Goal: Task Accomplishment & Management: Manage account settings

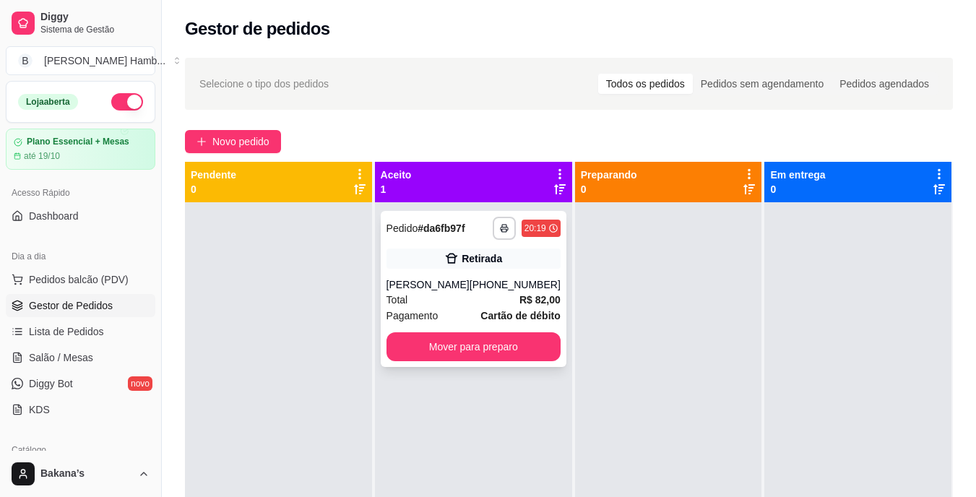
click at [418, 278] on div "[PERSON_NAME]" at bounding box center [428, 285] width 83 height 14
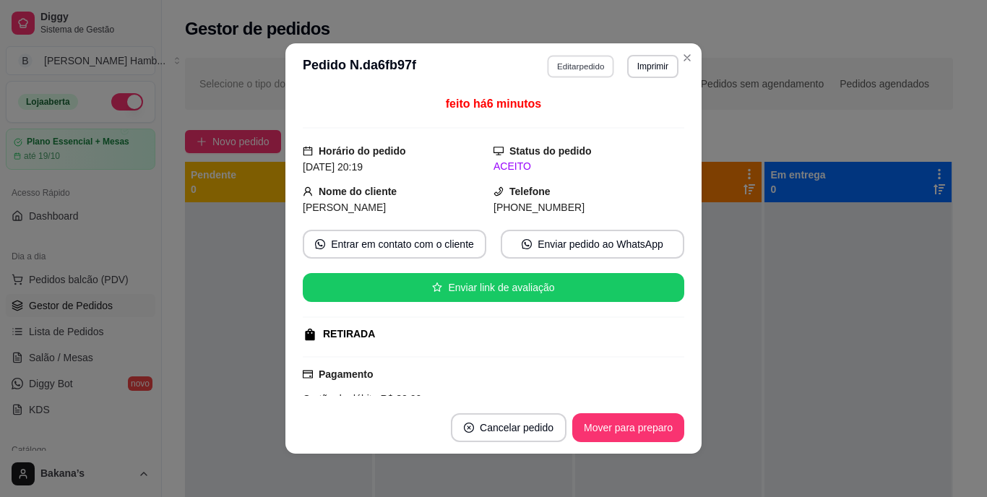
click at [585, 61] on button "Editar pedido" at bounding box center [581, 66] width 67 height 22
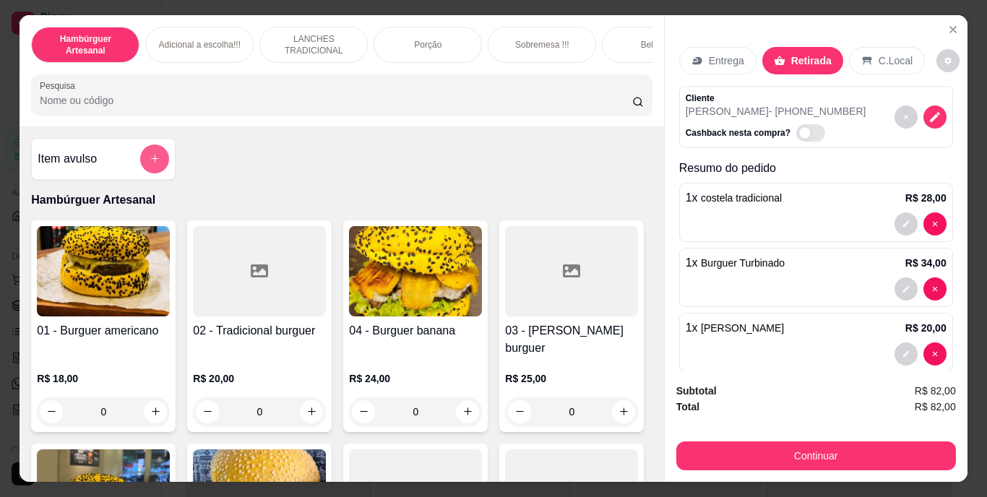
click at [152, 160] on icon "add-separate-item" at bounding box center [155, 158] width 11 height 11
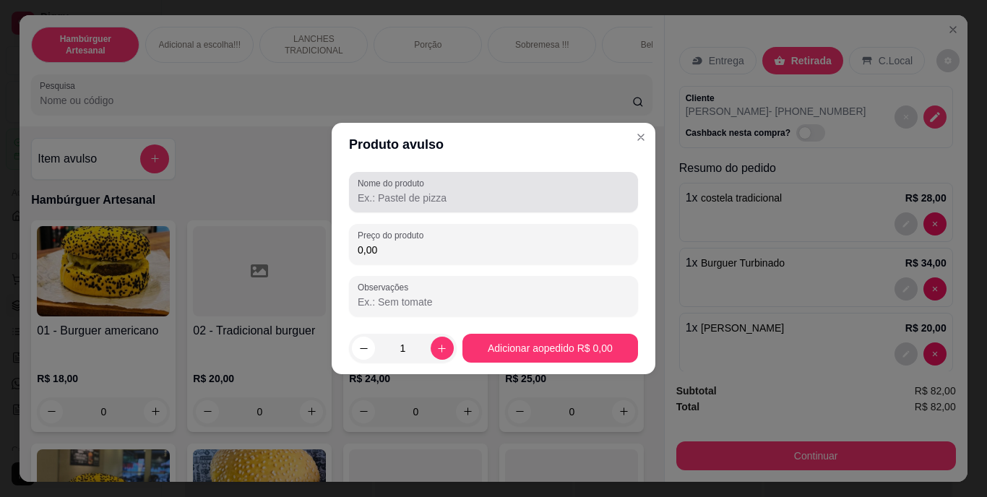
drag, startPoint x: 463, startPoint y: 194, endPoint x: 452, endPoint y: 178, distance: 19.2
click at [463, 192] on input "Nome do produto" at bounding box center [494, 198] width 272 height 14
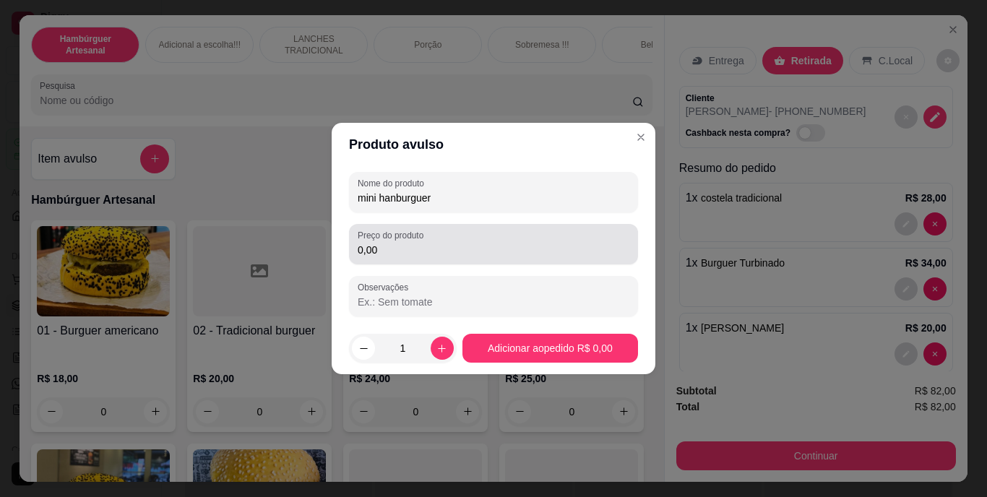
type input "mini hanburguer"
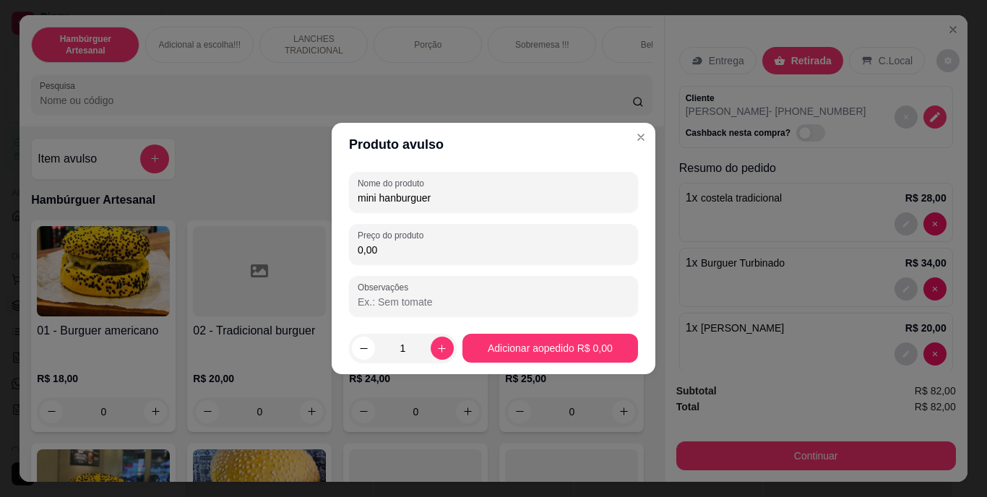
click at [434, 257] on input "0,00" at bounding box center [494, 250] width 272 height 14
type input "15,00"
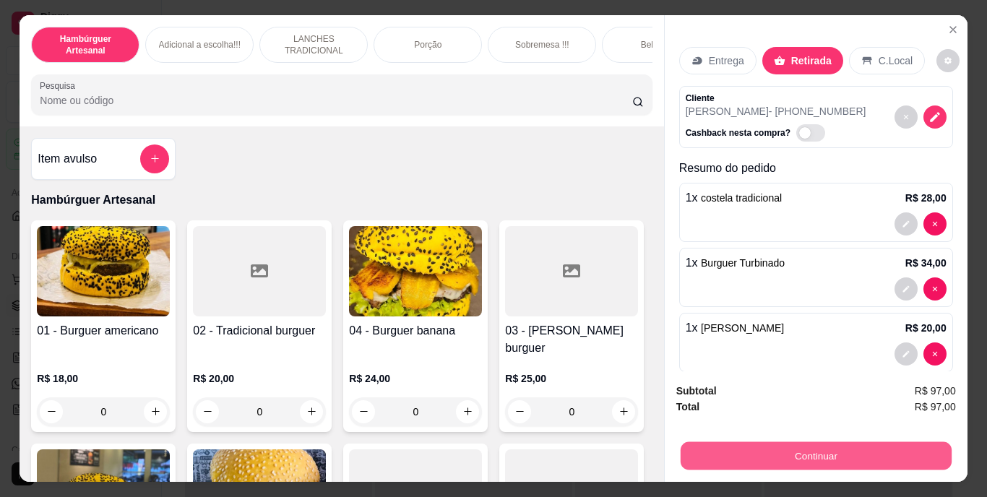
click at [788, 455] on button "Continuar" at bounding box center [815, 456] width 271 height 28
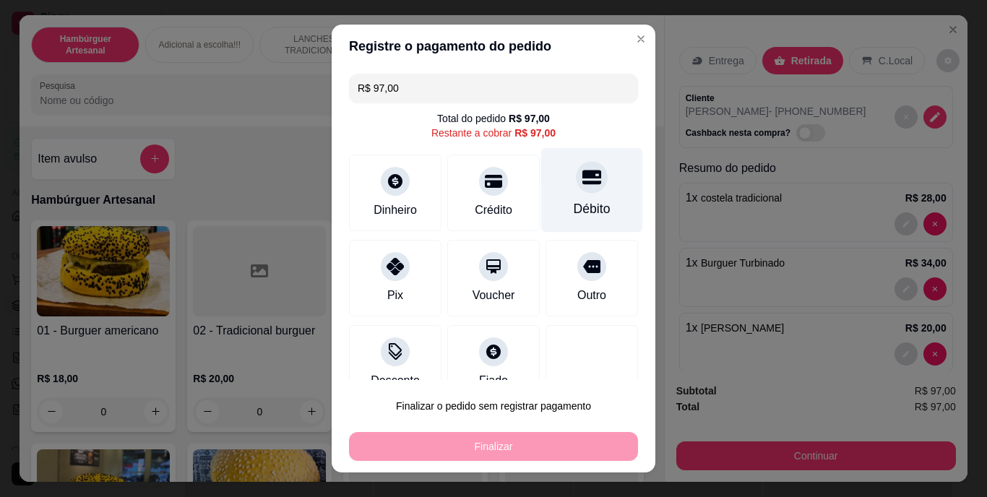
click at [585, 195] on div "Débito" at bounding box center [592, 190] width 102 height 85
type input "R$ 0,00"
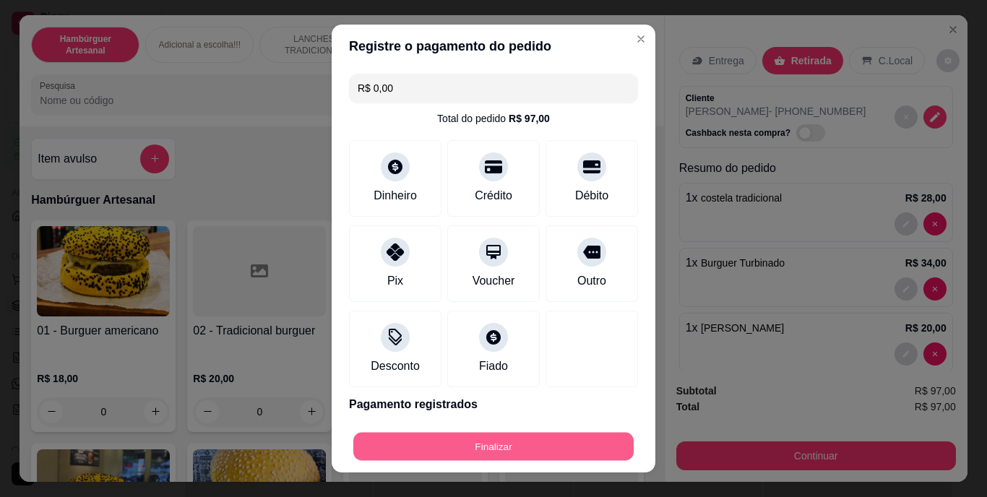
click at [499, 445] on button "Finalizar" at bounding box center [493, 446] width 280 height 28
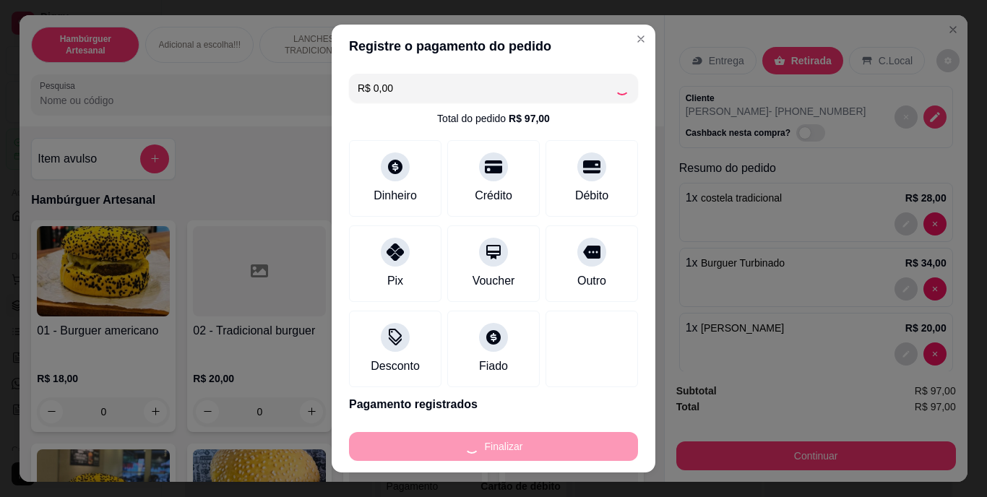
type input "0"
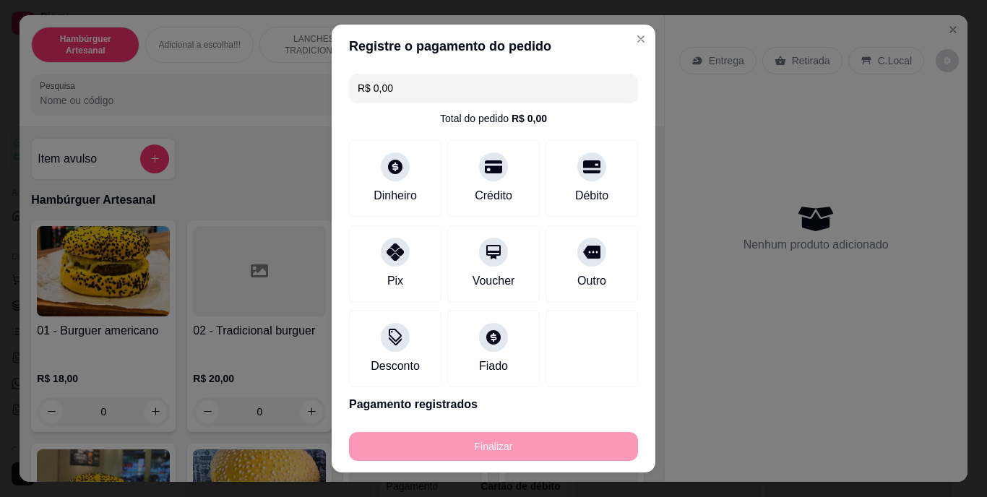
type input "-R$ 97,00"
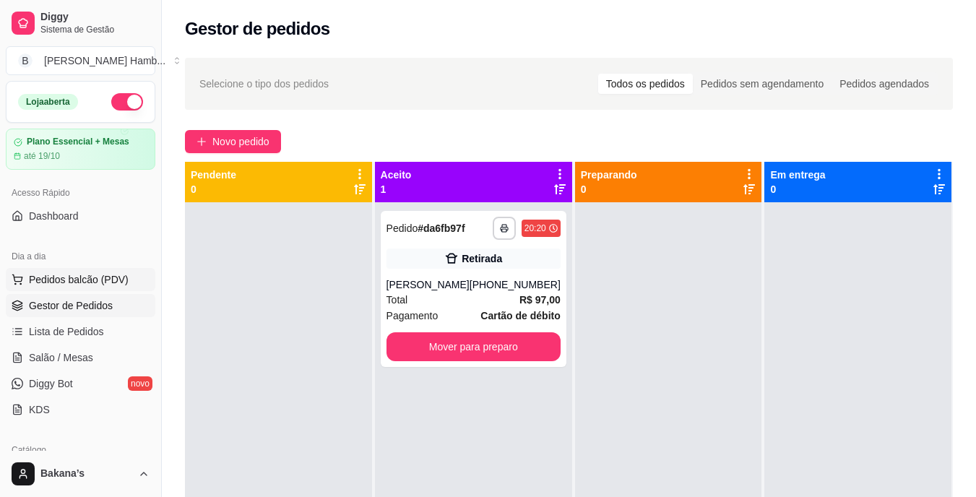
click at [106, 275] on span "Pedidos balcão (PDV)" at bounding box center [79, 279] width 100 height 14
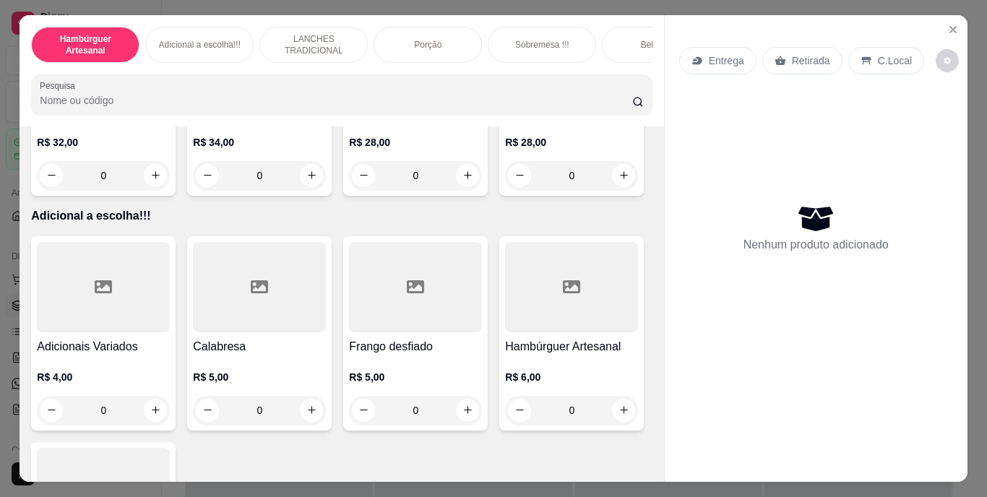
scroll to position [1373, 0]
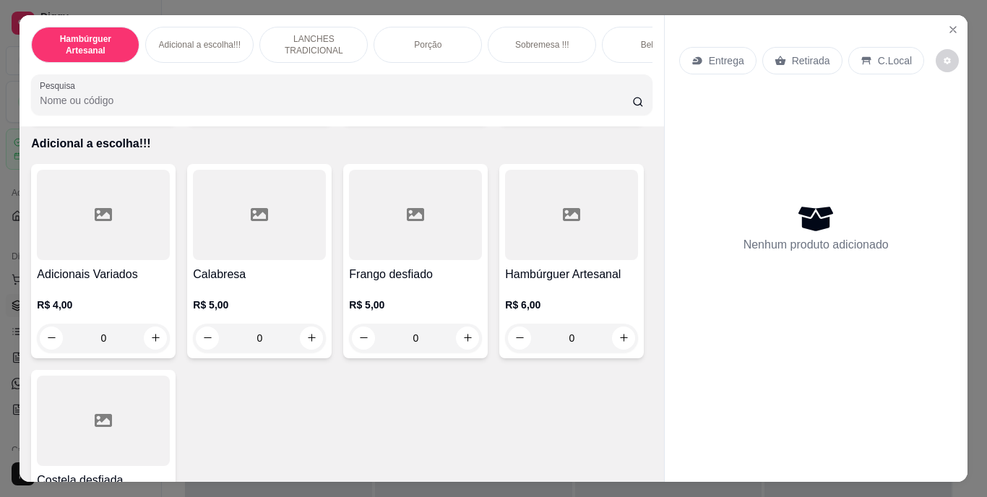
type input "2"
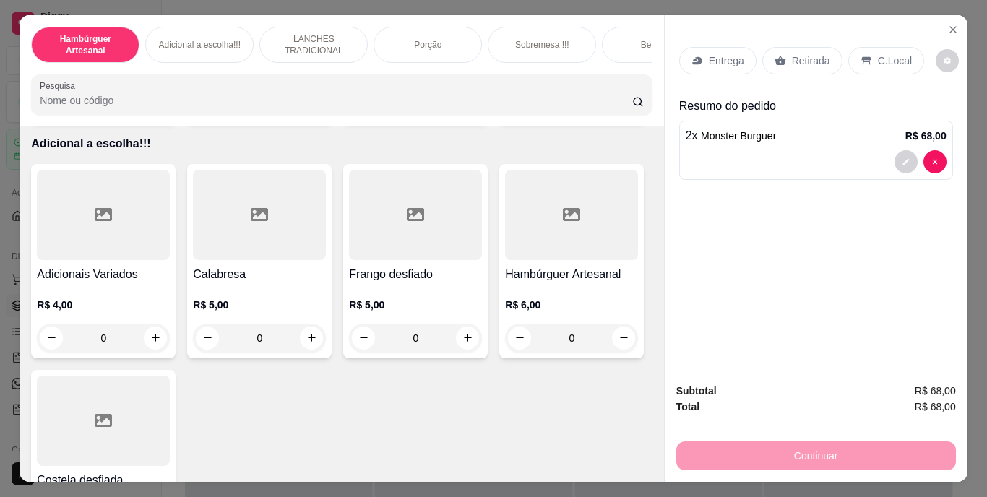
scroll to position [1374, 0]
drag, startPoint x: 796, startPoint y: 50, endPoint x: 876, endPoint y: 66, distance: 81.8
click at [797, 53] on p "Retirada" at bounding box center [811, 60] width 38 height 14
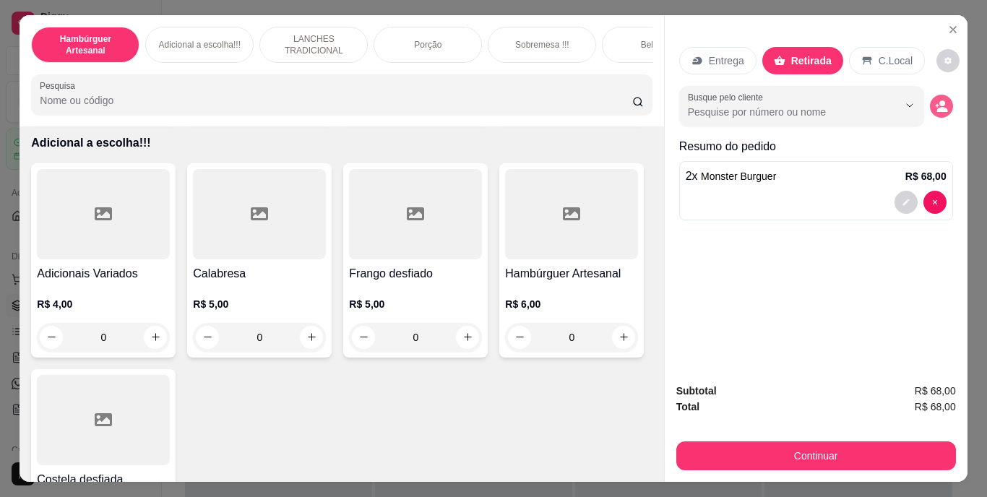
click at [930, 95] on button "decrease-product-quantity" at bounding box center [941, 106] width 23 height 23
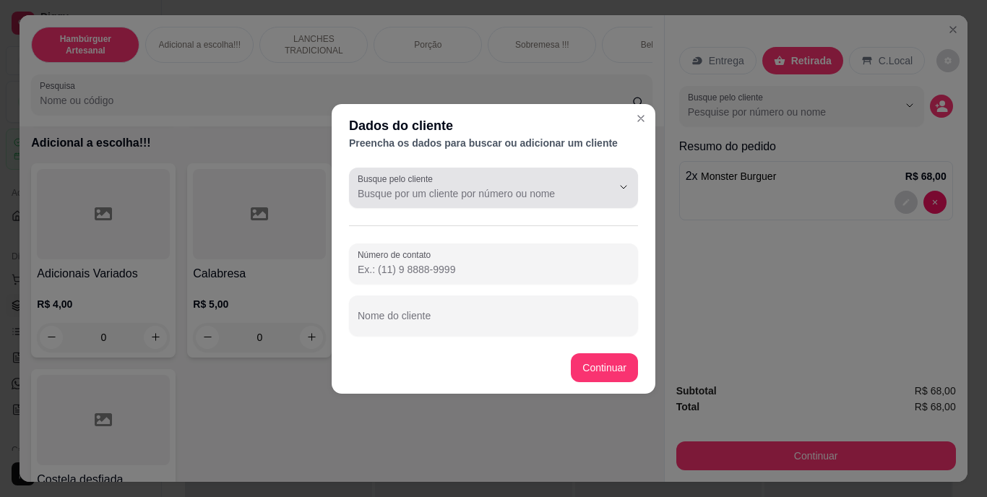
drag, startPoint x: 563, startPoint y: 174, endPoint x: 564, endPoint y: 183, distance: 8.7
click at [564, 182] on div at bounding box center [494, 187] width 272 height 29
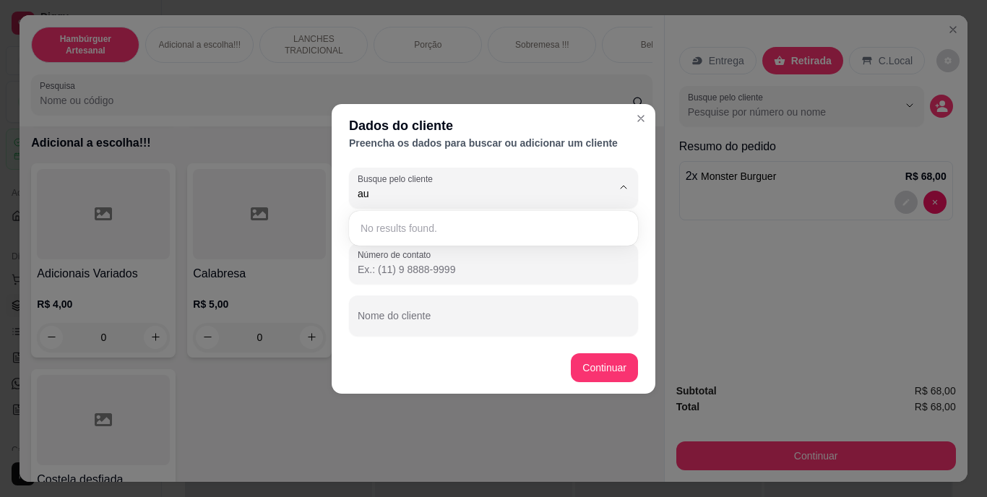
type input "a"
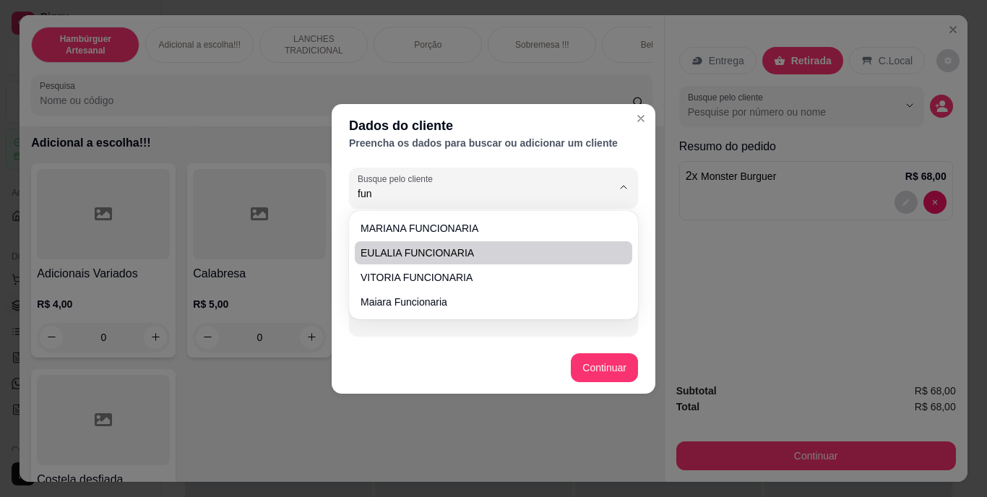
click at [491, 250] on span "EULALIA FUNCIONARIA" at bounding box center [486, 253] width 251 height 14
type input "EULALIA FUNCIONARIA"
type input "[PHONE_NUMBER]"
type input "EULALIA FUNCIONARIA"
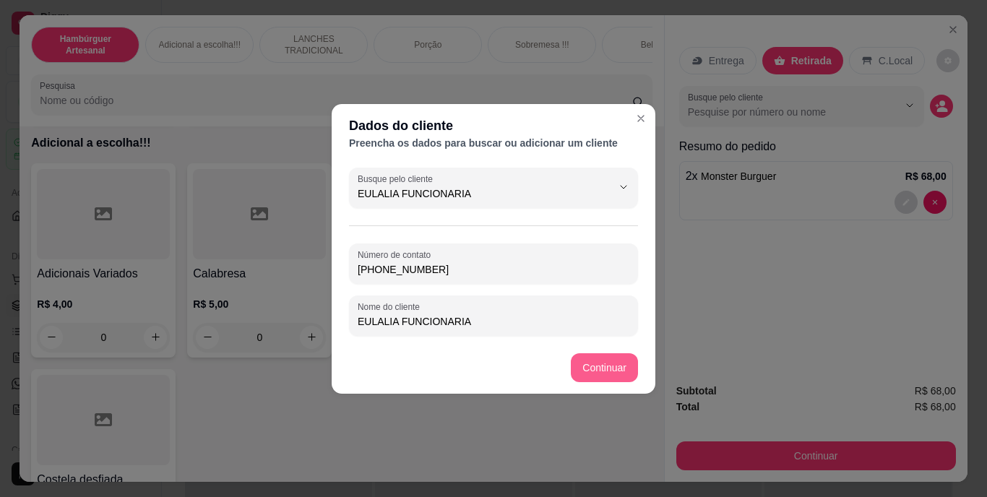
type input "EULALIA FUNCIONARIA"
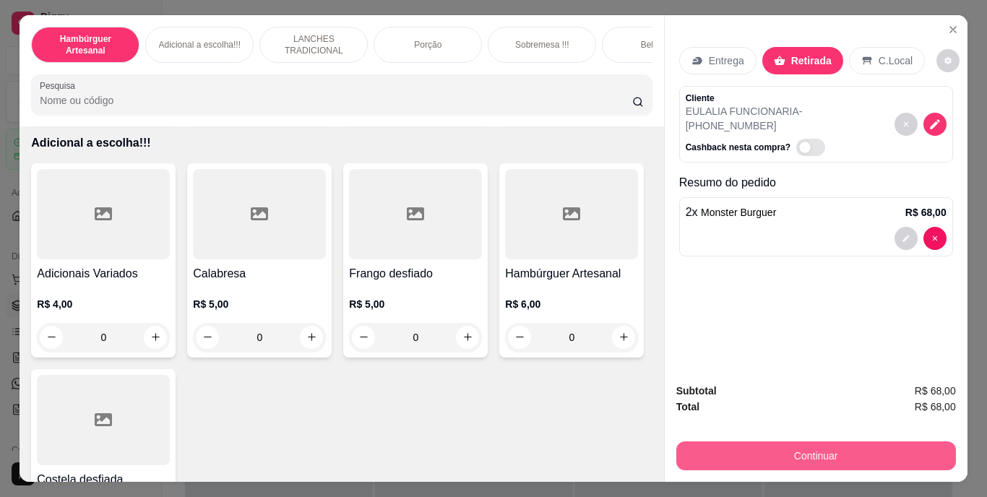
click at [751, 434] on div "Subtotal R$ 68,00 Total R$ 68,00 Continuar" at bounding box center [816, 426] width 280 height 87
click at [751, 444] on button "Continuar" at bounding box center [816, 456] width 280 height 29
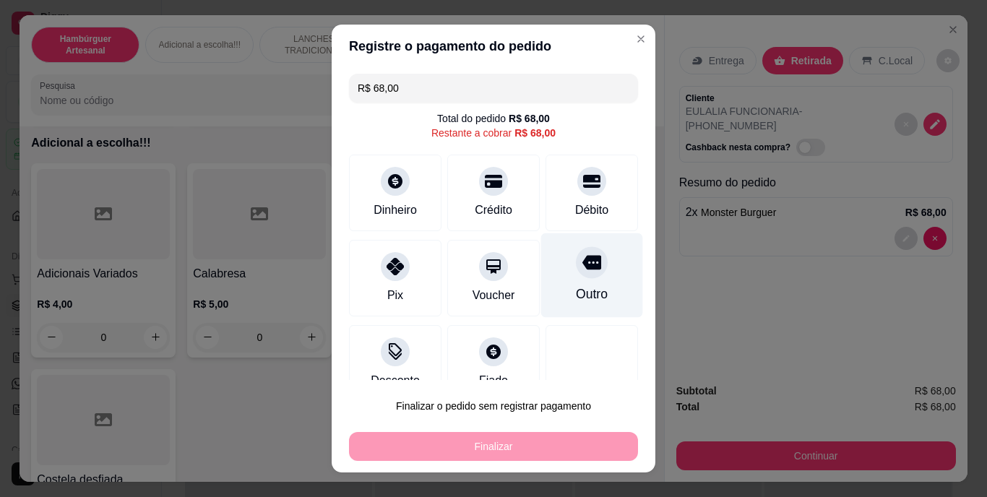
click at [576, 290] on div "Outro" at bounding box center [592, 294] width 32 height 19
type input "R$ 0,00"
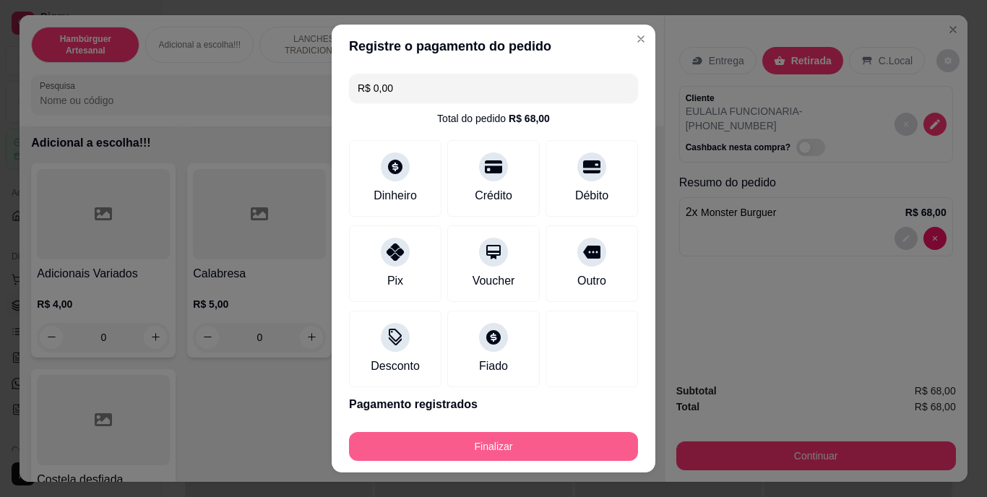
click at [531, 442] on button "Finalizar" at bounding box center [493, 446] width 289 height 29
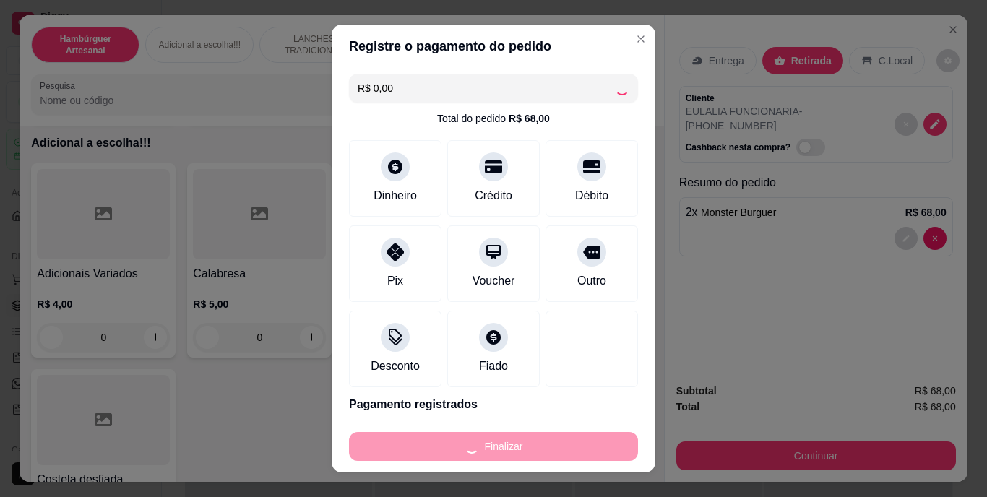
type input "0"
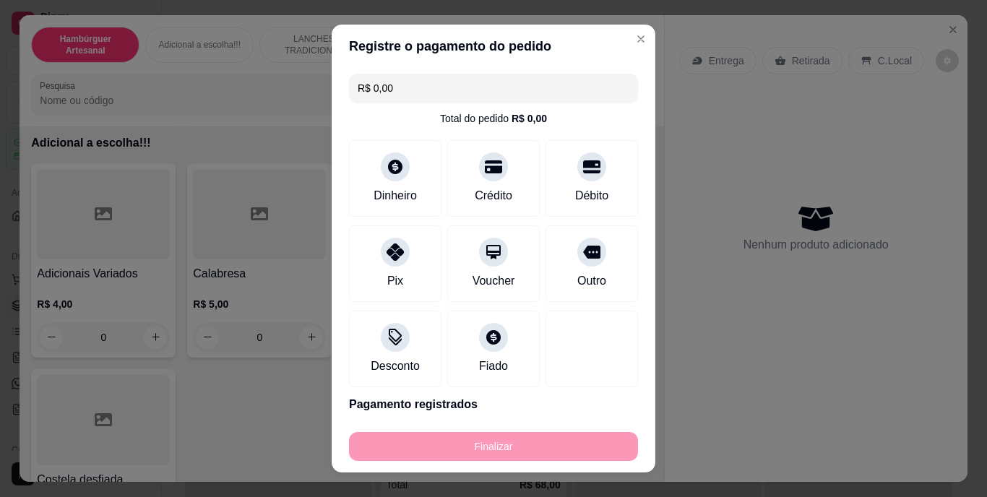
type input "-R$ 68,00"
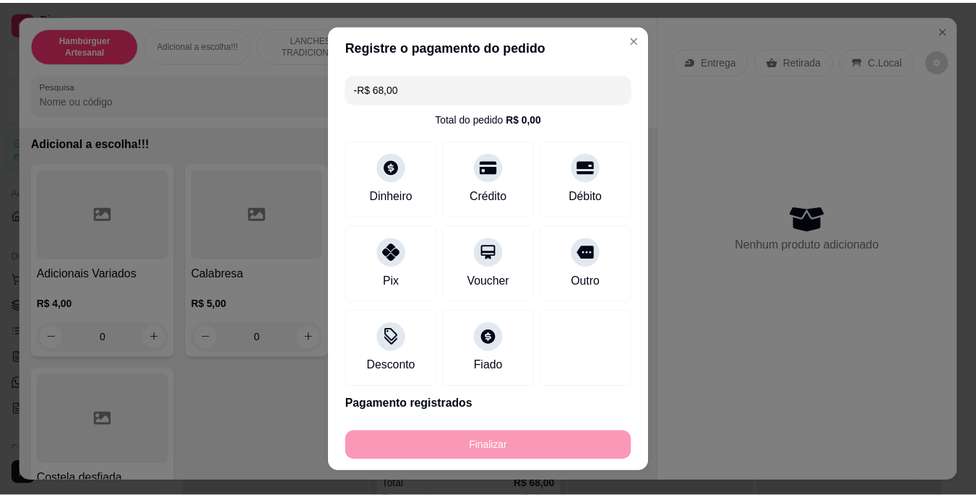
scroll to position [1373, 0]
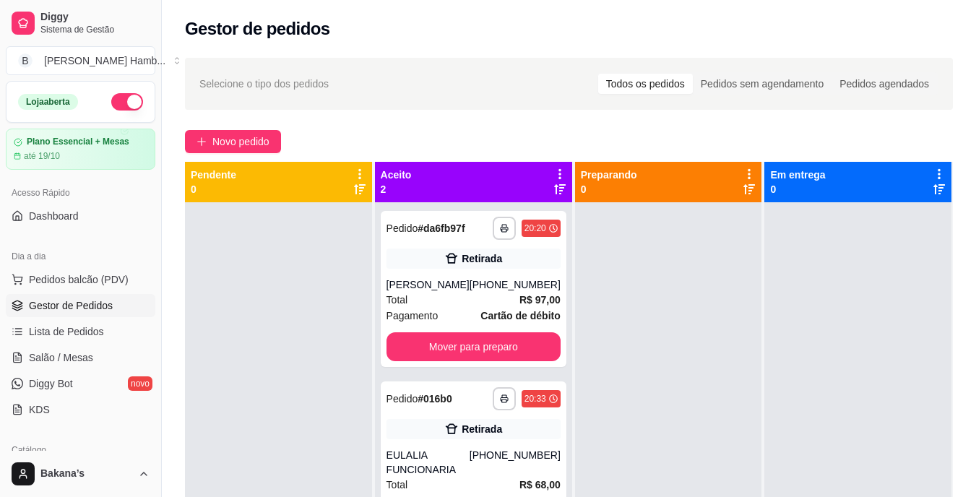
drag, startPoint x: 526, startPoint y: 445, endPoint x: 564, endPoint y: 464, distance: 42.7
click at [564, 464] on div "**********" at bounding box center [569, 410] width 768 height 497
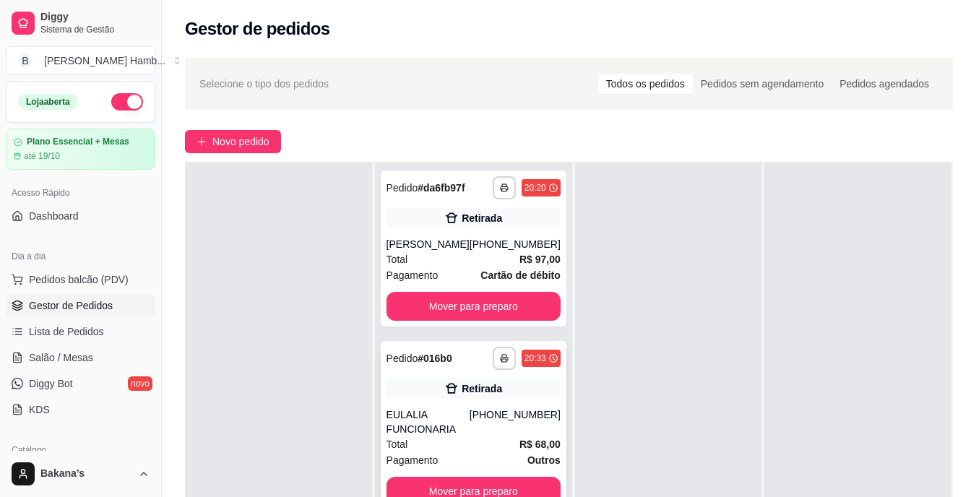
click at [447, 382] on div "Retirada" at bounding box center [474, 389] width 174 height 20
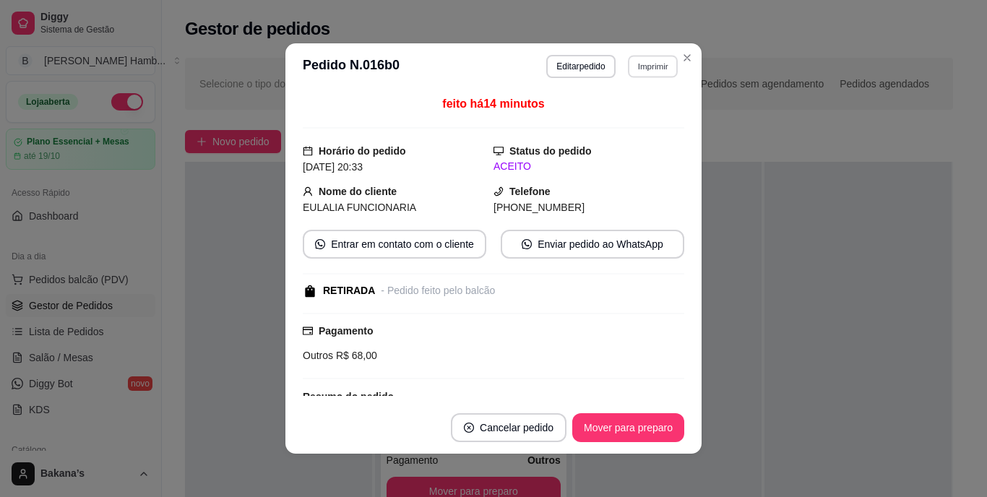
click at [641, 69] on button "Imprimir" at bounding box center [653, 66] width 50 height 22
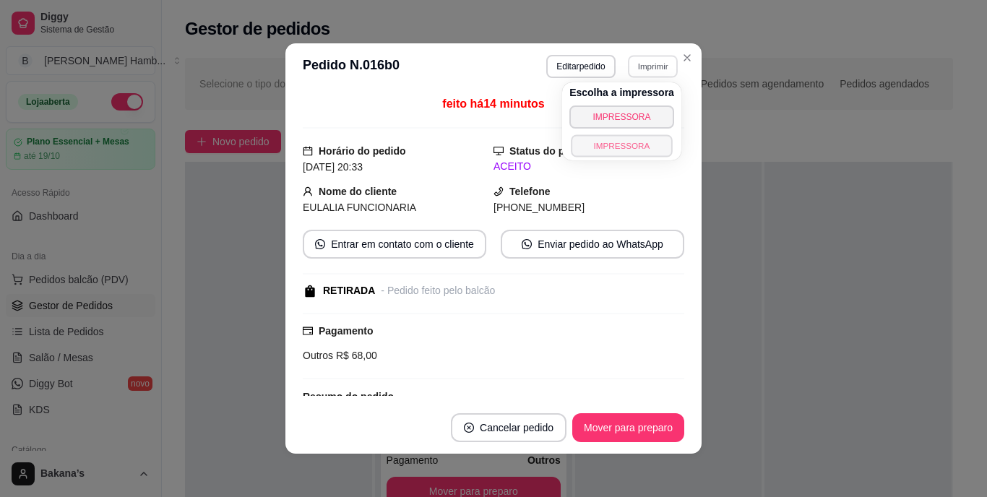
click at [614, 145] on button "IMPRESSORA" at bounding box center [621, 145] width 101 height 22
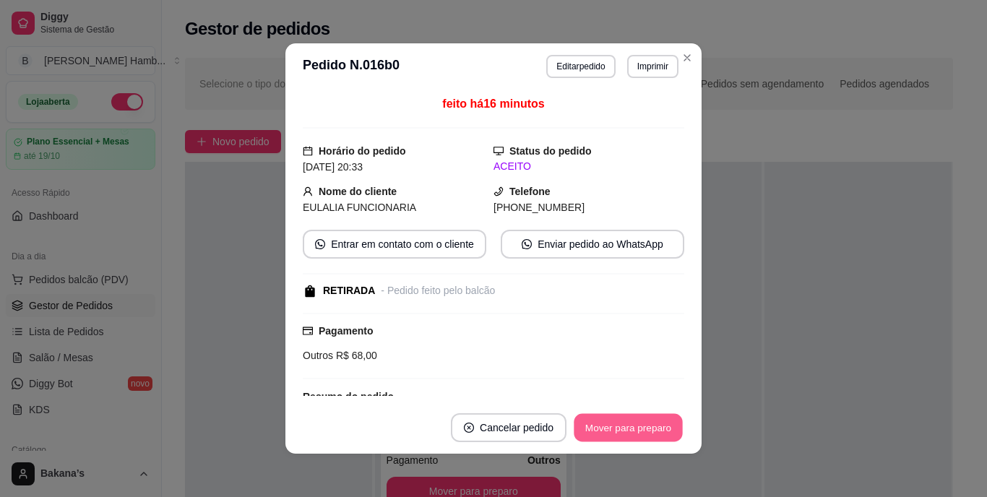
click at [621, 426] on button "Mover para preparo" at bounding box center [628, 428] width 108 height 28
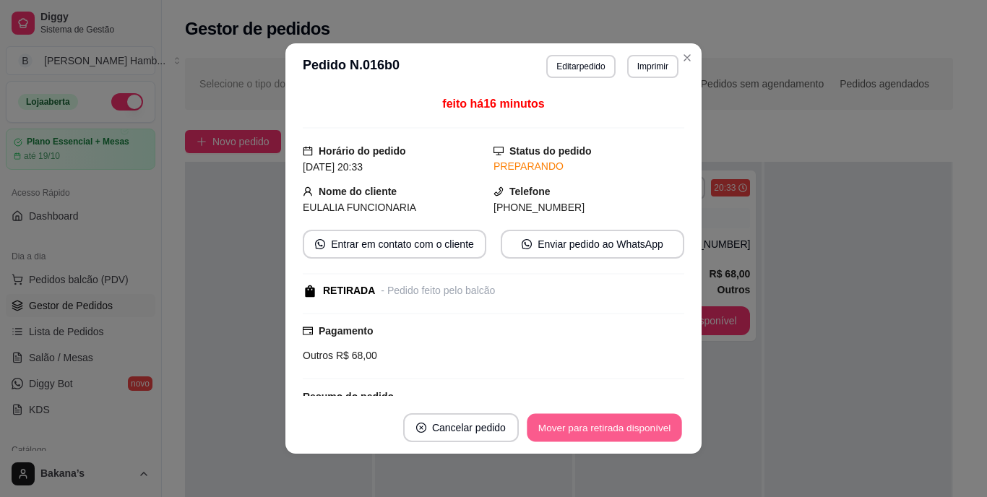
click at [620, 425] on button "Mover para retirada disponível" at bounding box center [604, 428] width 155 height 28
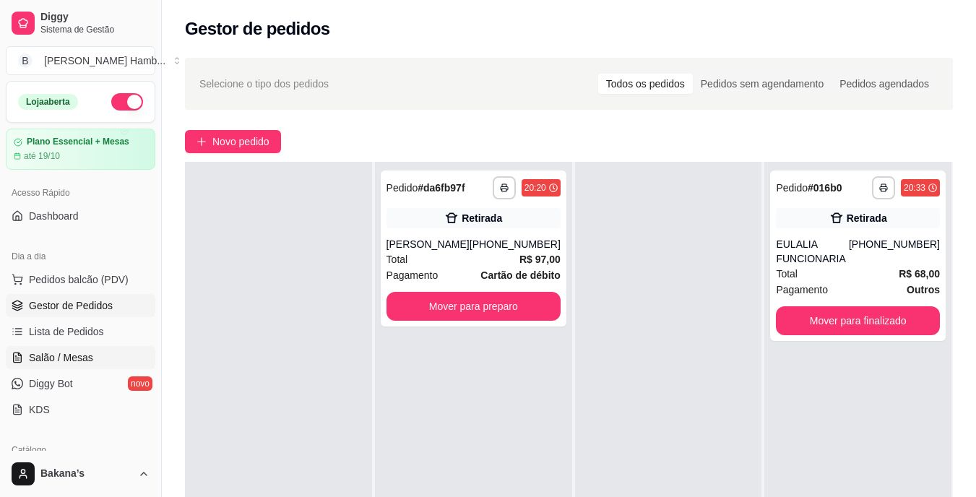
click at [84, 353] on span "Salão / Mesas" at bounding box center [61, 357] width 64 height 14
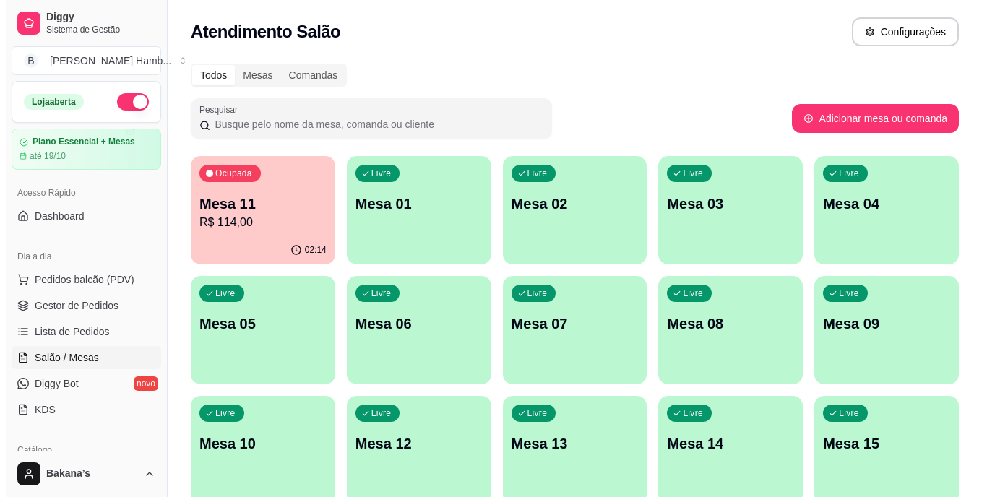
scroll to position [186, 0]
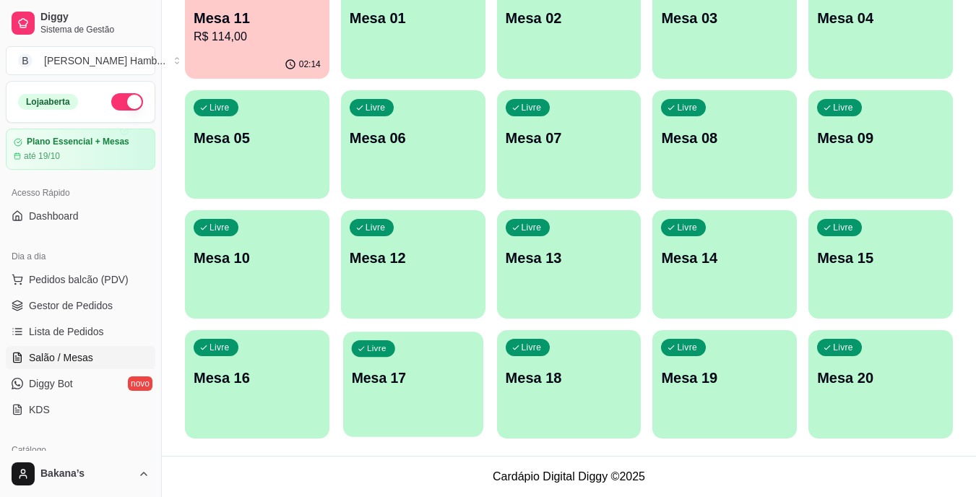
click at [403, 356] on div "Livre Mesa 17" at bounding box center [413, 376] width 140 height 88
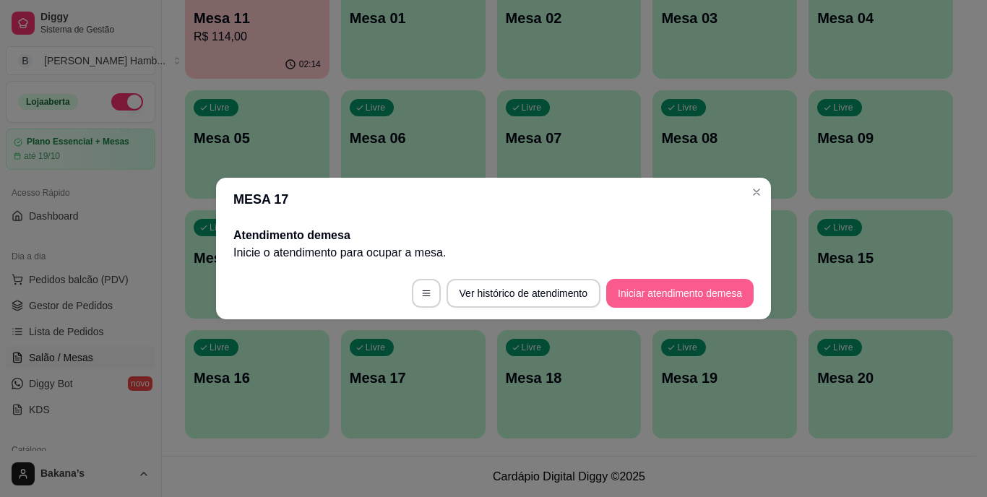
click at [643, 287] on button "Iniciar atendimento de mesa" at bounding box center [679, 293] width 147 height 29
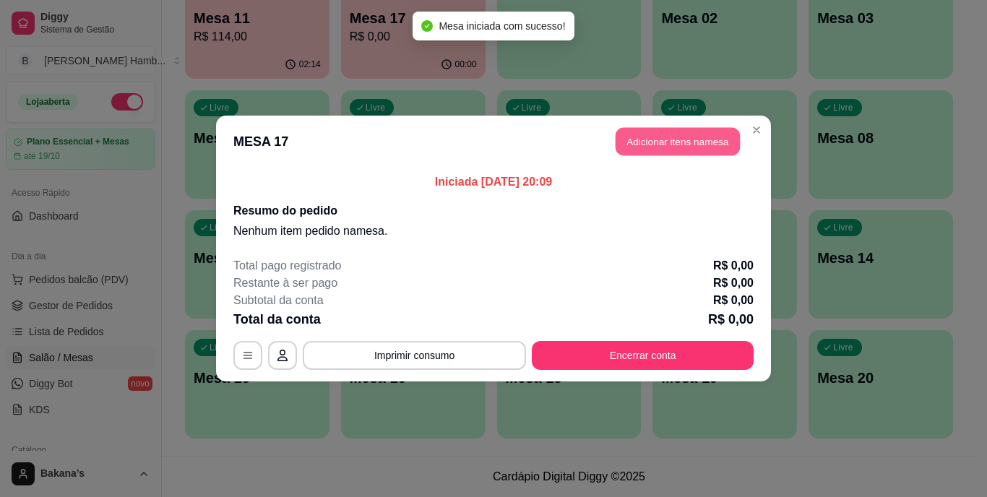
click at [662, 144] on button "Adicionar itens na mesa" at bounding box center [678, 142] width 124 height 28
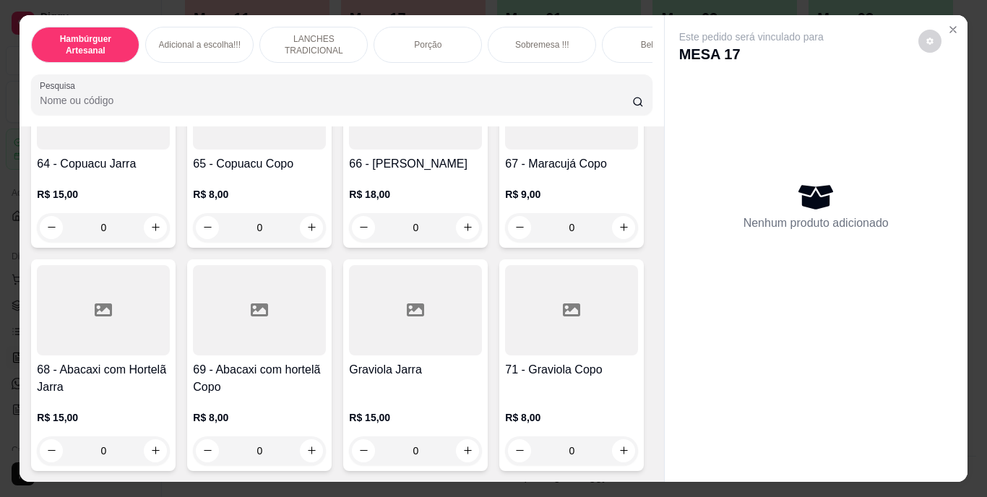
scroll to position [4842, 0]
type input "1"
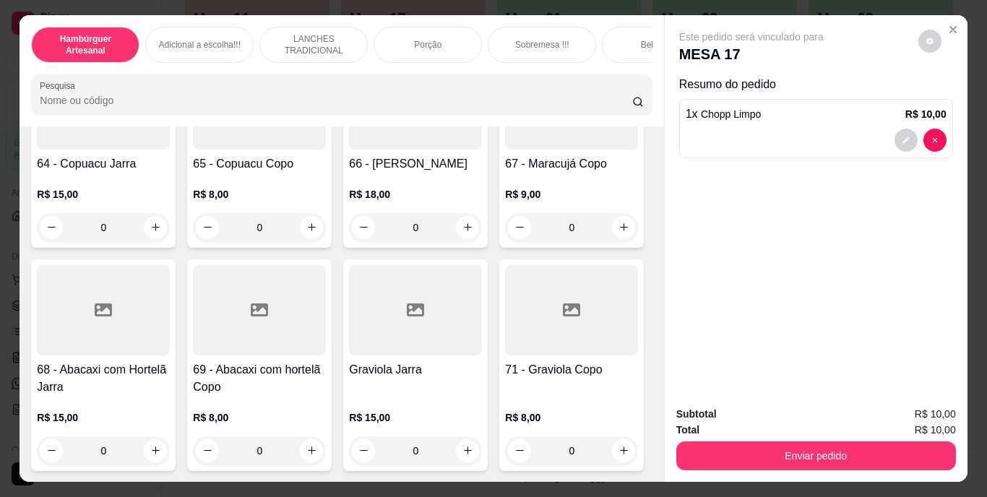
type input "1"
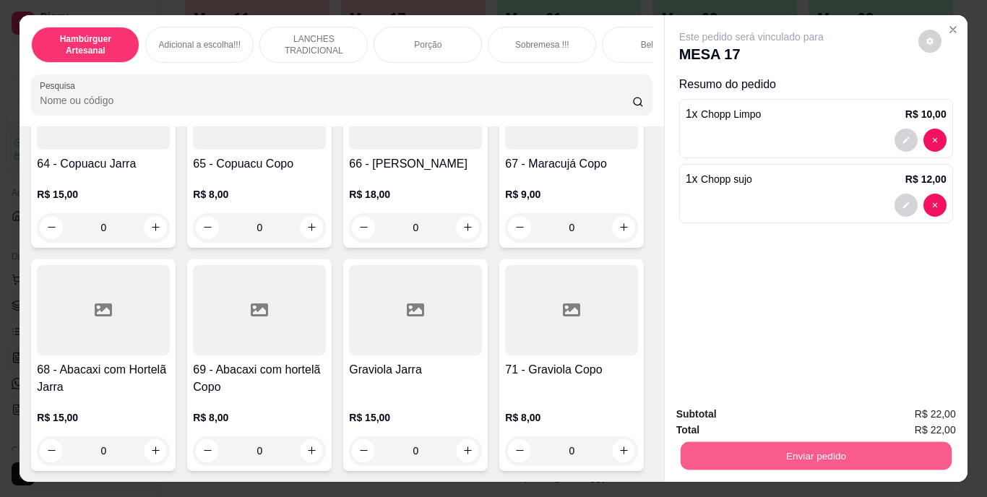
click at [722, 442] on button "Enviar pedido" at bounding box center [815, 456] width 271 height 28
click at [920, 402] on button "Enviar pedido" at bounding box center [918, 415] width 82 height 27
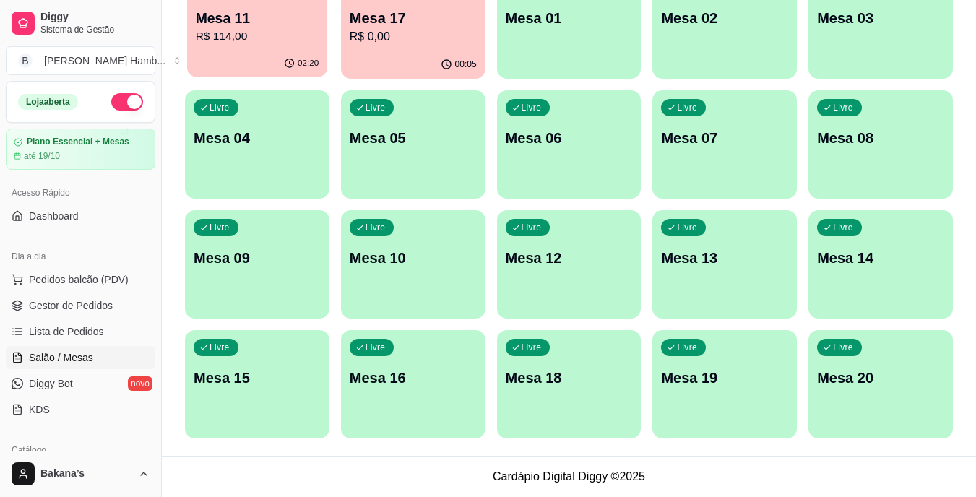
click at [218, 42] on p "R$ 114,00" at bounding box center [258, 36] width 124 height 17
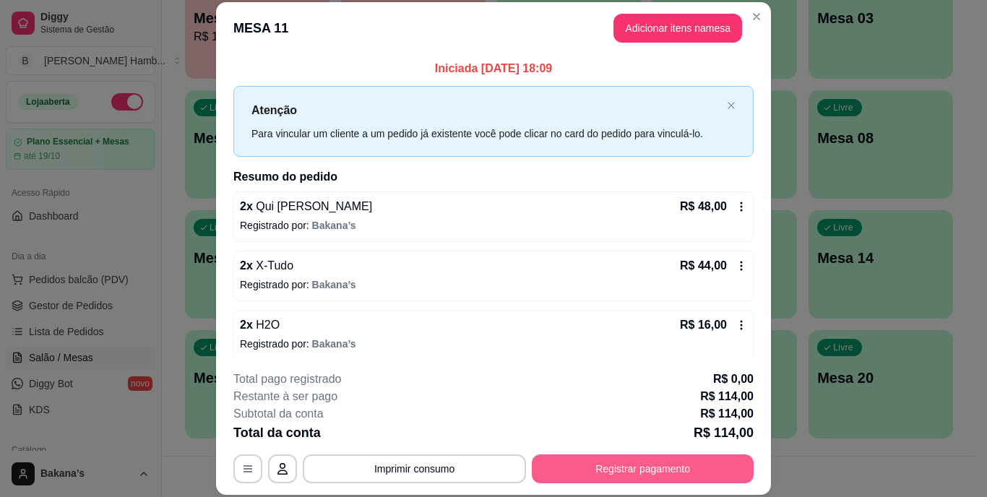
click at [601, 462] on button "Registrar pagamento" at bounding box center [643, 469] width 222 height 29
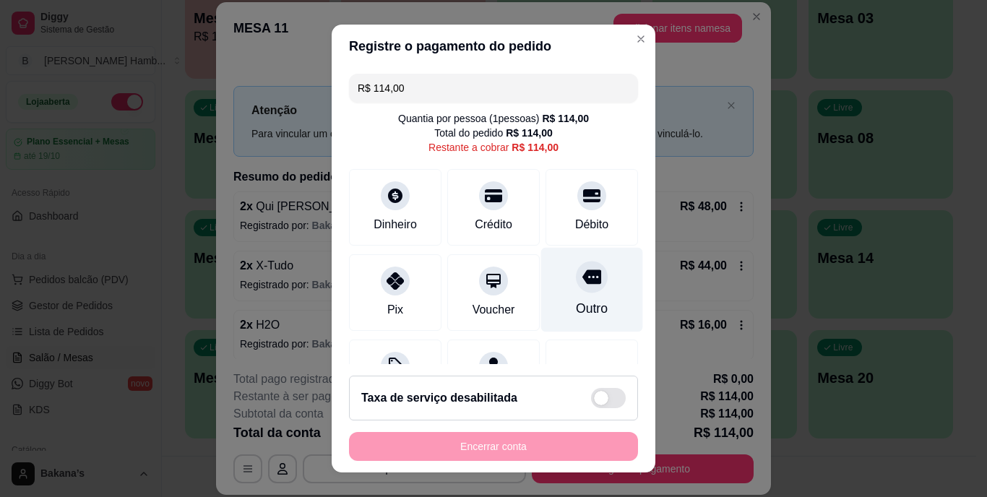
click at [588, 282] on div "Outro" at bounding box center [592, 290] width 102 height 85
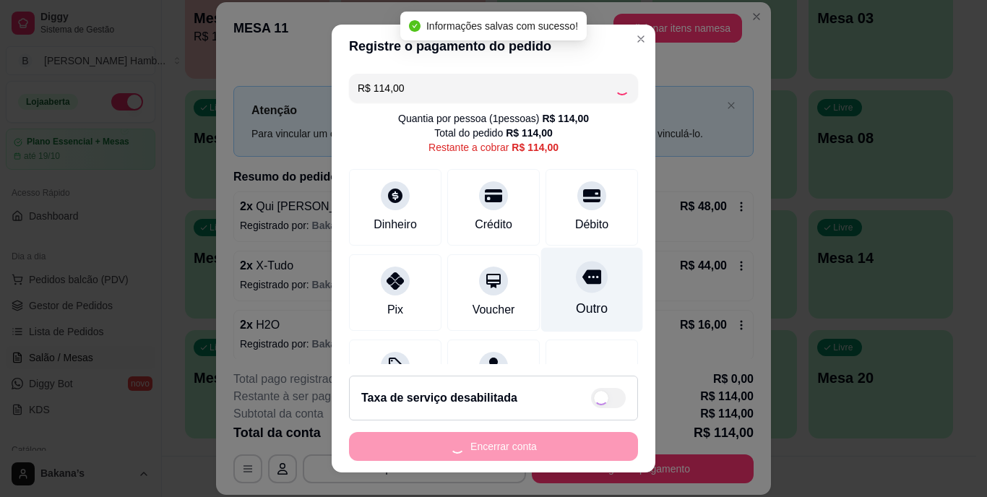
type input "R$ 0,00"
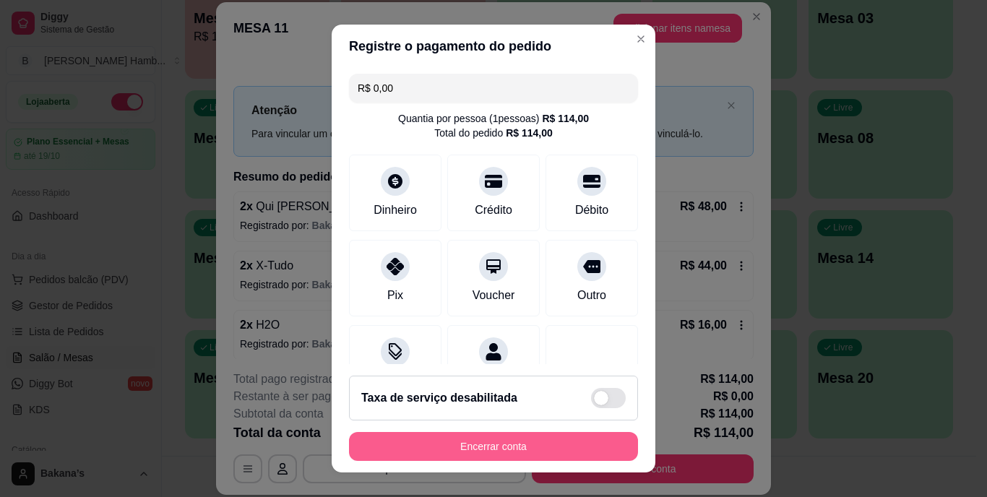
click at [444, 440] on button "Encerrar conta" at bounding box center [493, 446] width 289 height 29
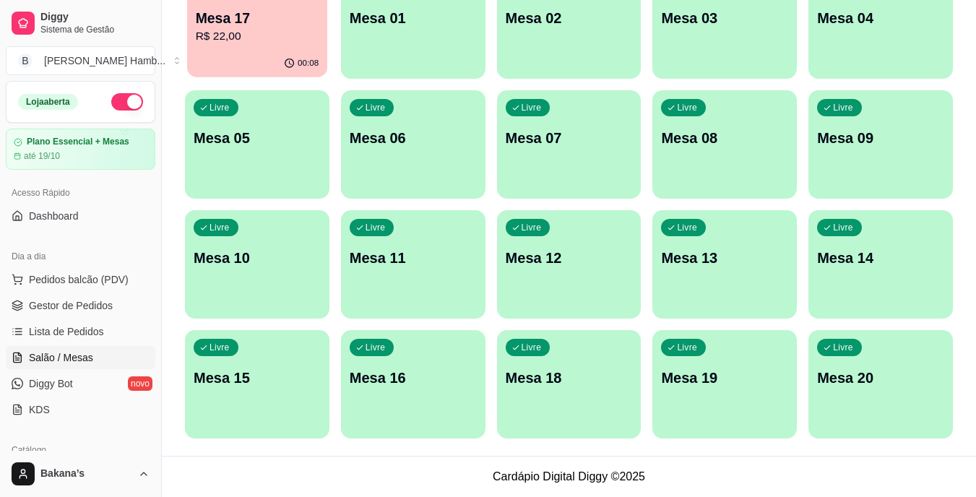
click at [274, 20] on p "Mesa 17" at bounding box center [258, 19] width 124 height 20
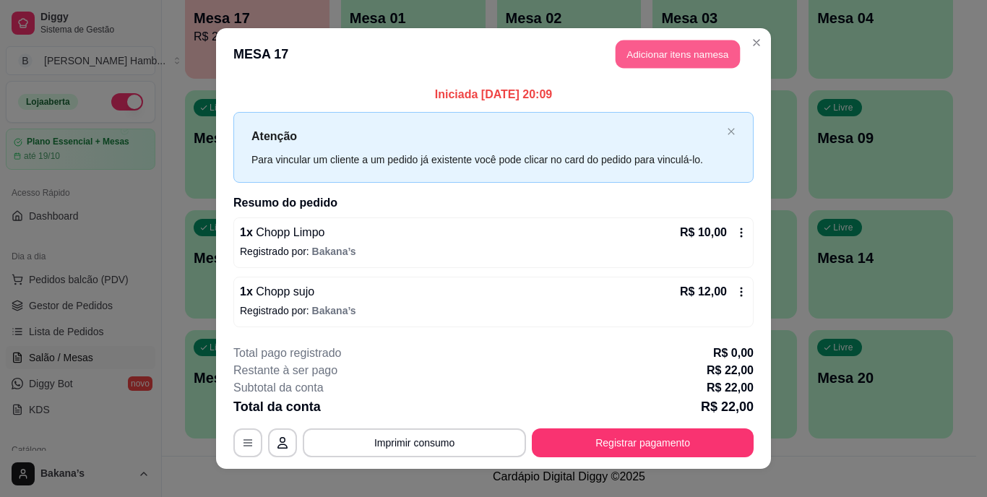
click at [638, 61] on button "Adicionar itens na mesa" at bounding box center [678, 54] width 124 height 28
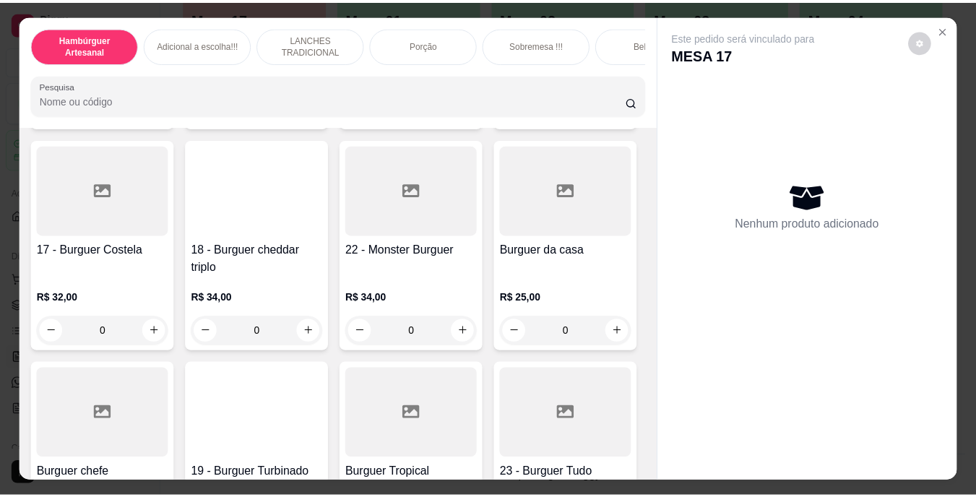
scroll to position [723, 0]
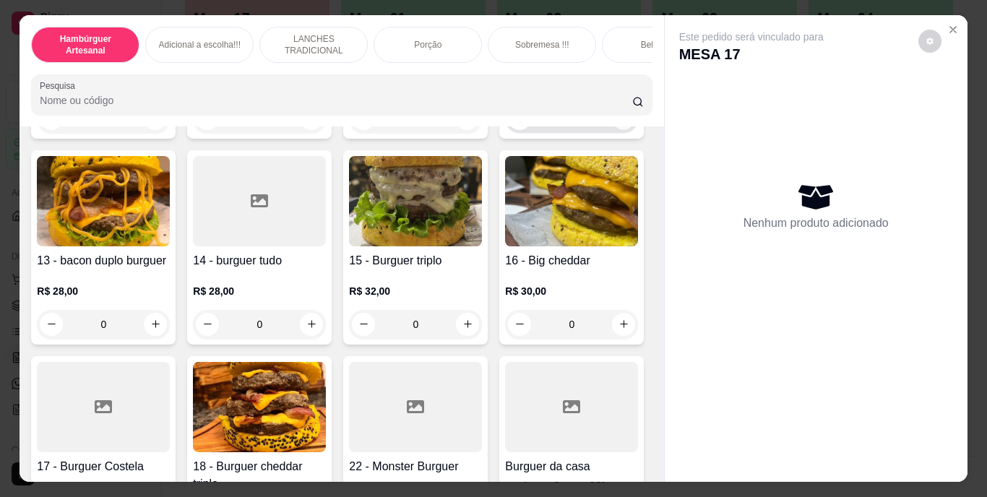
click at [620, 122] on icon "increase-product-quantity" at bounding box center [623, 118] width 7 height 7
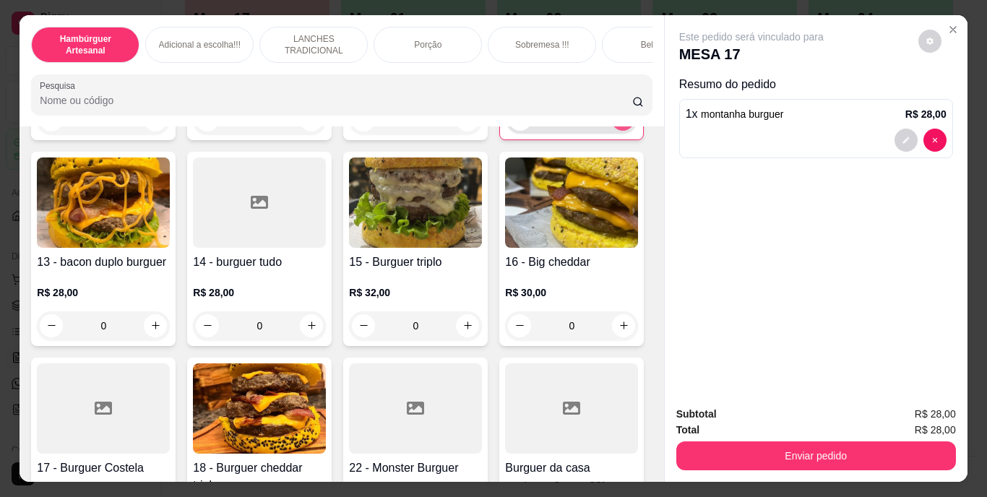
click at [618, 124] on icon "increase-product-quantity" at bounding box center [623, 118] width 11 height 11
type input "2"
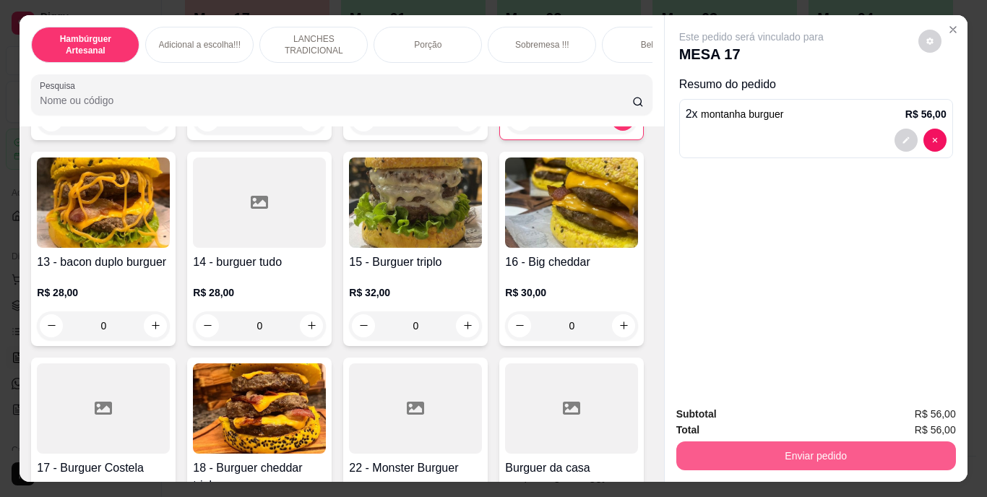
click at [747, 452] on button "Enviar pedido" at bounding box center [816, 456] width 280 height 29
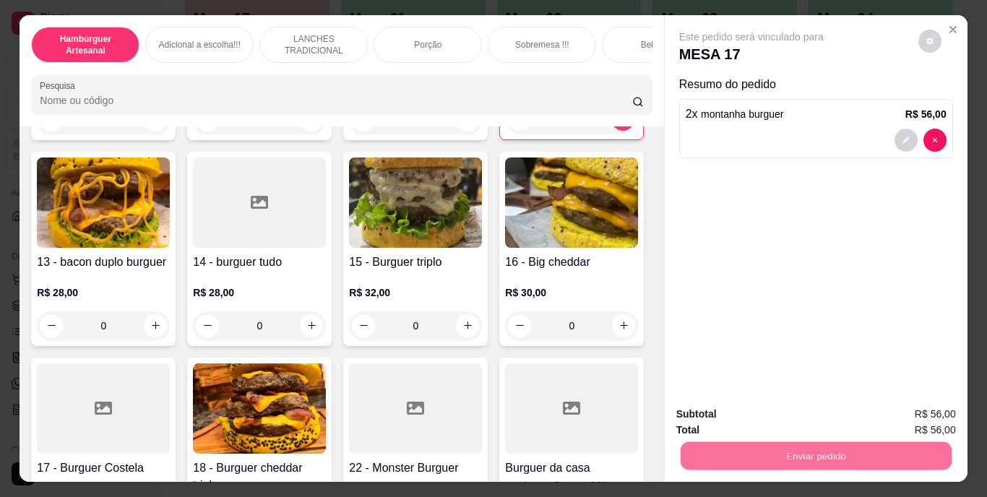
click at [908, 403] on button "Enviar pedido" at bounding box center [918, 415] width 79 height 27
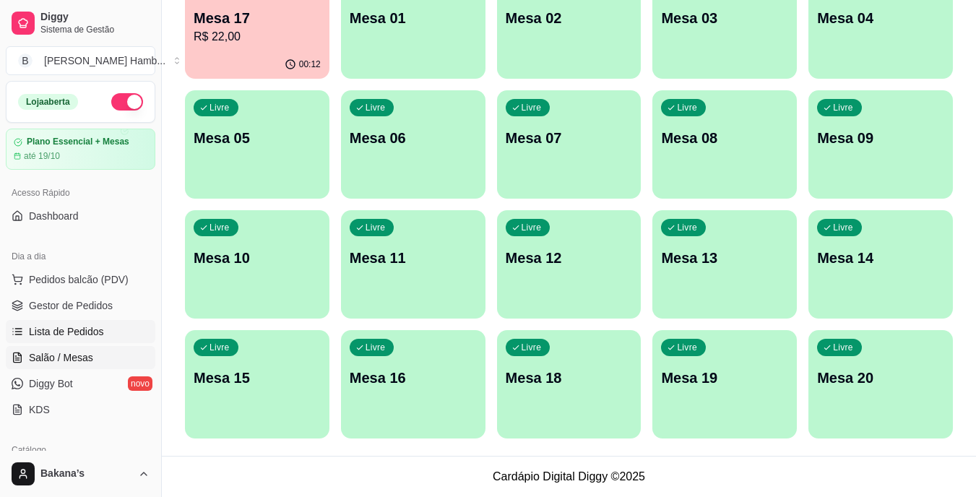
click at [89, 327] on span "Lista de Pedidos" at bounding box center [66, 331] width 75 height 14
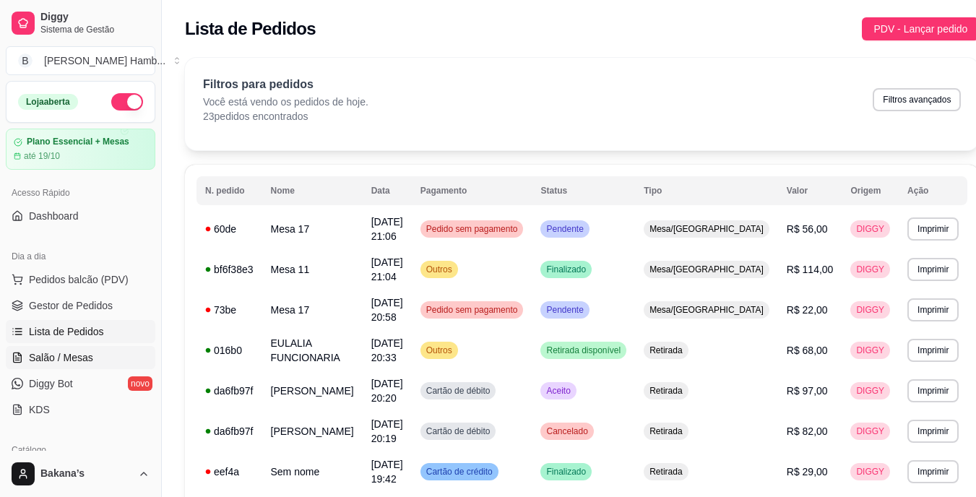
click at [85, 358] on span "Salão / Mesas" at bounding box center [61, 357] width 64 height 14
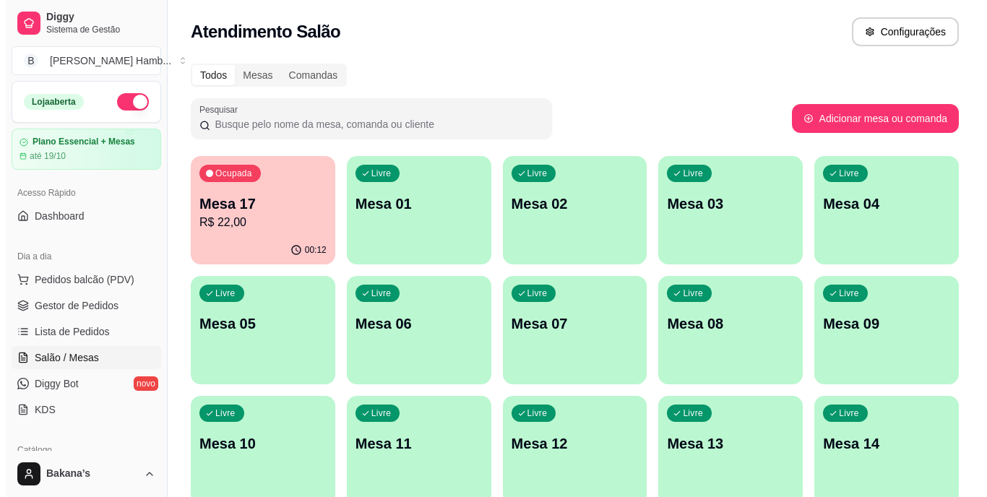
scroll to position [186, 0]
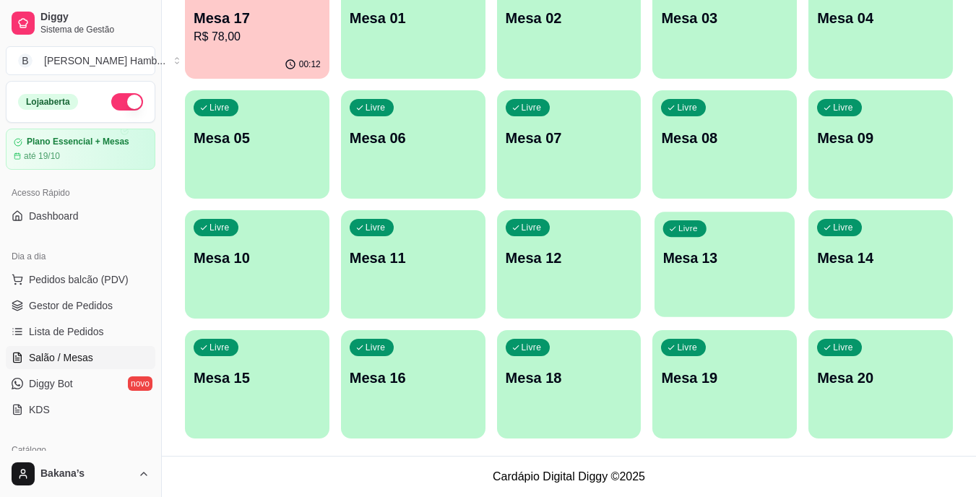
click at [678, 287] on div "Livre Mesa 13" at bounding box center [725, 256] width 140 height 88
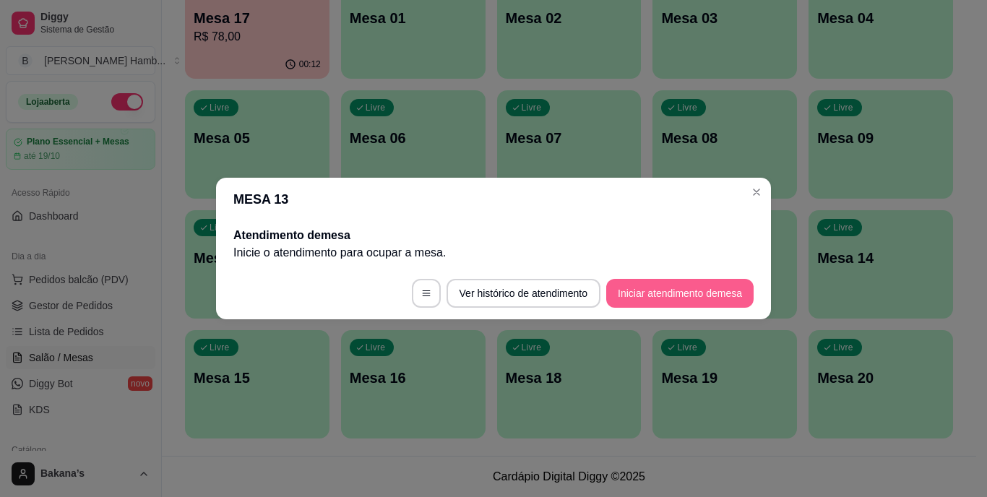
click at [687, 287] on button "Iniciar atendimento de mesa" at bounding box center [679, 293] width 147 height 29
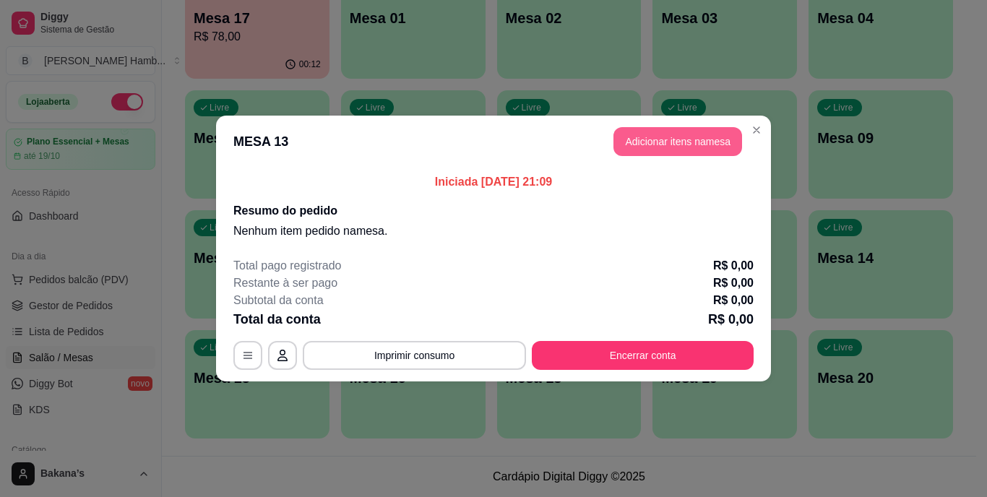
click at [708, 142] on button "Adicionar itens na mesa" at bounding box center [678, 141] width 129 height 29
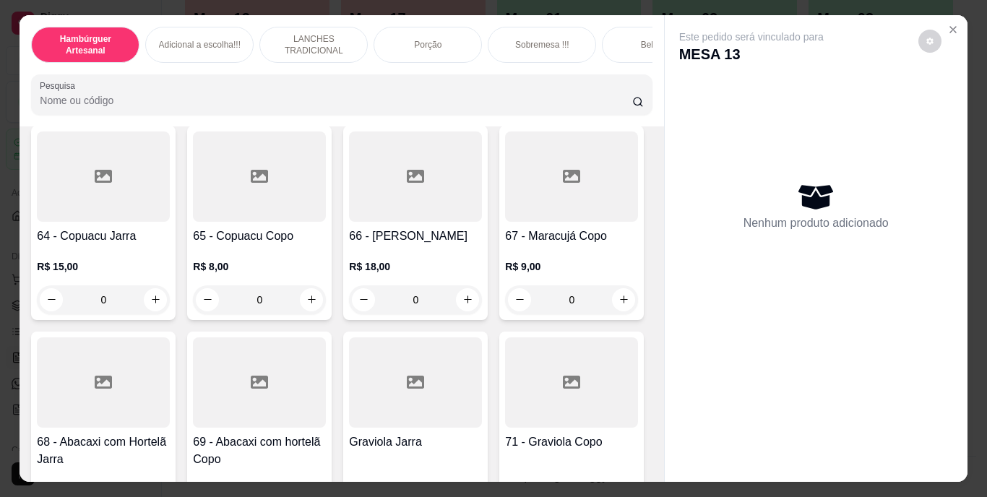
scroll to position [4842, 0]
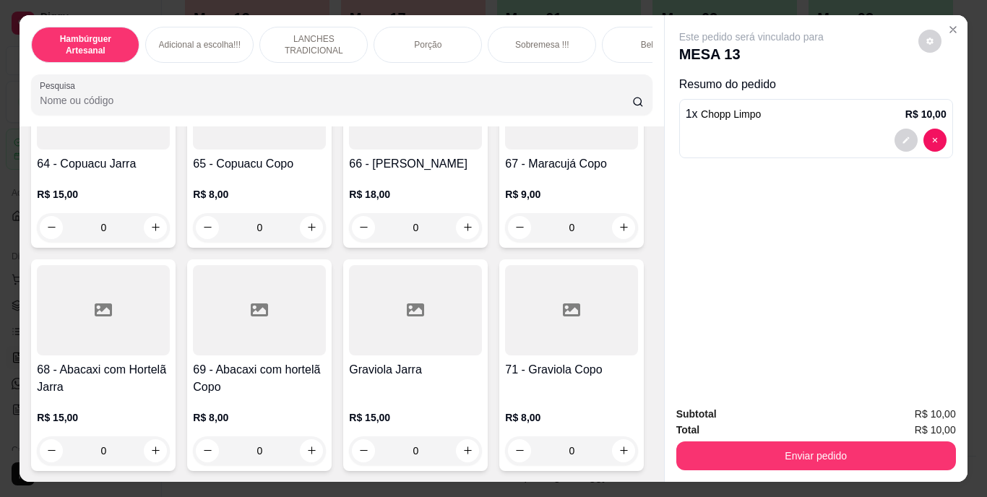
type input "0"
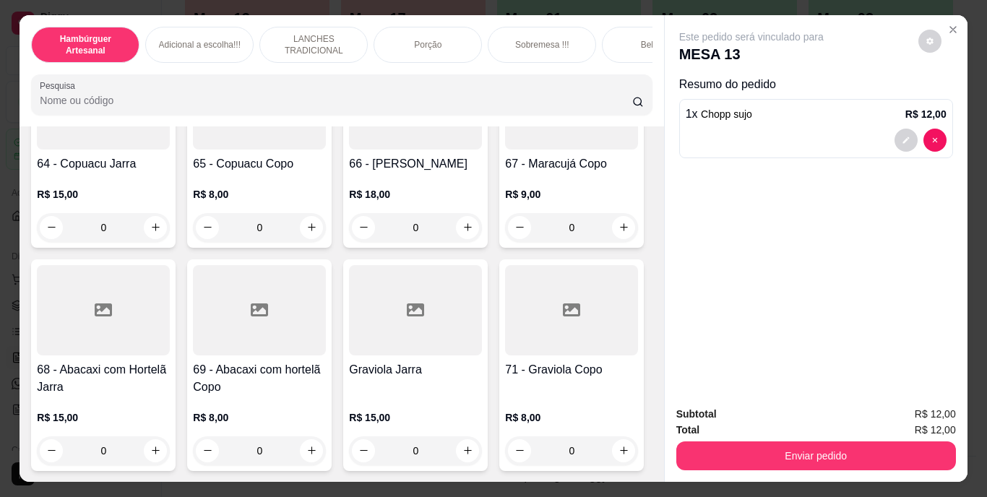
type input "2"
click at [161, 445] on icon "increase-product-quantity" at bounding box center [155, 450] width 11 height 11
type input "1"
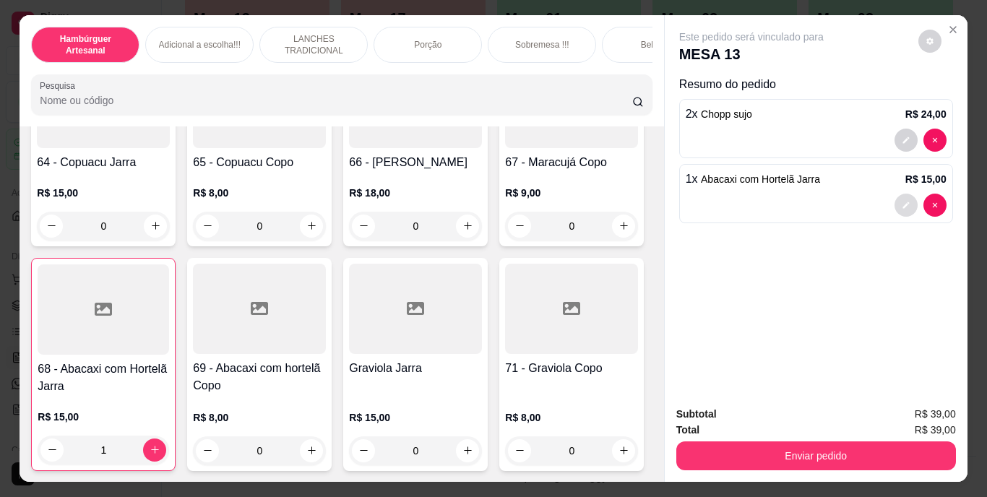
click at [903, 202] on icon "decrease-product-quantity" at bounding box center [906, 205] width 7 height 7
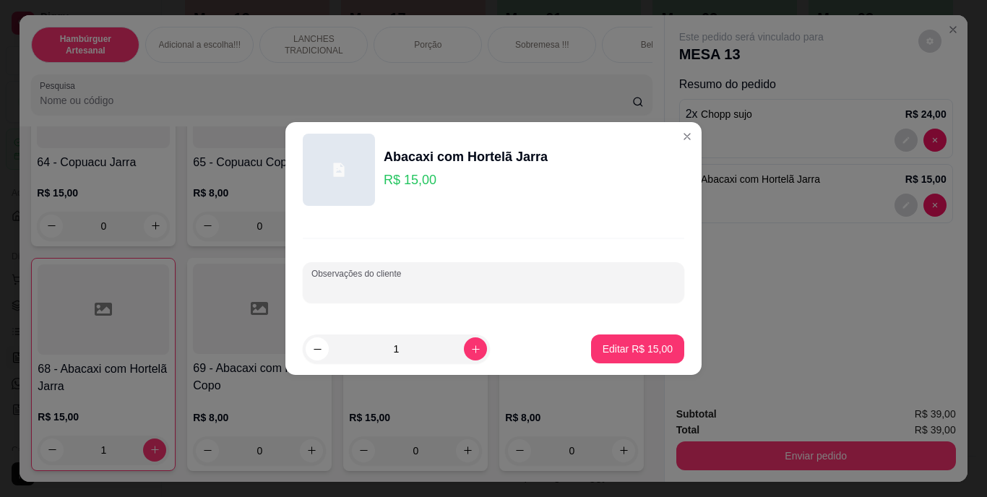
click at [555, 288] on input "Observações do cliente" at bounding box center [493, 288] width 364 height 14
type input "bem doce e gelado"
click at [594, 348] on button "Editar R$ 15,00" at bounding box center [637, 349] width 93 height 29
type input "0"
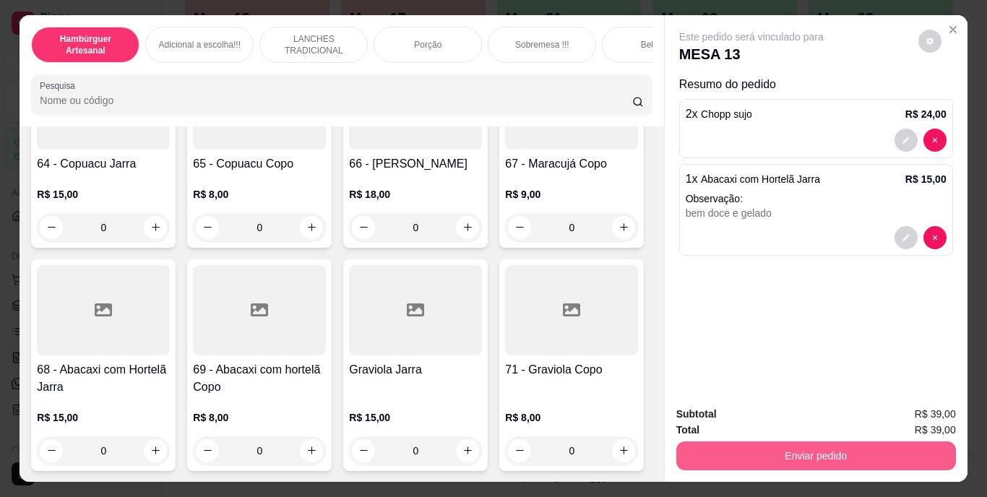
click at [750, 460] on button "Enviar pedido" at bounding box center [816, 456] width 280 height 29
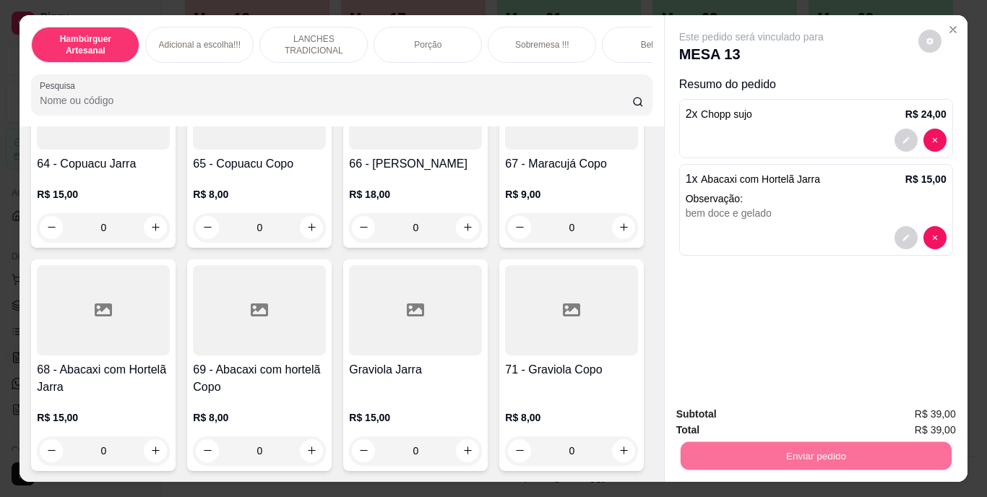
click at [919, 411] on button "Enviar pedido" at bounding box center [918, 415] width 82 height 27
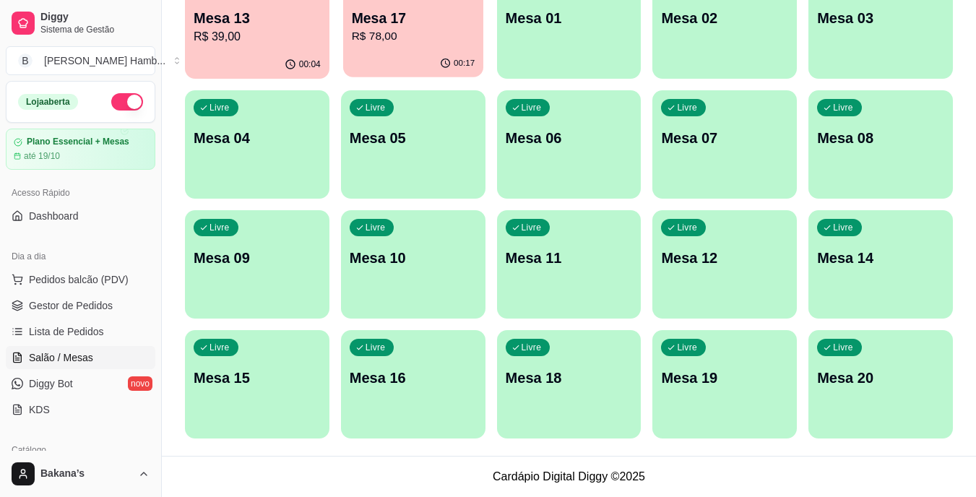
click at [416, 46] on div "Ocupada Mesa 17 R$ 78,00" at bounding box center [413, 11] width 140 height 78
click at [277, 59] on div "00:04" at bounding box center [257, 63] width 140 height 27
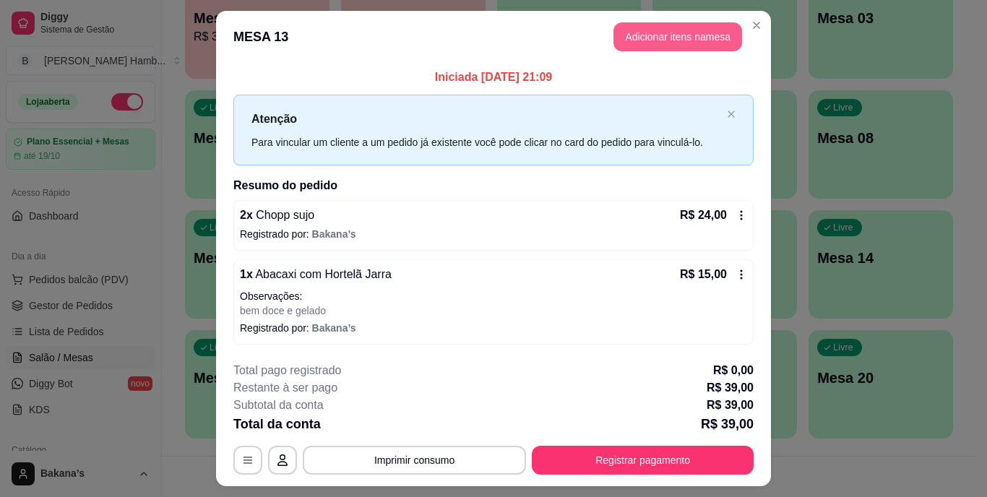
click at [652, 37] on button "Adicionar itens na mesa" at bounding box center [678, 36] width 129 height 29
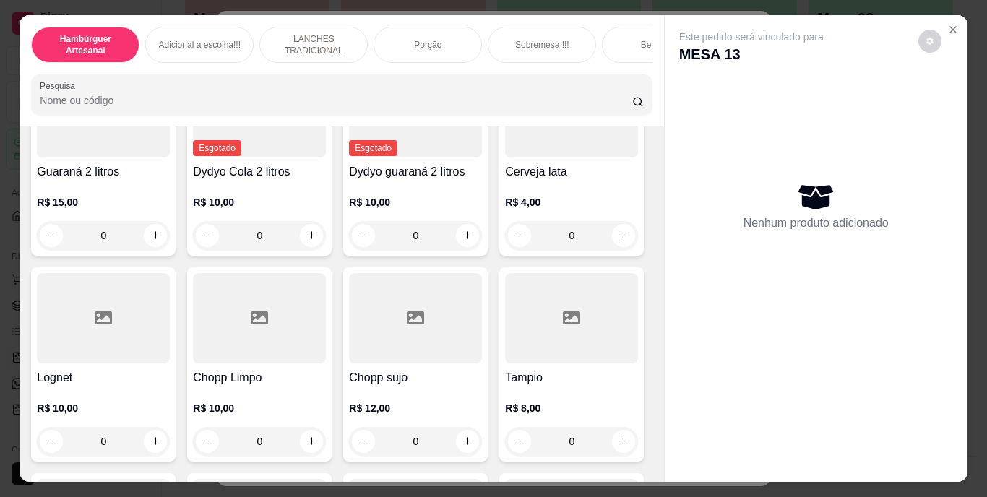
scroll to position [3613, 0]
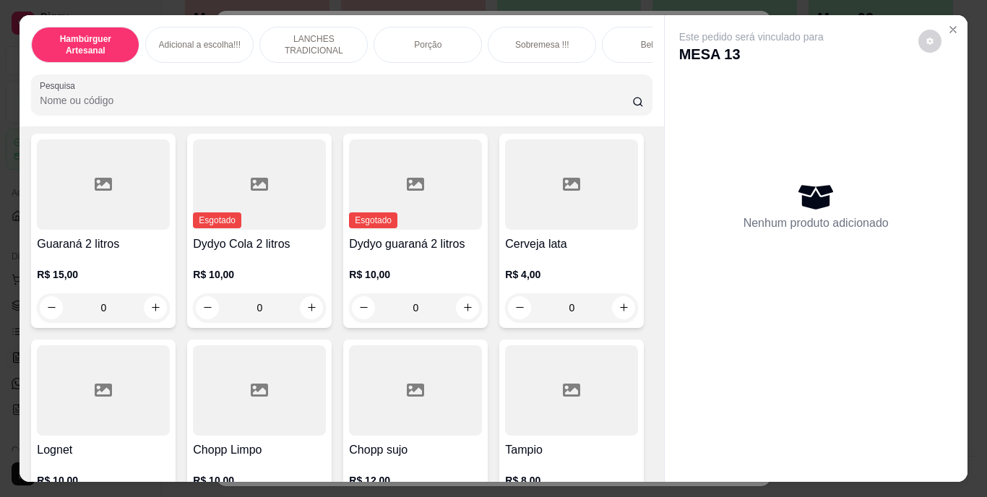
type input "1"
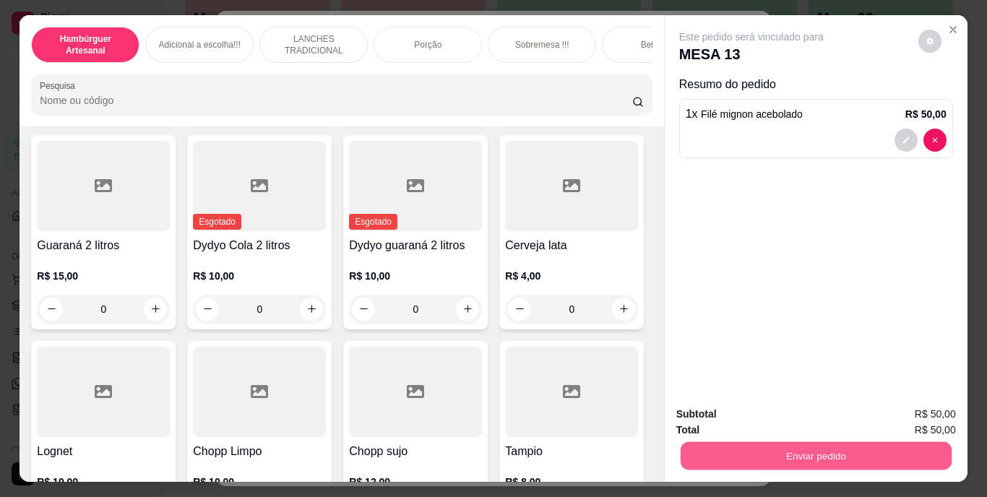
click at [741, 443] on button "Enviar pedido" at bounding box center [815, 456] width 271 height 28
click at [908, 405] on button "Enviar pedido" at bounding box center [918, 415] width 79 height 27
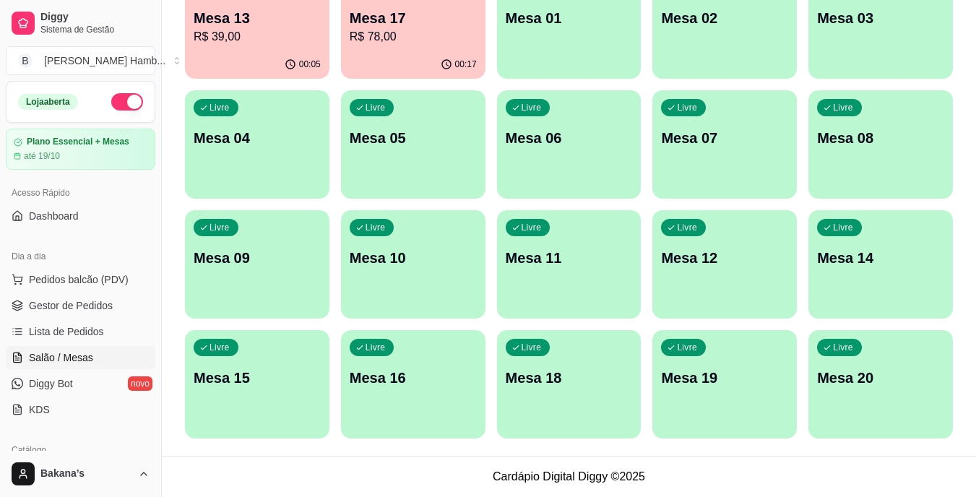
click at [390, 251] on p "Mesa 10" at bounding box center [413, 258] width 127 height 20
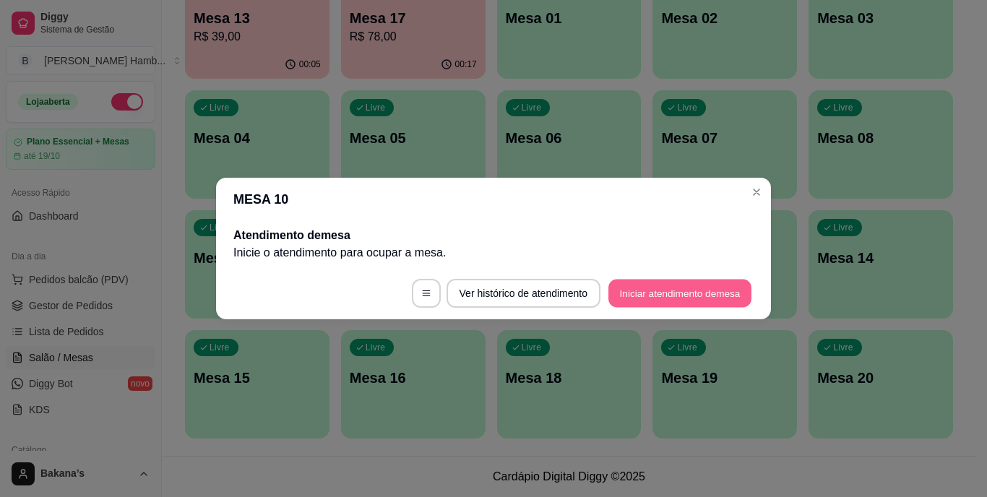
click at [645, 293] on button "Iniciar atendimento de mesa" at bounding box center [679, 294] width 143 height 28
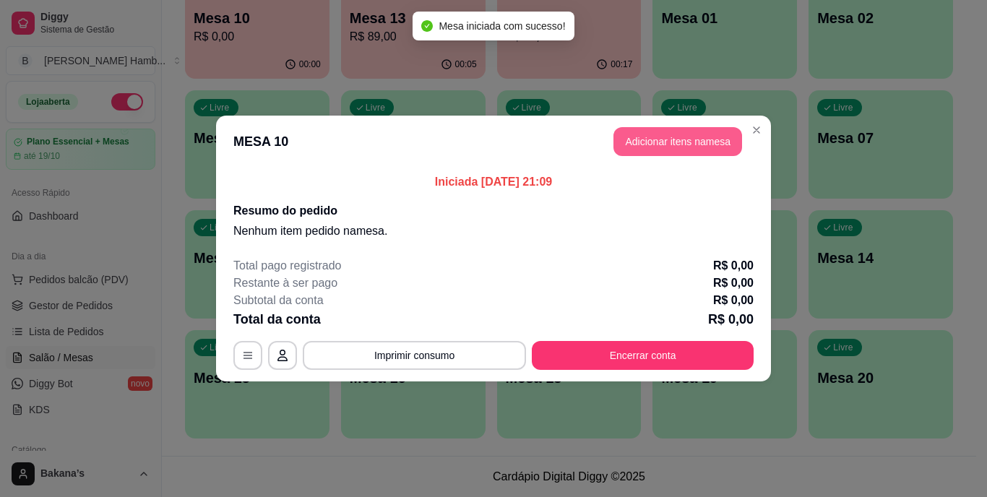
click at [697, 139] on button "Adicionar itens na mesa" at bounding box center [678, 141] width 129 height 29
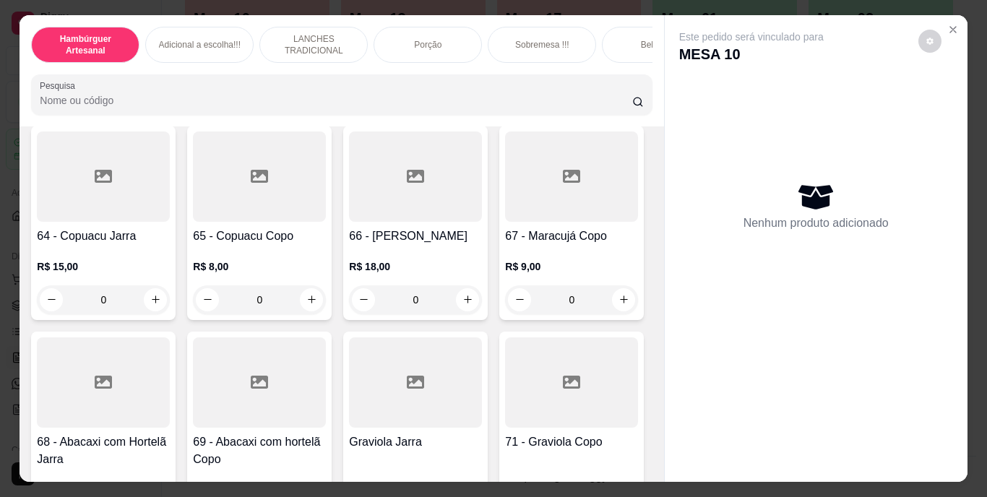
scroll to position [4842, 0]
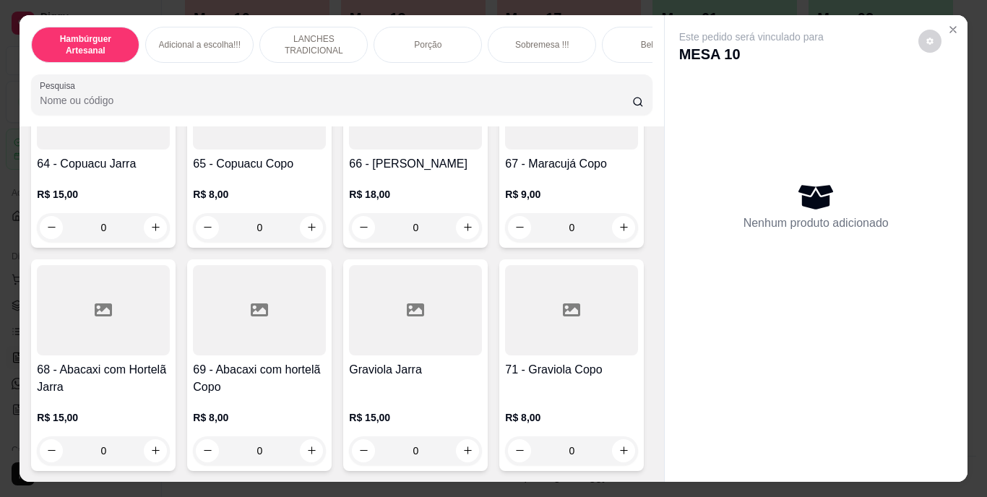
type input "1"
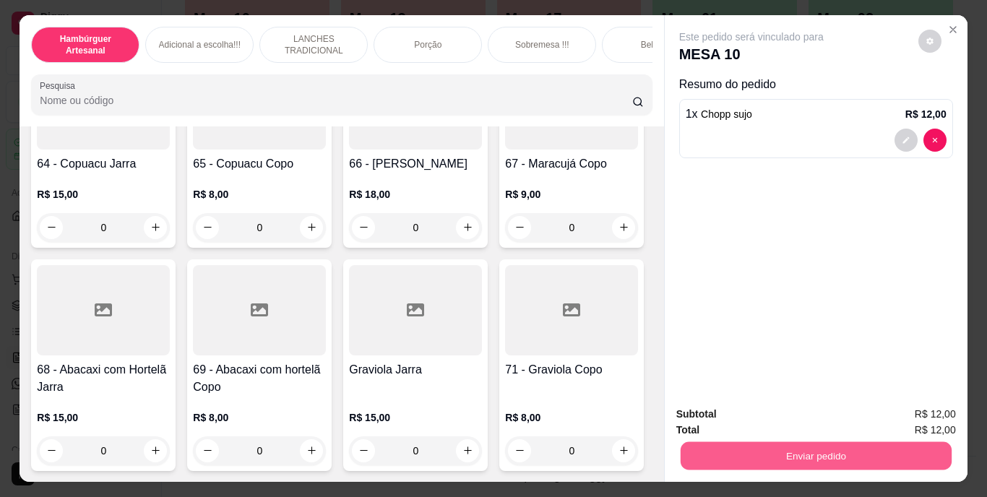
click at [727, 445] on button "Enviar pedido" at bounding box center [815, 456] width 271 height 28
click at [934, 413] on button "Enviar pedido" at bounding box center [918, 415] width 82 height 27
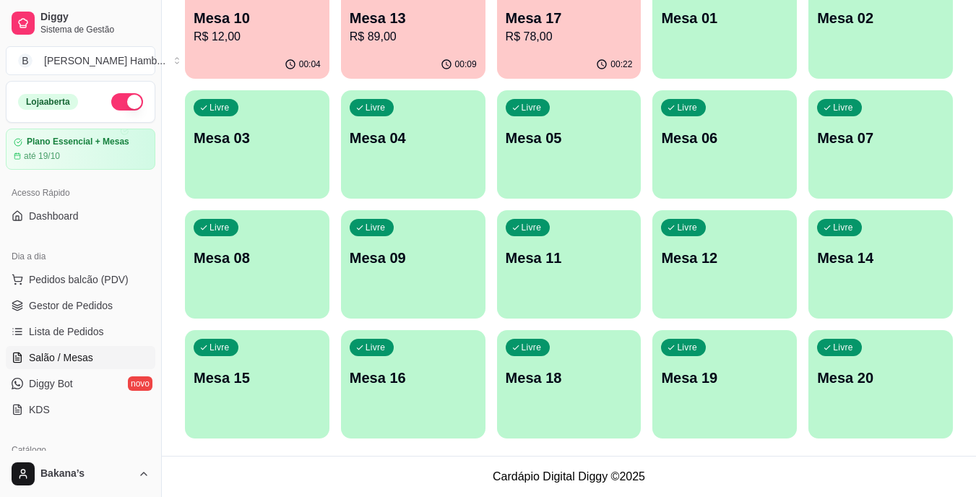
click at [599, 53] on div "00:22" at bounding box center [569, 65] width 145 height 28
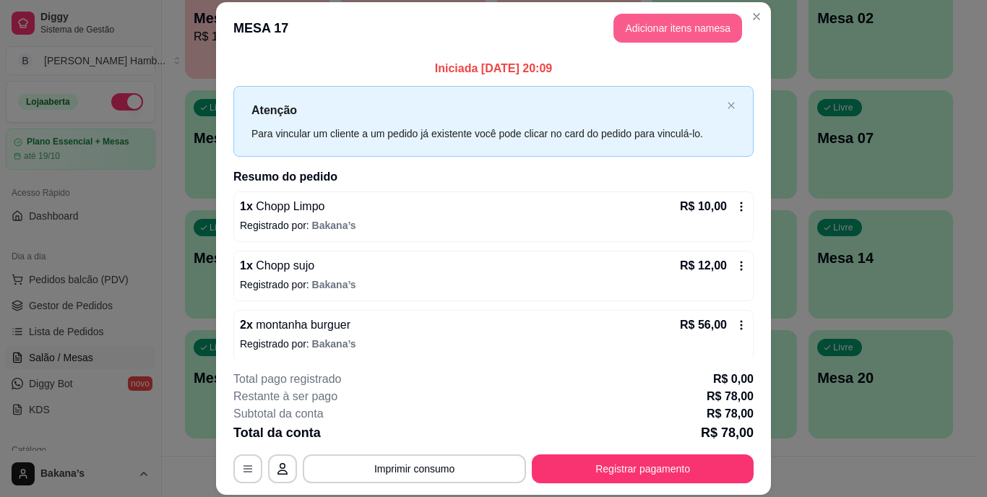
click at [713, 14] on button "Adicionar itens na mesa" at bounding box center [678, 28] width 129 height 29
click at [700, 25] on button "Adicionar itens na mesa" at bounding box center [678, 28] width 129 height 29
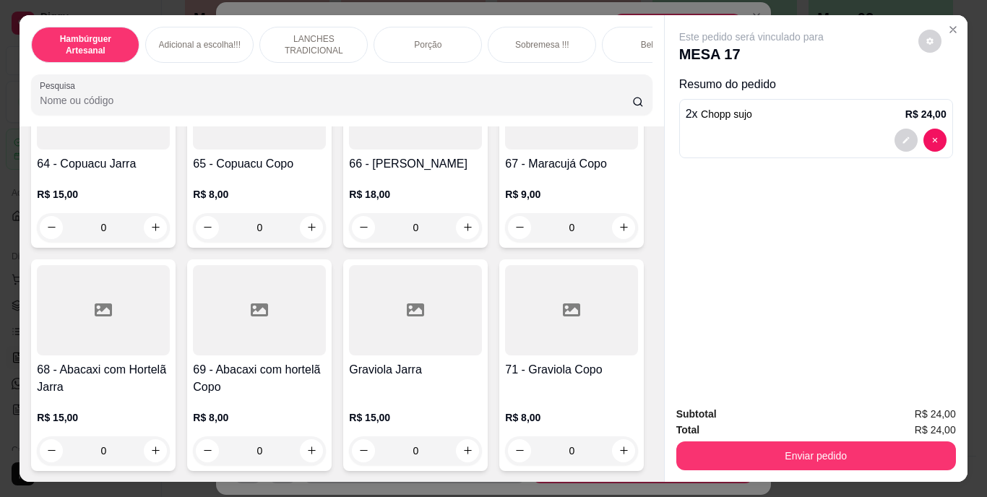
type input "2"
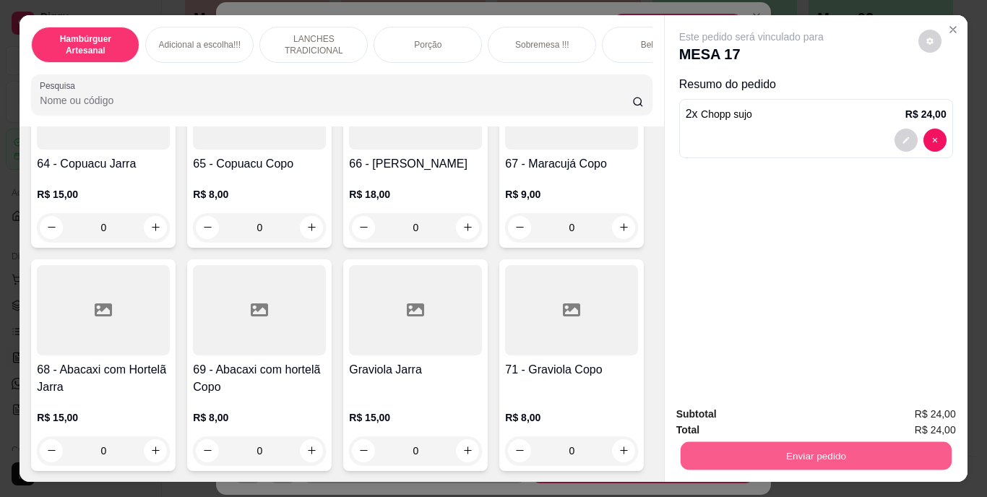
click at [755, 442] on button "Enviar pedido" at bounding box center [815, 456] width 271 height 28
click at [895, 413] on button "Enviar pedido" at bounding box center [918, 415] width 79 height 27
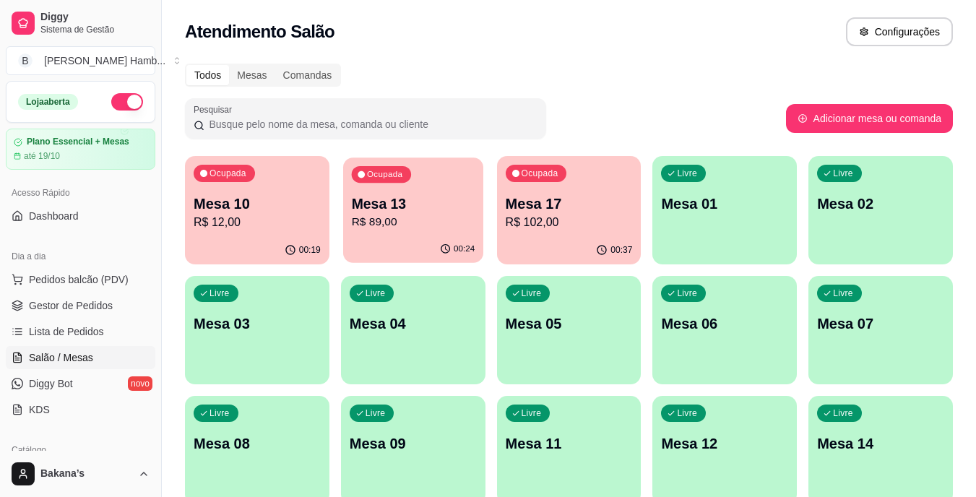
click at [363, 201] on p "Mesa 13" at bounding box center [413, 204] width 124 height 20
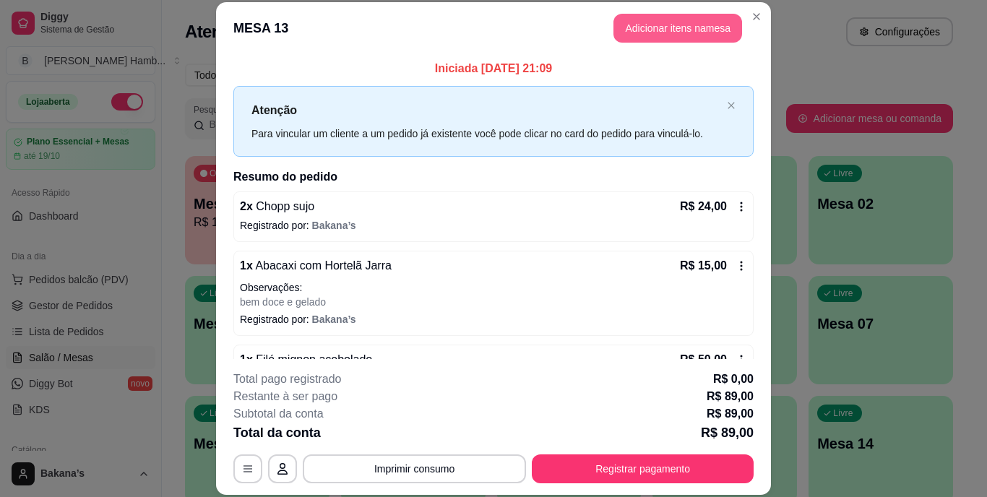
click at [692, 19] on button "Adicionar itens na mesa" at bounding box center [678, 28] width 129 height 29
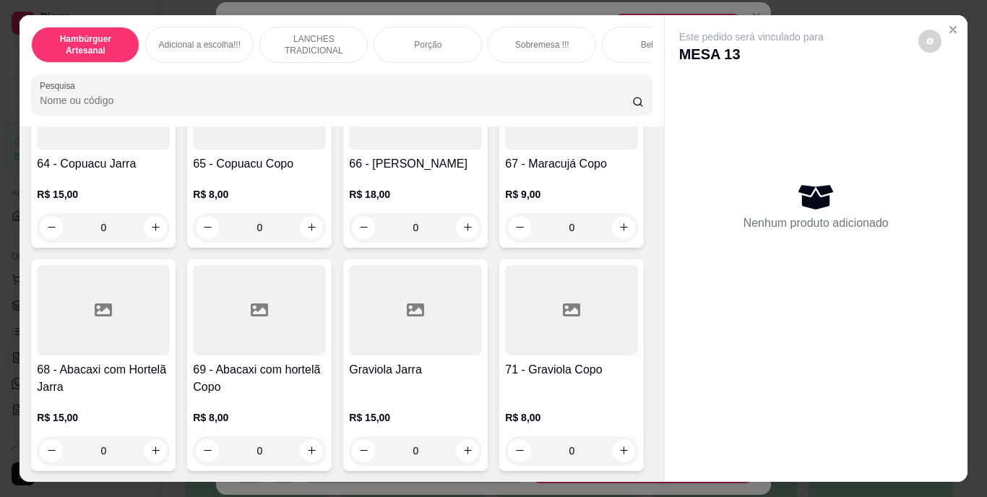
scroll to position [5492, 0]
type input "2"
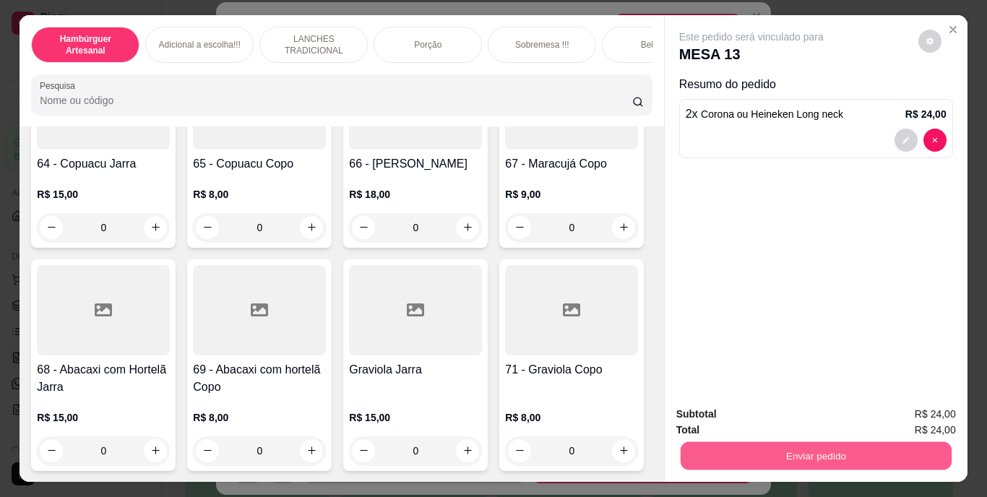
click at [717, 442] on button "Enviar pedido" at bounding box center [815, 456] width 271 height 28
click at [899, 409] on button "Enviar pedido" at bounding box center [918, 415] width 79 height 27
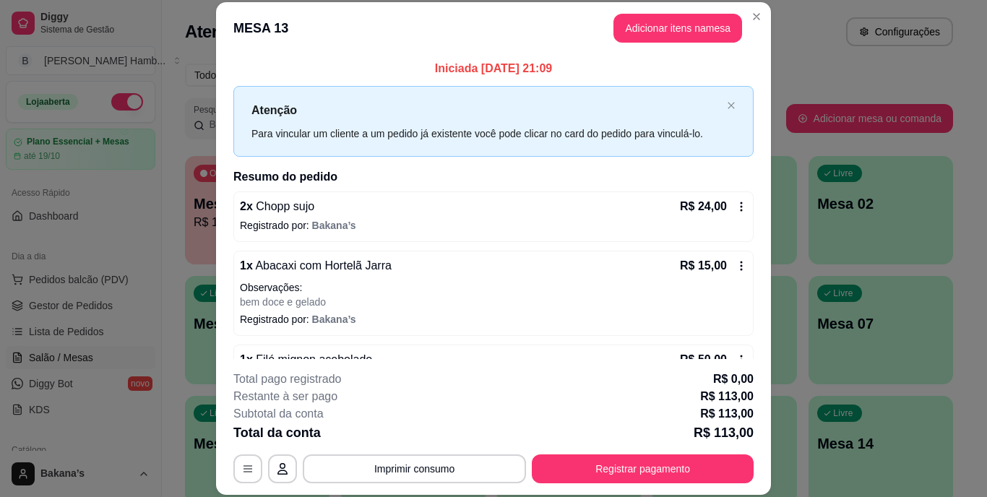
click at [210, 328] on div "**********" at bounding box center [493, 248] width 987 height 497
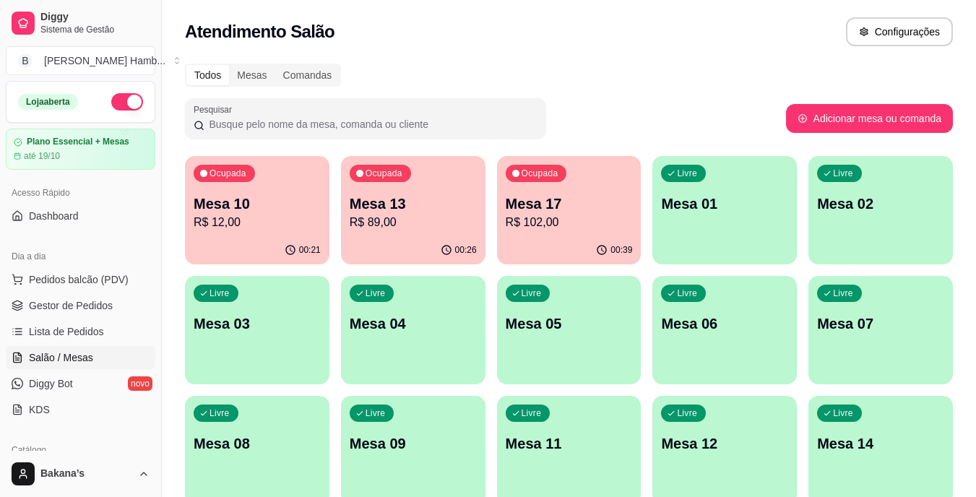
click at [272, 180] on div "Ocupada Mesa 10 R$ 12,00" at bounding box center [257, 196] width 145 height 80
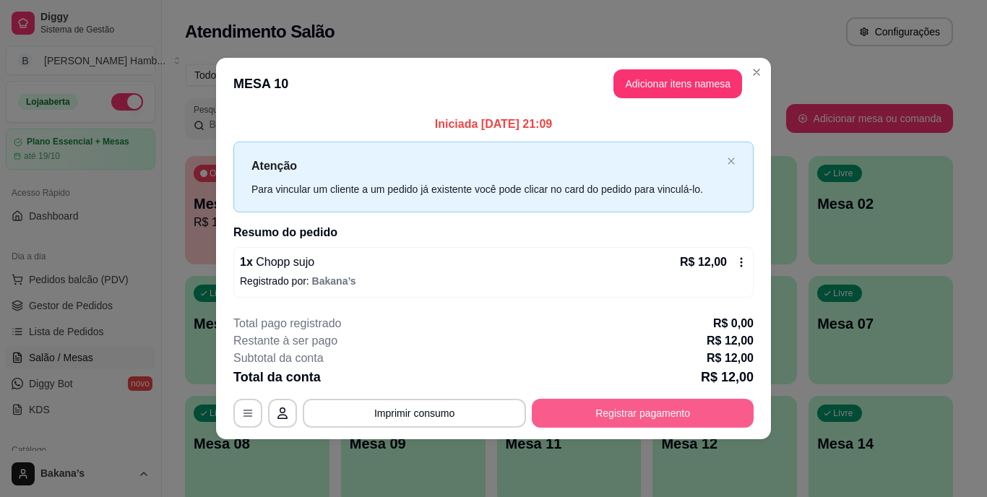
click at [718, 416] on button "Registrar pagamento" at bounding box center [643, 413] width 222 height 29
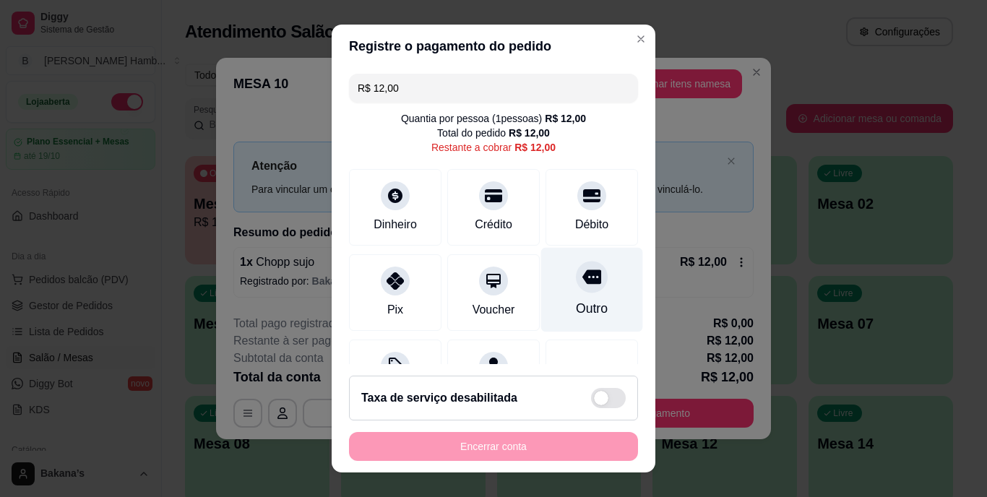
click at [576, 304] on div "Outro" at bounding box center [592, 309] width 32 height 19
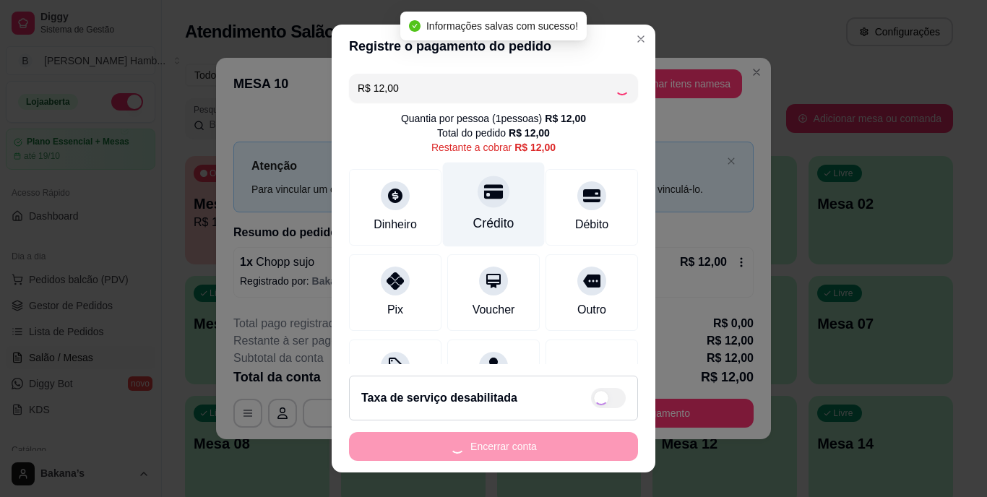
type input "R$ 0,00"
click at [481, 221] on div "Crédito" at bounding box center [494, 205] width 102 height 85
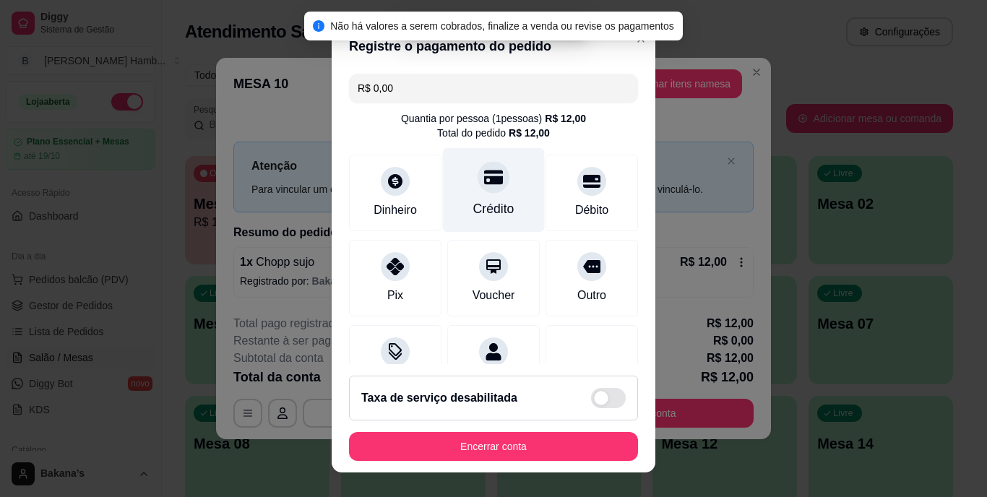
click at [481, 218] on div "Crédito" at bounding box center [493, 209] width 41 height 19
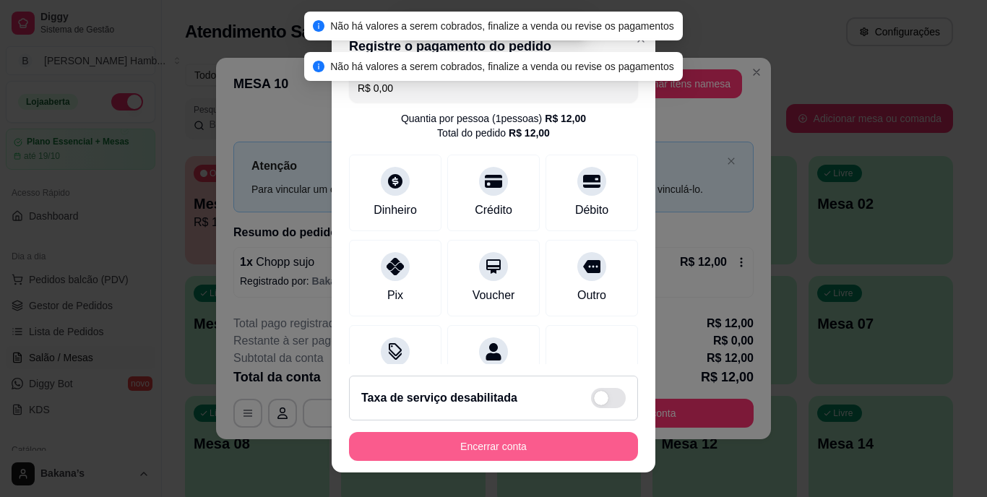
click at [497, 449] on button "Encerrar conta" at bounding box center [493, 446] width 289 height 29
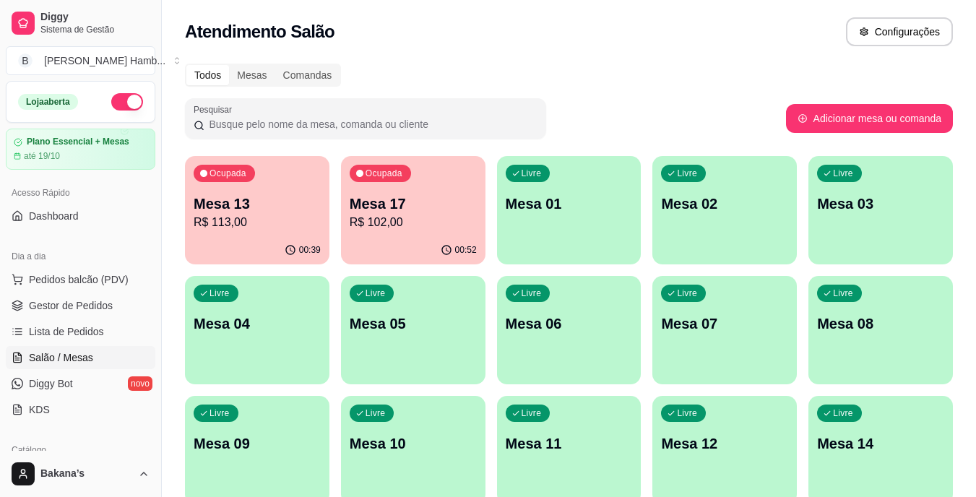
click at [394, 253] on div "00:52" at bounding box center [413, 250] width 145 height 28
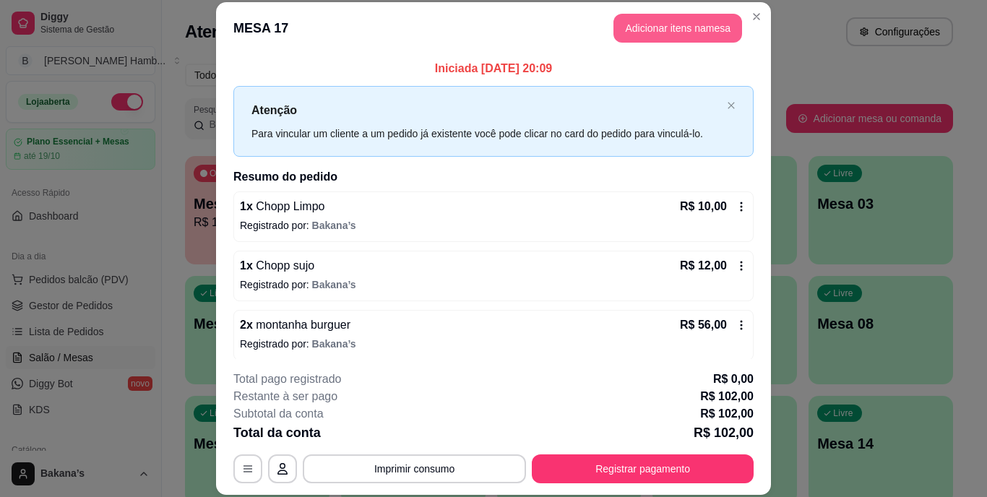
click at [656, 21] on button "Adicionar itens na mesa" at bounding box center [678, 28] width 129 height 29
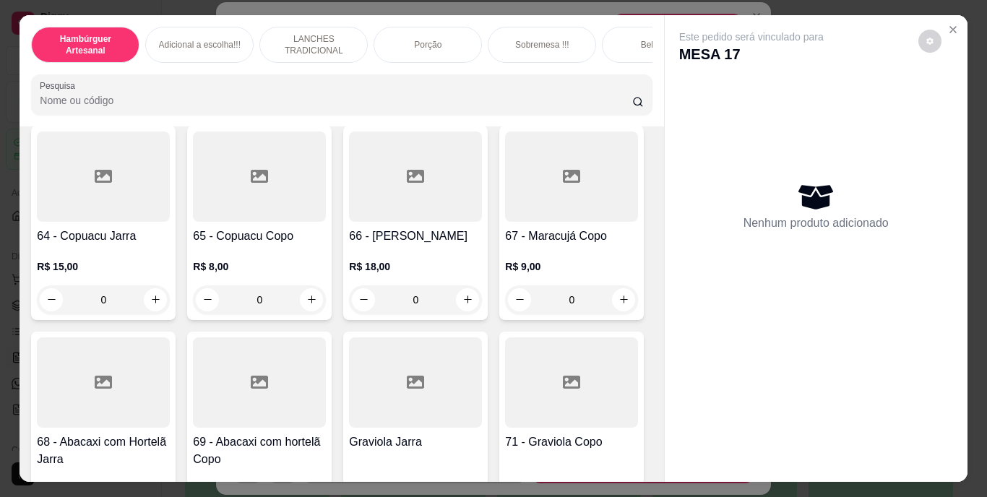
scroll to position [4842, 0]
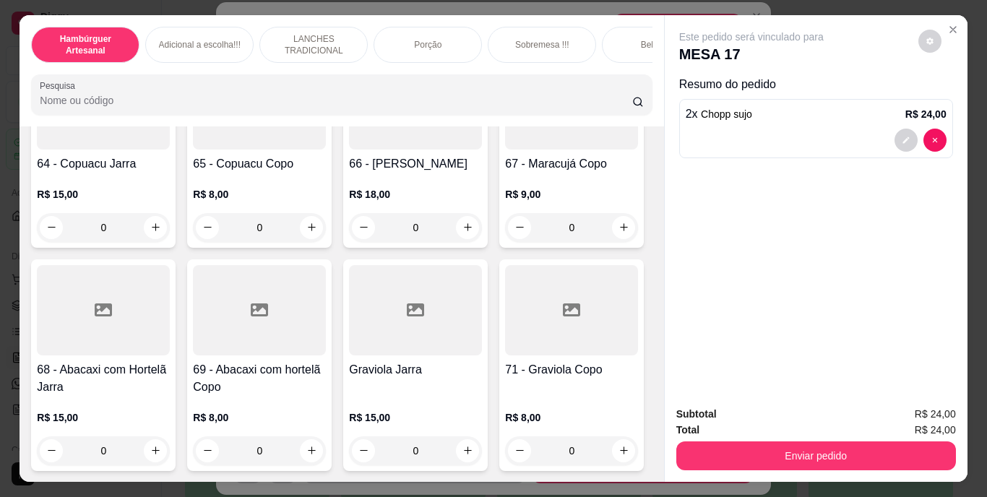
type input "3"
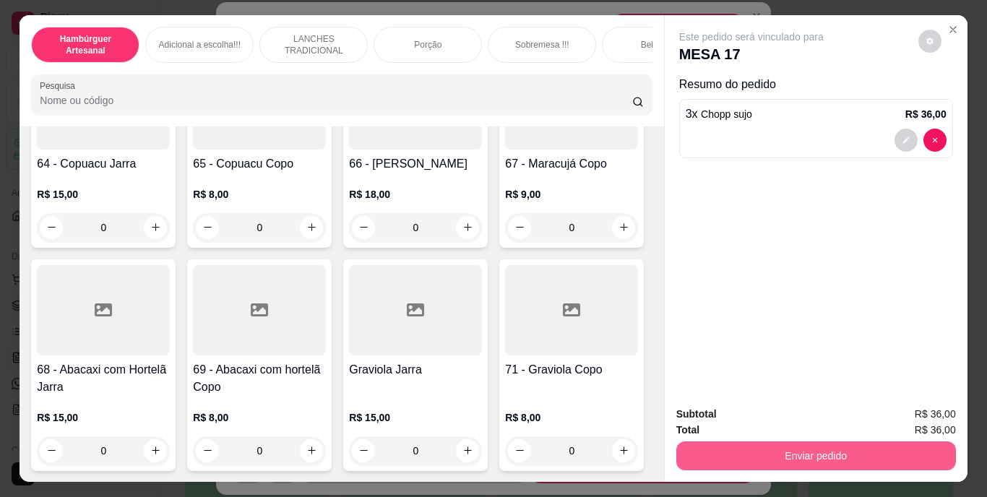
click at [817, 442] on button "Enviar pedido" at bounding box center [816, 456] width 280 height 29
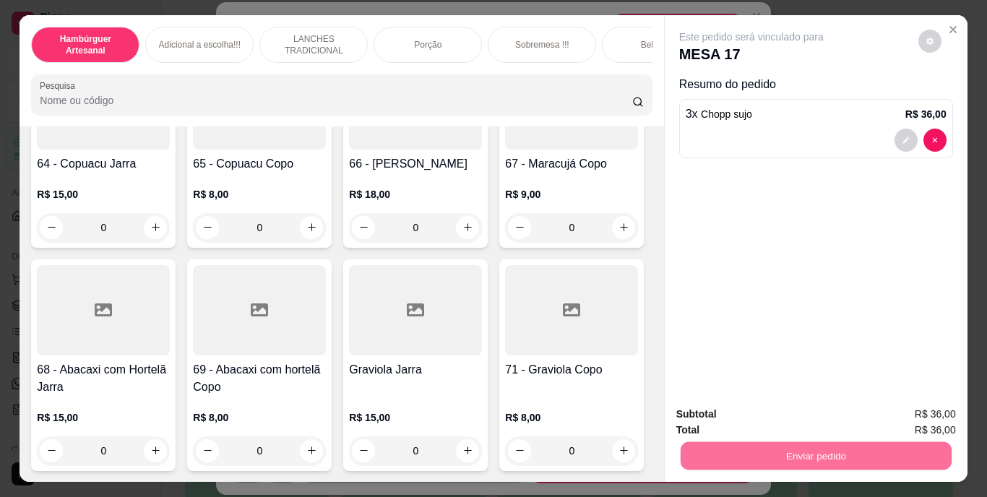
click at [935, 402] on button "Enviar pedido" at bounding box center [918, 415] width 79 height 27
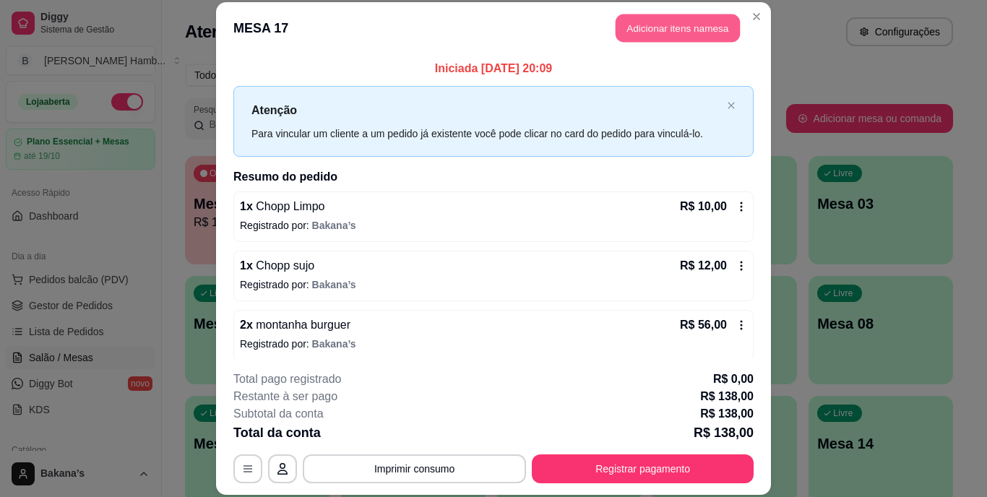
click at [674, 23] on button "Adicionar itens na mesa" at bounding box center [678, 28] width 124 height 28
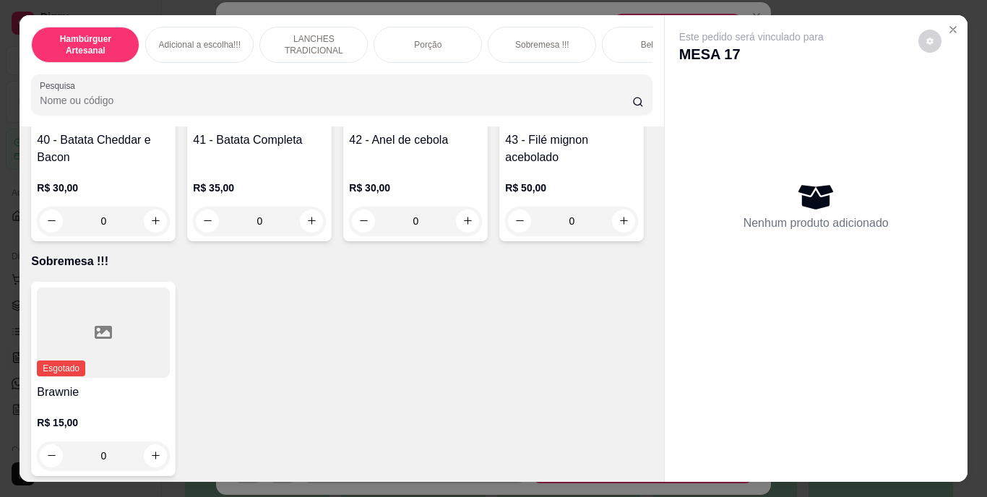
scroll to position [2746, 0]
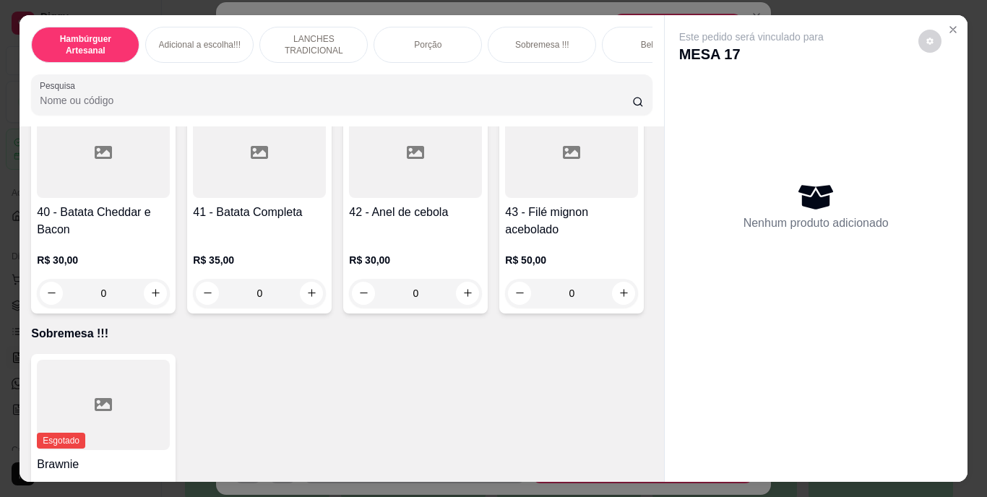
type input "1"
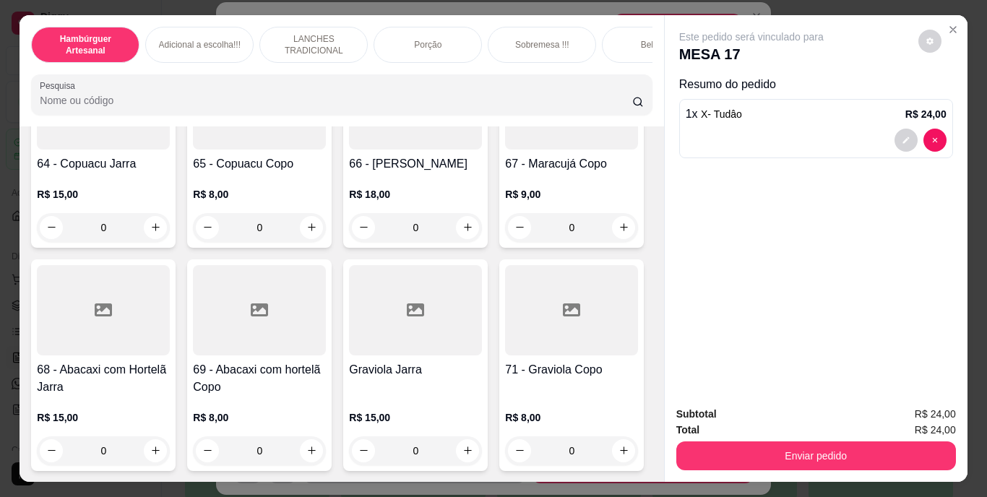
scroll to position [6224, 0]
click at [306, 445] on icon "increase-product-quantity" at bounding box center [311, 450] width 11 height 11
type input "1"
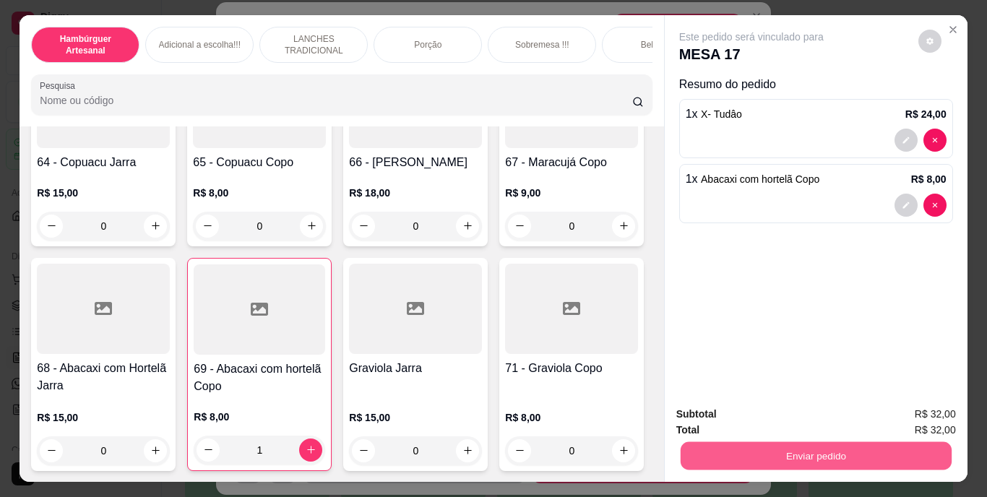
click at [879, 451] on button "Enviar pedido" at bounding box center [815, 456] width 271 height 28
click at [917, 405] on button "Enviar pedido" at bounding box center [918, 415] width 79 height 27
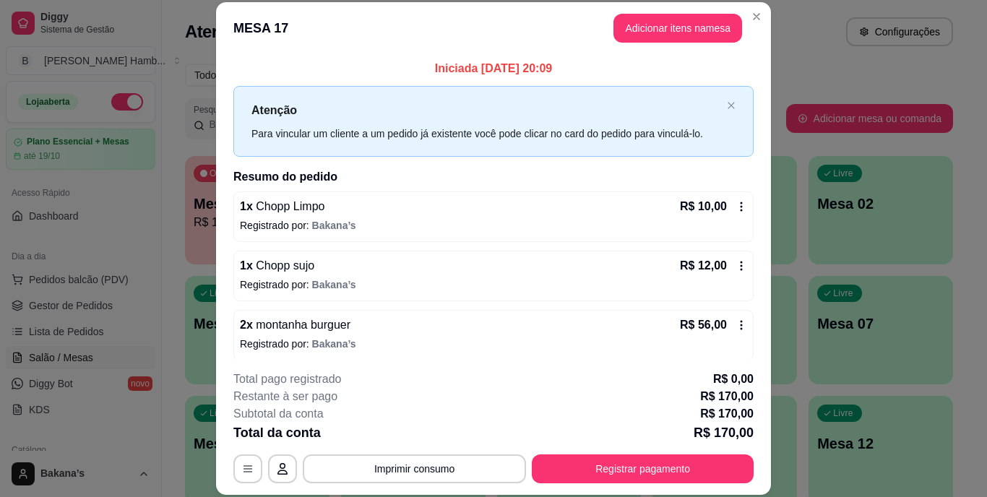
click at [216, 160] on div "Iniciada [DATE] 20:09 Atenção Para vincular um cliente a um pedido já existente…" at bounding box center [493, 206] width 555 height 304
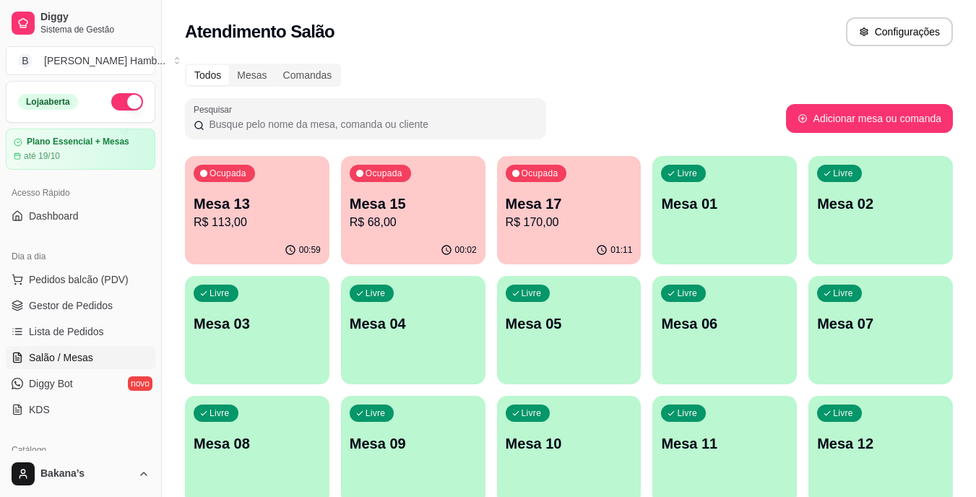
click at [276, 194] on p "Mesa 13" at bounding box center [257, 204] width 127 height 20
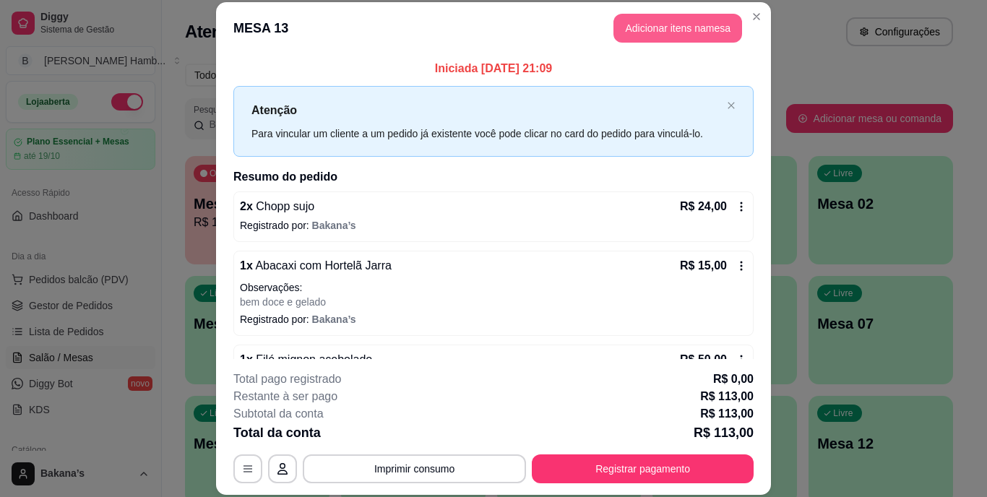
click at [698, 27] on button "Adicionar itens na mesa" at bounding box center [678, 28] width 129 height 29
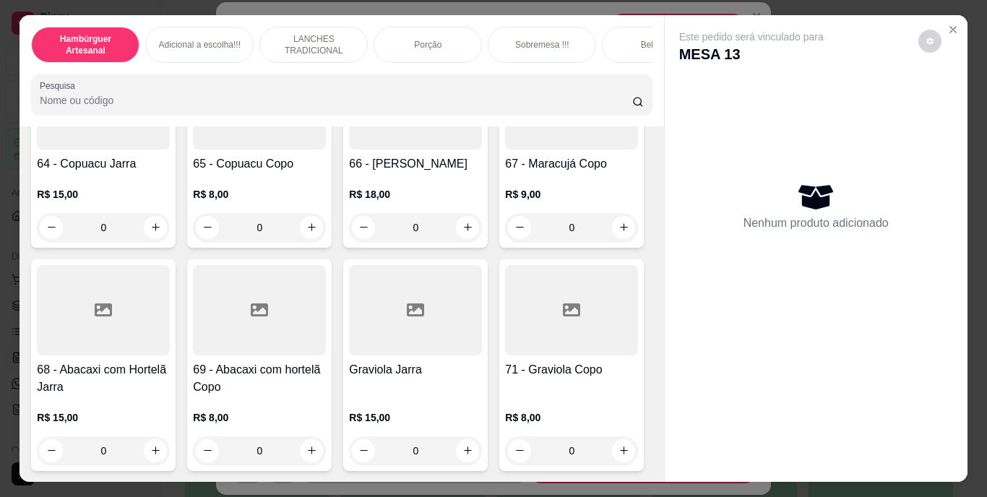
scroll to position [5492, 0]
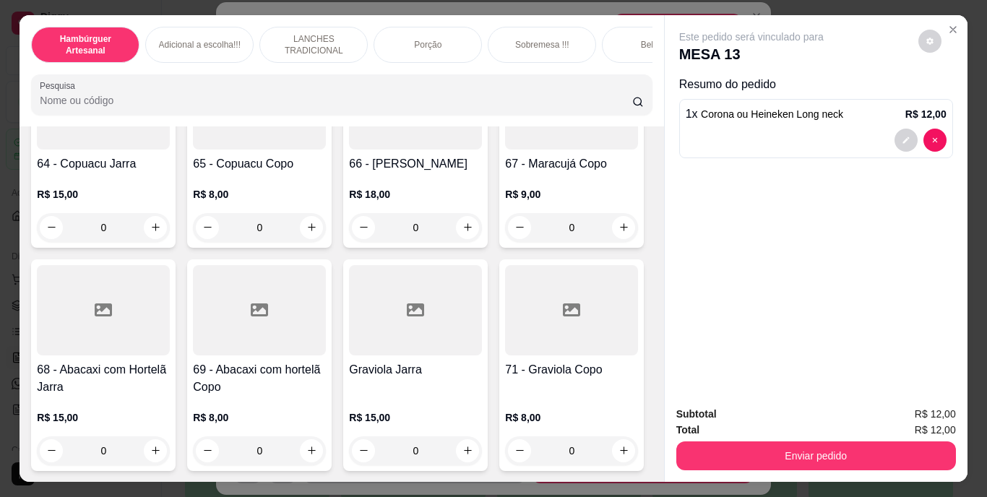
type input "2"
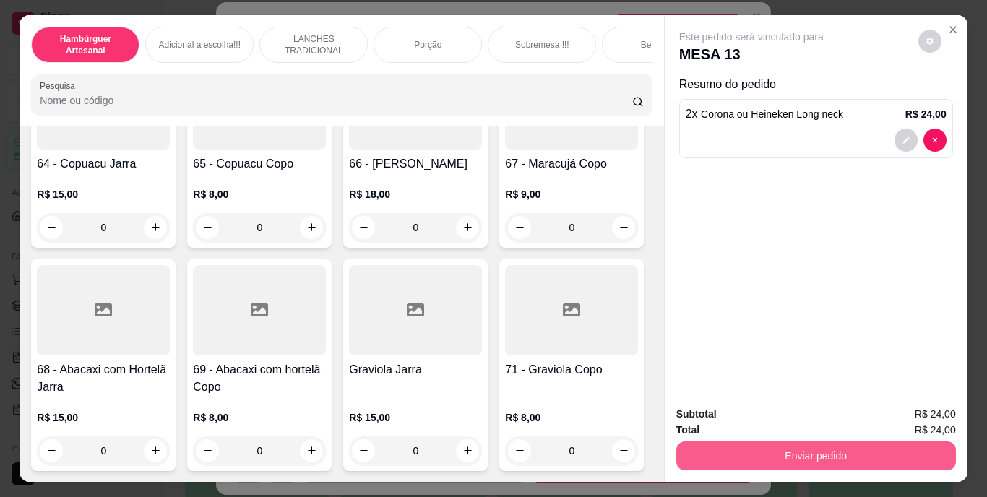
click at [709, 449] on button "Enviar pedido" at bounding box center [816, 456] width 280 height 29
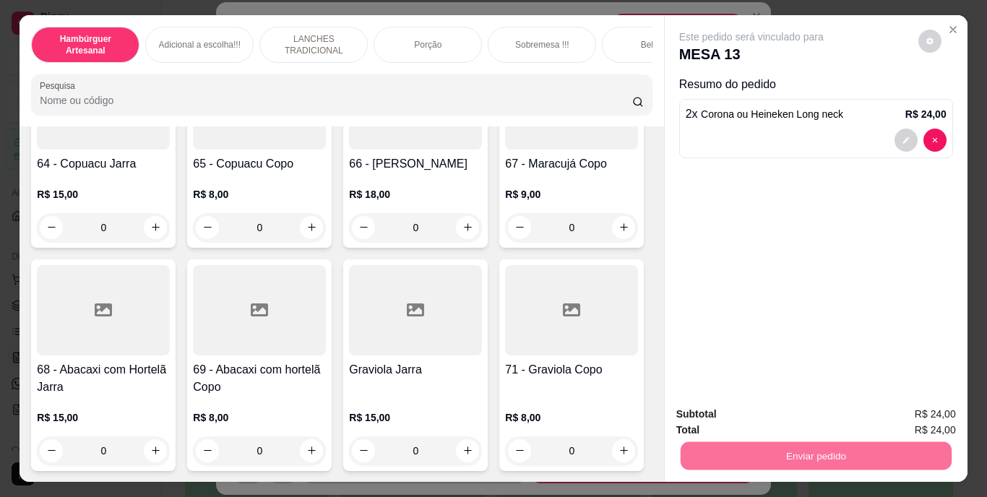
click at [929, 411] on button "Enviar pedido" at bounding box center [918, 415] width 79 height 27
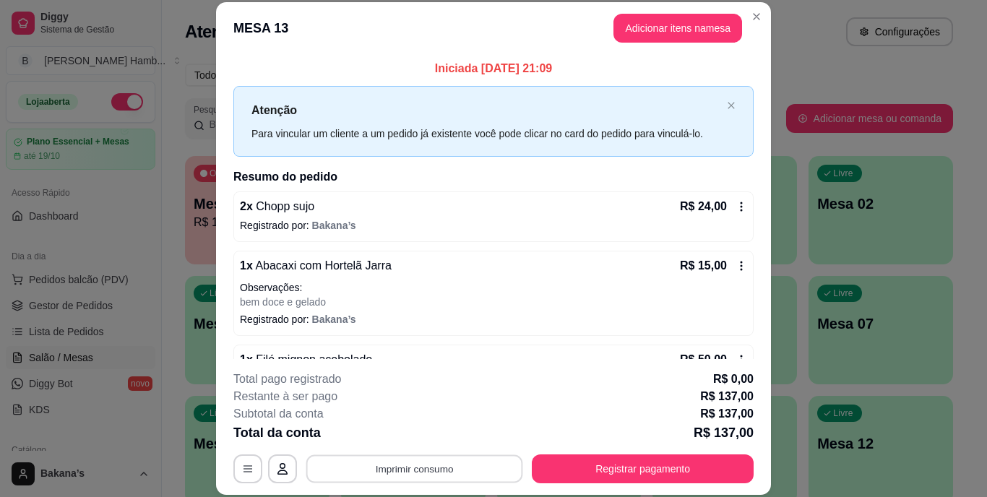
click at [457, 466] on button "Imprimir consumo" at bounding box center [414, 469] width 217 height 28
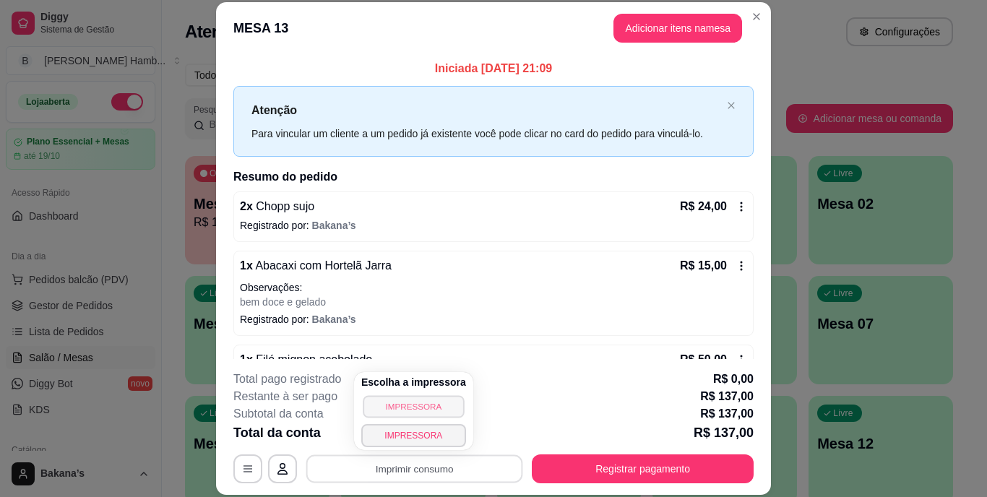
click at [426, 395] on button "IMPRESSORA" at bounding box center [413, 406] width 101 height 22
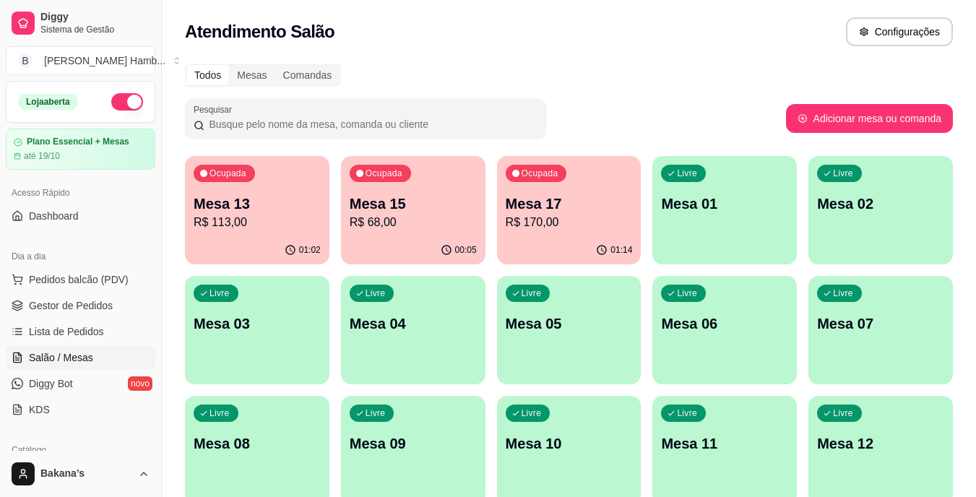
click at [564, 218] on p "R$ 170,00" at bounding box center [569, 222] width 127 height 17
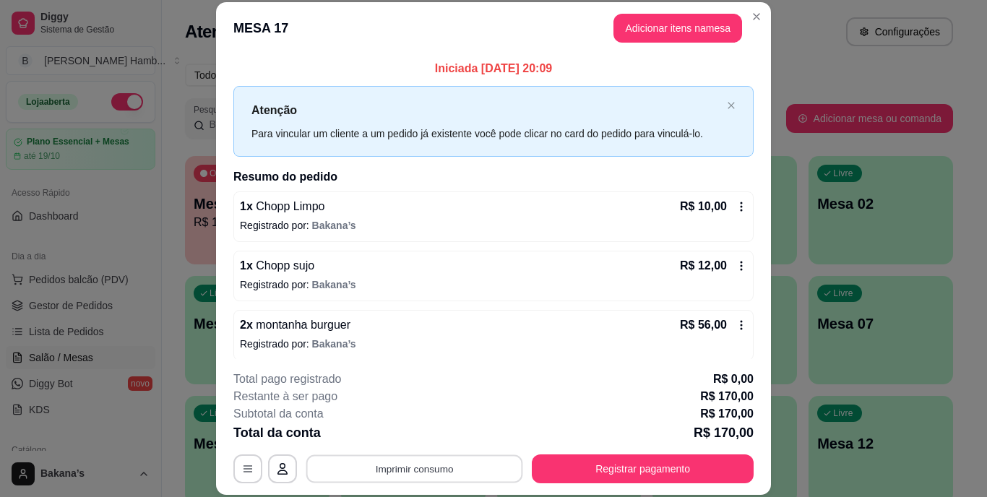
click at [389, 468] on button "Imprimir consumo" at bounding box center [414, 469] width 217 height 28
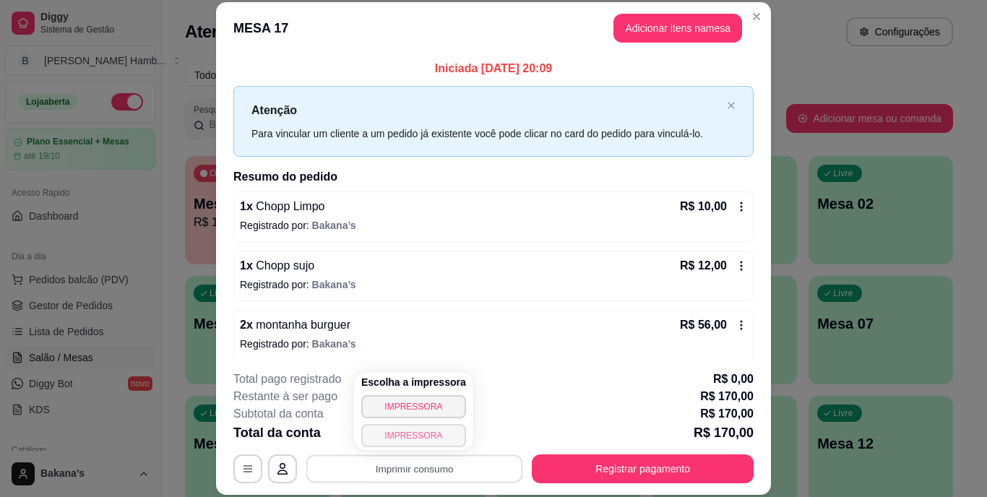
click at [408, 434] on button "IMPRESSORA" at bounding box center [413, 435] width 105 height 23
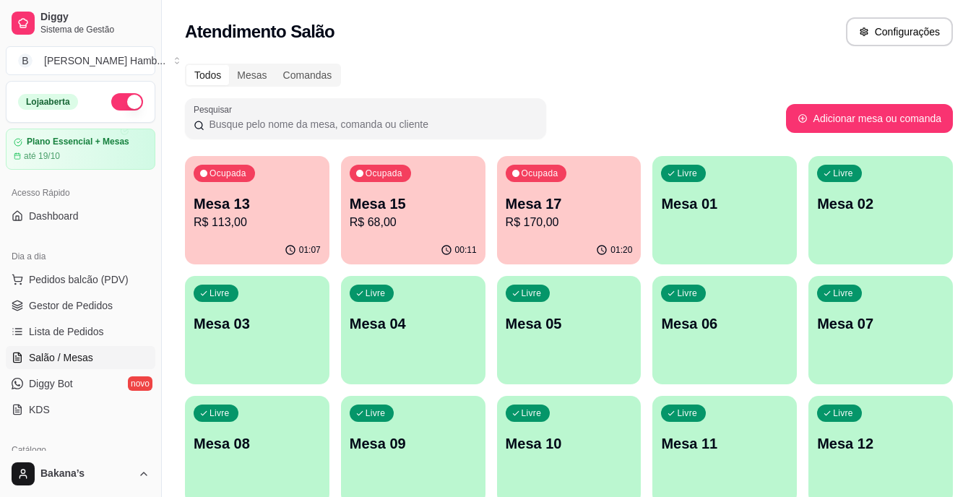
click at [584, 223] on p "R$ 170,00" at bounding box center [569, 222] width 127 height 17
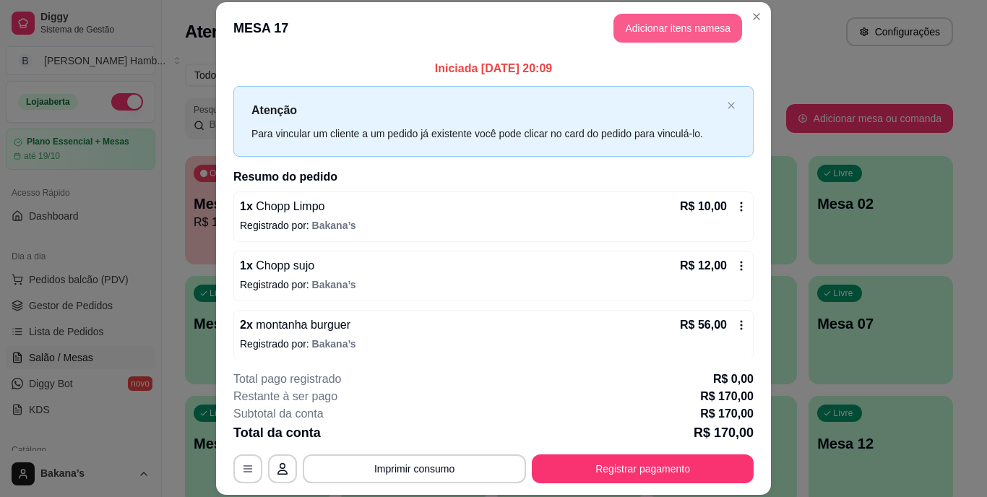
click at [702, 20] on button "Adicionar itens na mesa" at bounding box center [678, 28] width 129 height 29
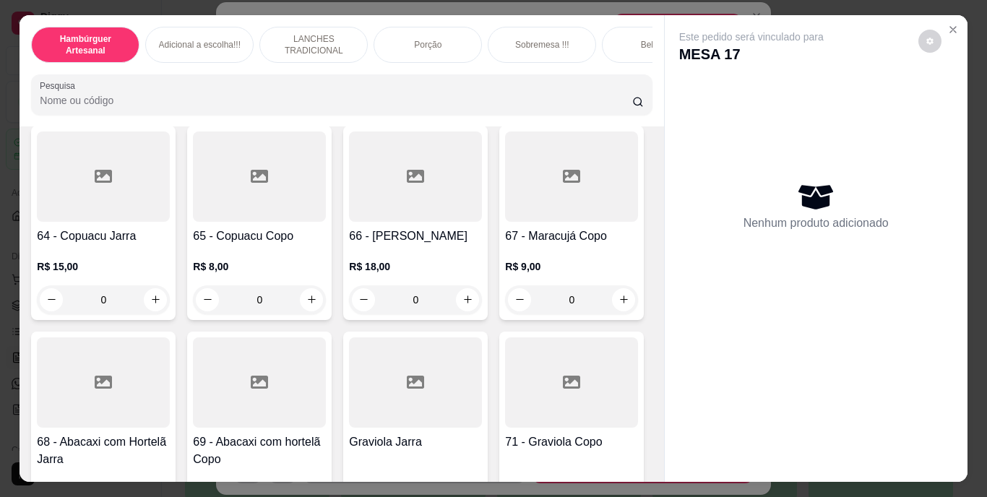
scroll to position [4914, 0]
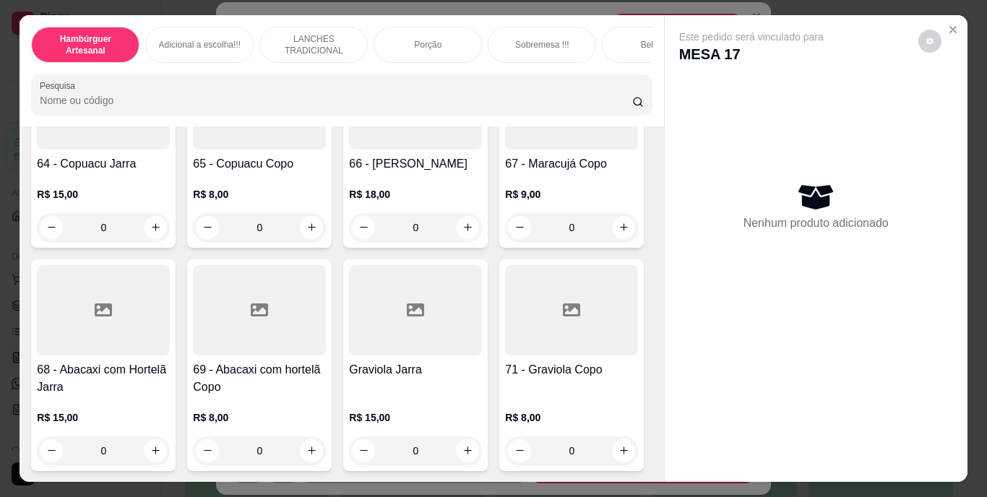
type input "1"
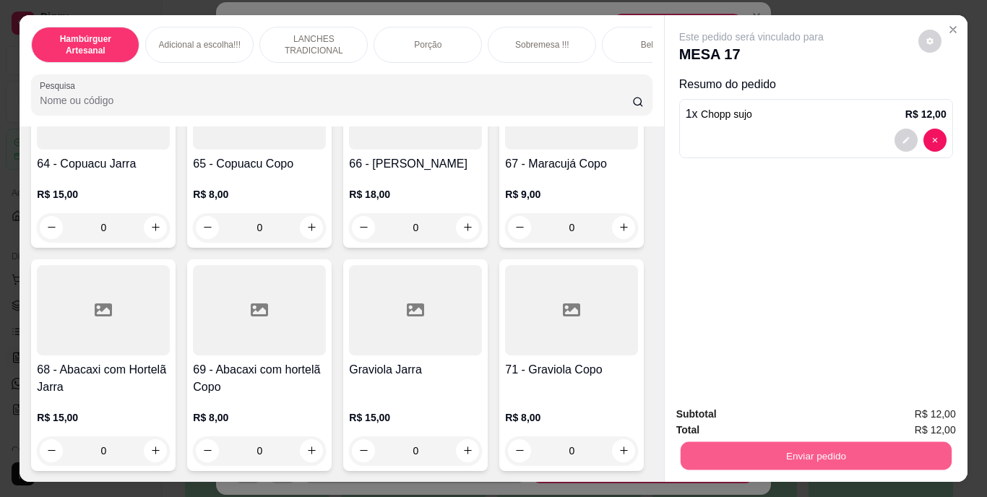
click at [937, 452] on button "Enviar pedido" at bounding box center [815, 456] width 271 height 28
click at [933, 416] on button "Enviar pedido" at bounding box center [918, 415] width 82 height 27
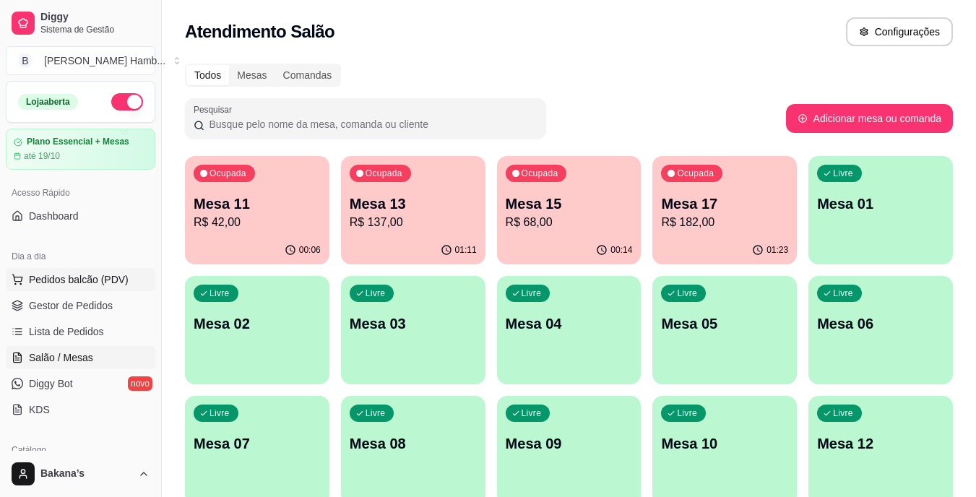
click at [119, 277] on span "Pedidos balcão (PDV)" at bounding box center [79, 279] width 100 height 14
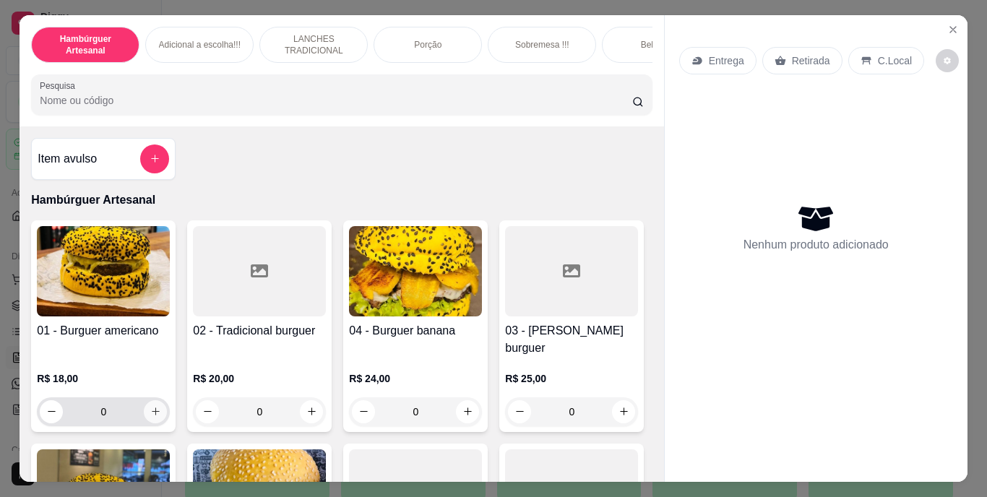
click at [152, 408] on icon "increase-product-quantity" at bounding box center [156, 412] width 8 height 8
type input "1"
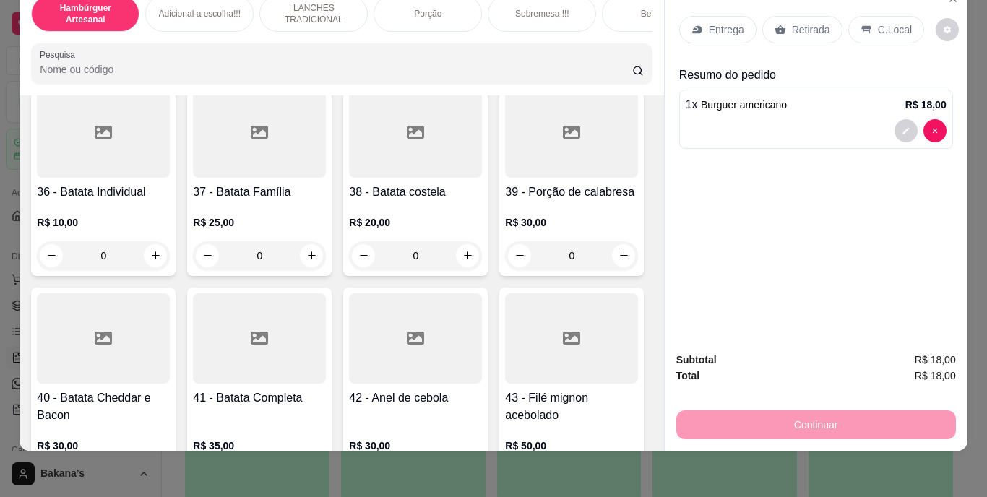
scroll to position [2457, 0]
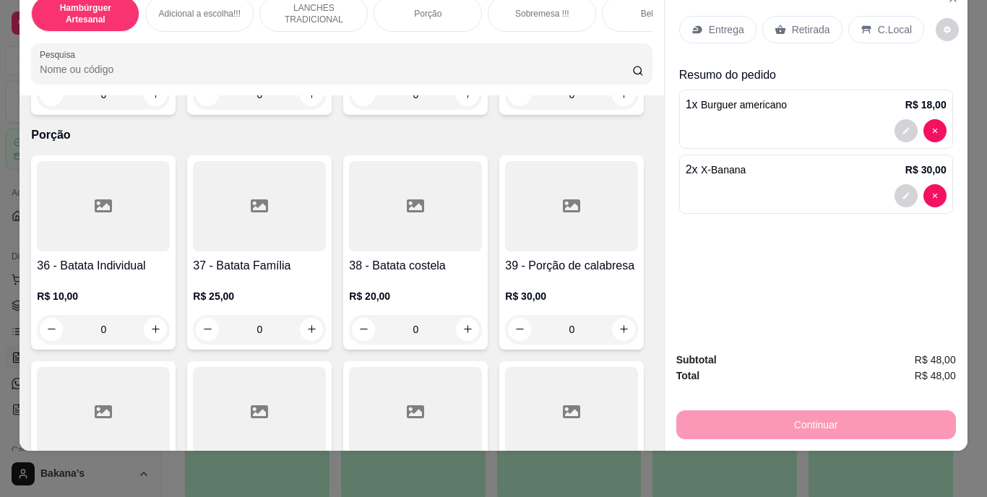
type input "2"
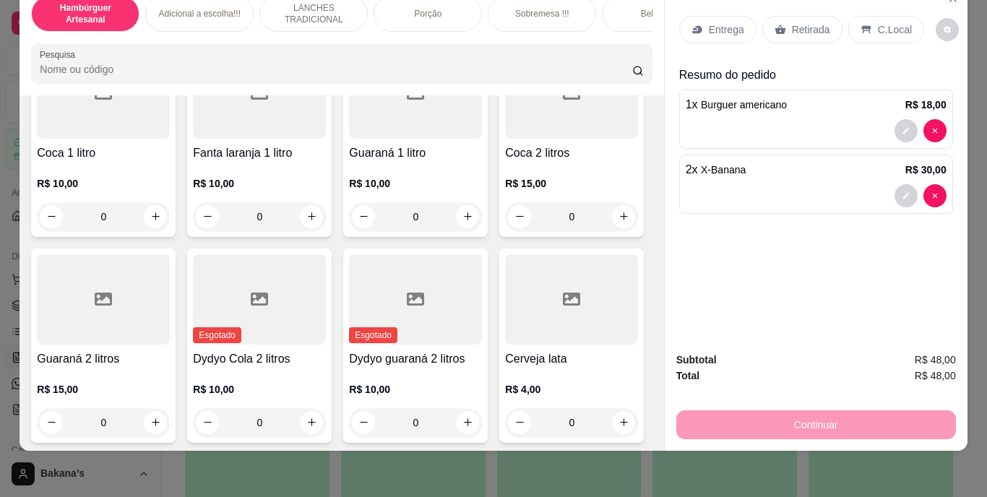
scroll to position [3397, 0]
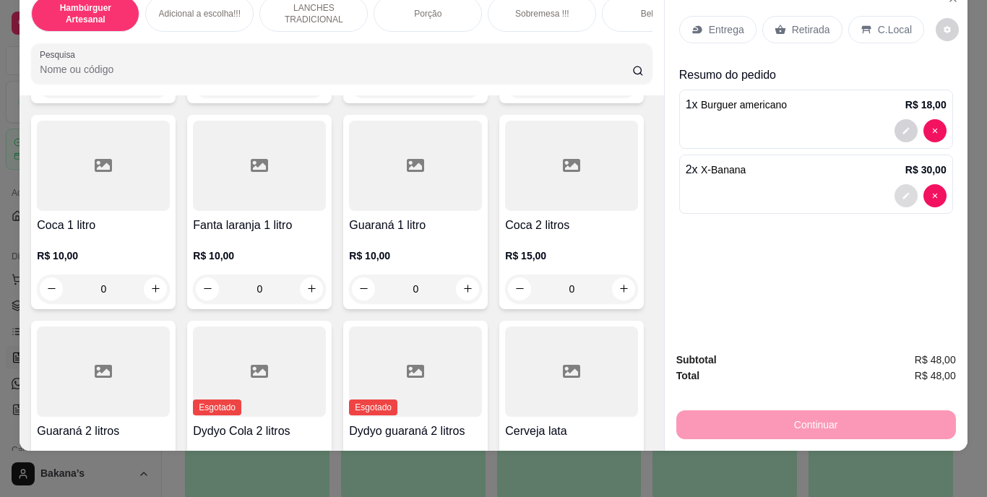
click at [897, 184] on button "decrease-product-quantity" at bounding box center [906, 195] width 23 height 23
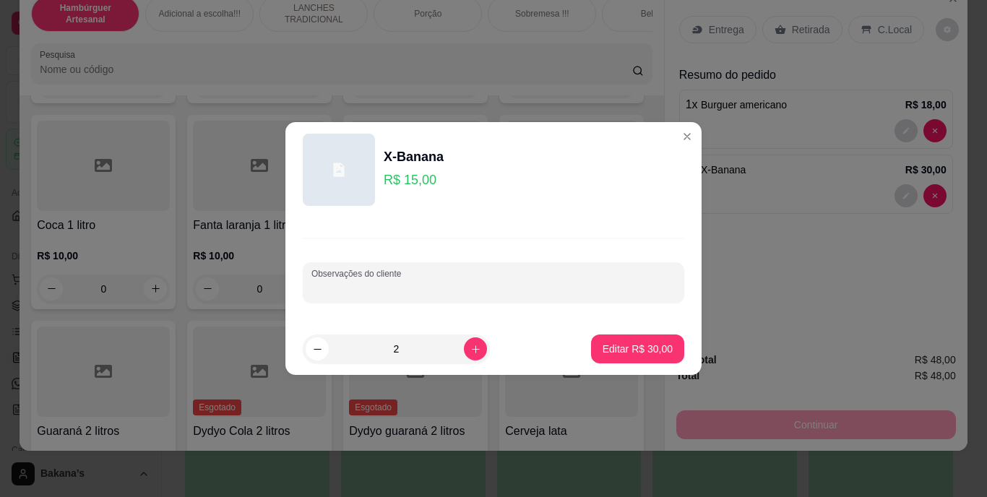
click at [561, 290] on input "Observações do cliente" at bounding box center [493, 288] width 364 height 14
type input "pao artesanal"
click at [624, 347] on p "Editar R$ 30,00" at bounding box center [637, 349] width 68 height 14
type input "0"
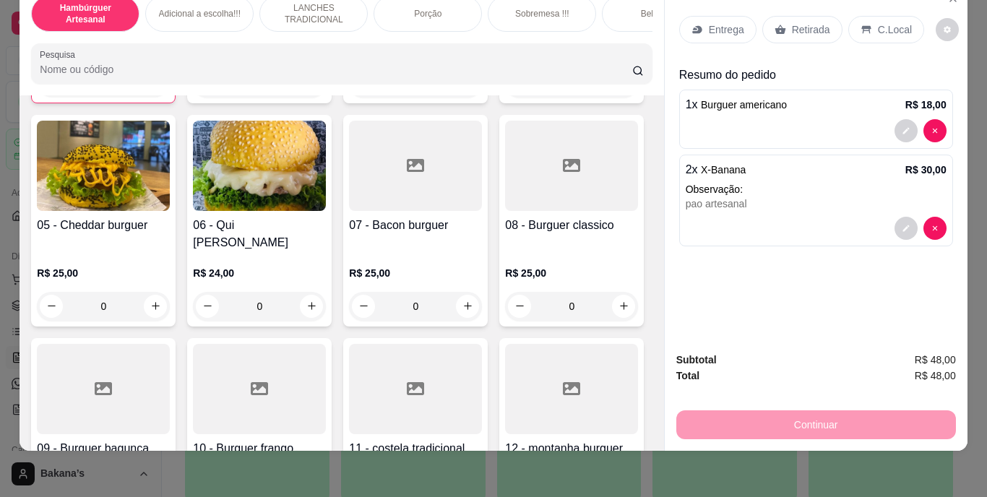
scroll to position [0, 0]
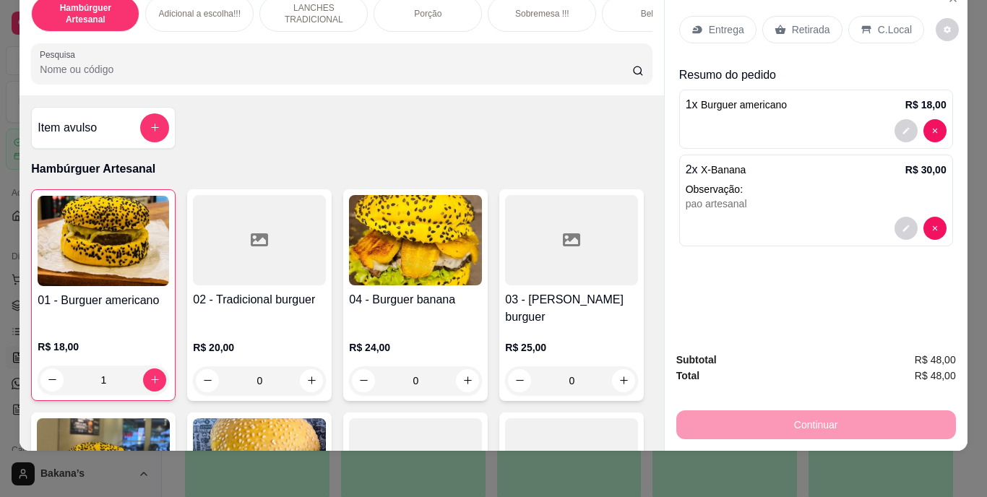
drag, startPoint x: 151, startPoint y: 110, endPoint x: 153, endPoint y: 118, distance: 8.2
click at [153, 118] on div "Item avulso" at bounding box center [103, 128] width 145 height 42
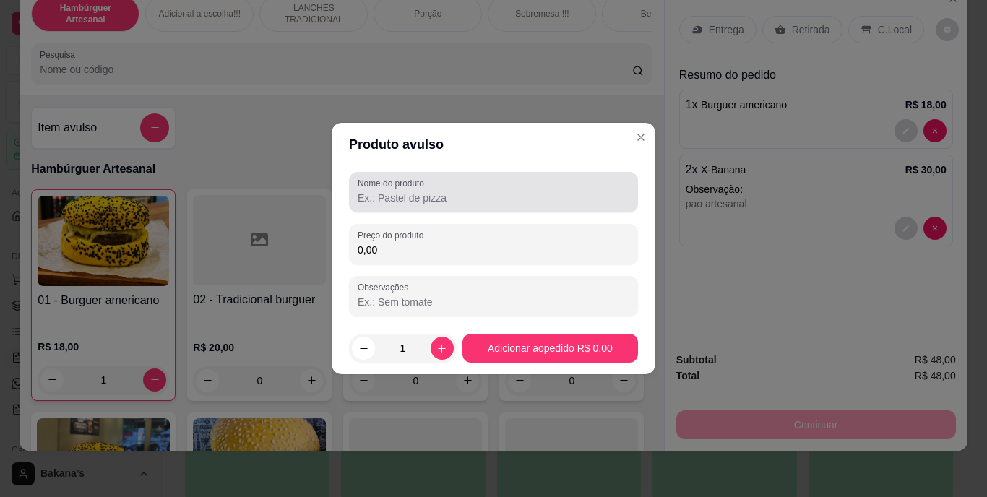
click at [502, 187] on div at bounding box center [494, 192] width 272 height 29
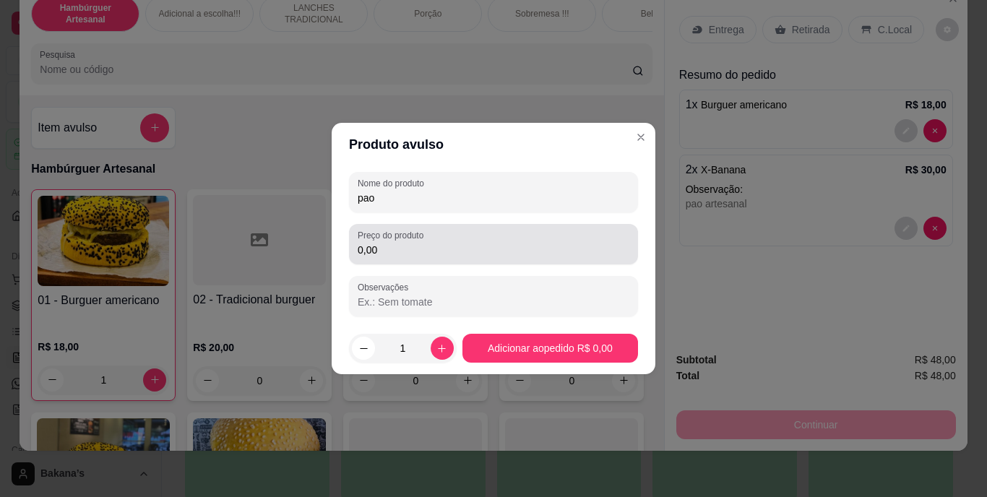
type input "pao"
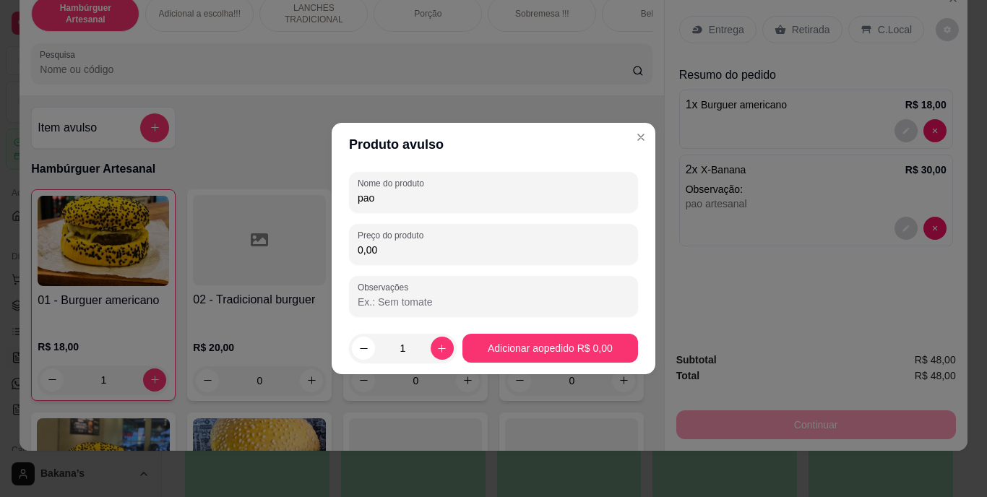
click at [494, 245] on input "0,00" at bounding box center [494, 250] width 272 height 14
type input "5,00"
click at [436, 350] on icon "increase-product-quantity" at bounding box center [441, 348] width 11 height 11
type input "2"
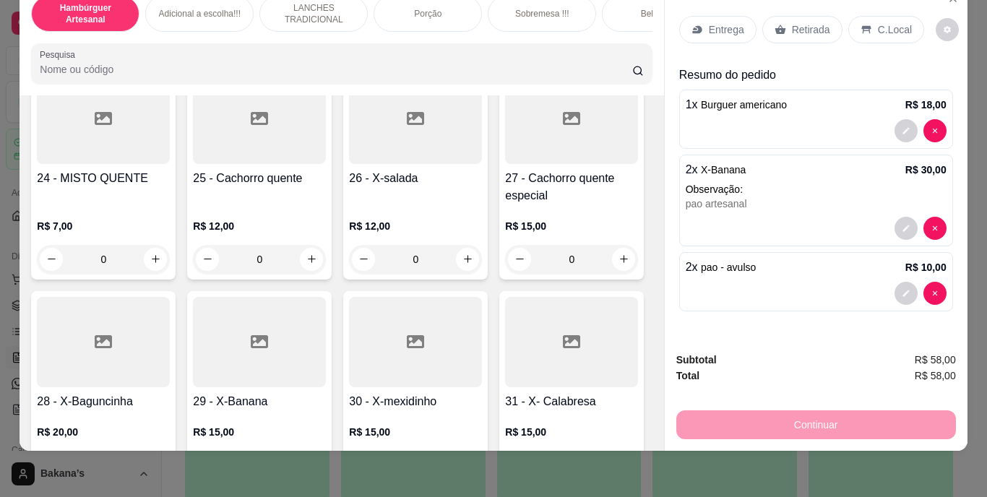
scroll to position [1807, 0]
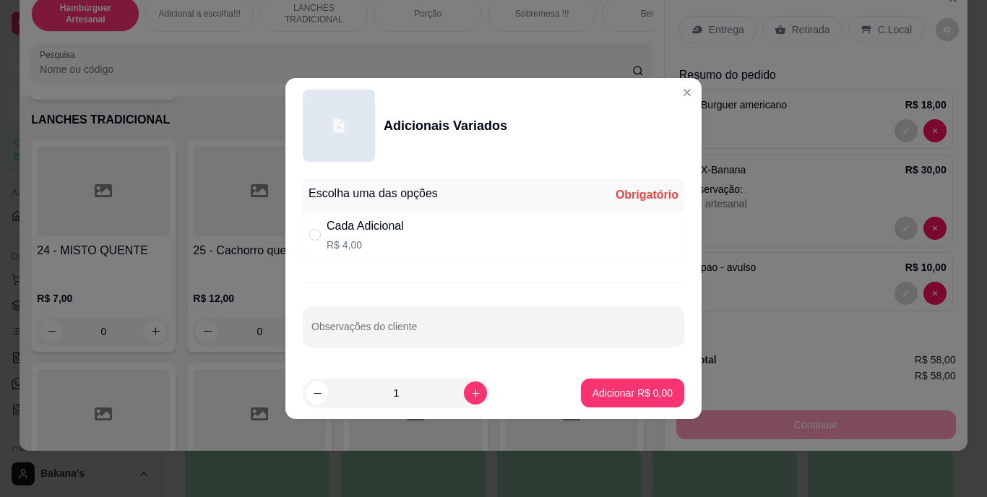
click at [384, 244] on p "R$ 4,00" at bounding box center [365, 245] width 77 height 14
radio input "true"
click at [472, 393] on icon "increase-product-quantity" at bounding box center [475, 393] width 7 height 7
type input "2"
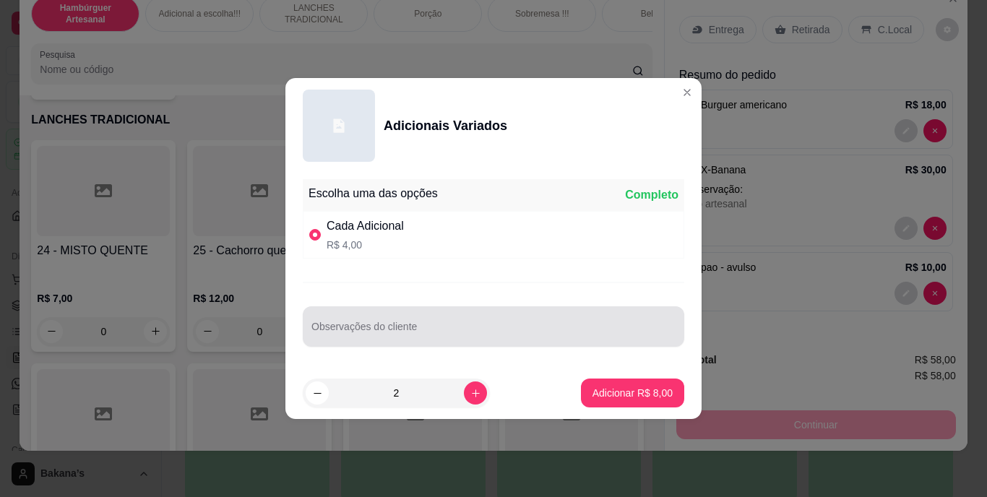
click at [468, 337] on input "Observações do cliente" at bounding box center [493, 332] width 364 height 14
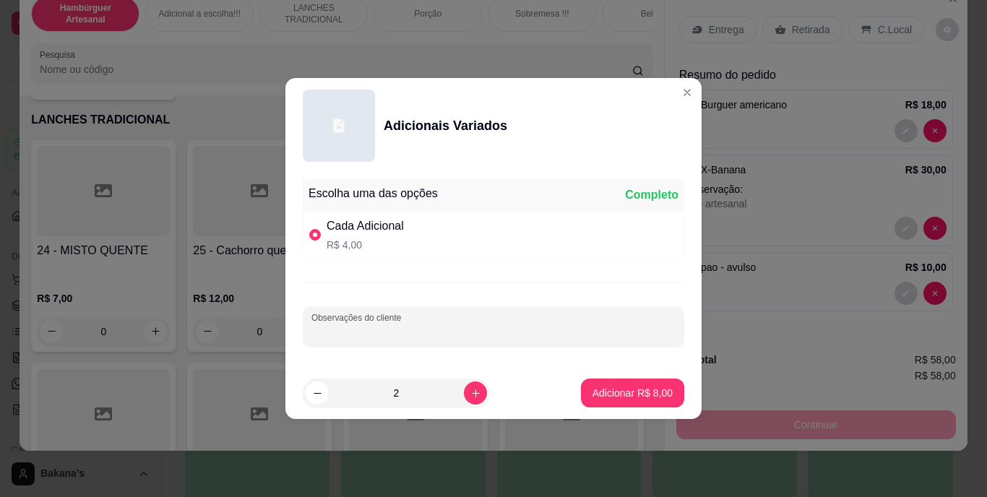
type input "g"
type input "hanburguer p"
click at [616, 392] on p "Adicionar R$ 8,00" at bounding box center [633, 393] width 80 height 14
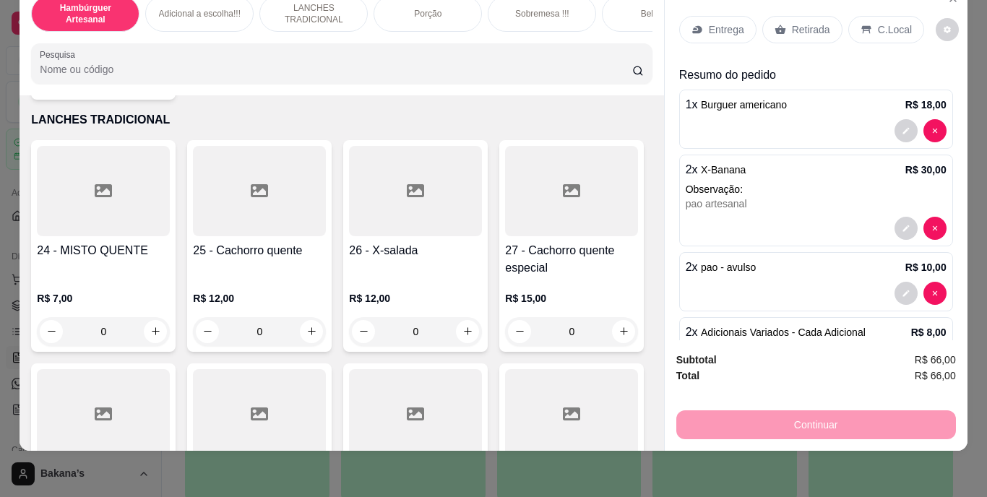
scroll to position [0, 0]
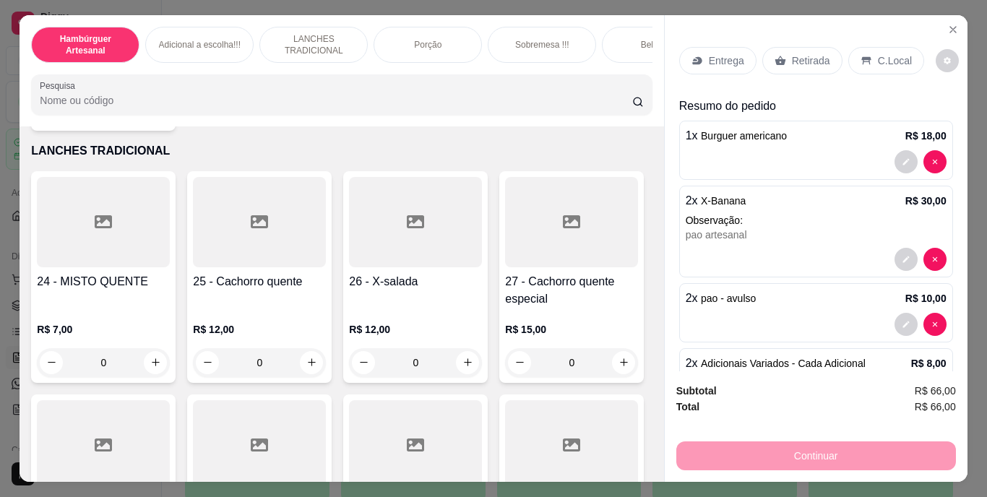
click at [801, 61] on p "Retirada" at bounding box center [811, 60] width 38 height 14
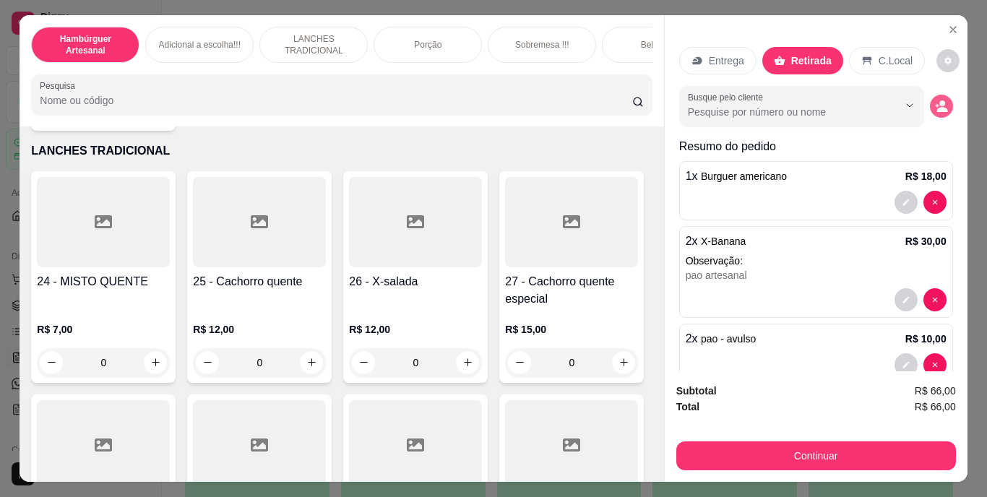
click at [935, 101] on icon "decrease-product-quantity" at bounding box center [941, 106] width 13 height 13
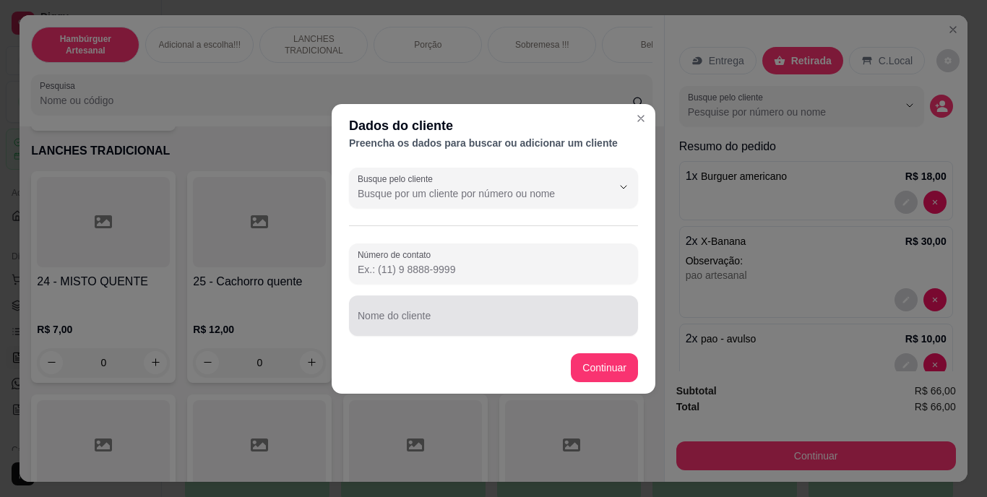
click at [534, 303] on div at bounding box center [494, 315] width 272 height 29
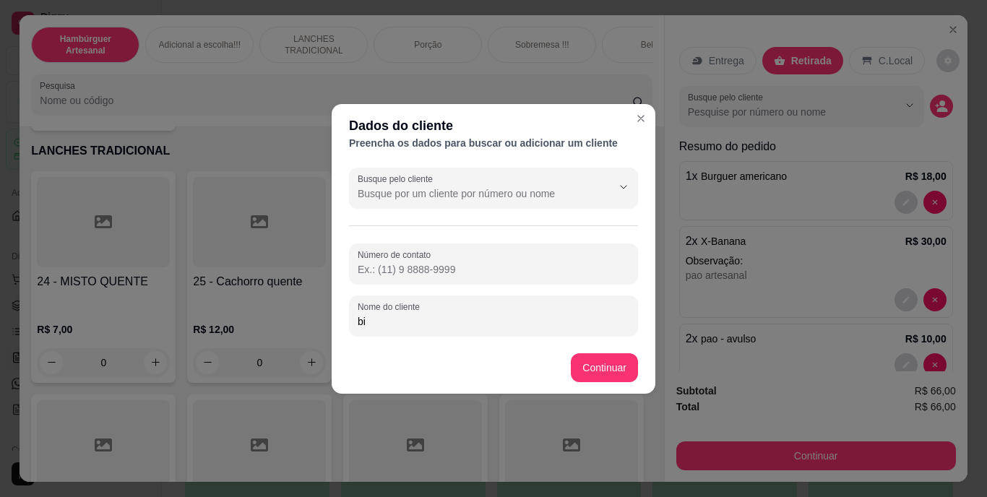
type input "b"
type input "BIA"
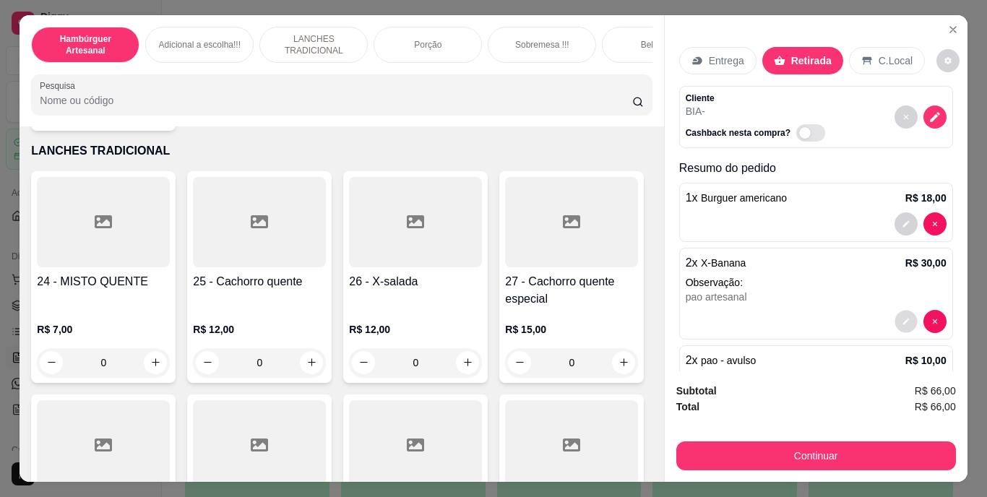
click at [896, 311] on button "decrease-product-quantity" at bounding box center [906, 321] width 22 height 22
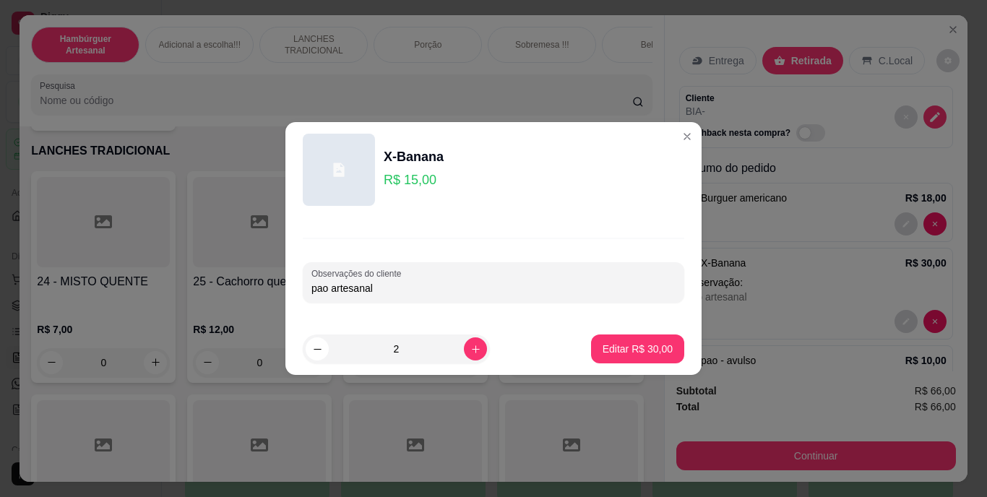
click at [476, 291] on input "pao artesanal" at bounding box center [493, 288] width 364 height 14
type input "pao artesanal.SEM TOMATE"
click at [627, 343] on p "Editar R$ 30,00" at bounding box center [638, 349] width 70 height 14
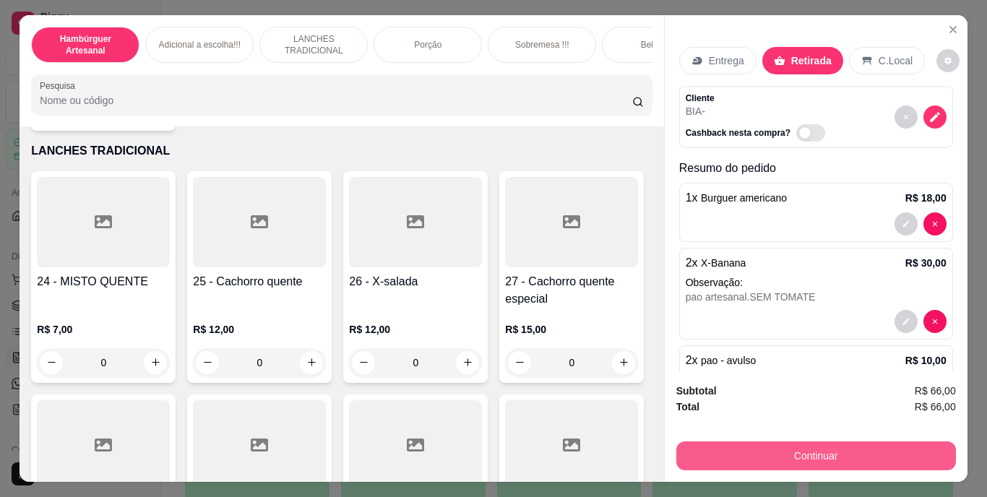
click at [934, 456] on button "Continuar" at bounding box center [816, 456] width 280 height 29
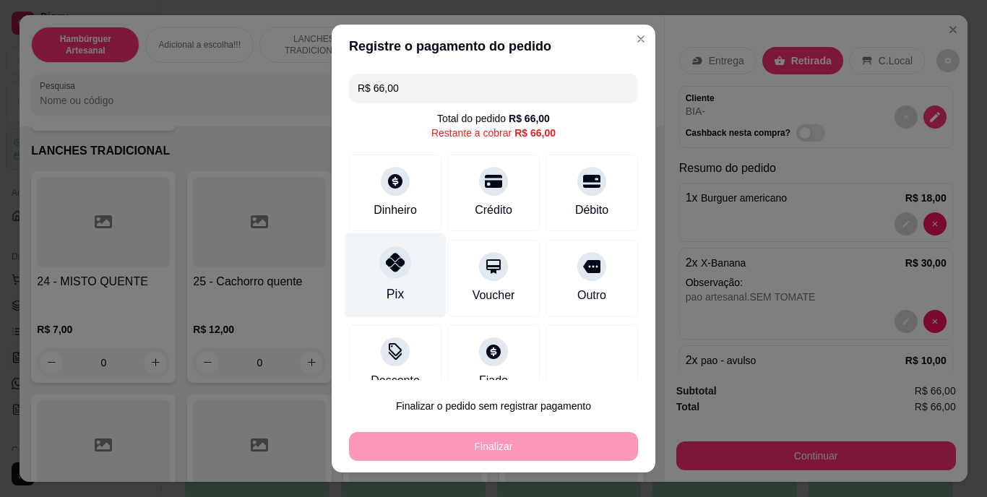
click at [374, 246] on div "Pix" at bounding box center [396, 275] width 102 height 85
type input "R$ 0,00"
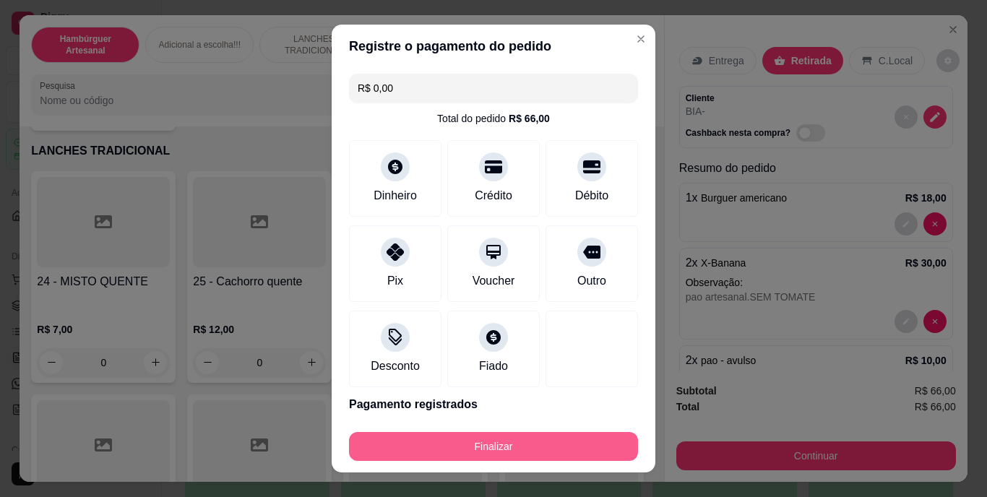
click at [393, 444] on button "Finalizar" at bounding box center [493, 446] width 289 height 29
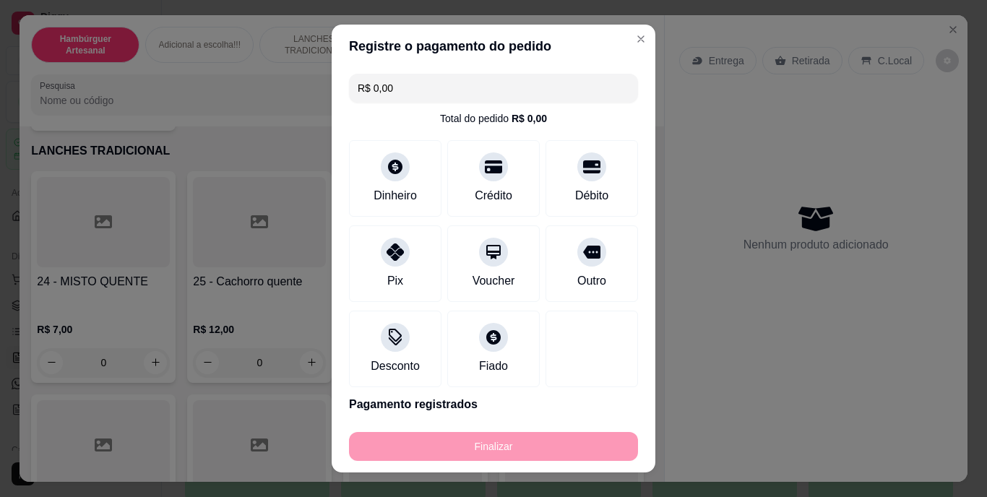
type input "0"
type input "-R$ 66,00"
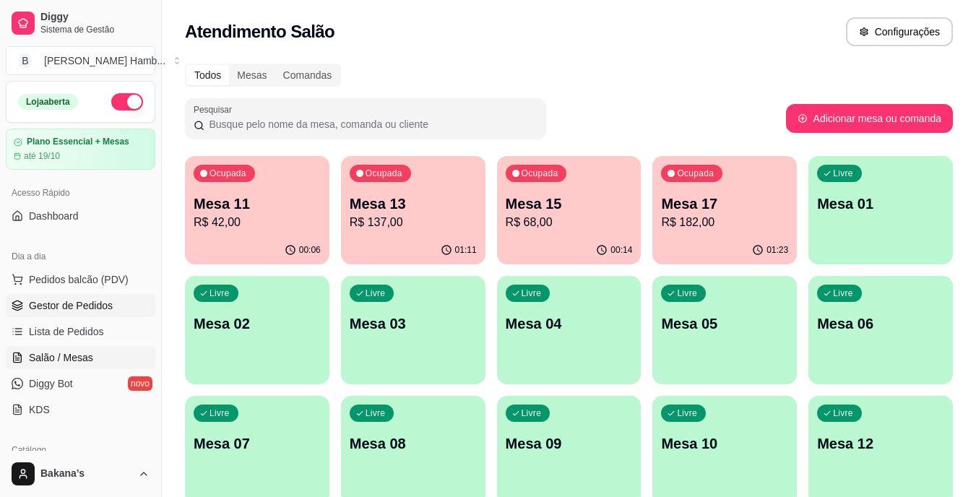
click at [72, 299] on span "Gestor de Pedidos" at bounding box center [71, 305] width 84 height 14
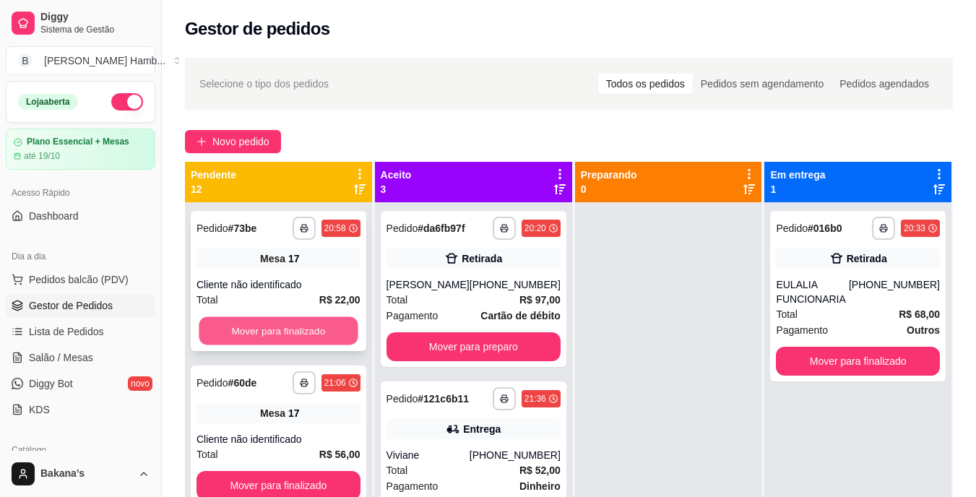
click at [291, 335] on button "Mover para finalizado" at bounding box center [278, 331] width 159 height 28
click at [292, 325] on button "Mover para finalizado" at bounding box center [279, 331] width 164 height 29
click at [292, 325] on button "Mover para finalizado" at bounding box center [278, 331] width 159 height 28
click at [292, 325] on button "Mover para finalizado" at bounding box center [279, 331] width 164 height 29
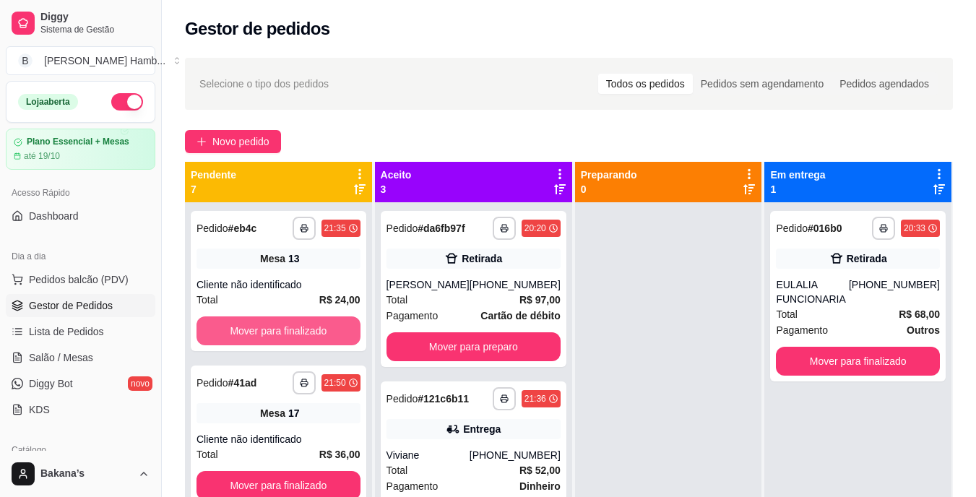
click at [292, 325] on button "Mover para finalizado" at bounding box center [279, 331] width 164 height 29
click at [292, 325] on div "Mover para finalizado" at bounding box center [279, 331] width 164 height 29
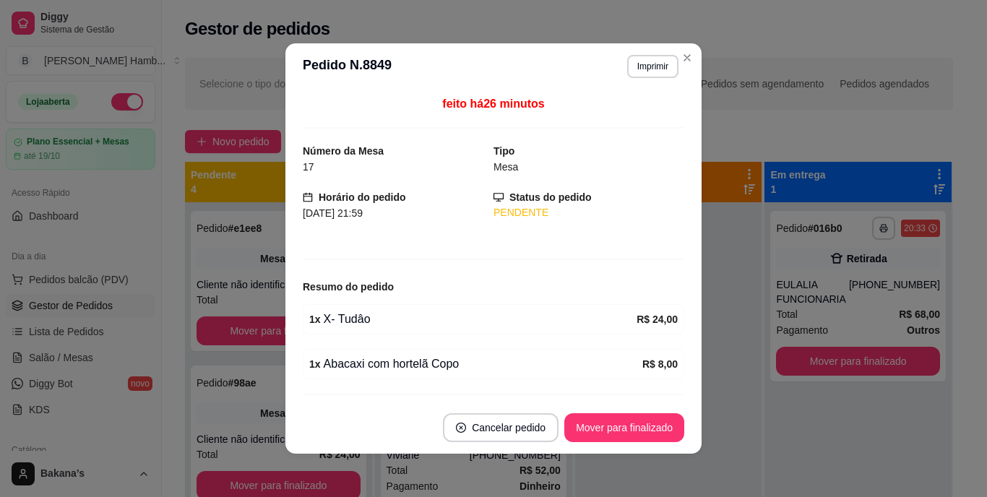
click at [292, 325] on div "feito há 26 minutos Número da Mesa 17 Tipo Mesa Horário do pedido [DATE] 21:59 …" at bounding box center [493, 246] width 416 height 312
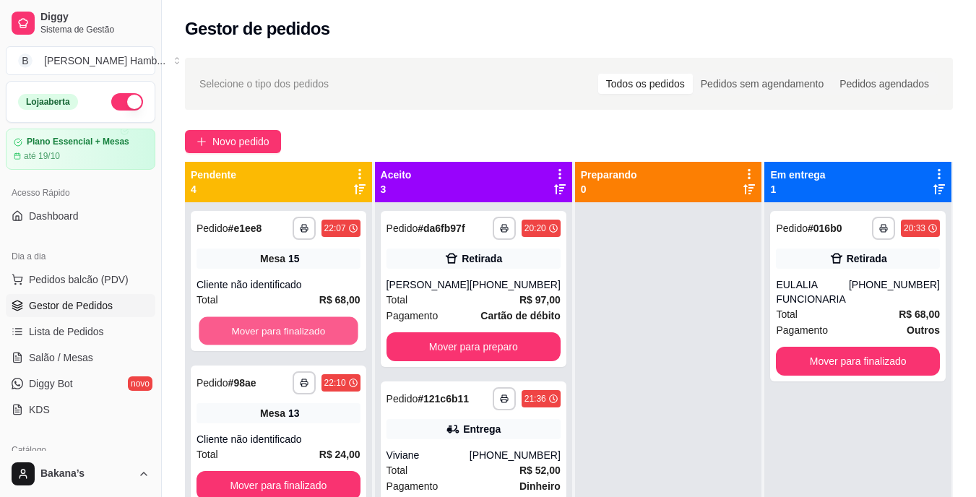
click at [236, 328] on button "Mover para finalizado" at bounding box center [278, 331] width 159 height 28
click at [251, 322] on button "Mover para finalizado" at bounding box center [278, 331] width 159 height 28
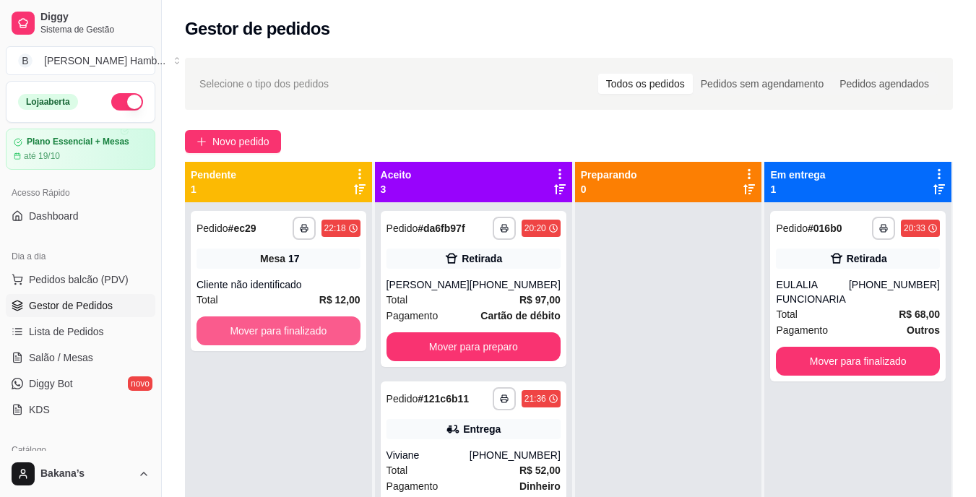
click at [251, 322] on button "Mover para finalizado" at bounding box center [279, 331] width 164 height 29
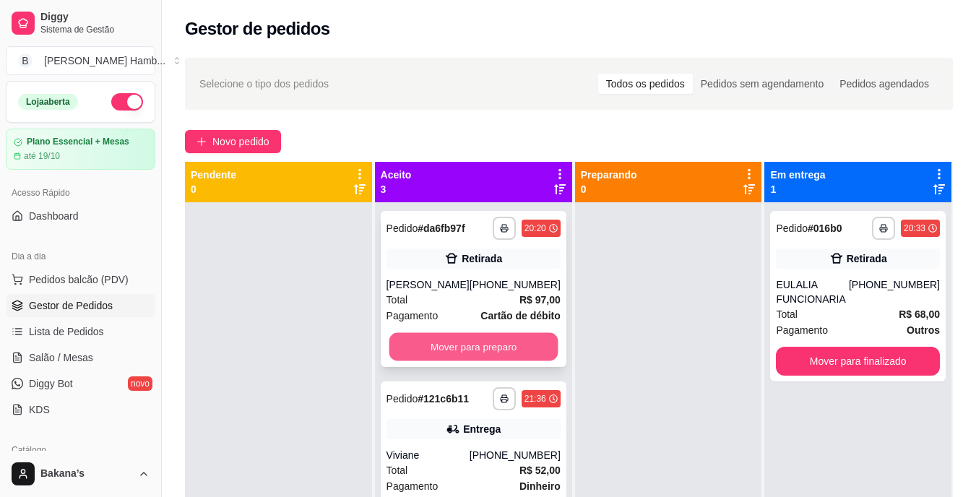
click at [473, 348] on button "Mover para preparo" at bounding box center [473, 347] width 169 height 28
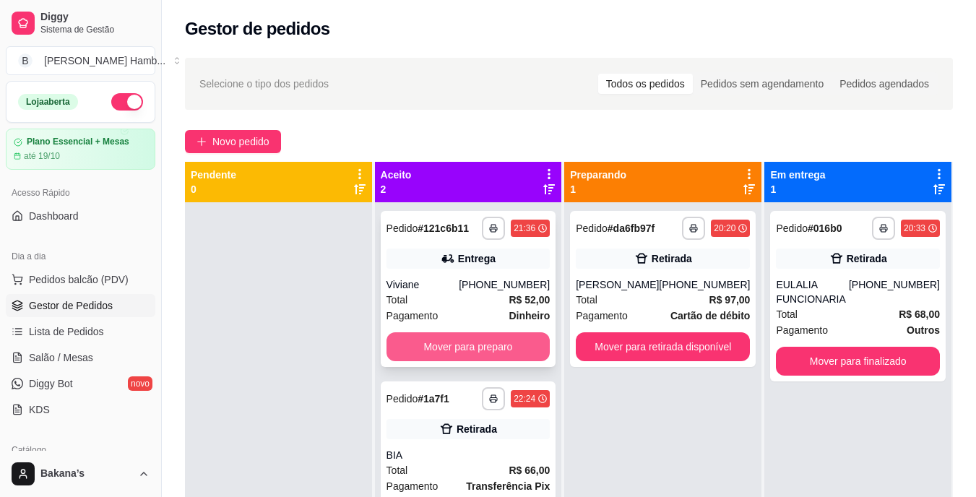
click at [473, 342] on button "Mover para preparo" at bounding box center [469, 346] width 164 height 29
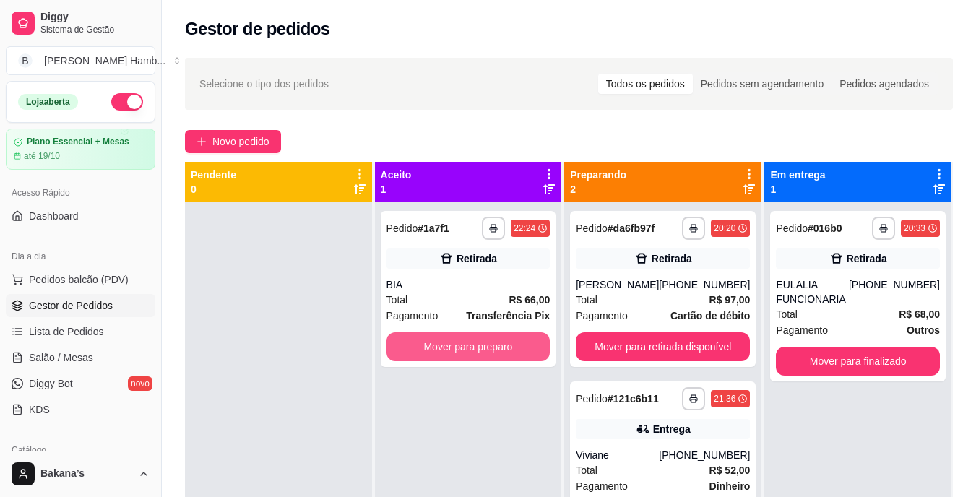
click at [473, 342] on button "Mover para preparo" at bounding box center [469, 346] width 164 height 29
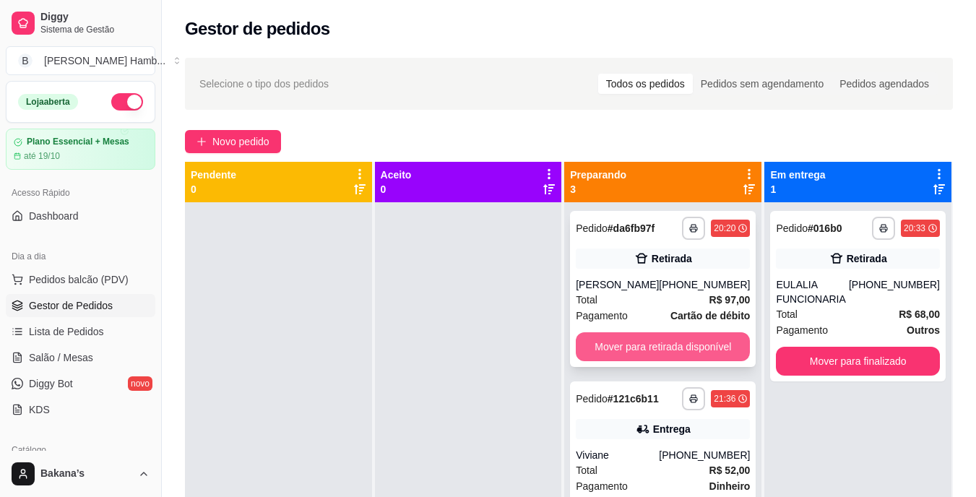
click at [603, 352] on button "Mover para retirada disponível" at bounding box center [663, 346] width 174 height 29
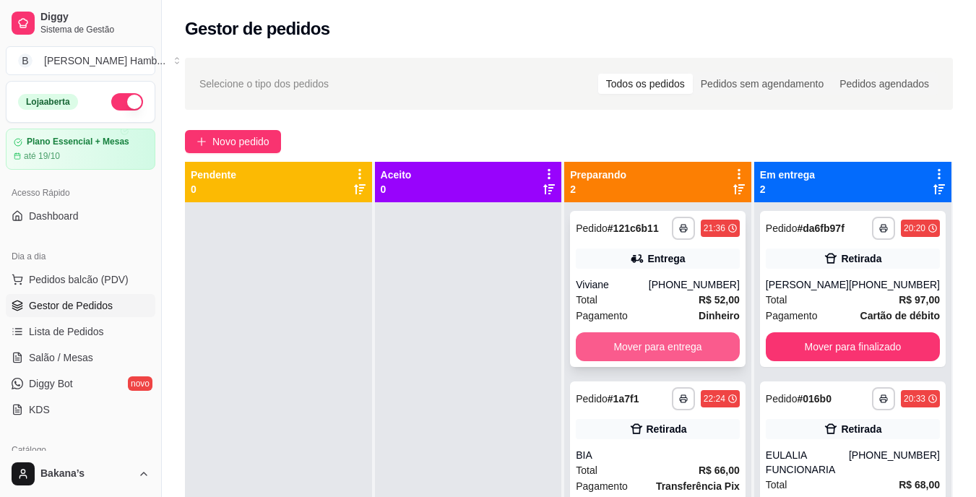
click at [604, 344] on button "Mover para entrega" at bounding box center [658, 346] width 164 height 29
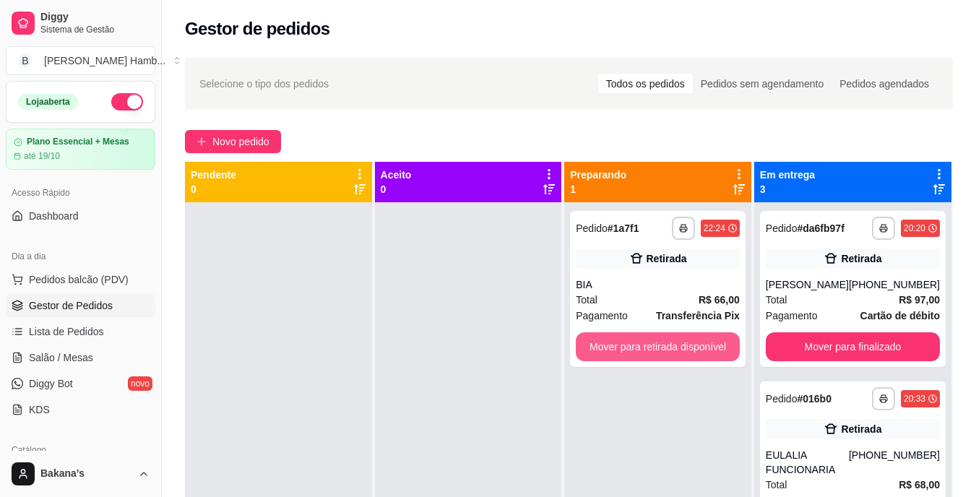
click at [604, 344] on button "Mover para retirada disponível" at bounding box center [658, 346] width 164 height 29
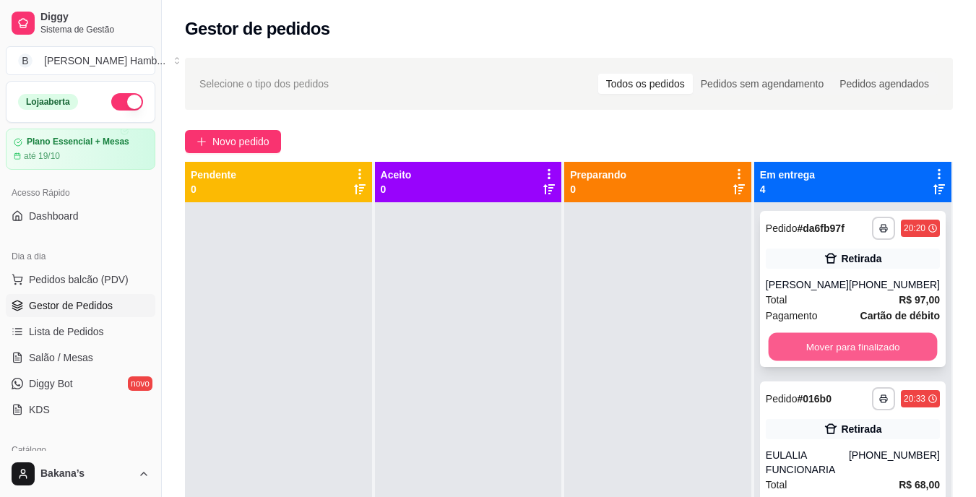
click at [807, 341] on button "Mover para finalizado" at bounding box center [852, 347] width 169 height 28
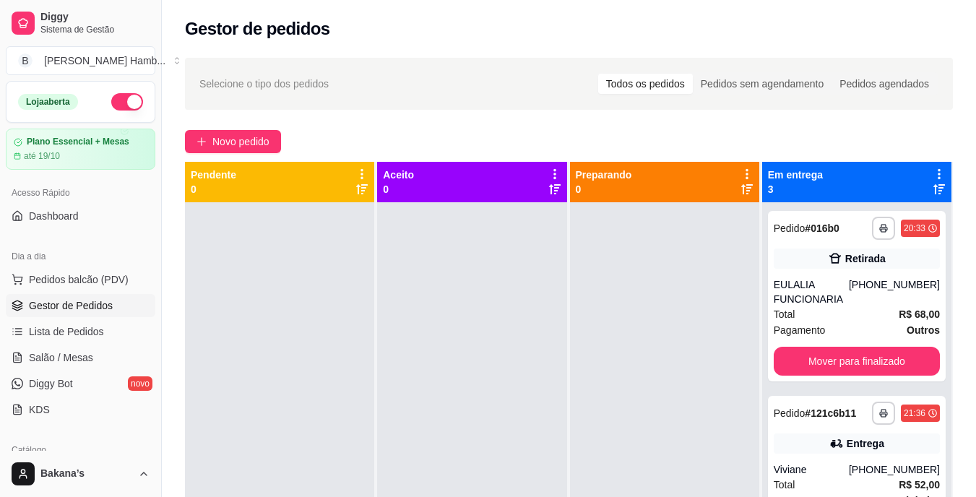
click at [807, 341] on div "**********" at bounding box center [857, 296] width 178 height 171
click at [804, 352] on button "Mover para finalizado" at bounding box center [857, 361] width 166 height 29
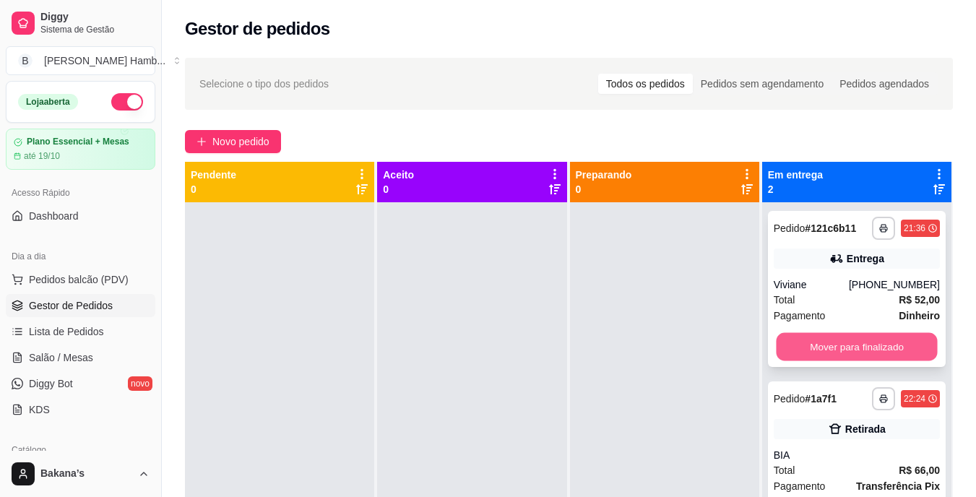
click at [796, 350] on button "Mover para finalizado" at bounding box center [856, 347] width 161 height 28
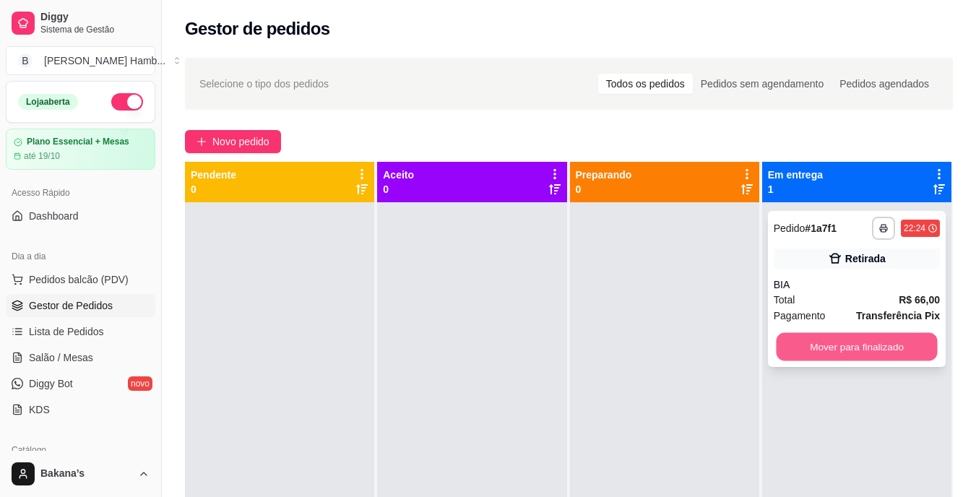
click at [798, 343] on button "Mover para finalizado" at bounding box center [856, 347] width 161 height 28
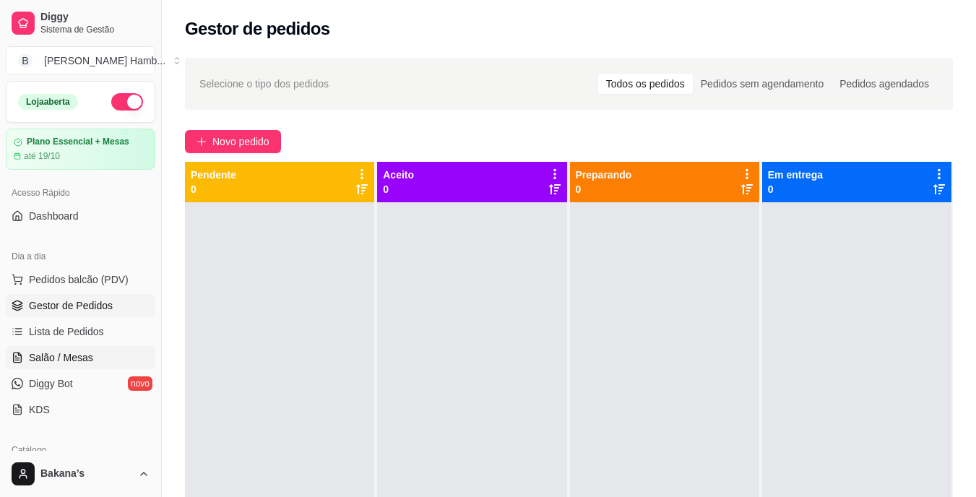
click at [77, 362] on span "Salão / Mesas" at bounding box center [61, 357] width 64 height 14
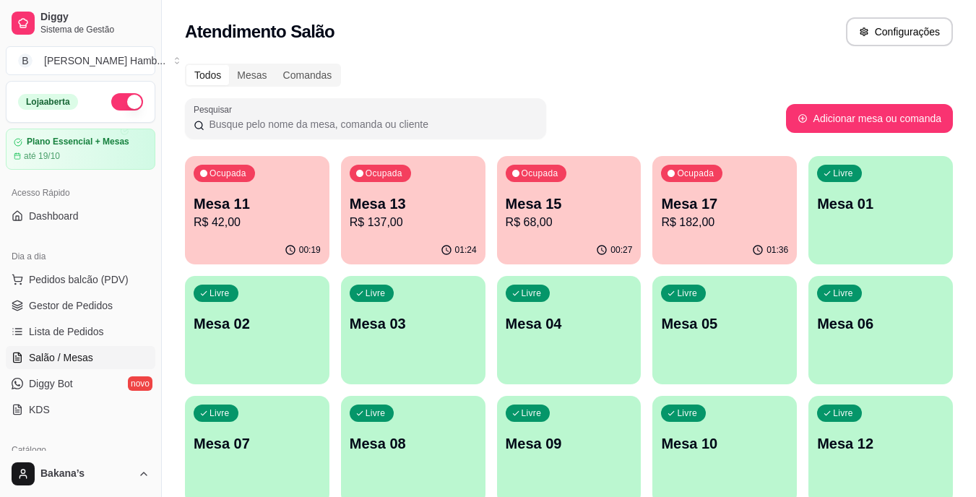
click at [760, 215] on p "R$ 182,00" at bounding box center [724, 222] width 127 height 17
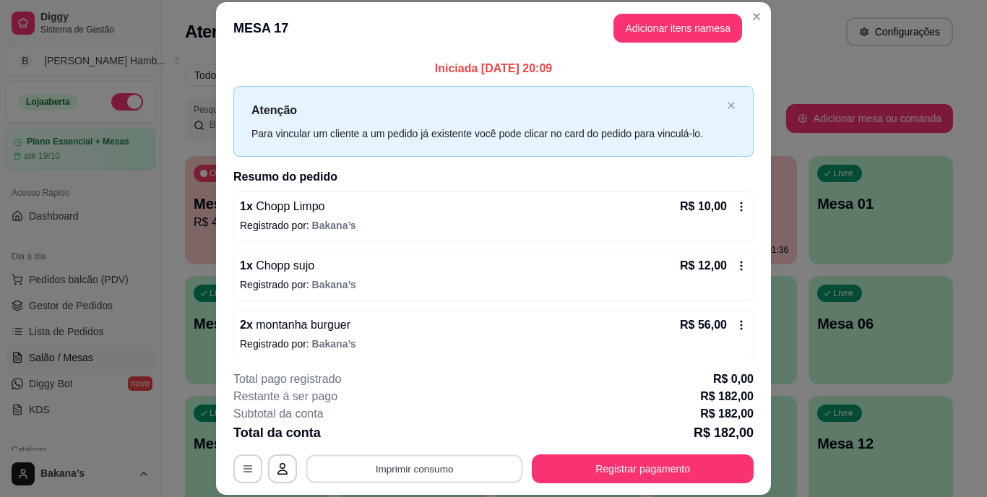
click at [471, 468] on button "Imprimir consumo" at bounding box center [414, 469] width 217 height 28
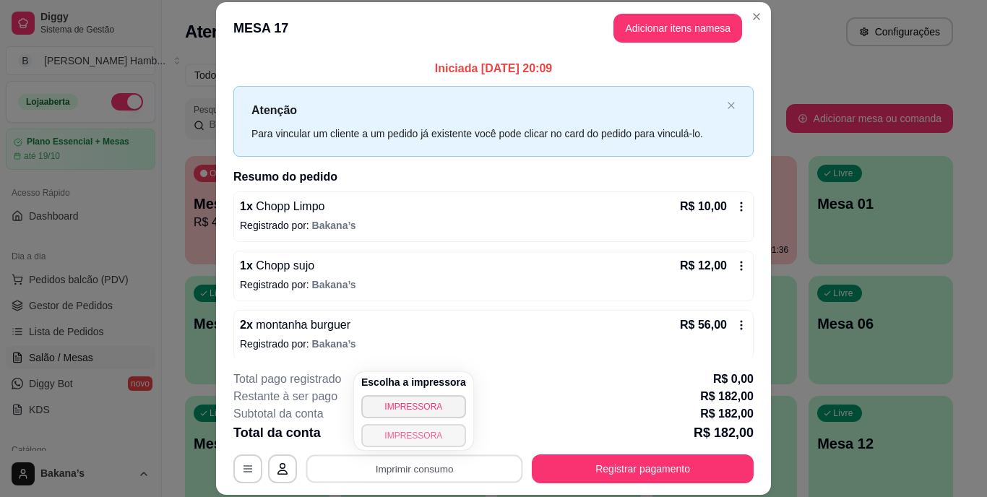
click at [429, 429] on button "IMPRESSORA" at bounding box center [413, 435] width 105 height 23
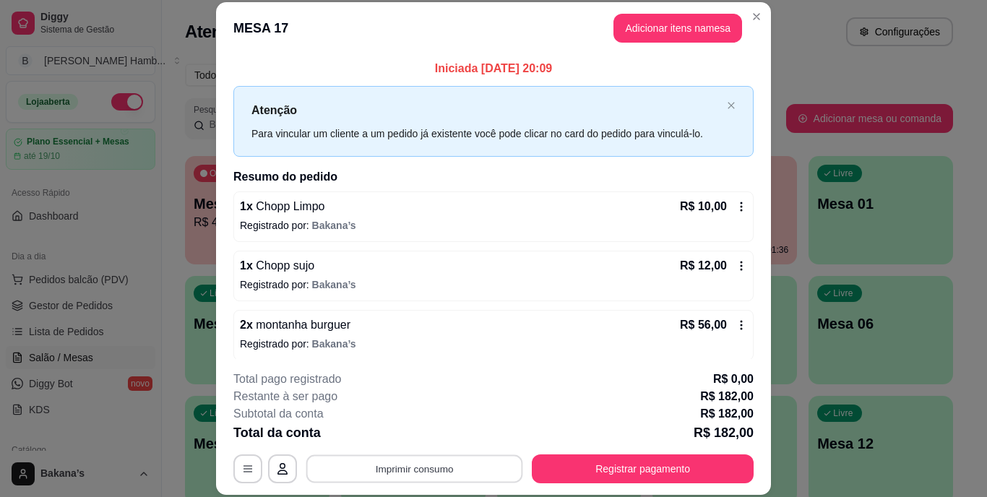
click at [481, 462] on button "Imprimir consumo" at bounding box center [414, 469] width 217 height 28
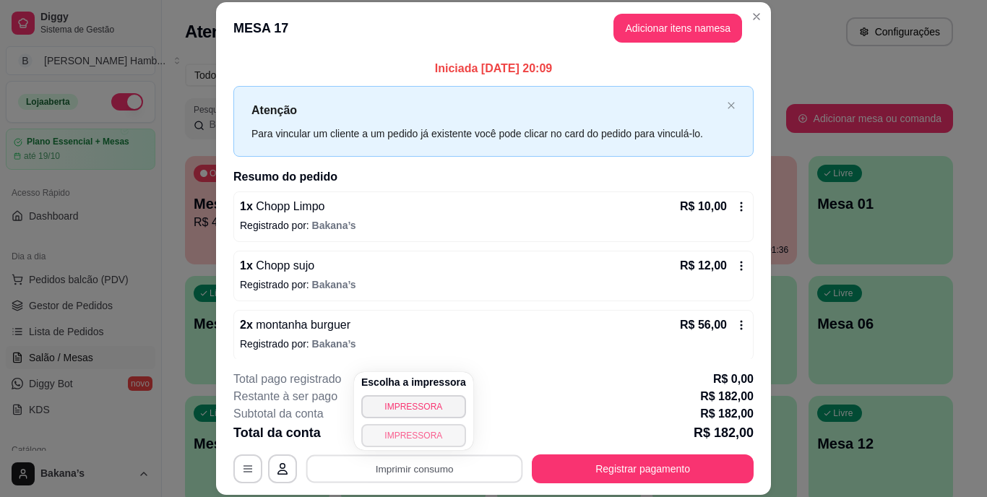
click at [439, 429] on div "Escolha a impressora IMPRESSORA IMPRESSORA" at bounding box center [413, 411] width 119 height 78
click at [439, 429] on button "IMPRESSORA" at bounding box center [413, 435] width 101 height 22
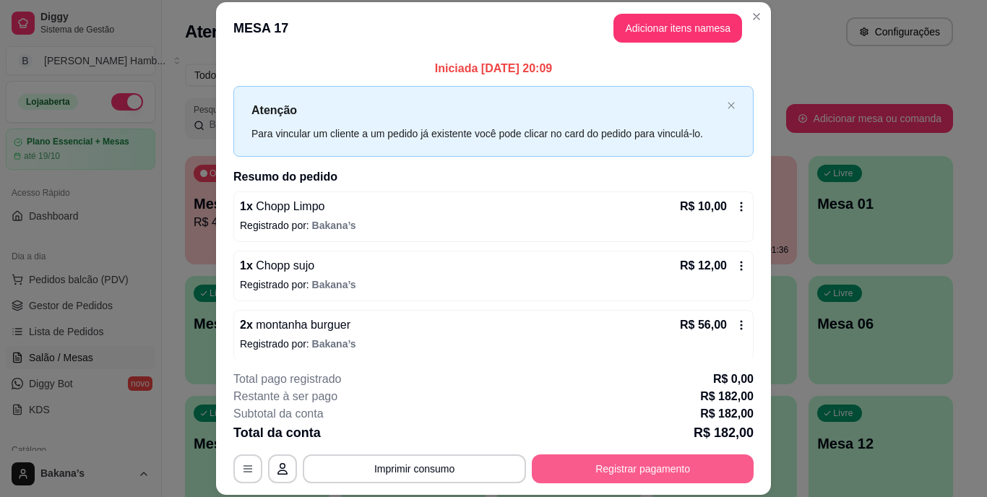
click at [558, 466] on button "Registrar pagamento" at bounding box center [643, 469] width 222 height 29
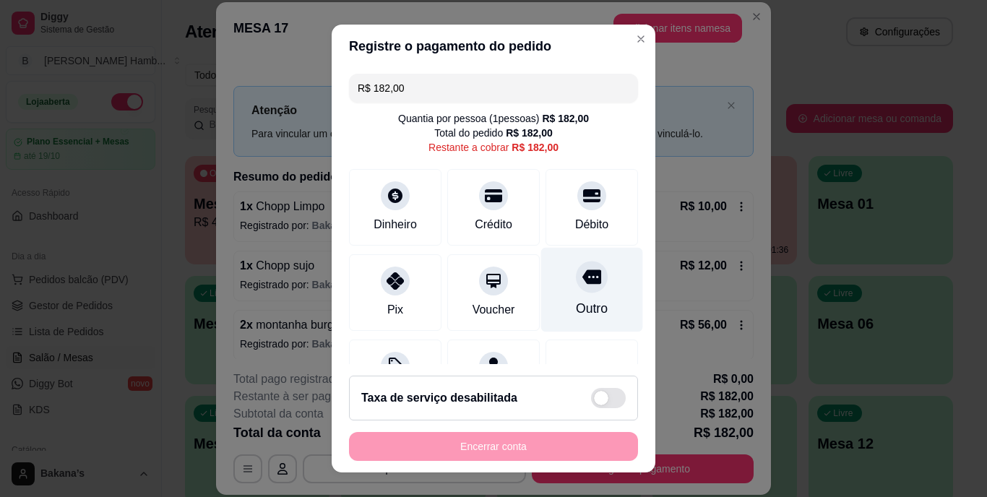
click at [571, 298] on div "Outro" at bounding box center [592, 290] width 102 height 85
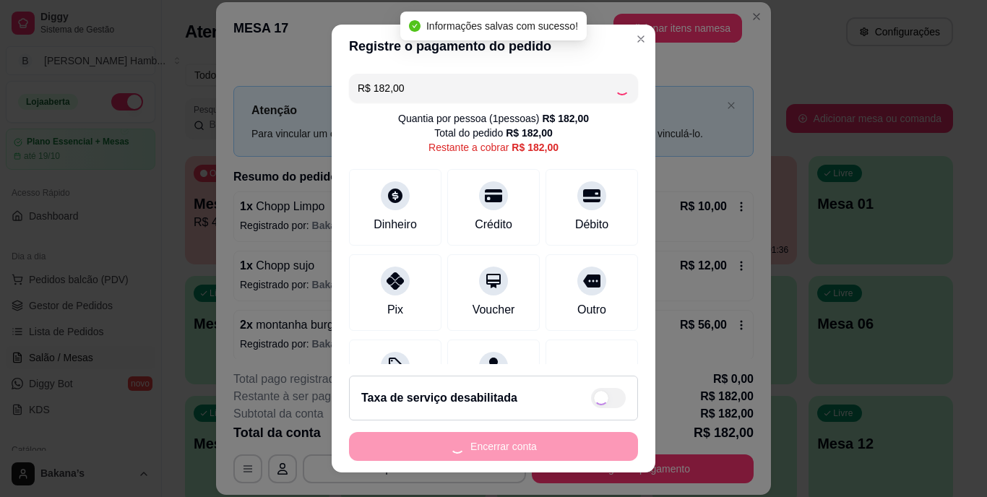
type input "R$ 0,00"
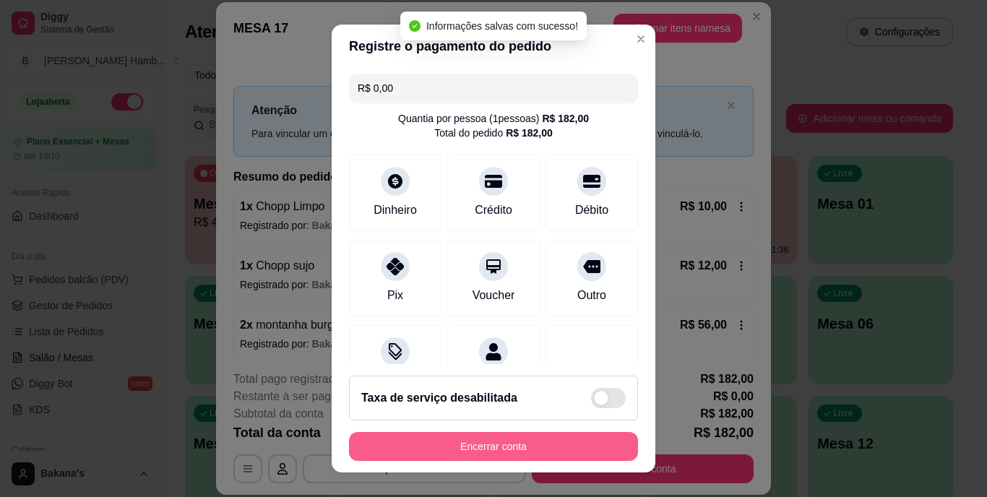
click at [537, 447] on button "Encerrar conta" at bounding box center [493, 446] width 289 height 29
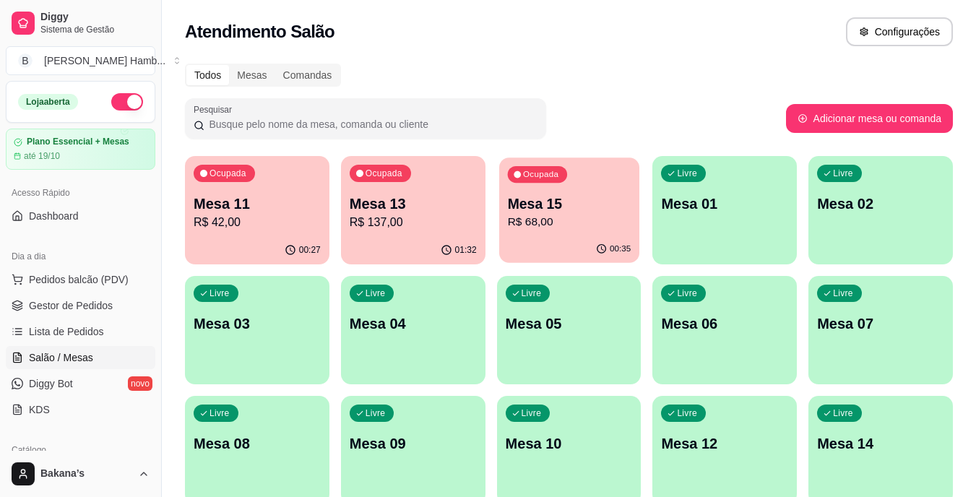
click at [553, 199] on p "Mesa 15" at bounding box center [569, 204] width 124 height 20
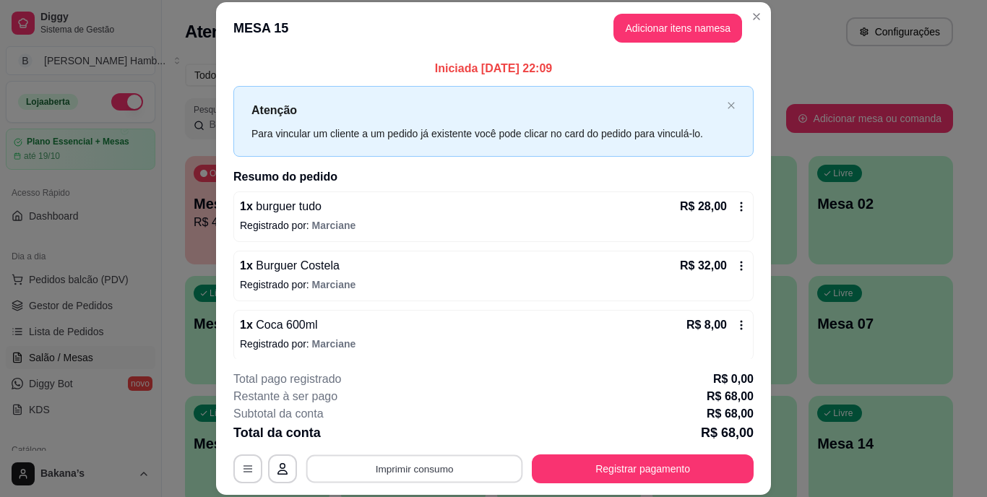
click at [421, 461] on button "Imprimir consumo" at bounding box center [414, 469] width 217 height 28
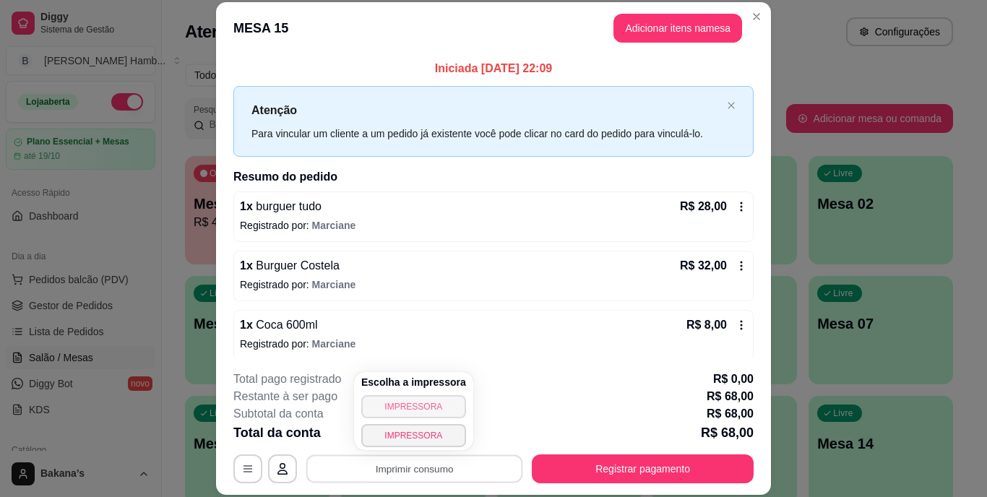
click at [421, 400] on button "IMPRESSORA" at bounding box center [413, 406] width 105 height 23
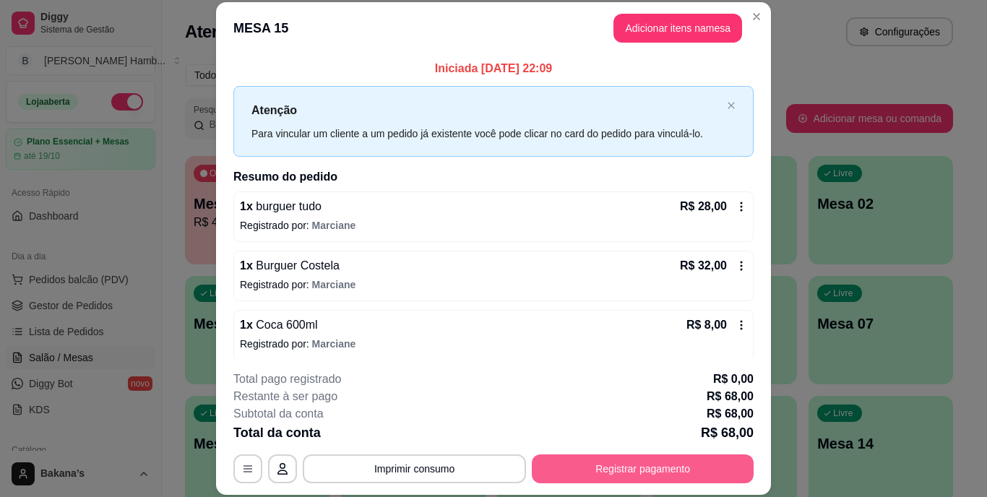
click at [596, 459] on button "Registrar pagamento" at bounding box center [643, 469] width 222 height 29
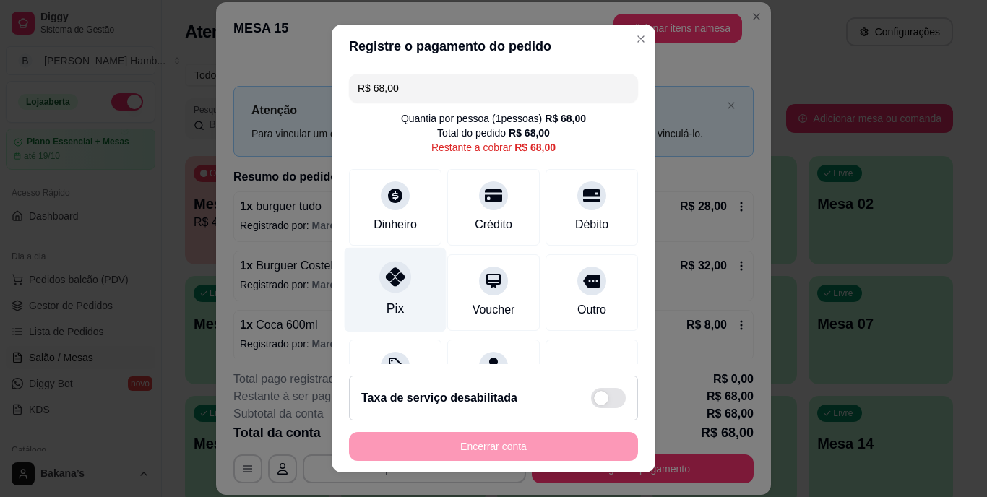
click at [396, 288] on div at bounding box center [395, 278] width 32 height 32
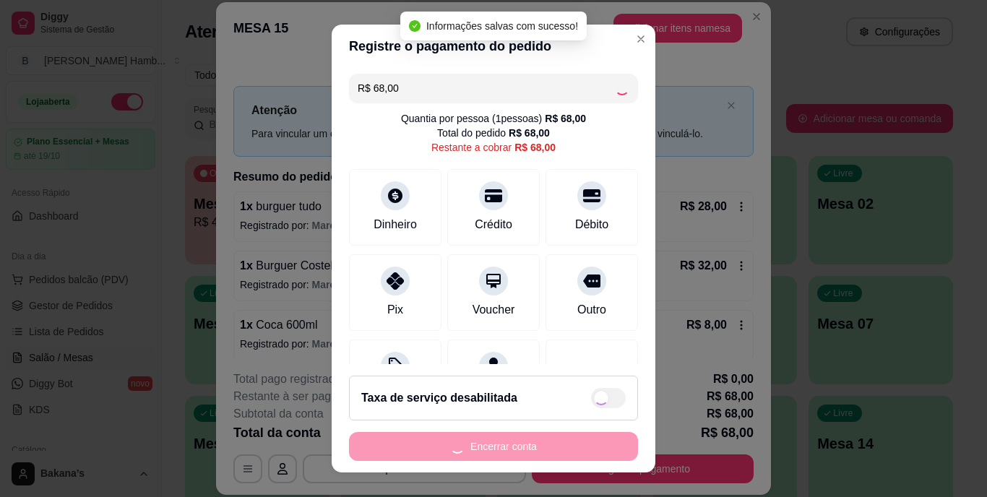
type input "R$ 0,00"
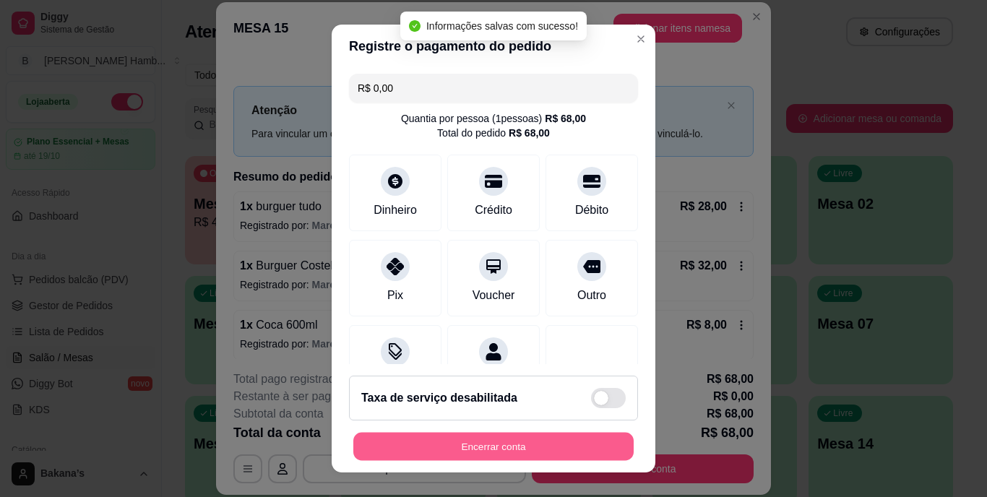
click at [452, 448] on button "Encerrar conta" at bounding box center [493, 446] width 280 height 28
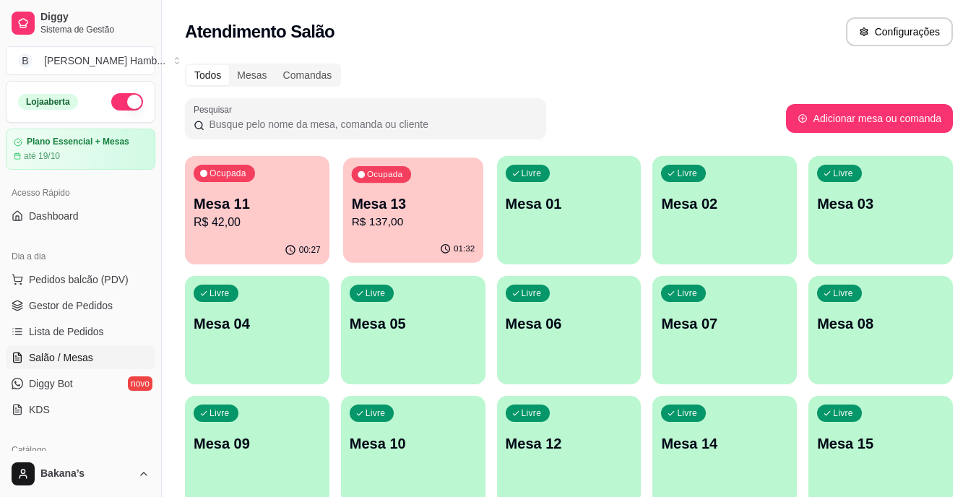
click at [358, 216] on p "R$ 137,00" at bounding box center [413, 222] width 124 height 17
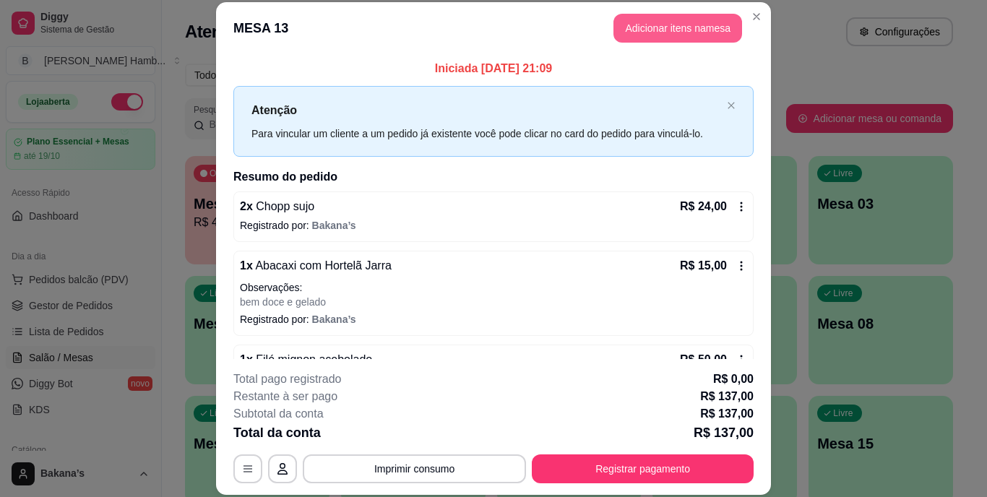
click at [641, 32] on button "Adicionar itens na mesa" at bounding box center [678, 28] width 129 height 29
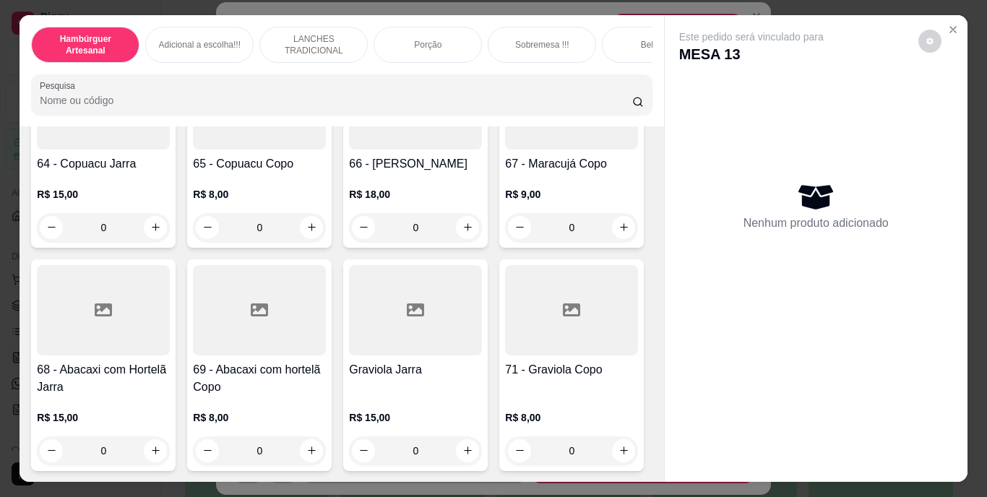
scroll to position [5492, 0]
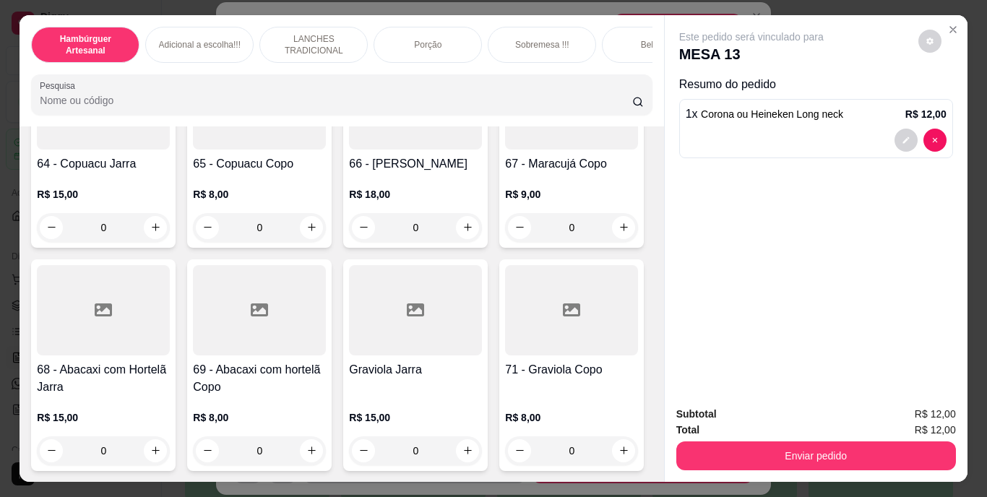
type input "2"
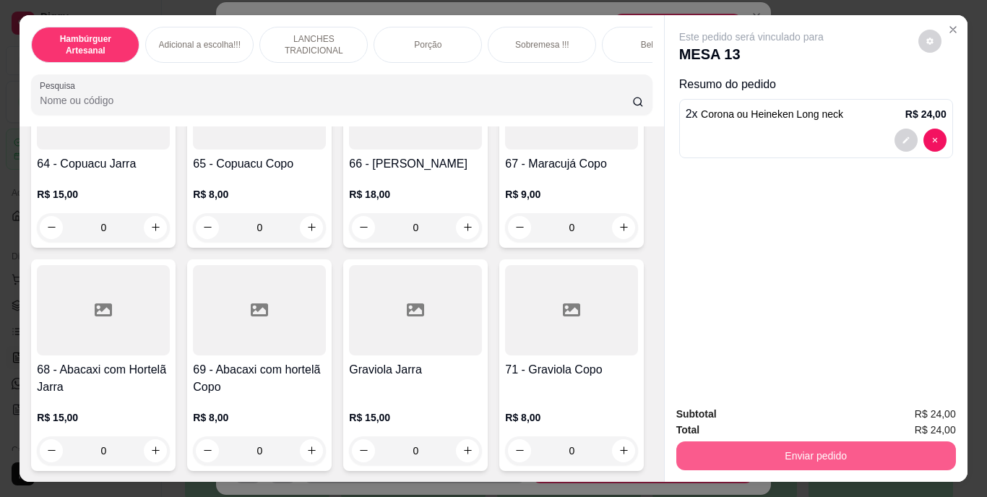
click at [737, 444] on button "Enviar pedido" at bounding box center [816, 456] width 280 height 29
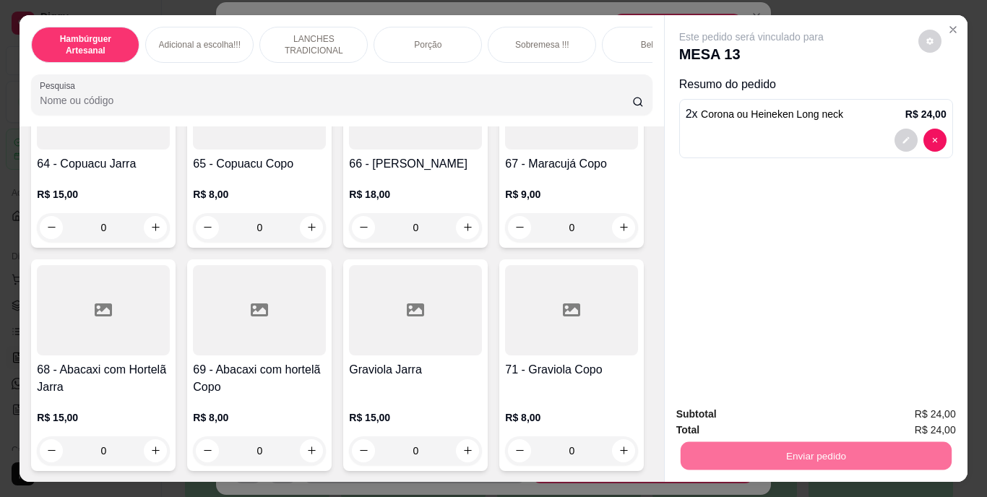
click at [948, 409] on button "Enviar pedido" at bounding box center [918, 415] width 79 height 27
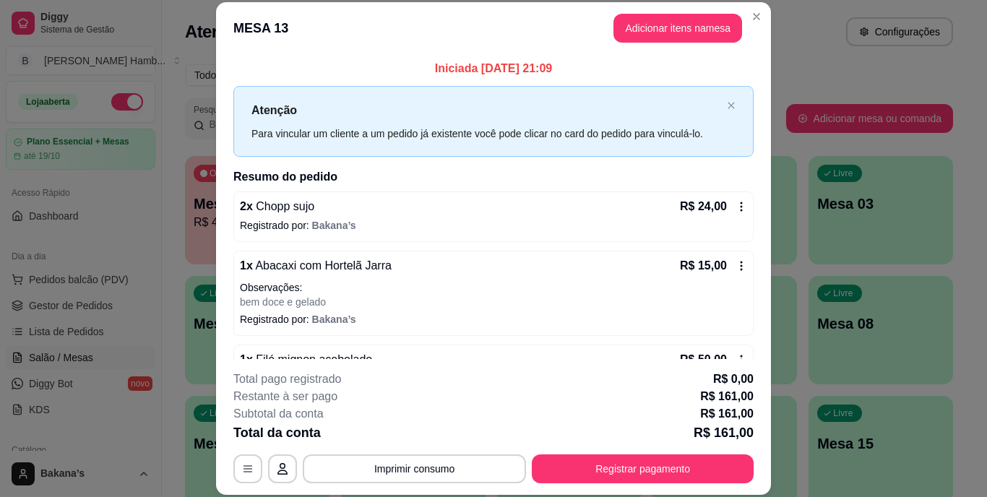
scroll to position [44, 0]
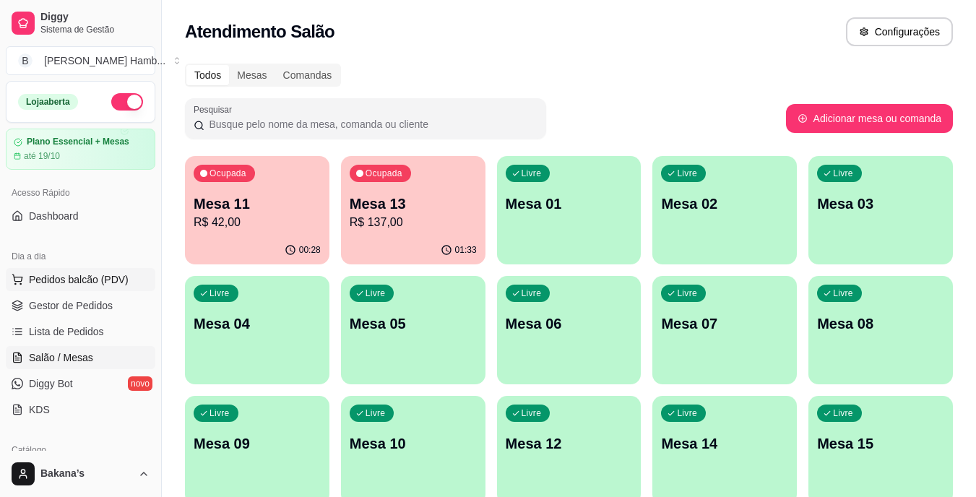
click at [118, 283] on span "Pedidos balcão (PDV)" at bounding box center [79, 279] width 100 height 14
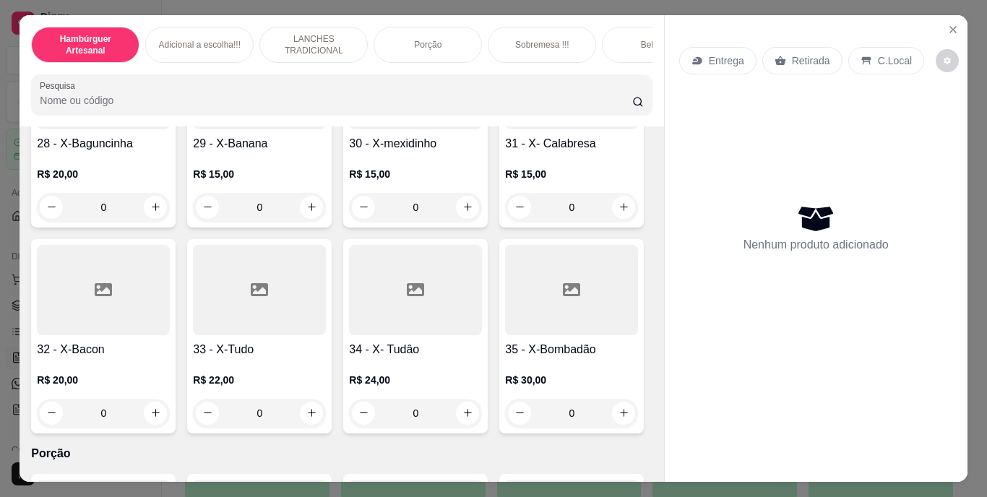
scroll to position [2313, 0]
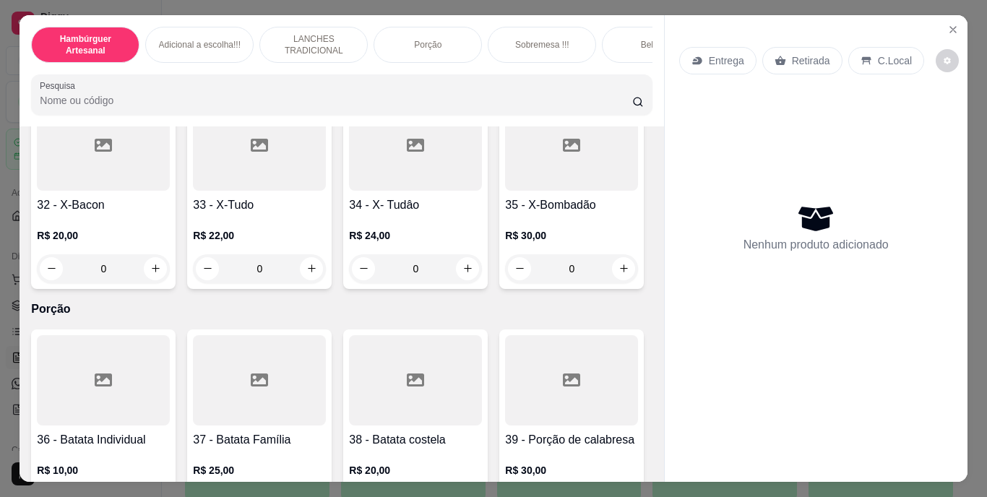
click at [161, 68] on icon "increase-product-quantity" at bounding box center [155, 62] width 11 height 11
type input "1"
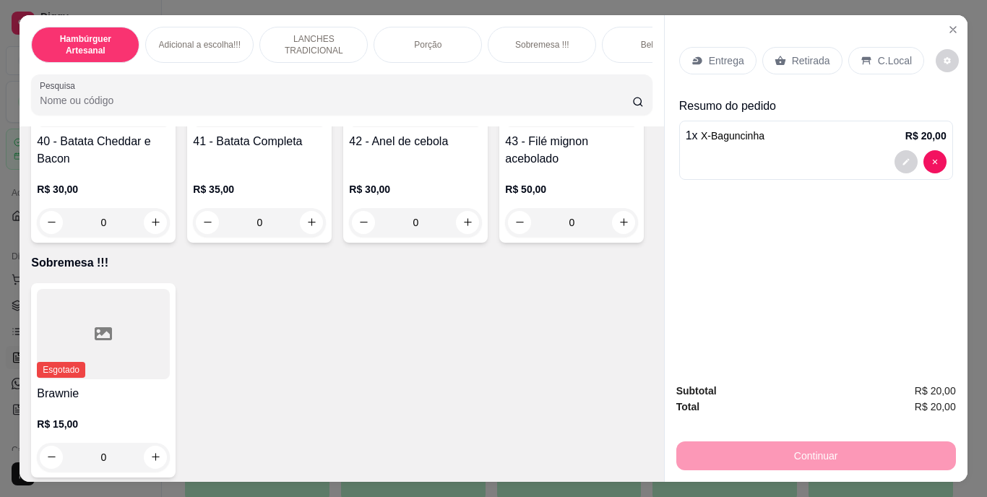
scroll to position [2891, 0]
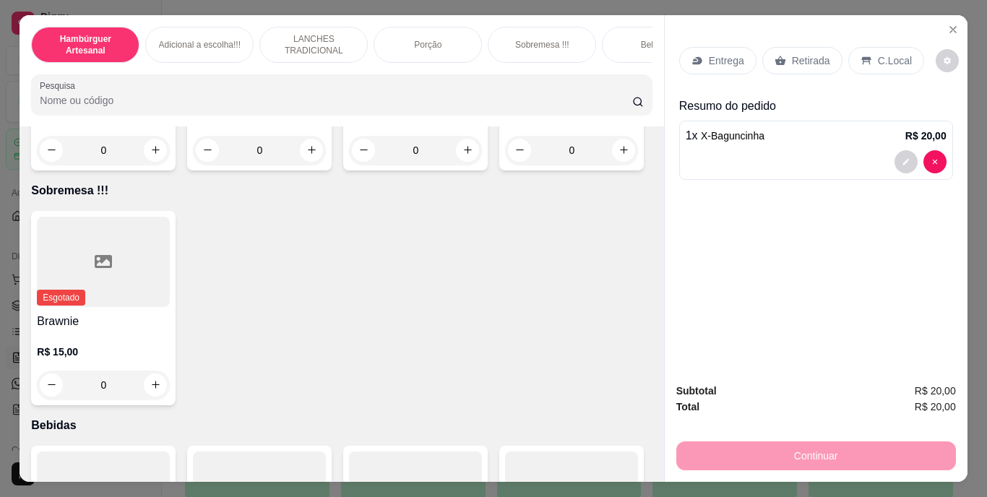
type input "1"
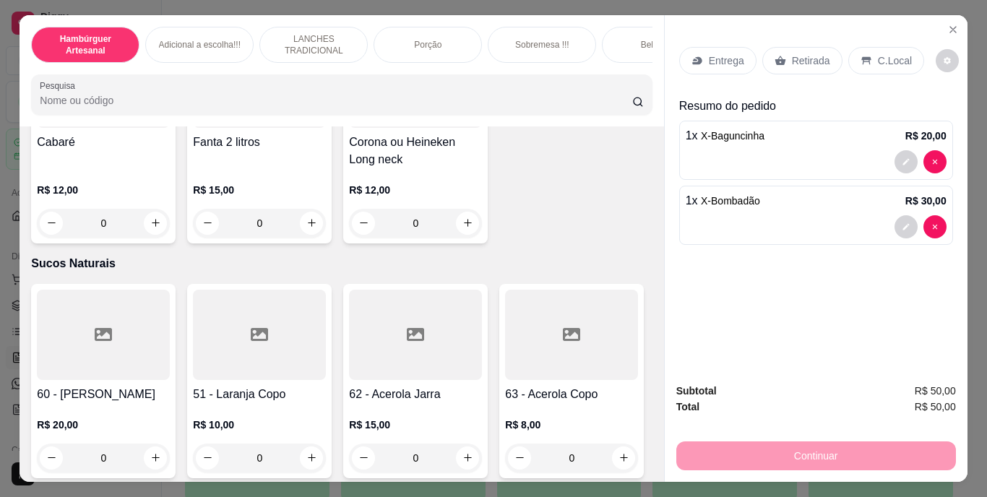
scroll to position [4264, 0]
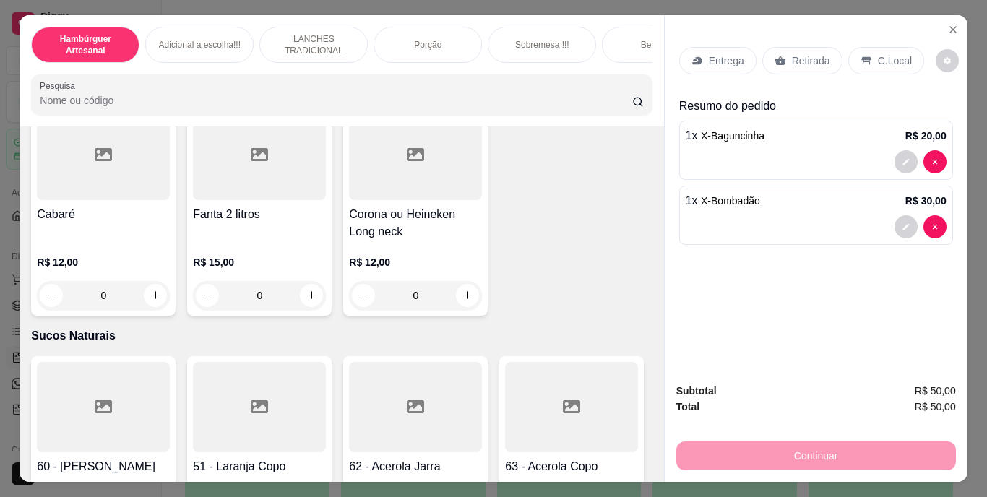
type input "1"
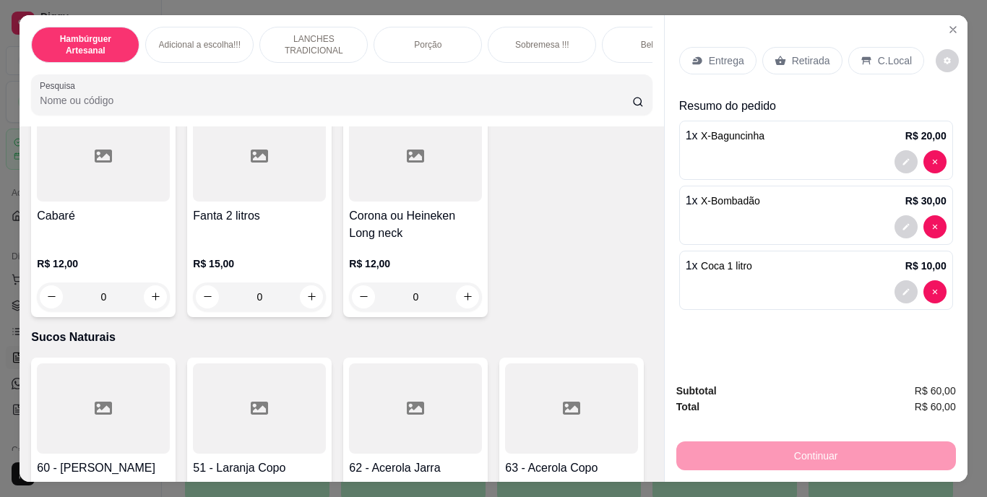
click at [723, 53] on p "Entrega" at bounding box center [726, 60] width 35 height 14
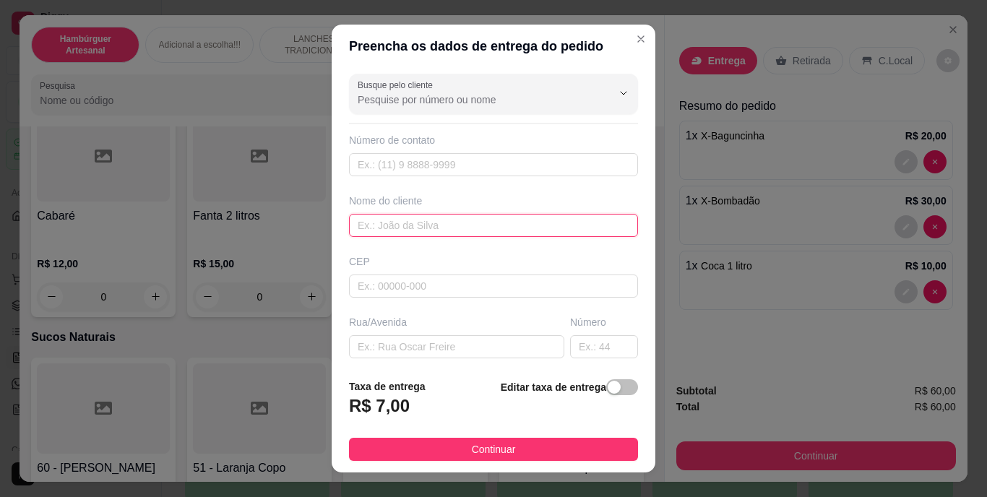
click at [489, 224] on input "text" at bounding box center [493, 225] width 289 height 23
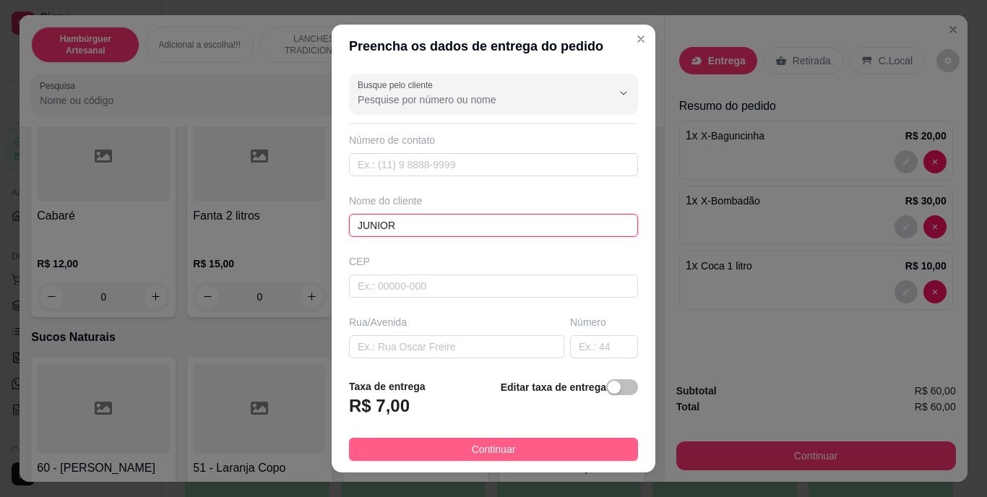
type input "JUNIOR"
click at [489, 450] on span "Continuar" at bounding box center [494, 450] width 44 height 16
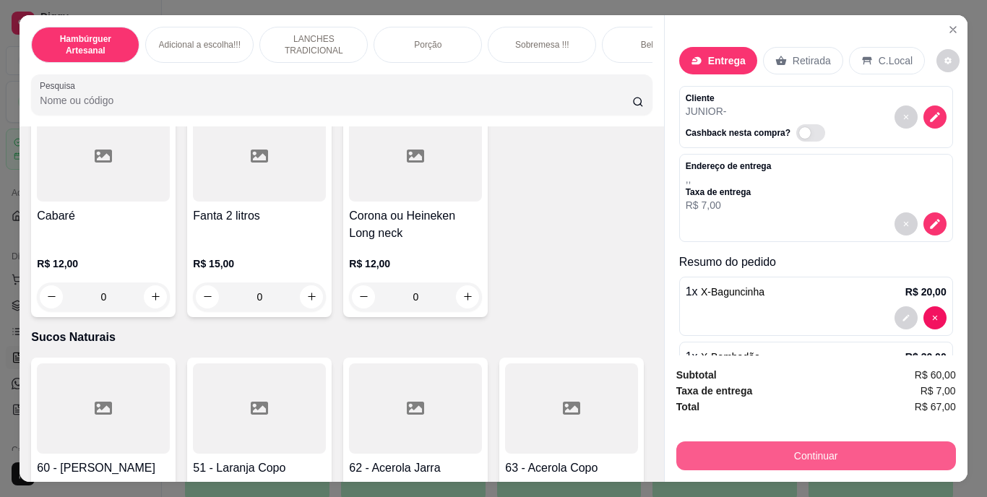
click at [705, 442] on button "Continuar" at bounding box center [816, 456] width 280 height 29
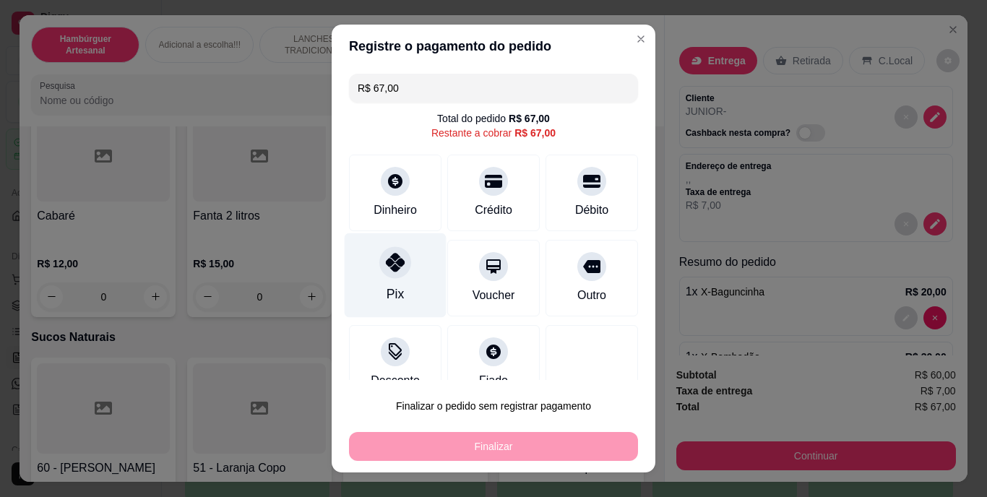
click at [386, 262] on icon at bounding box center [395, 263] width 19 height 19
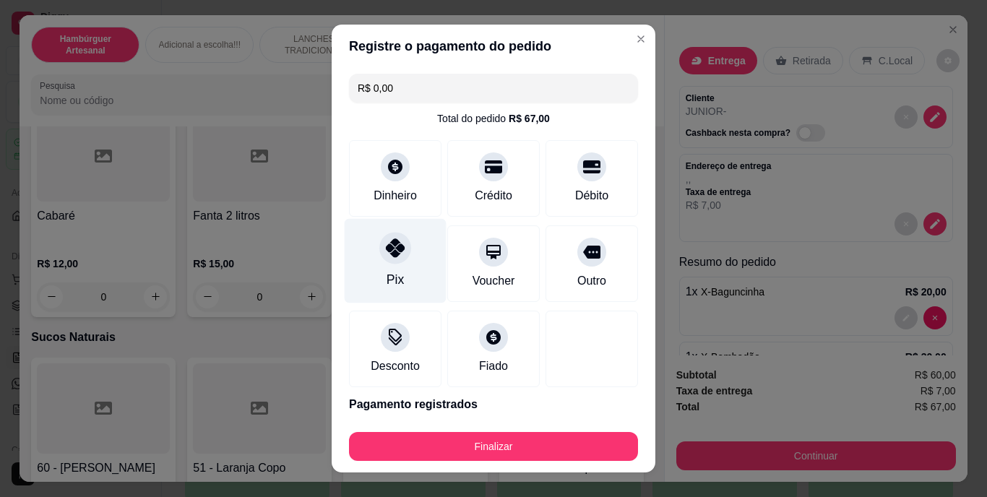
type input "R$ 0,00"
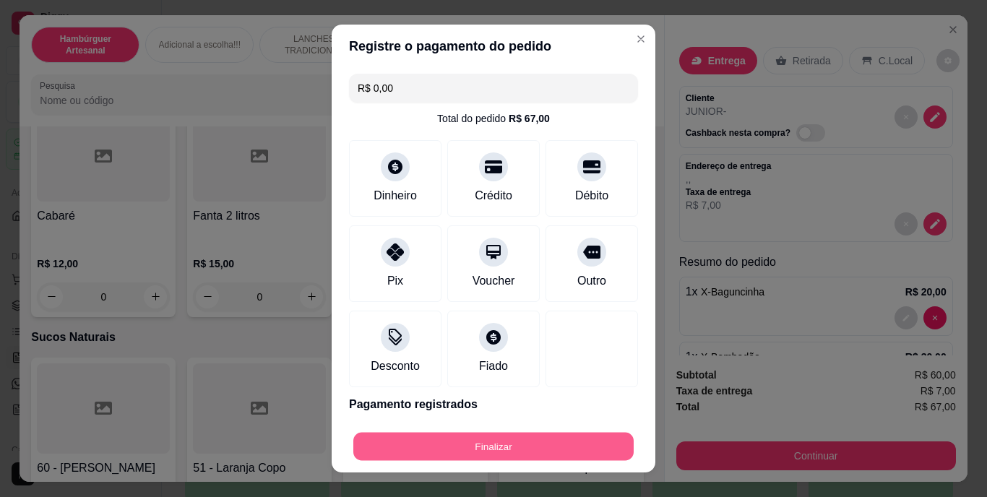
click at [433, 449] on button "Finalizar" at bounding box center [493, 446] width 280 height 28
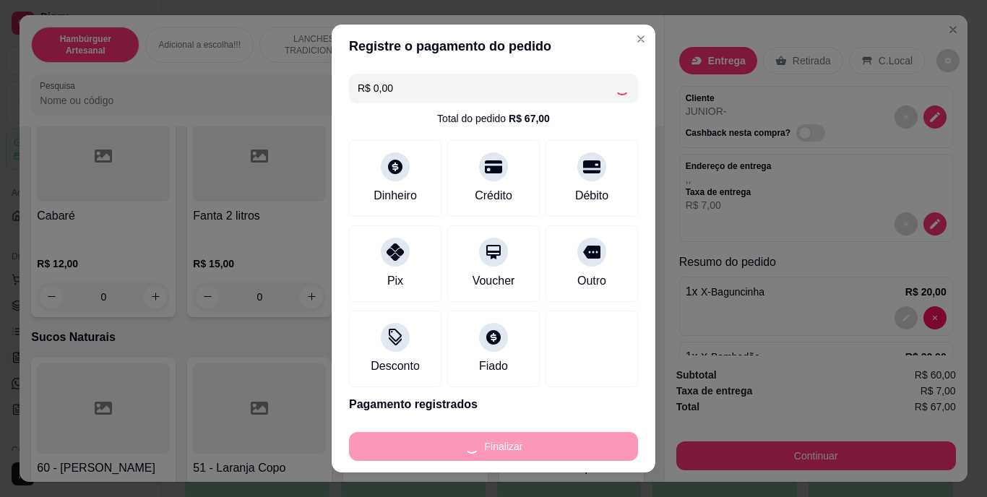
type input "0"
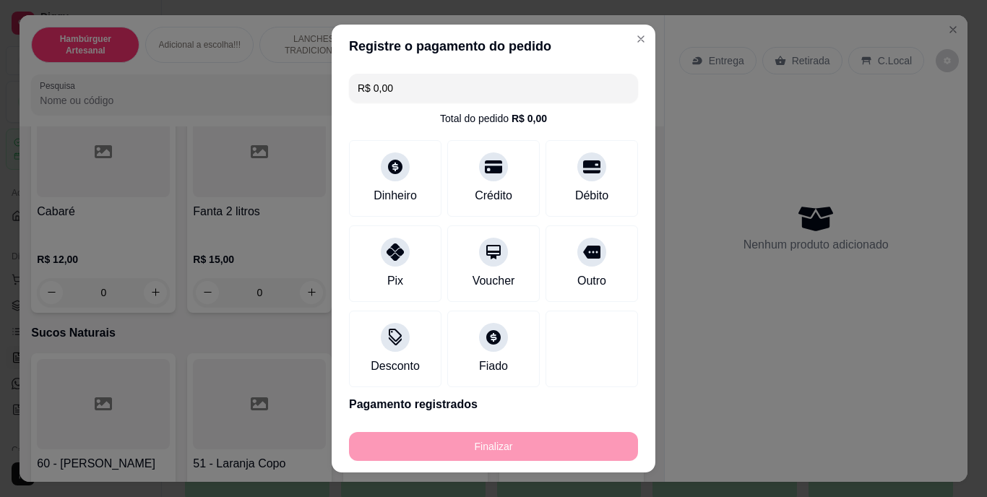
type input "-R$ 67,00"
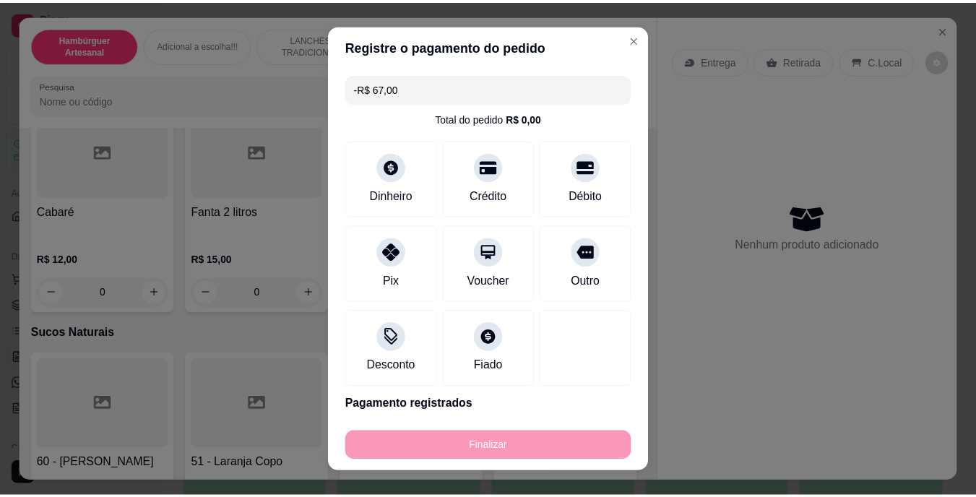
scroll to position [4262, 0]
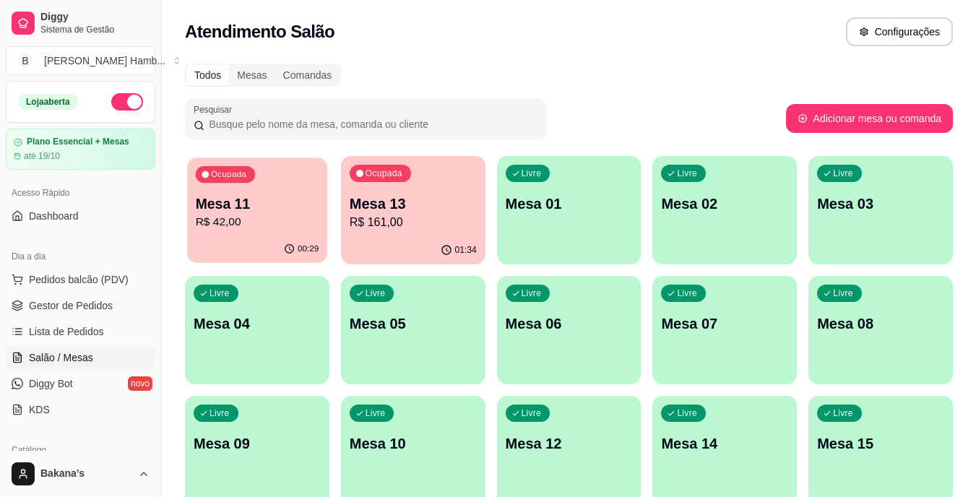
click at [298, 203] on p "Mesa 11" at bounding box center [258, 204] width 124 height 20
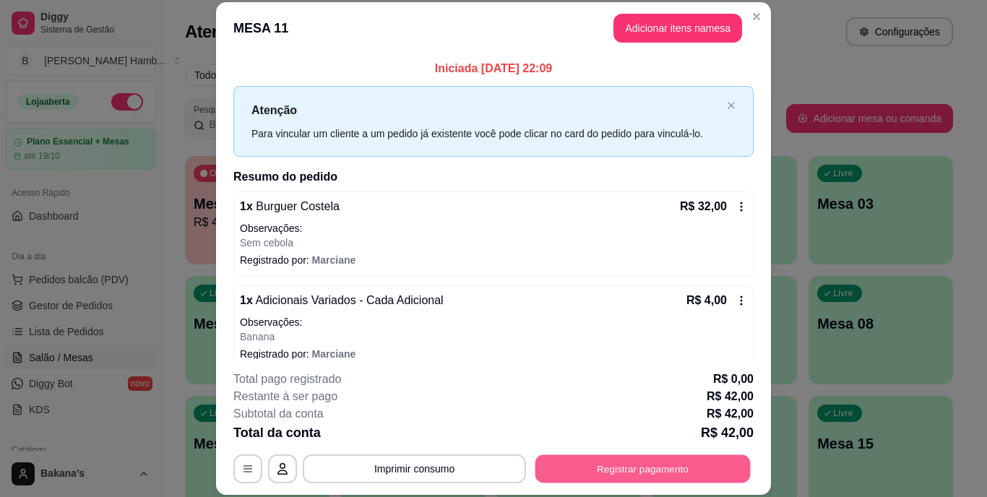
click at [564, 457] on button "Registrar pagamento" at bounding box center [643, 469] width 215 height 28
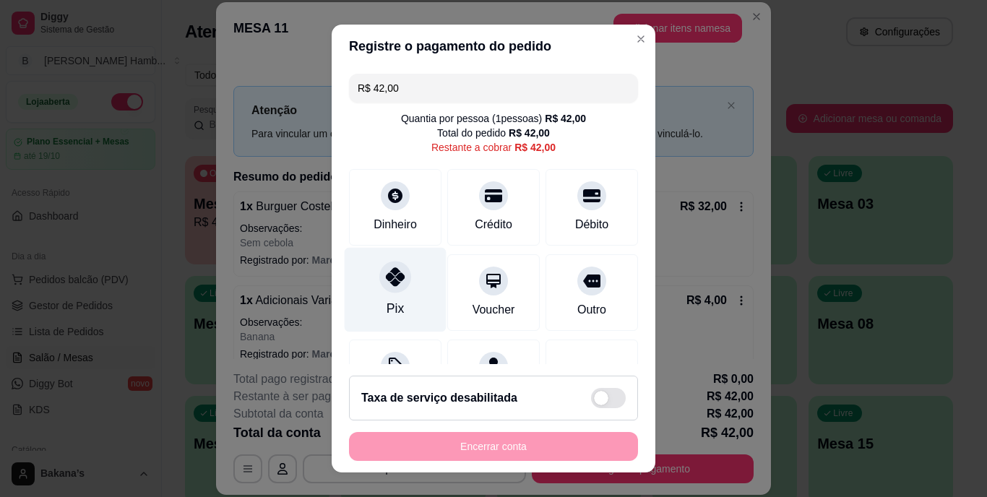
click at [390, 295] on div "Pix" at bounding box center [396, 290] width 102 height 85
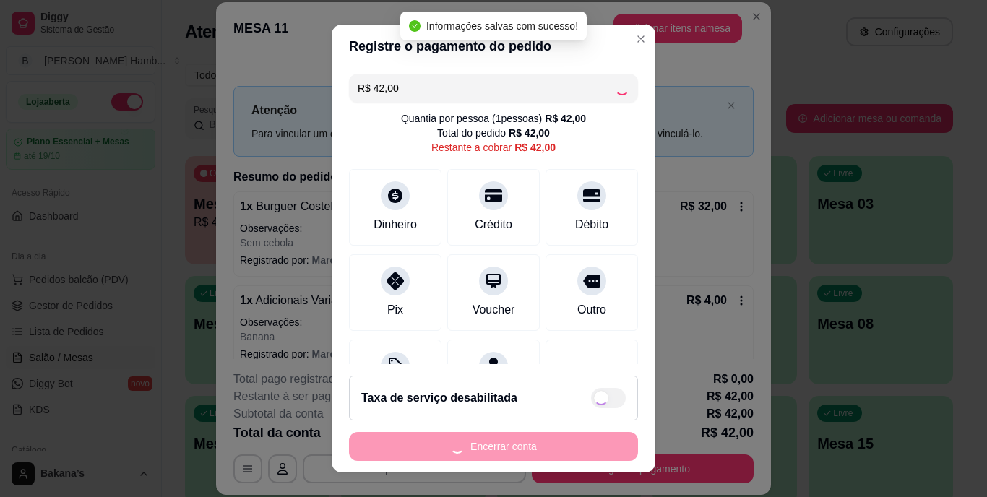
type input "R$ 0,00"
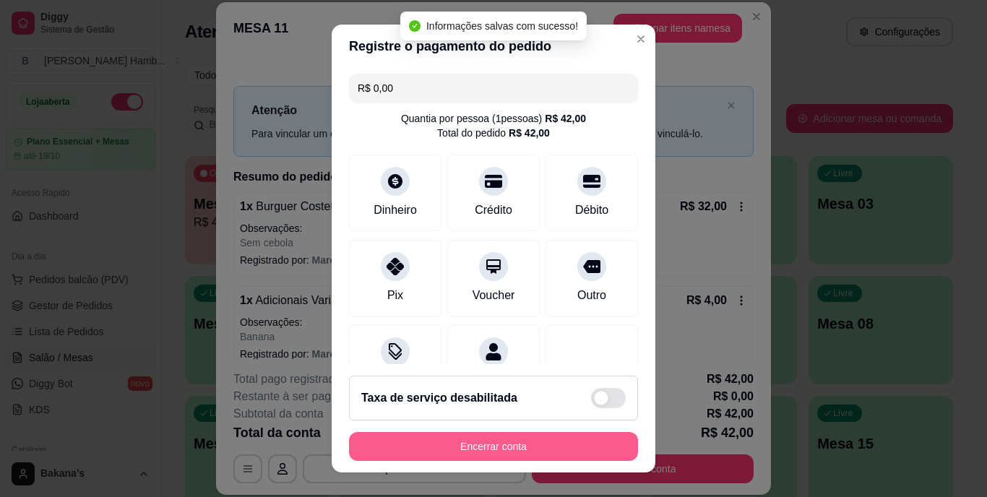
click at [443, 442] on button "Encerrar conta" at bounding box center [493, 446] width 289 height 29
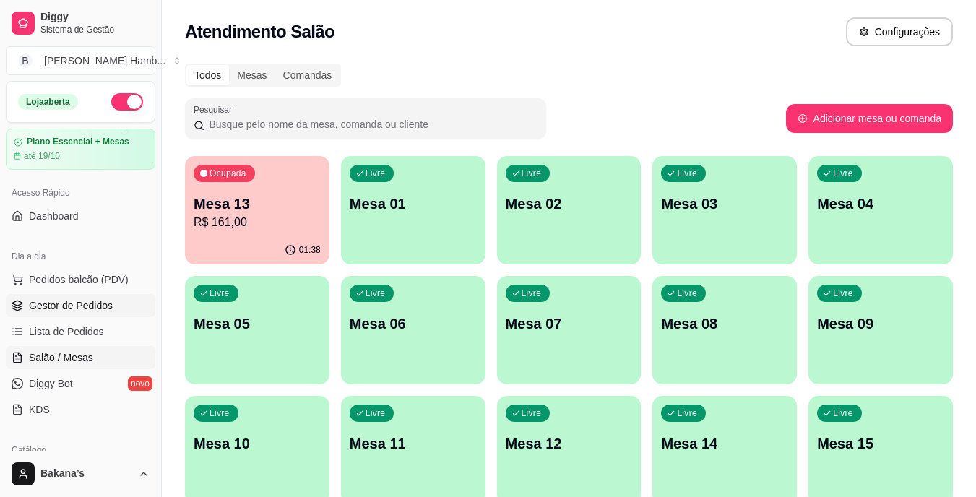
click at [101, 303] on span "Gestor de Pedidos" at bounding box center [71, 305] width 84 height 14
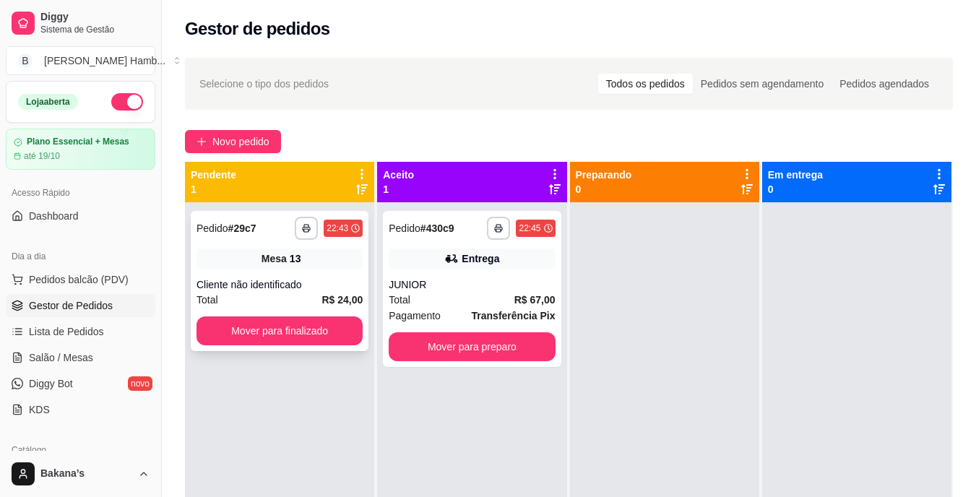
click at [278, 315] on div "**********" at bounding box center [280, 281] width 178 height 140
click at [259, 330] on button "Mover para finalizado" at bounding box center [279, 331] width 161 height 28
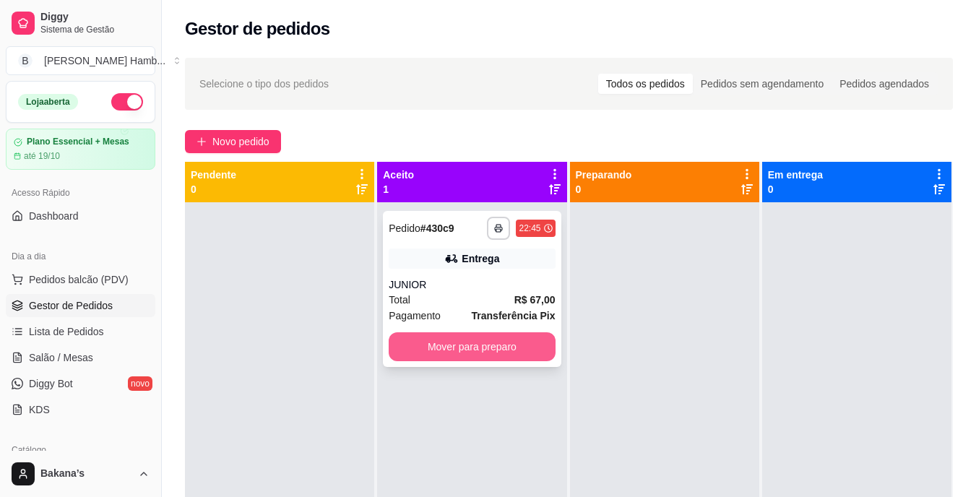
click at [531, 360] on button "Mover para preparo" at bounding box center [472, 346] width 166 height 29
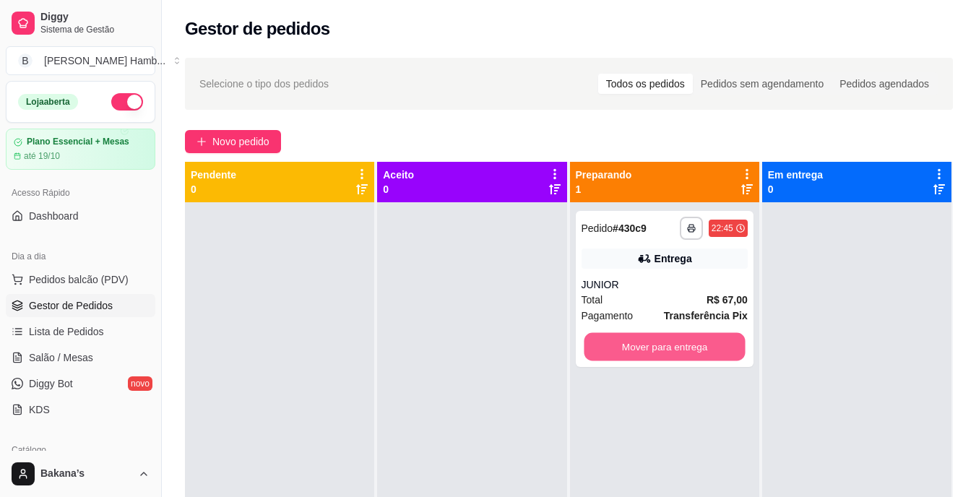
click at [734, 330] on div "**********" at bounding box center [665, 289] width 178 height 156
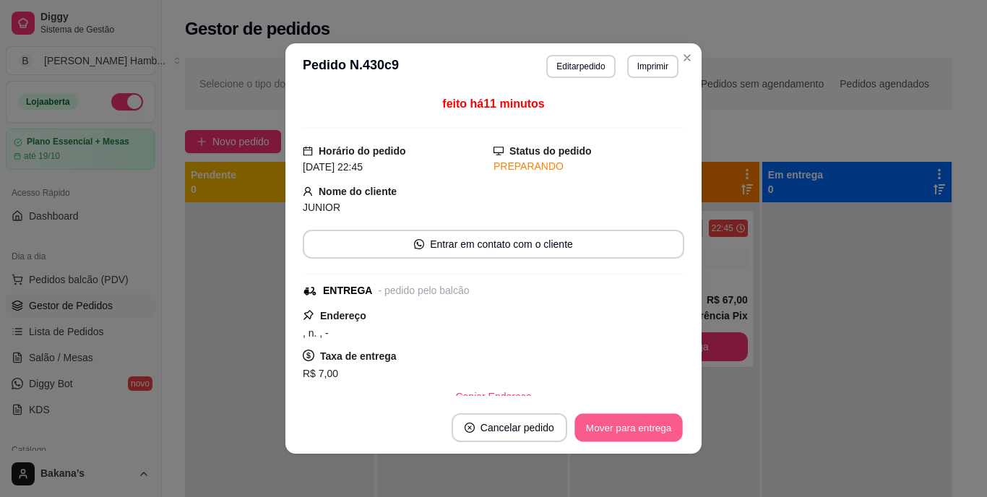
click at [629, 429] on button "Mover para entrega" at bounding box center [629, 428] width 108 height 28
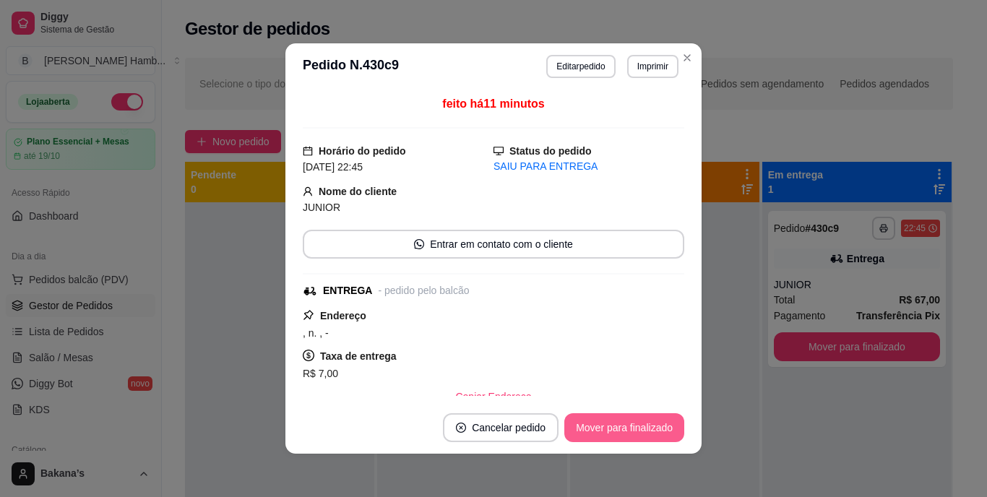
click at [629, 428] on button "Mover para finalizado" at bounding box center [624, 427] width 120 height 29
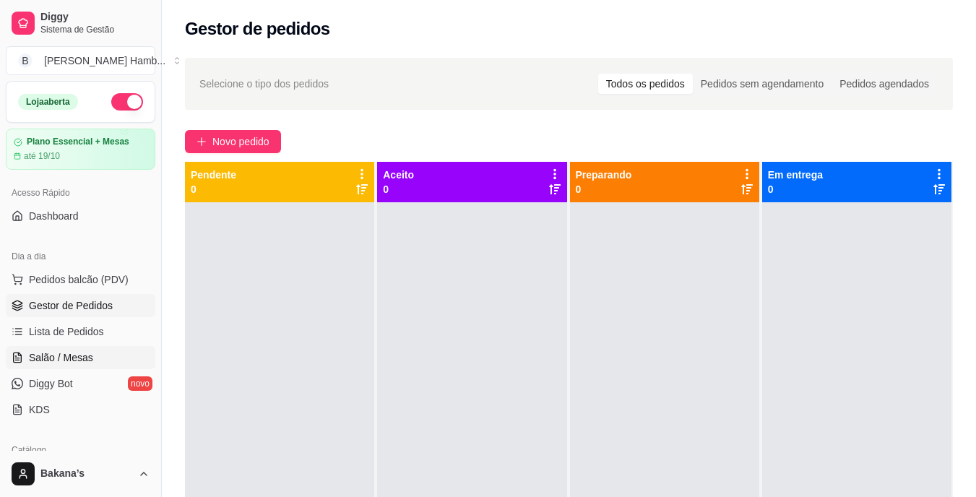
click at [67, 362] on span "Salão / Mesas" at bounding box center [61, 357] width 64 height 14
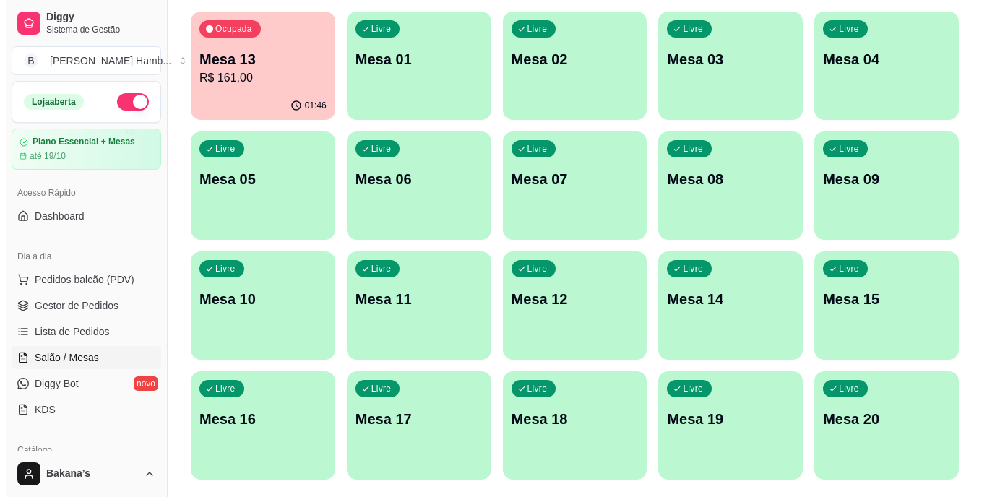
scroll to position [186, 0]
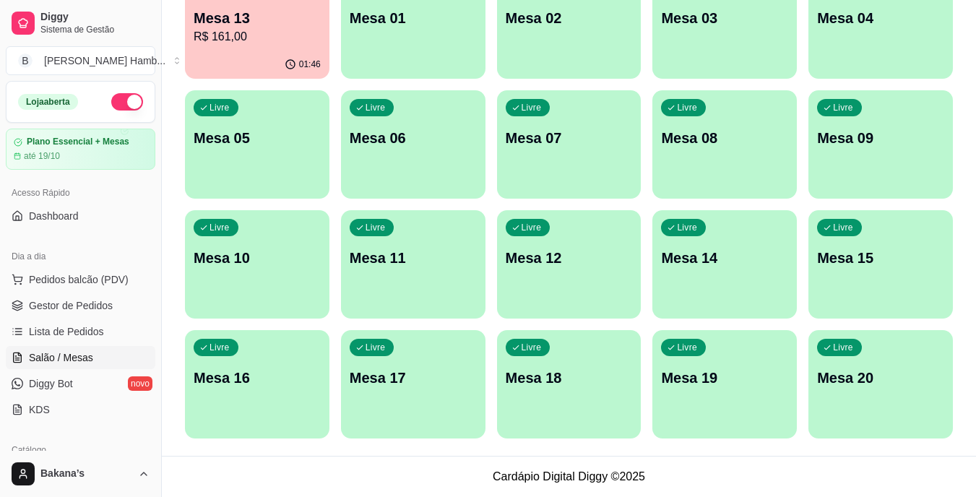
click at [269, 388] on div "Livre Mesa 16" at bounding box center [257, 375] width 145 height 91
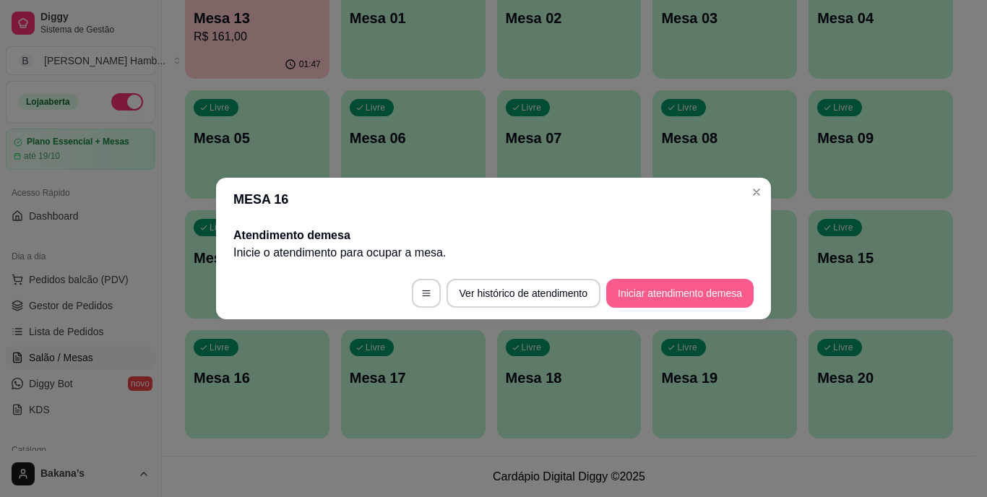
click at [687, 293] on button "Iniciar atendimento de mesa" at bounding box center [679, 293] width 147 height 29
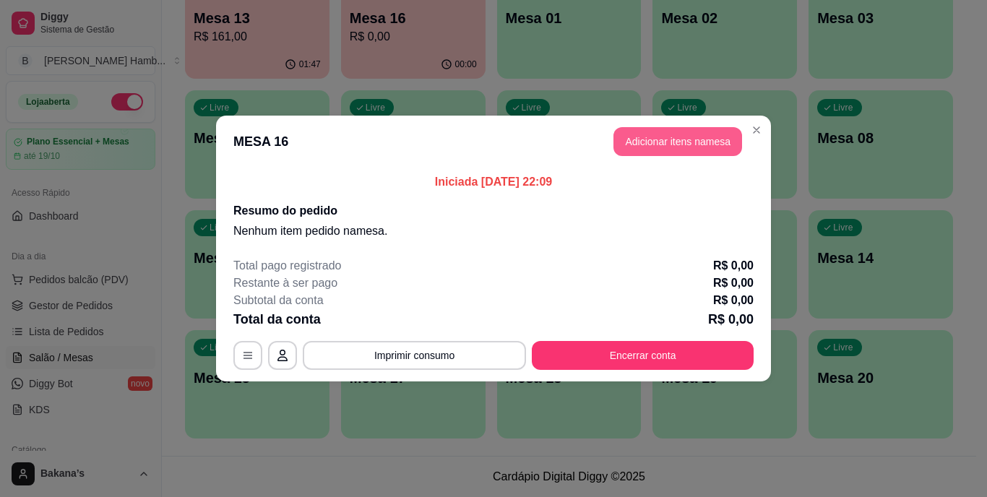
click at [679, 142] on button "Adicionar itens na mesa" at bounding box center [678, 141] width 129 height 29
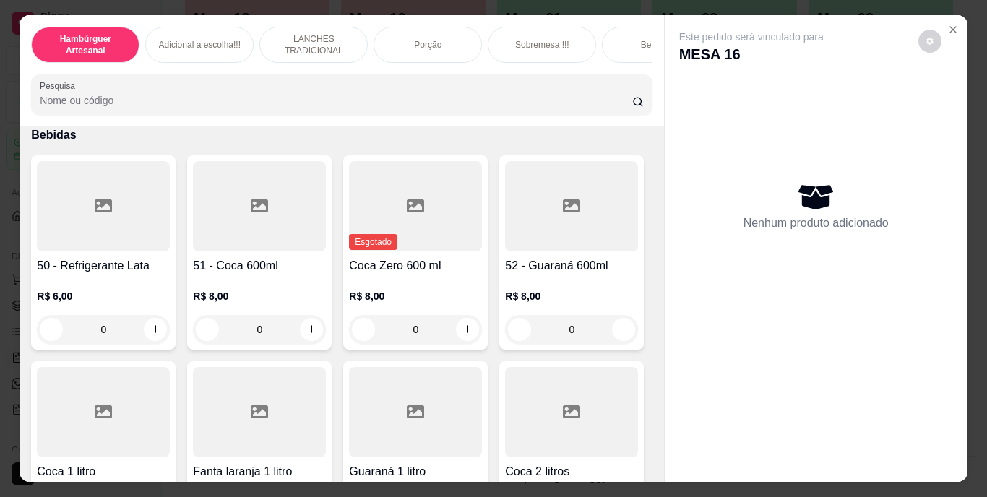
scroll to position [3324, 0]
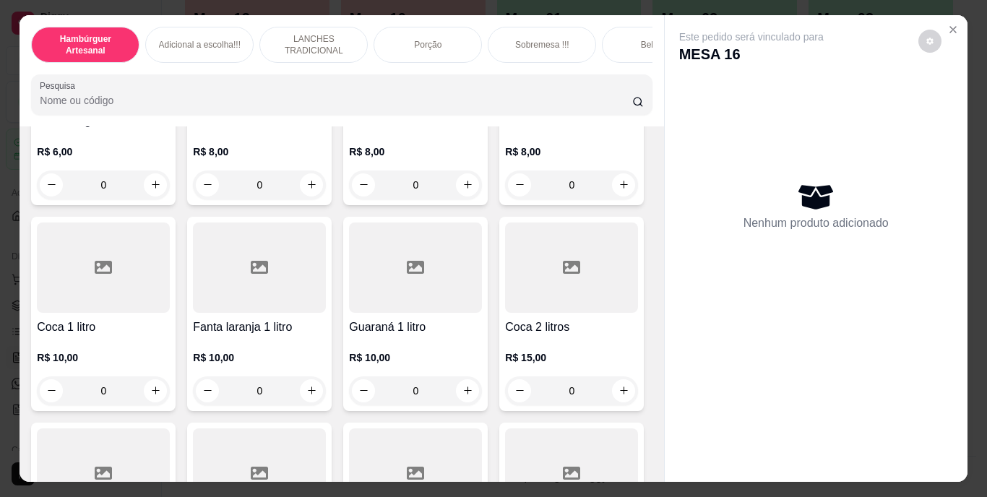
type input "1"
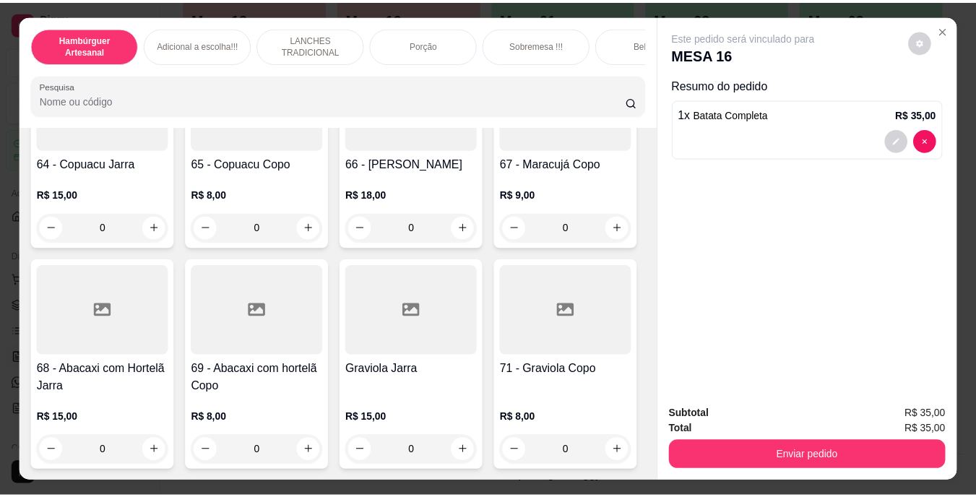
scroll to position [5492, 0]
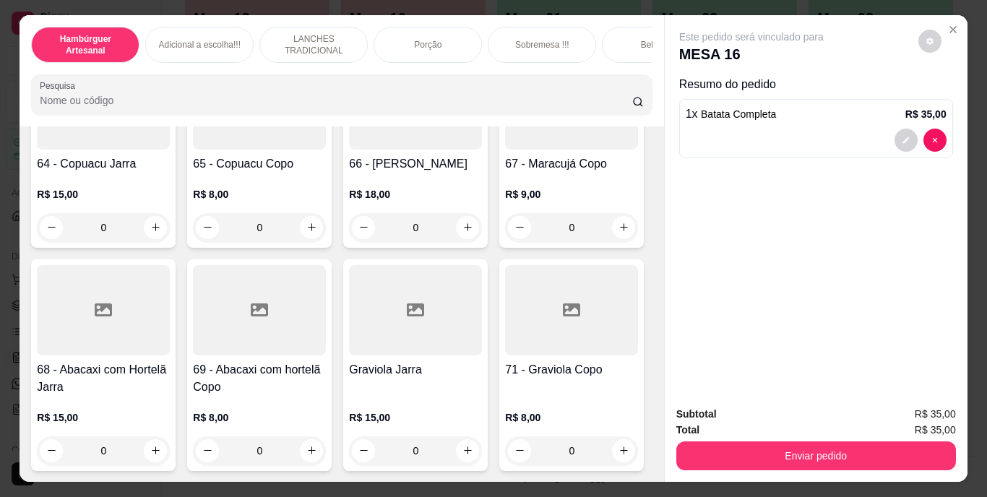
type input "2"
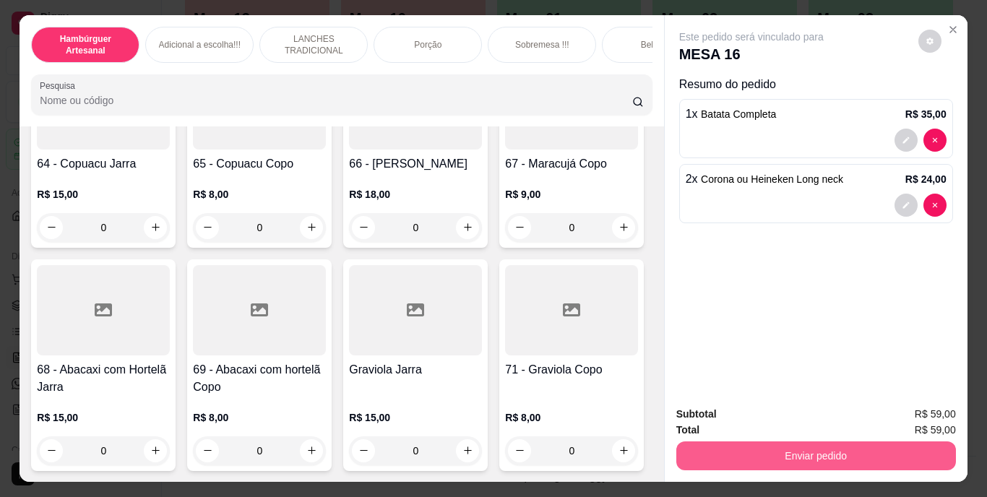
click at [739, 446] on button "Enviar pedido" at bounding box center [816, 456] width 280 height 29
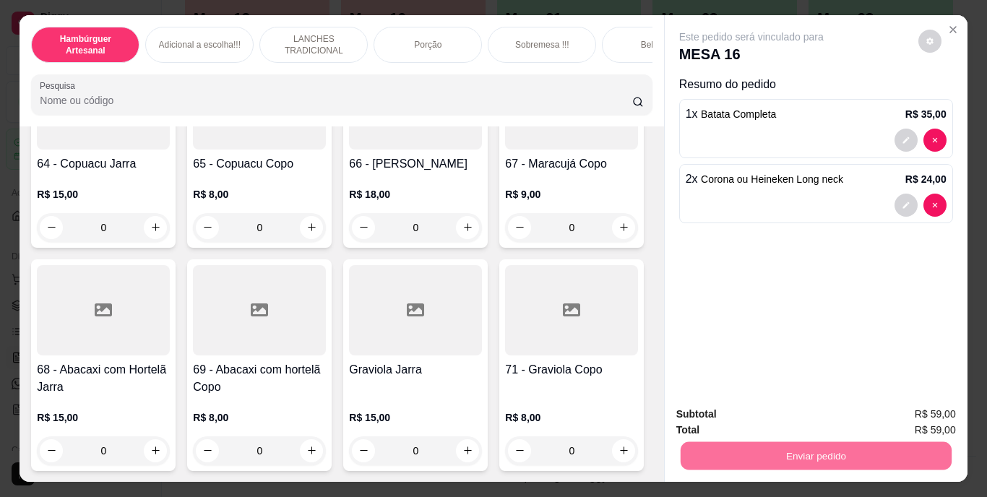
click at [901, 415] on button "Enviar pedido" at bounding box center [918, 415] width 79 height 27
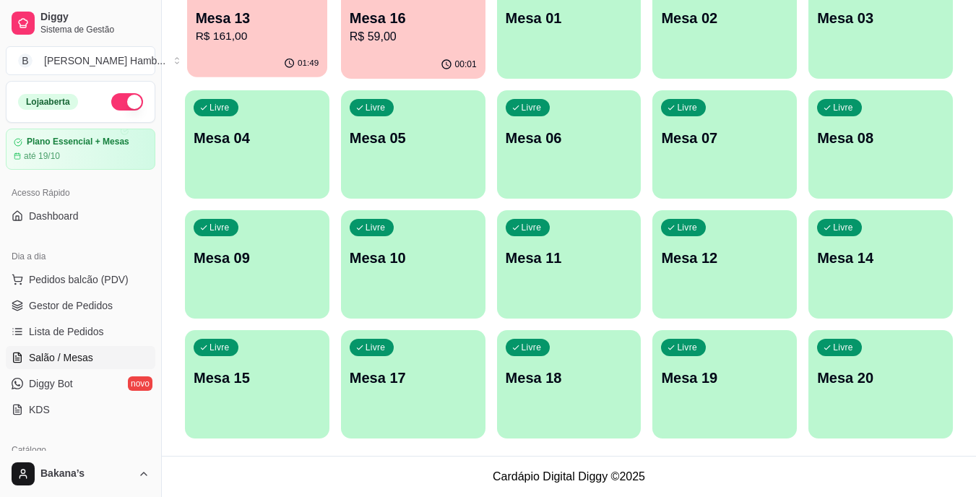
click at [269, 14] on p "Mesa 13" at bounding box center [258, 19] width 124 height 20
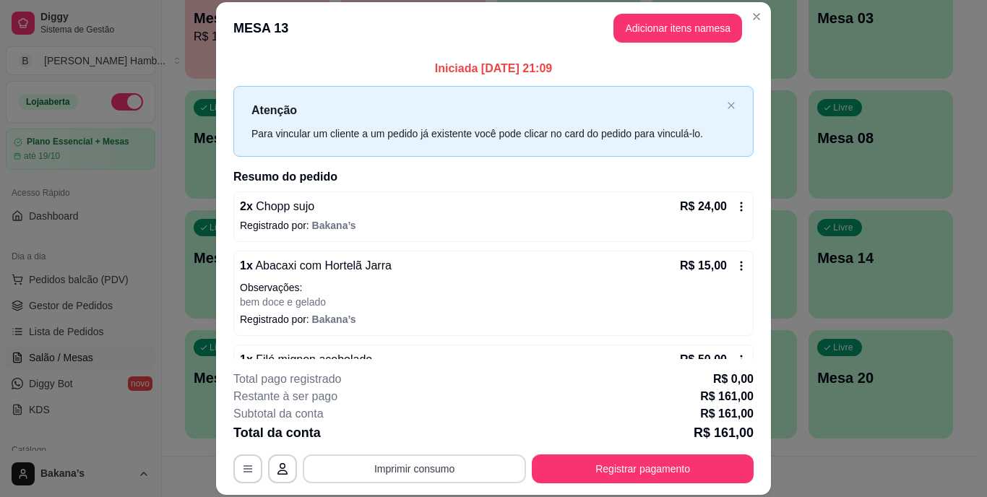
click at [385, 468] on button "Imprimir consumo" at bounding box center [414, 469] width 223 height 29
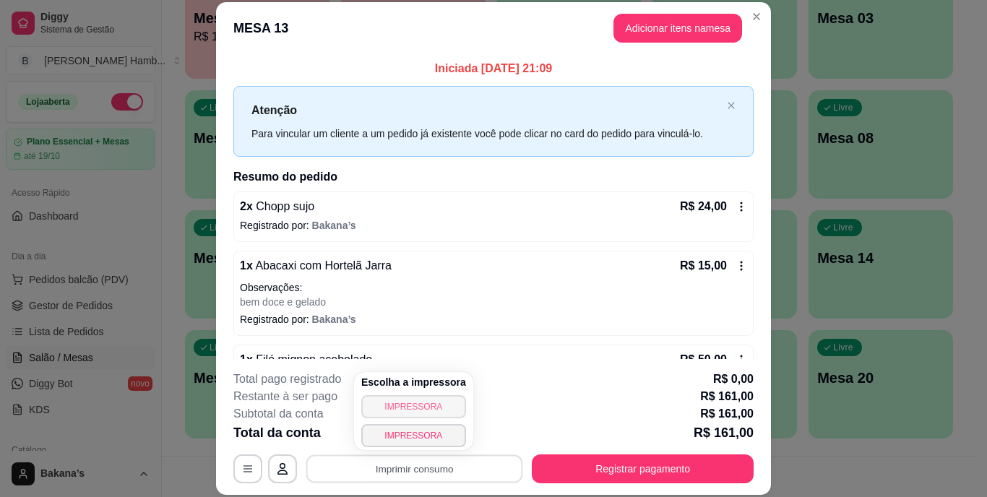
click at [417, 408] on button "IMPRESSORA" at bounding box center [413, 406] width 105 height 23
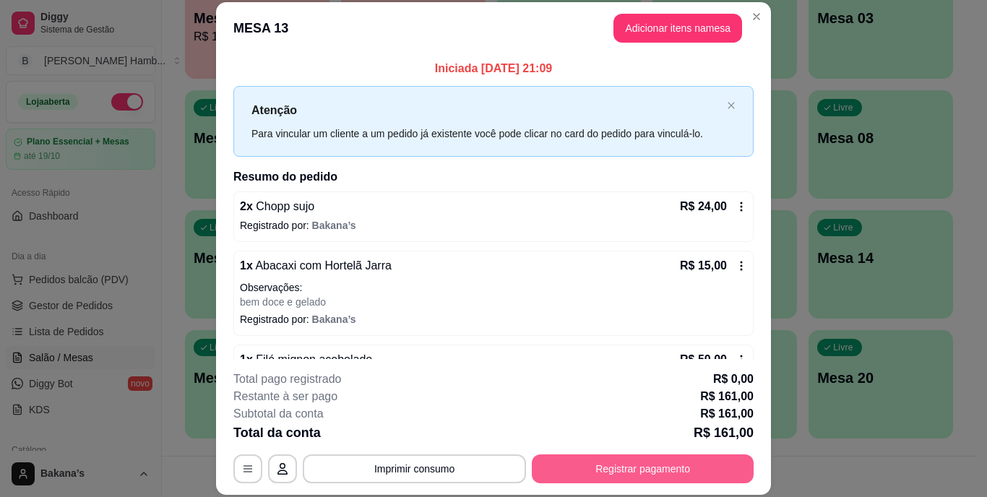
click at [687, 455] on button "Registrar pagamento" at bounding box center [643, 469] width 222 height 29
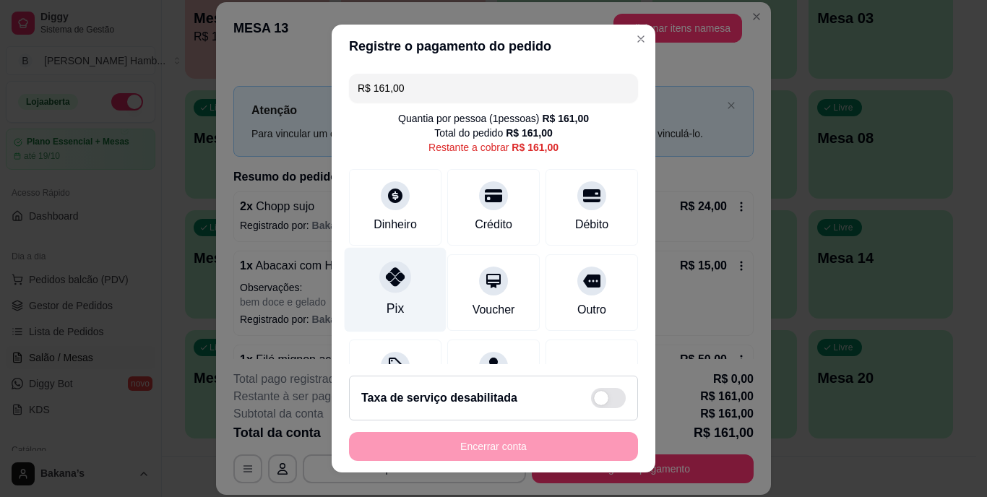
click at [389, 301] on div "Pix" at bounding box center [395, 309] width 17 height 19
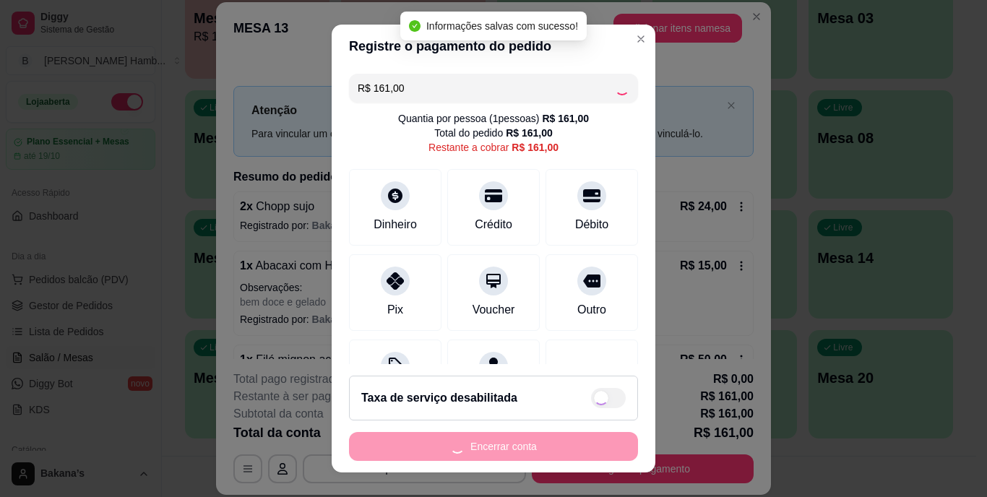
type input "R$ 0,00"
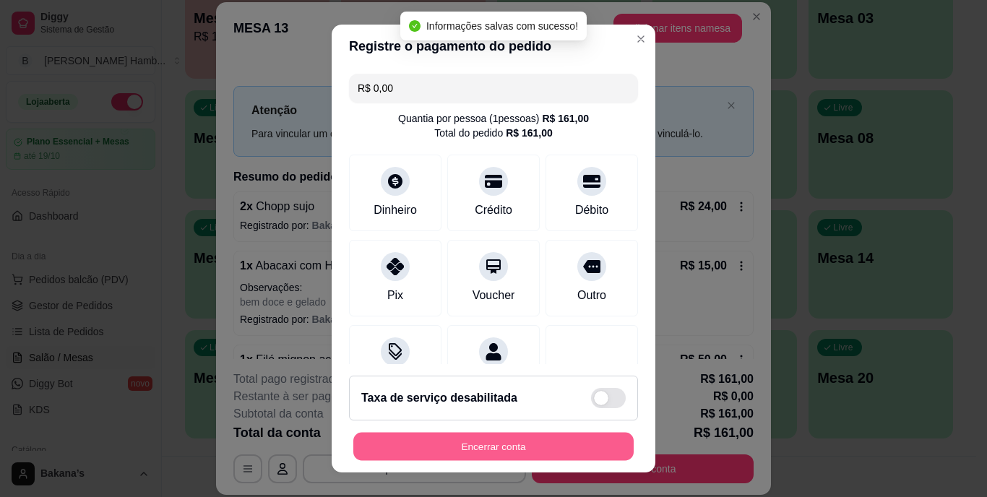
click at [466, 449] on button "Encerrar conta" at bounding box center [493, 446] width 280 height 28
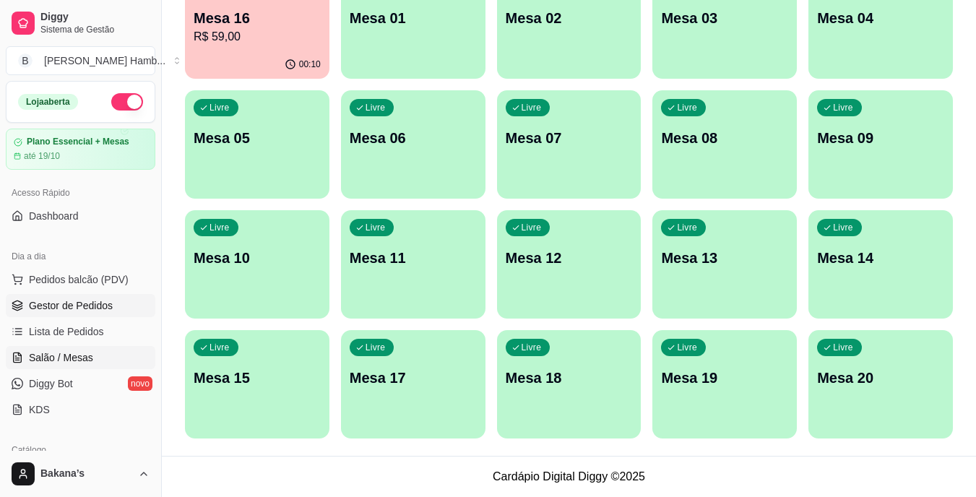
click at [116, 310] on link "Gestor de Pedidos" at bounding box center [81, 305] width 150 height 23
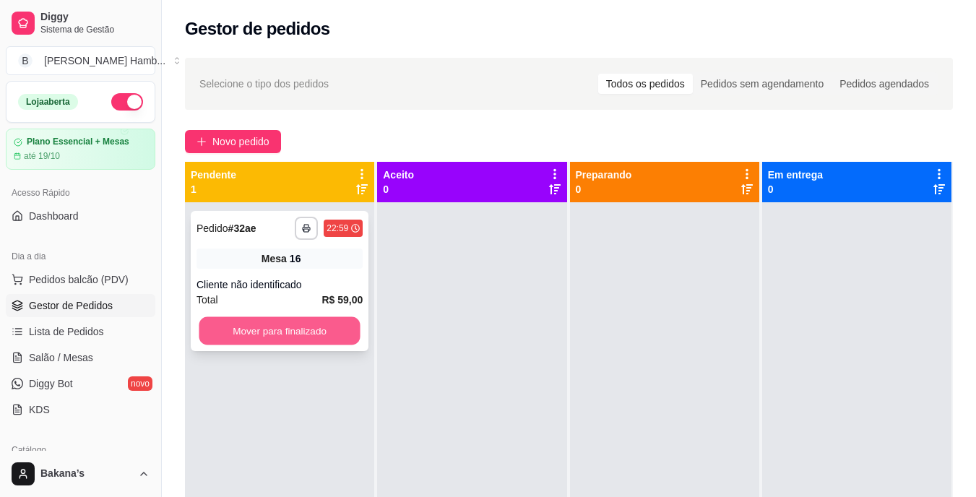
click at [321, 326] on button "Mover para finalizado" at bounding box center [279, 331] width 161 height 28
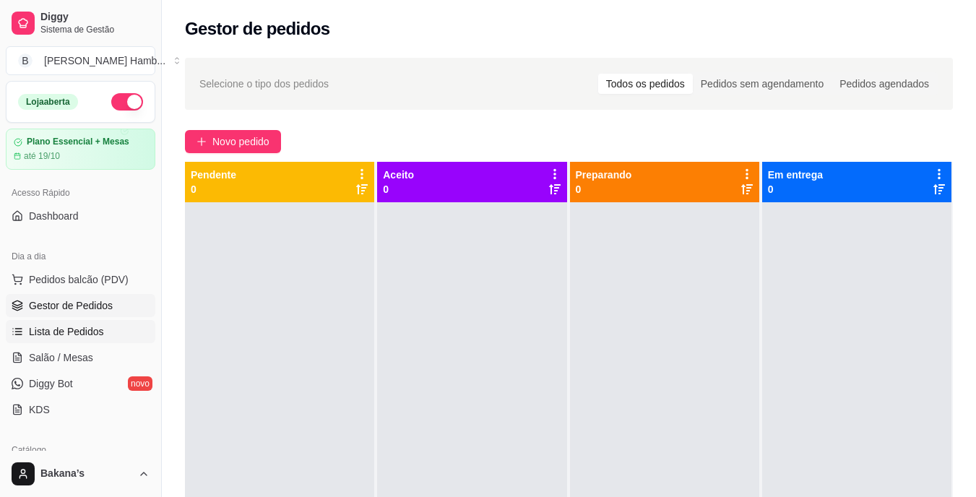
click at [101, 332] on link "Lista de Pedidos" at bounding box center [81, 331] width 150 height 23
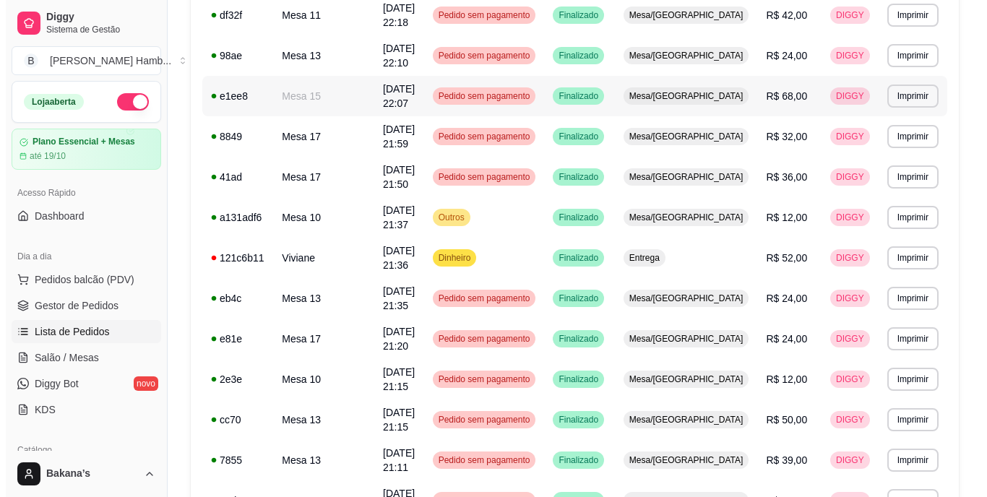
scroll to position [723, 0]
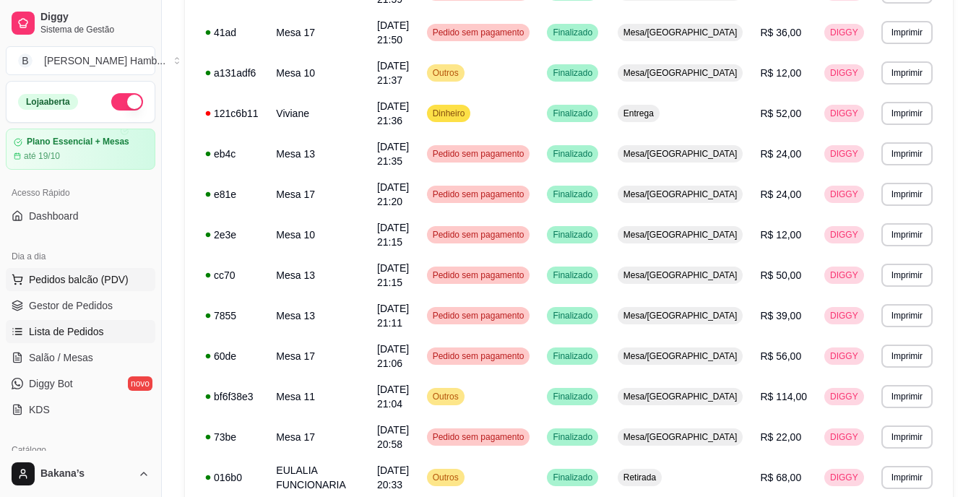
click at [140, 278] on button "Pedidos balcão (PDV)" at bounding box center [81, 279] width 150 height 23
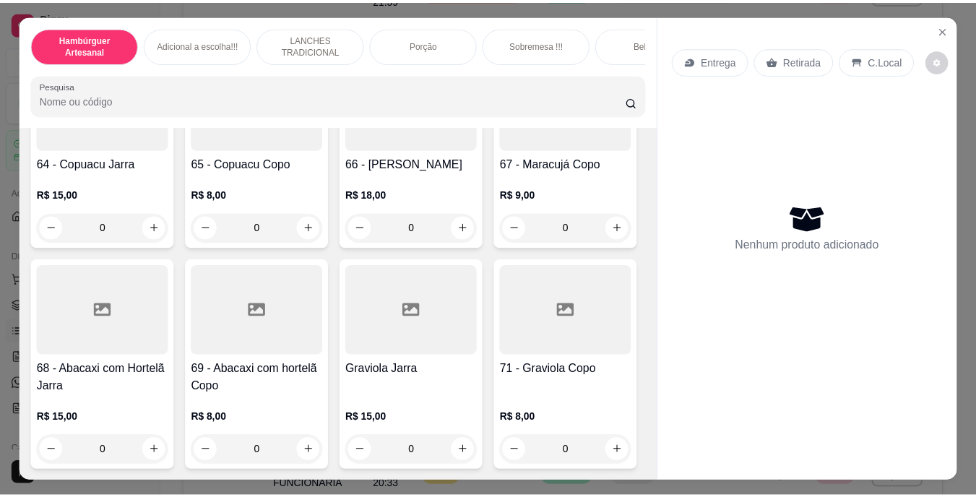
scroll to position [5348, 0]
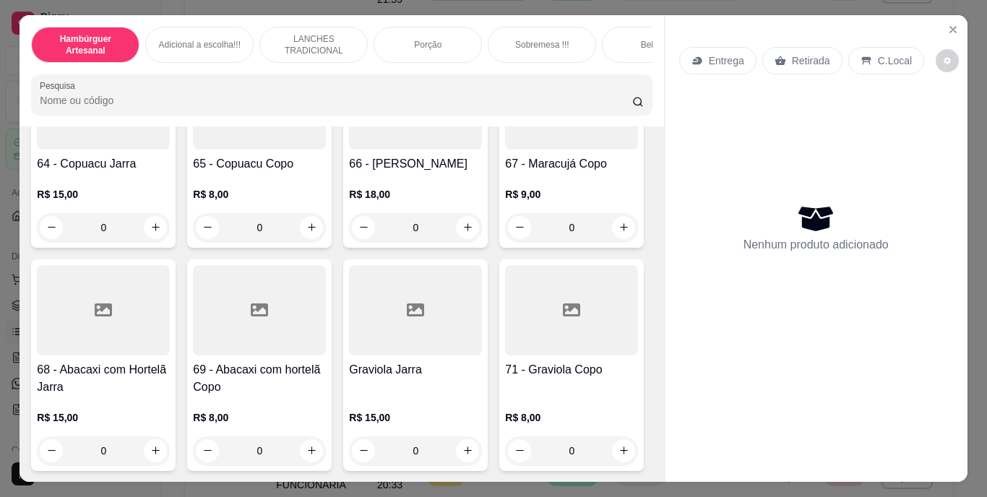
type input "1"
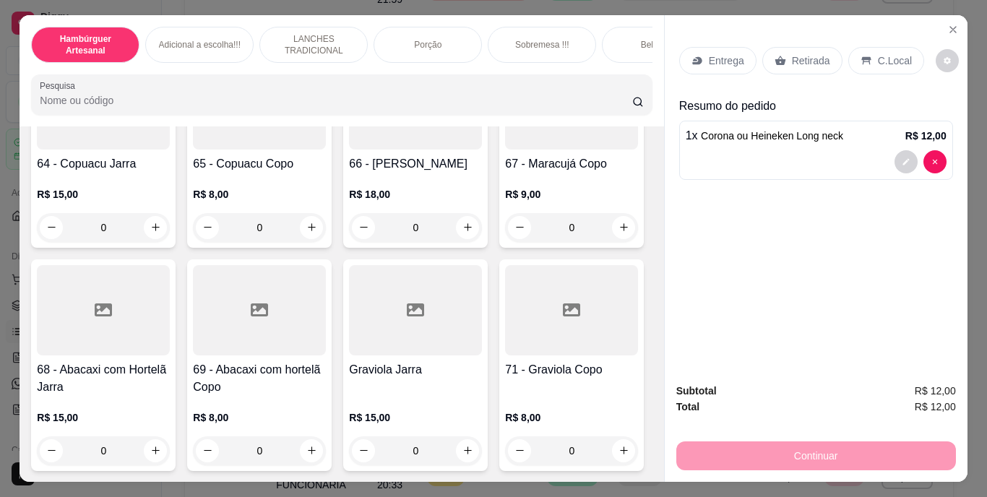
click at [806, 59] on p "Retirada" at bounding box center [811, 60] width 38 height 14
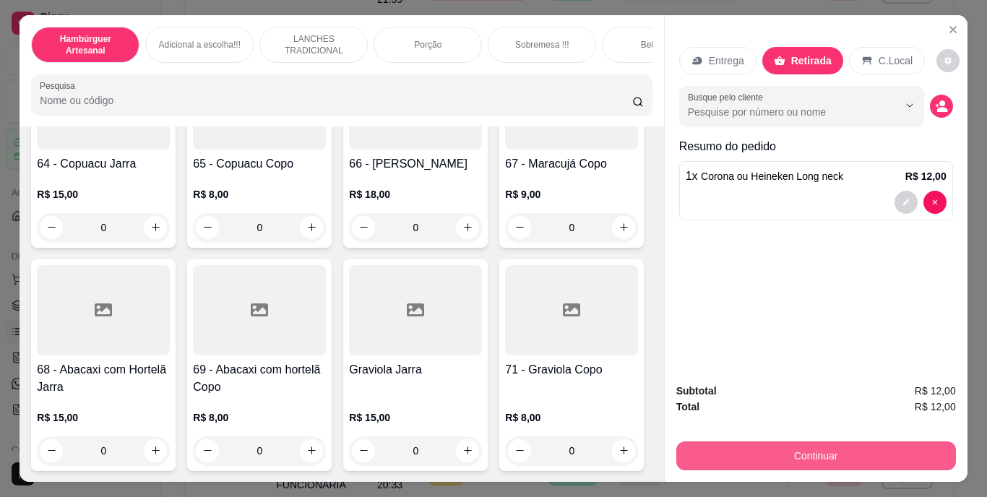
click at [731, 444] on button "Continuar" at bounding box center [816, 456] width 280 height 29
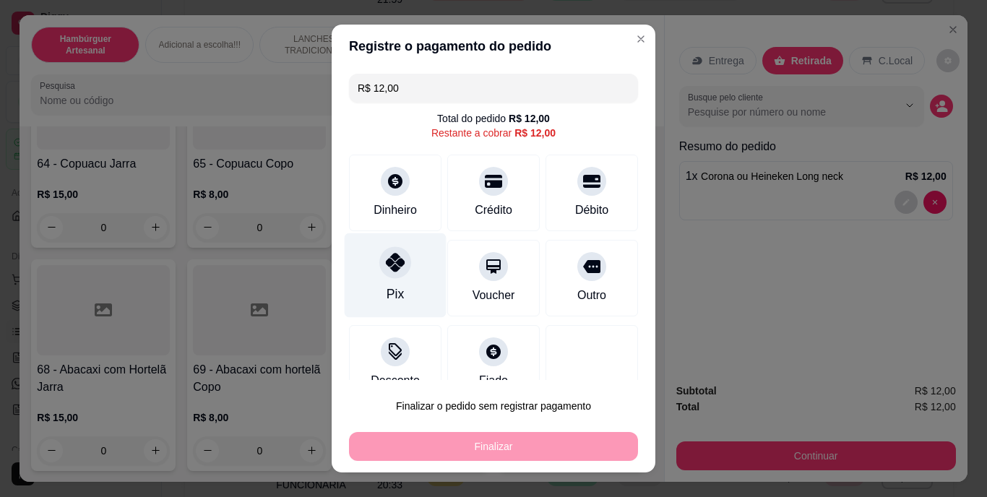
click at [373, 274] on div "Pix" at bounding box center [396, 275] width 102 height 85
type input "R$ 0,00"
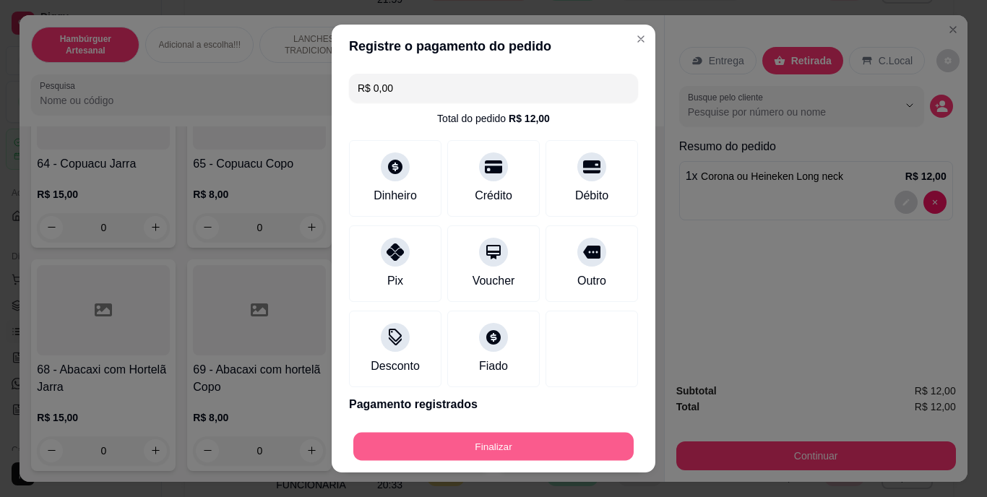
click at [432, 434] on button "Finalizar" at bounding box center [493, 446] width 280 height 28
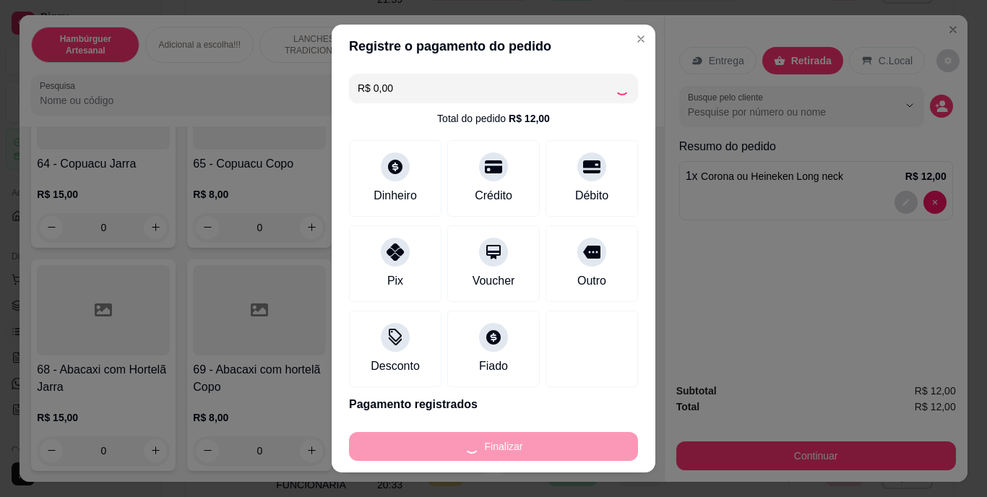
type input "0"
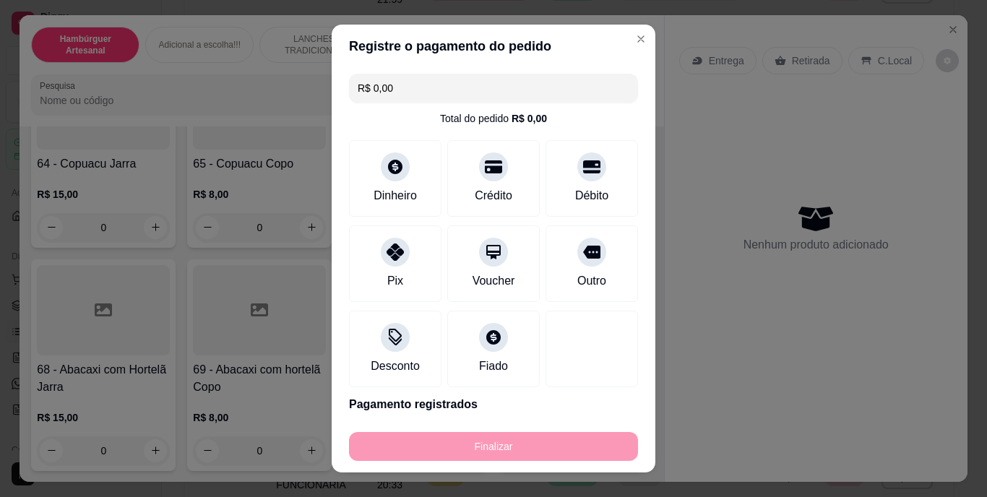
type input "-R$ 12,00"
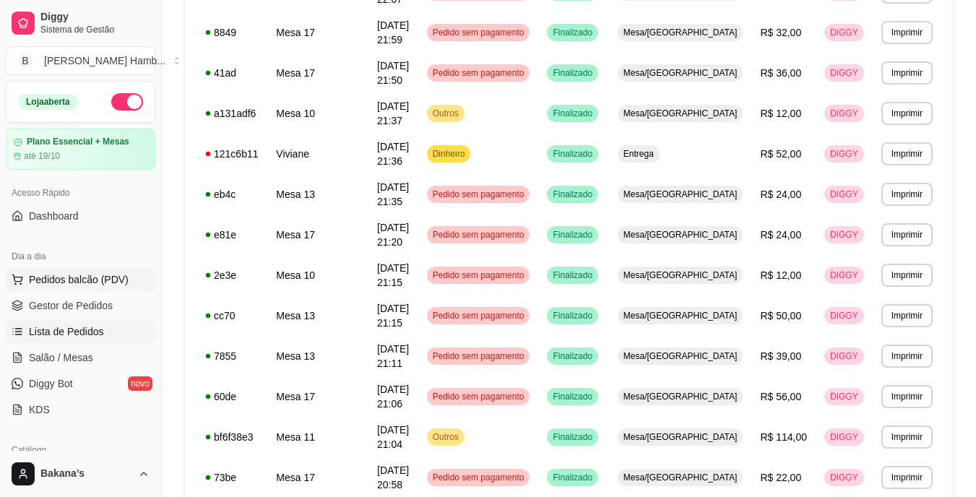
click at [116, 281] on span "Pedidos balcão (PDV)" at bounding box center [79, 279] width 100 height 14
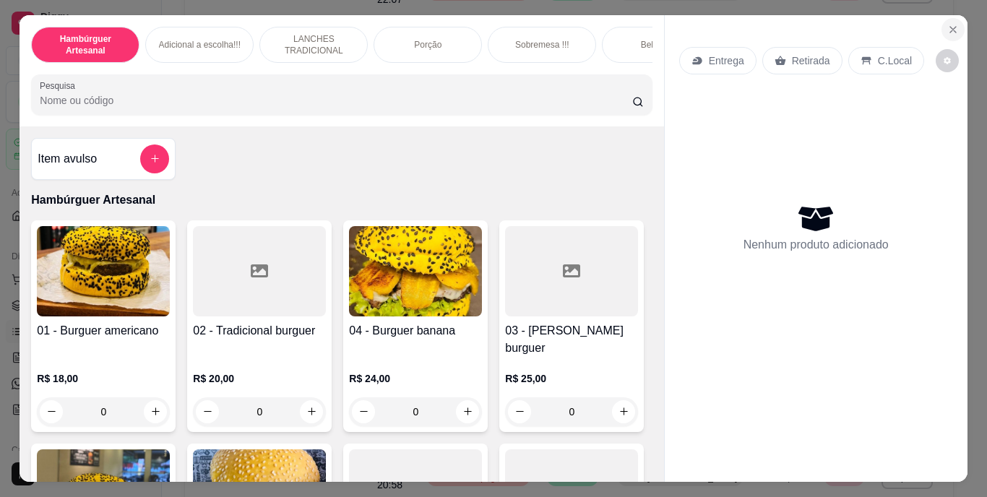
click at [947, 24] on icon "Close" at bounding box center [953, 30] width 12 height 12
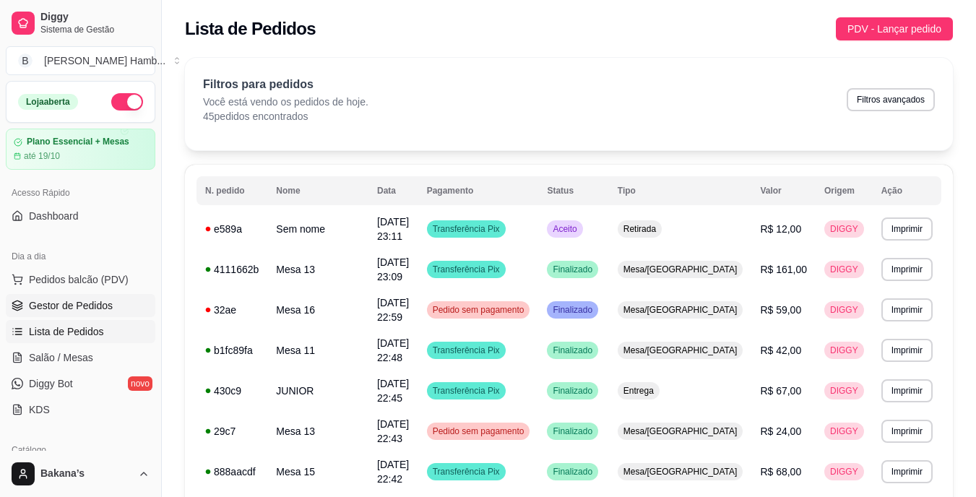
click at [93, 312] on span "Gestor de Pedidos" at bounding box center [71, 305] width 84 height 14
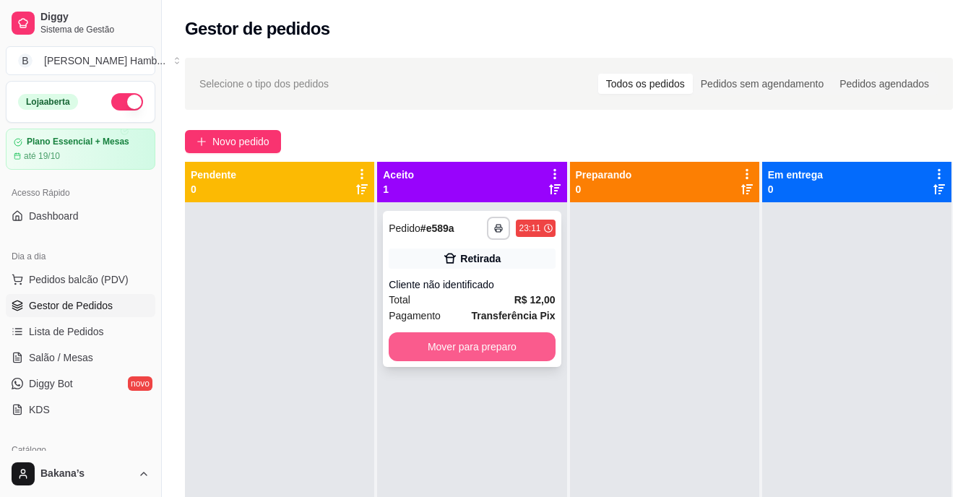
click at [473, 340] on button "Mover para preparo" at bounding box center [472, 346] width 166 height 29
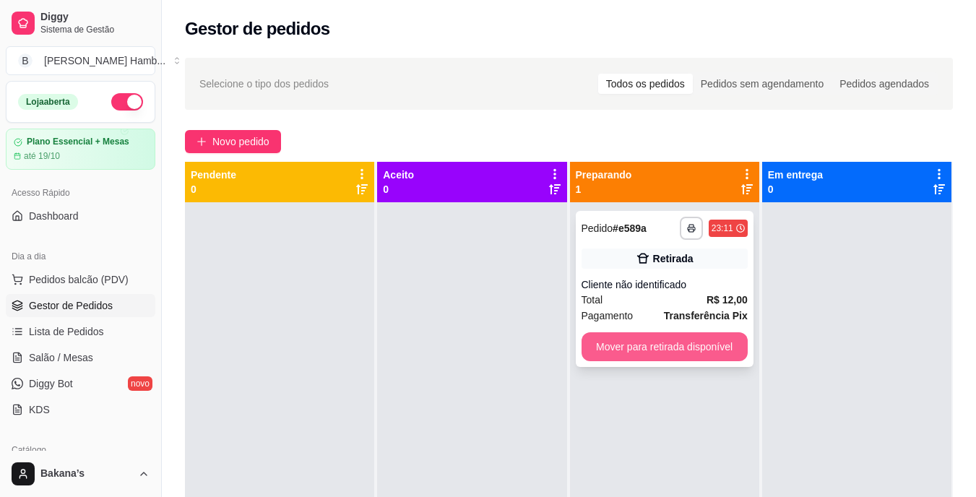
click at [666, 350] on button "Mover para retirada disponível" at bounding box center [665, 346] width 166 height 29
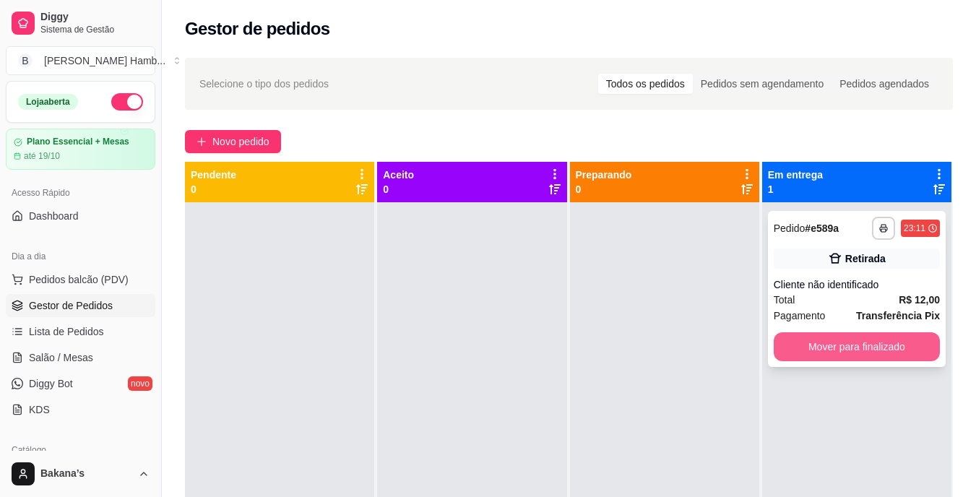
click at [809, 339] on button "Mover para finalizado" at bounding box center [857, 346] width 166 height 29
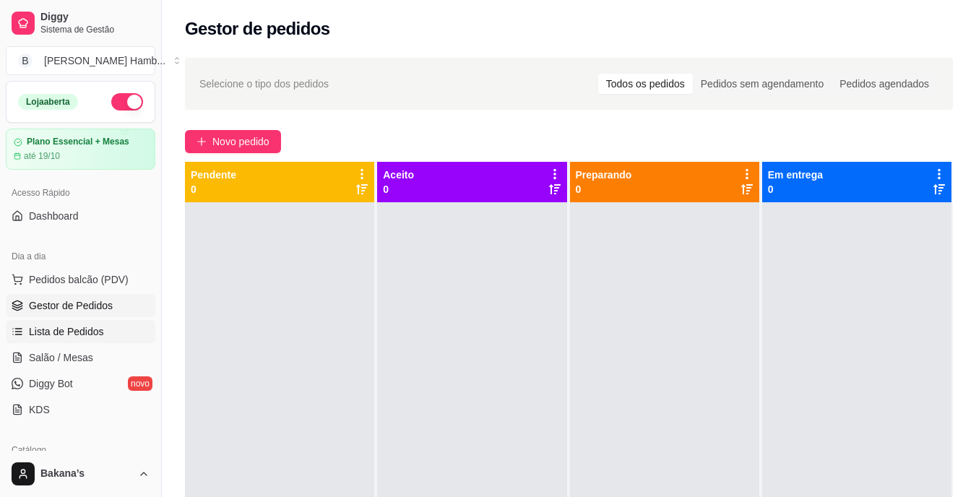
click at [101, 332] on link "Lista de Pedidos" at bounding box center [81, 331] width 150 height 23
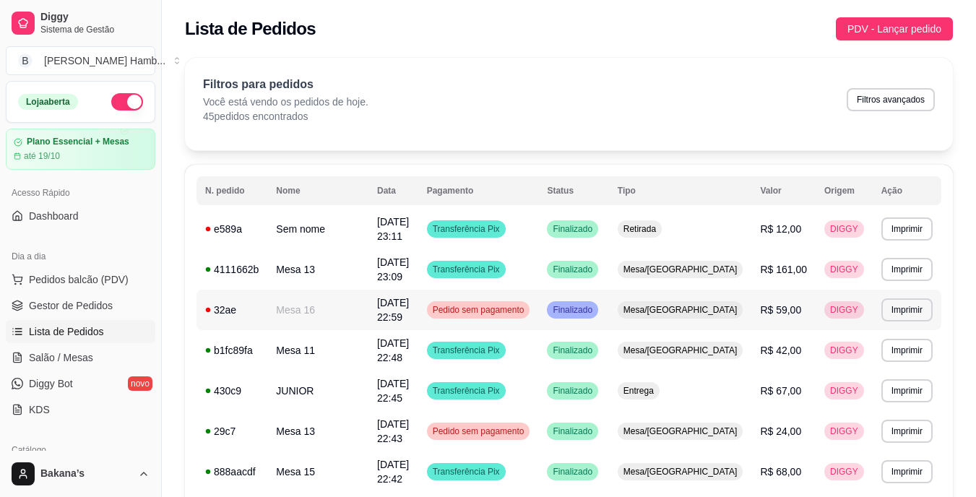
scroll to position [145, 0]
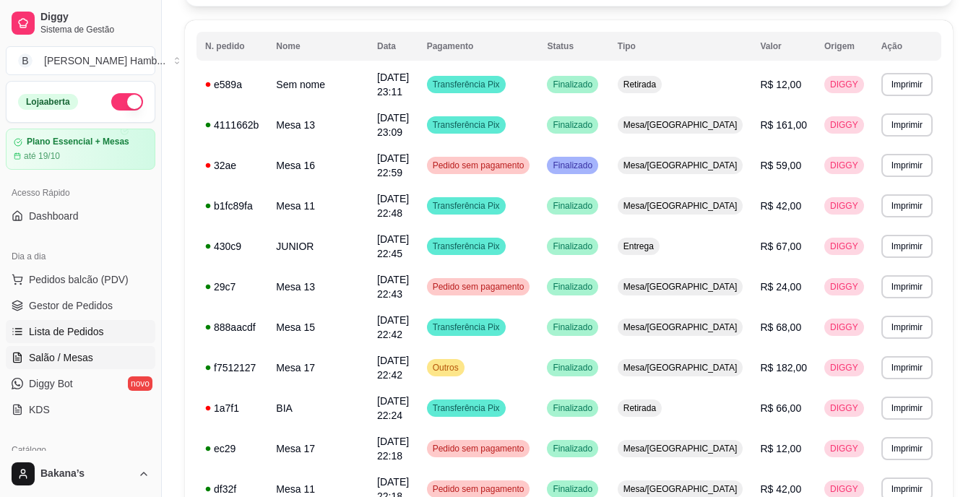
click at [60, 353] on span "Salão / Mesas" at bounding box center [61, 357] width 64 height 14
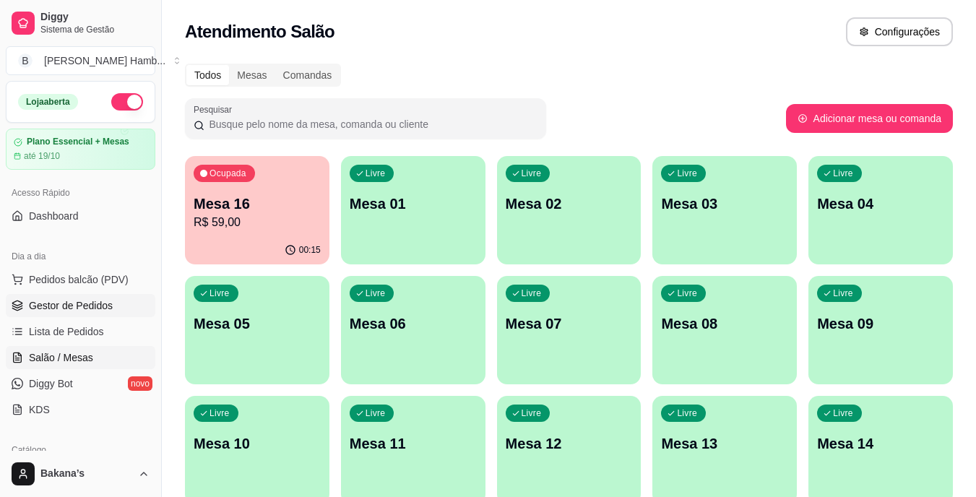
click at [113, 303] on link "Gestor de Pedidos" at bounding box center [81, 305] width 150 height 23
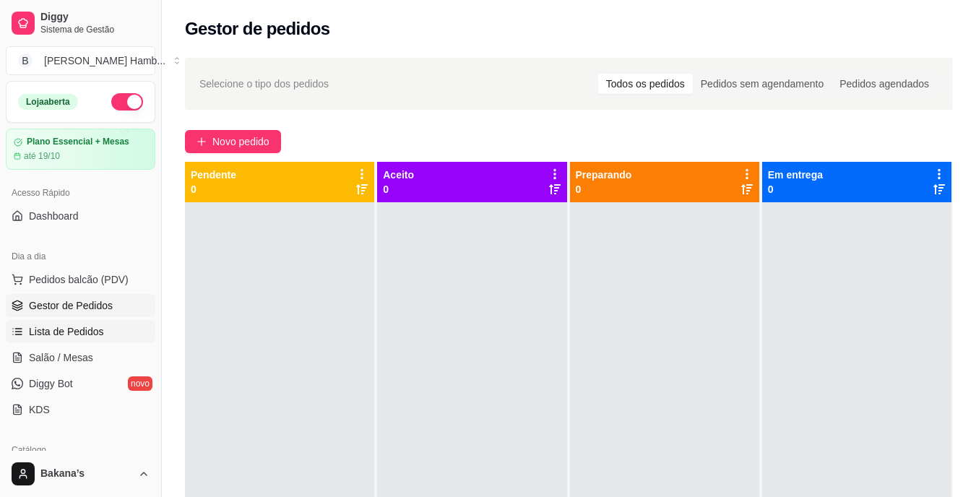
click at [93, 329] on span "Lista de Pedidos" at bounding box center [66, 331] width 75 height 14
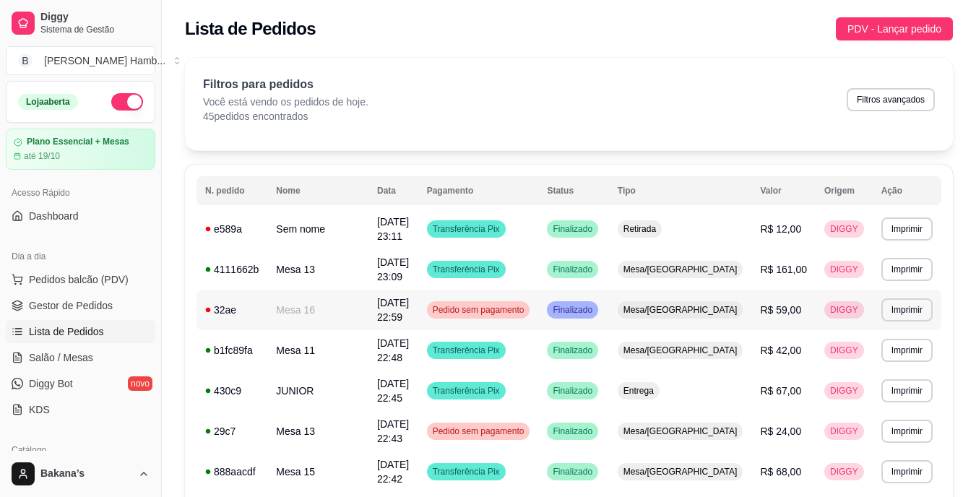
click at [528, 315] on span "Pedido sem pagamento" at bounding box center [479, 310] width 98 height 12
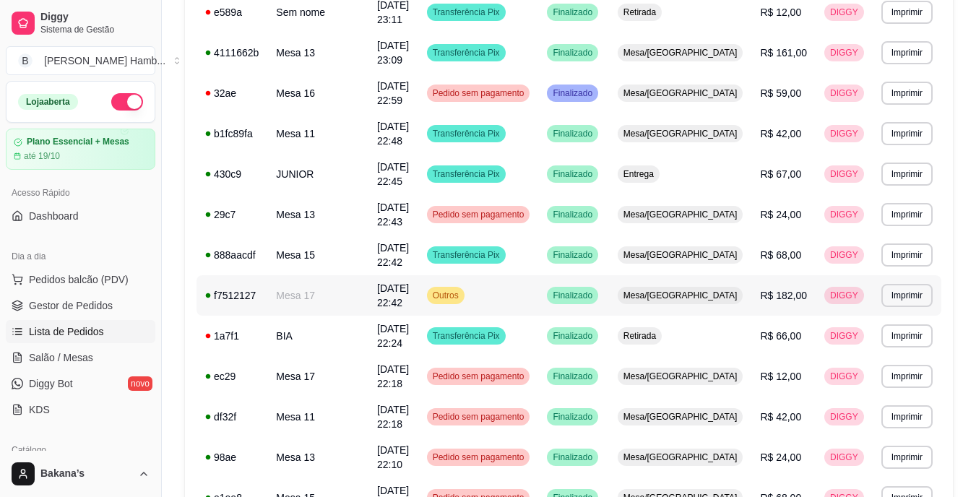
click at [533, 290] on td "Outros" at bounding box center [478, 295] width 121 height 40
click at [108, 280] on span "Pedidos balcão (PDV)" at bounding box center [79, 279] width 100 height 14
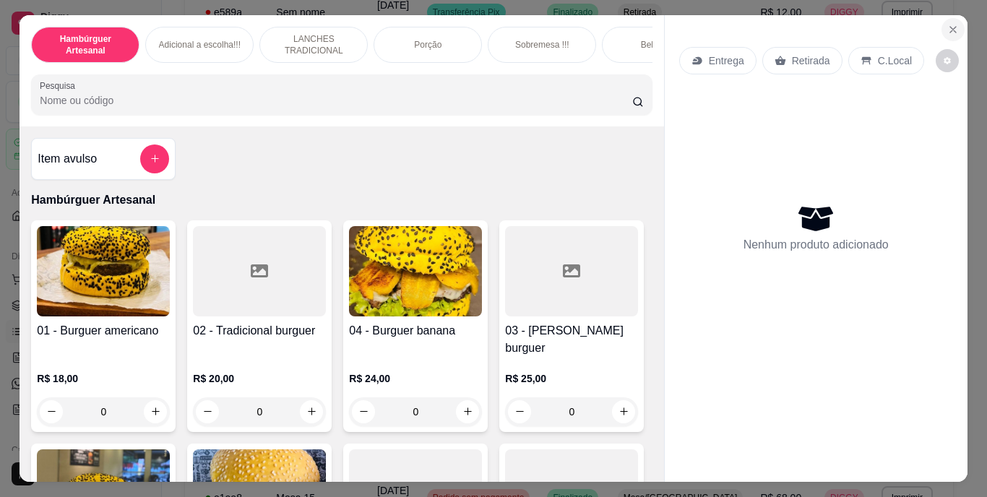
click at [948, 24] on icon "Close" at bounding box center [953, 30] width 12 height 12
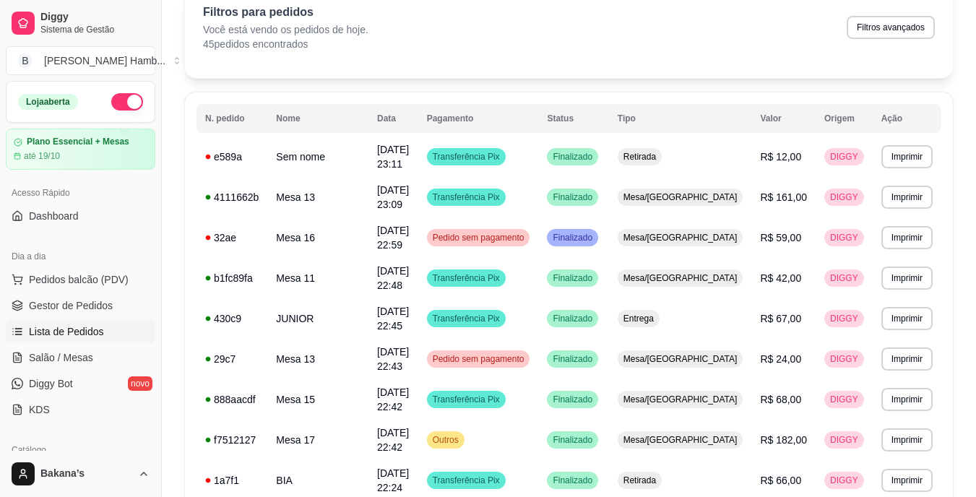
scroll to position [507, 0]
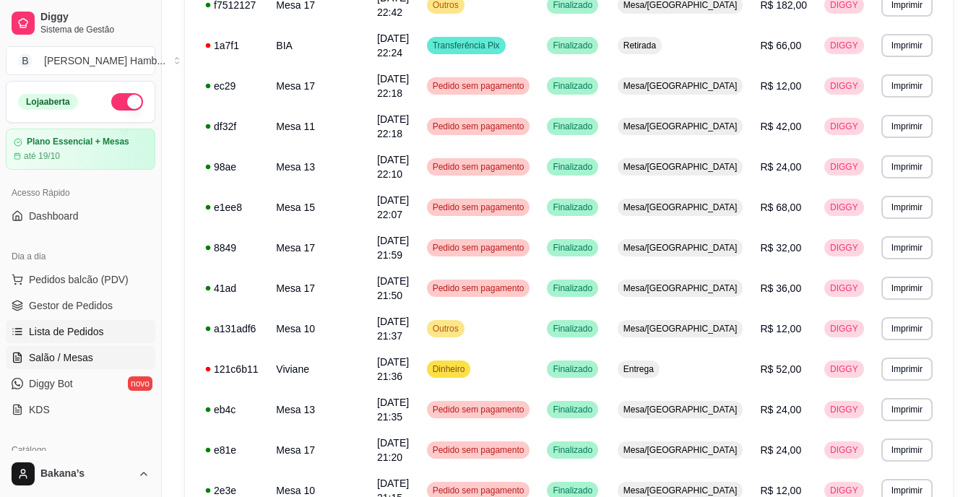
click at [113, 358] on link "Salão / Mesas" at bounding box center [81, 357] width 150 height 23
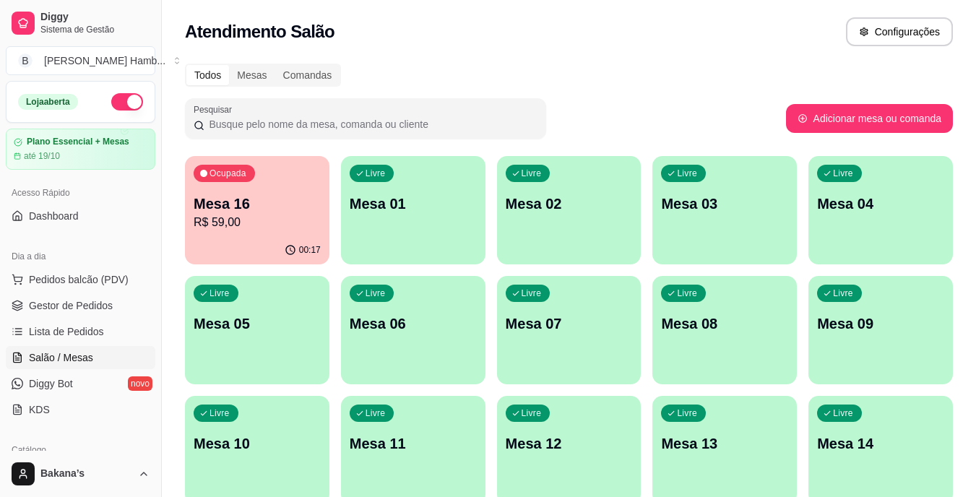
click at [254, 204] on p "Mesa 16" at bounding box center [257, 204] width 127 height 20
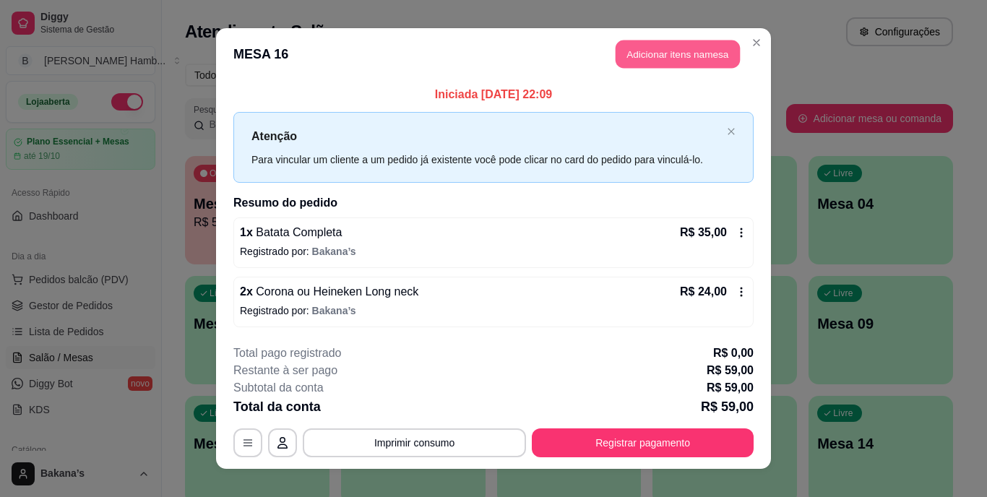
click at [715, 48] on button "Adicionar itens na mesa" at bounding box center [678, 54] width 124 height 28
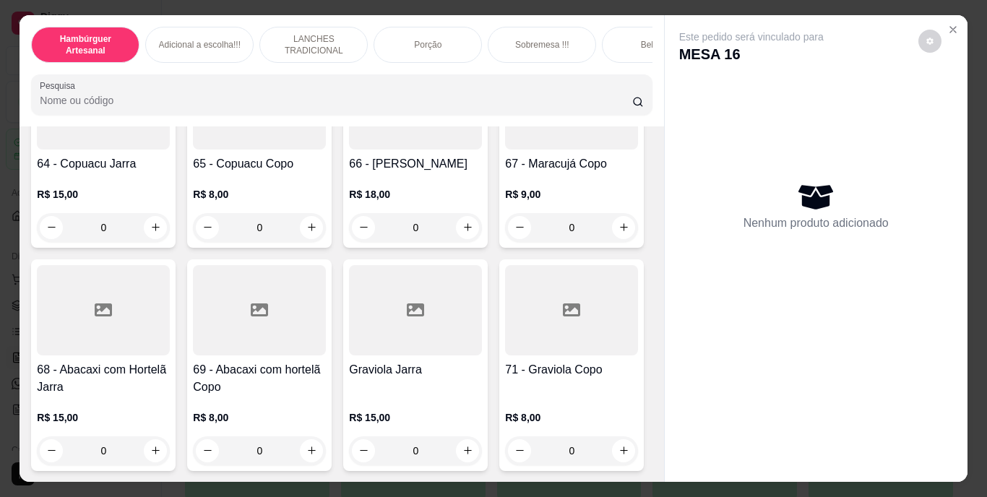
scroll to position [5492, 0]
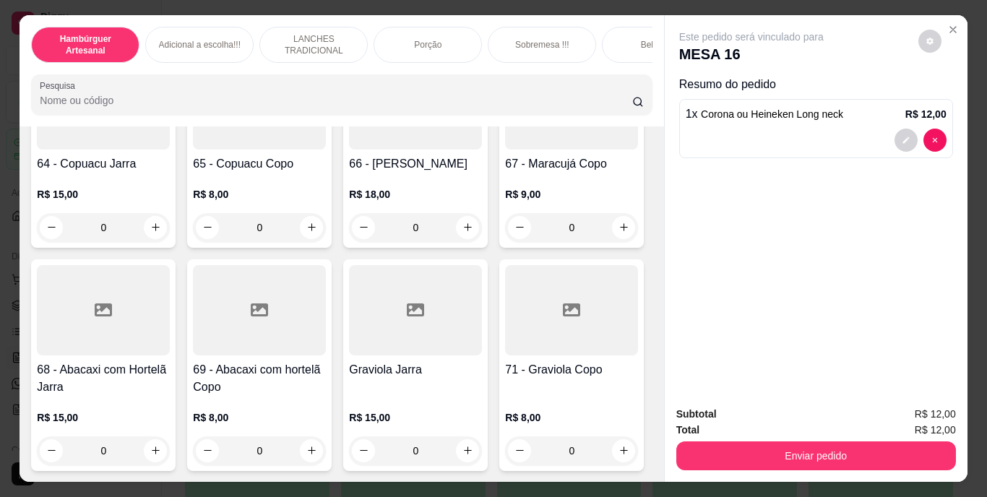
type input "2"
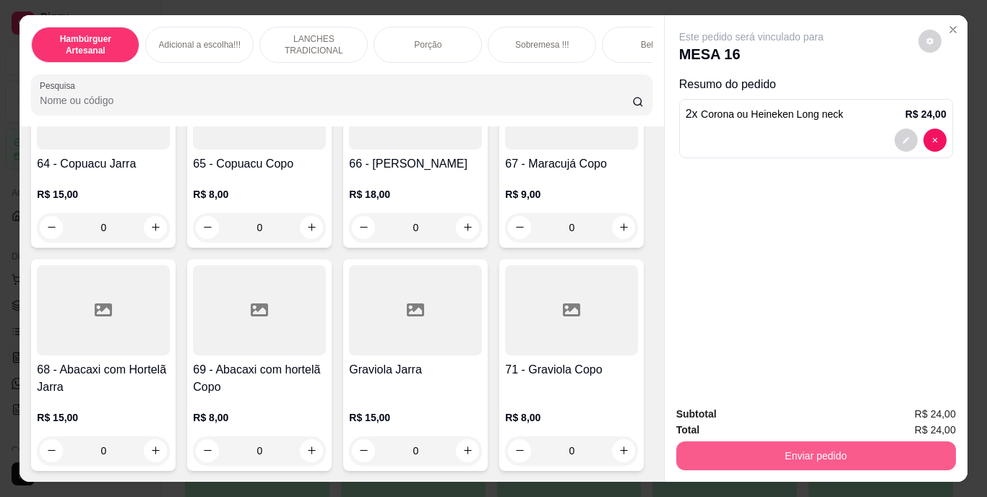
click at [734, 455] on button "Enviar pedido" at bounding box center [816, 456] width 280 height 29
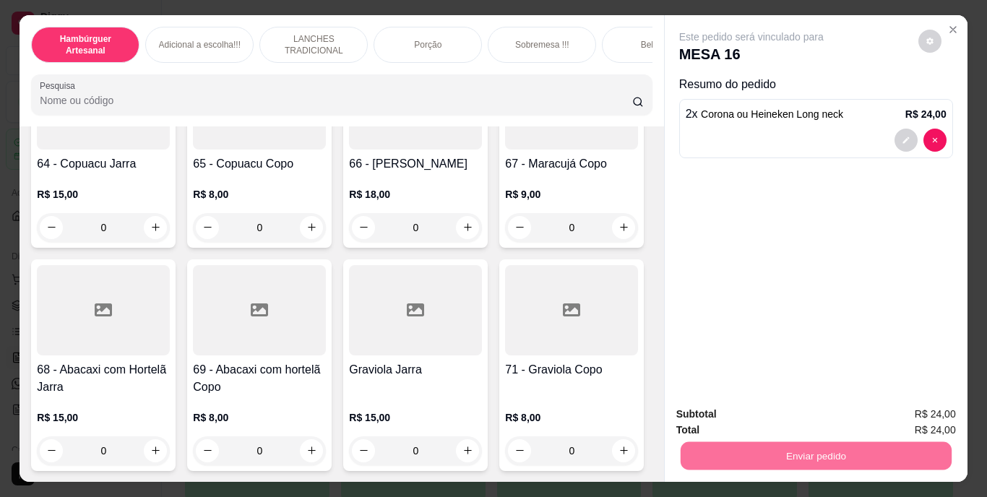
click at [909, 416] on button "Enviar pedido" at bounding box center [918, 415] width 79 height 27
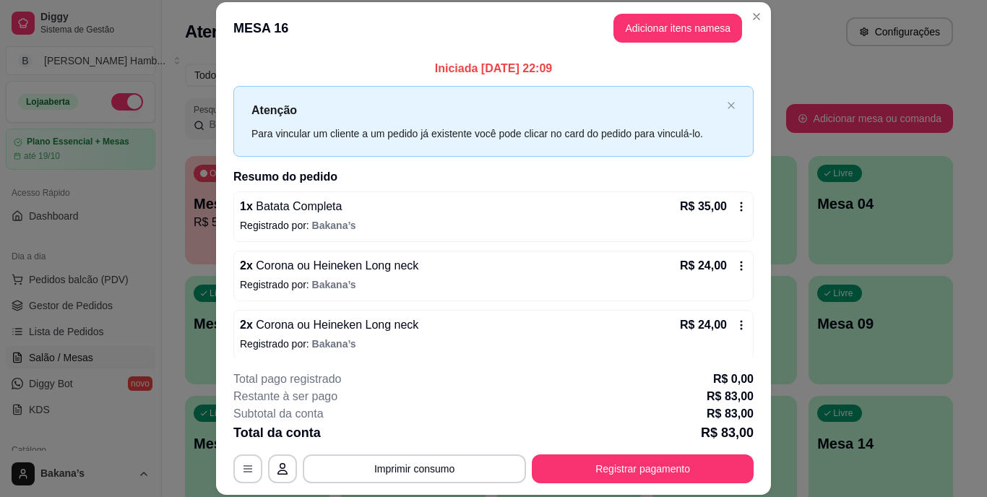
scroll to position [44, 0]
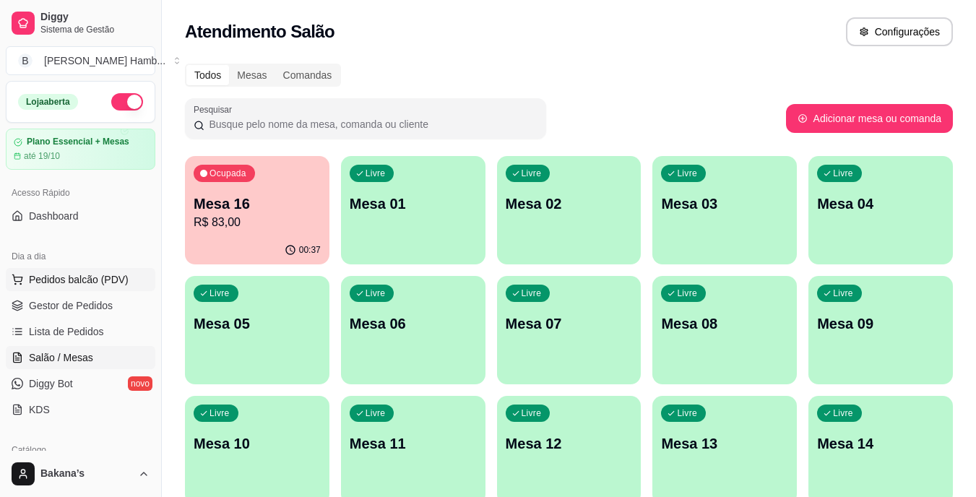
click at [116, 282] on span "Pedidos balcão (PDV)" at bounding box center [79, 279] width 100 height 14
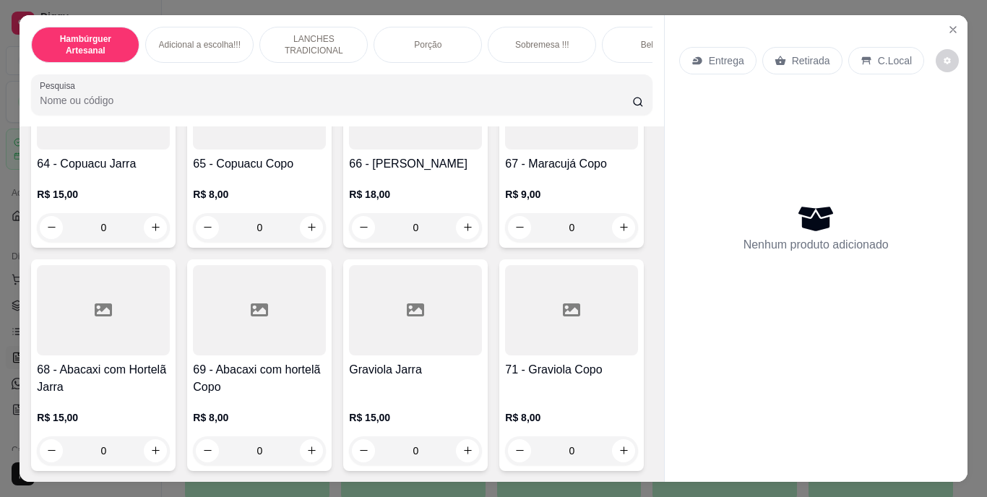
scroll to position [5565, 0]
type input "1"
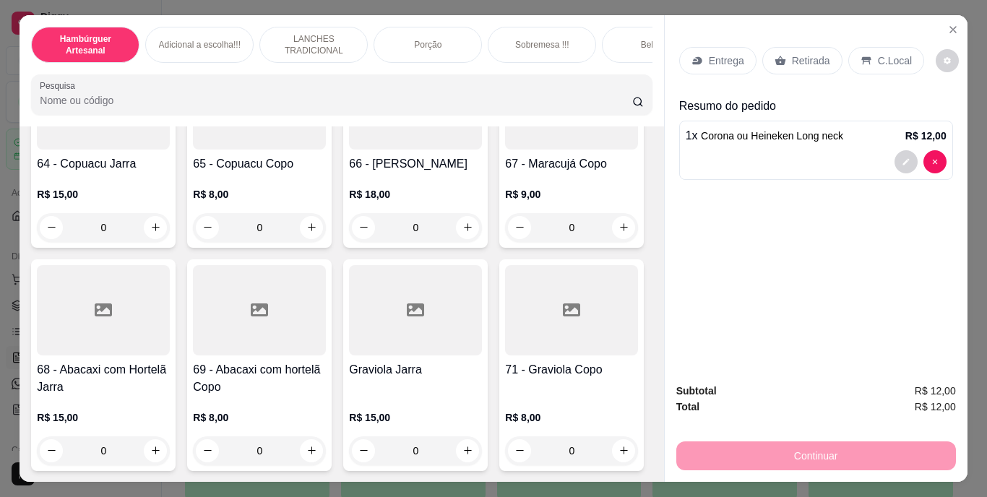
click at [793, 54] on p "Retirada" at bounding box center [811, 60] width 38 height 14
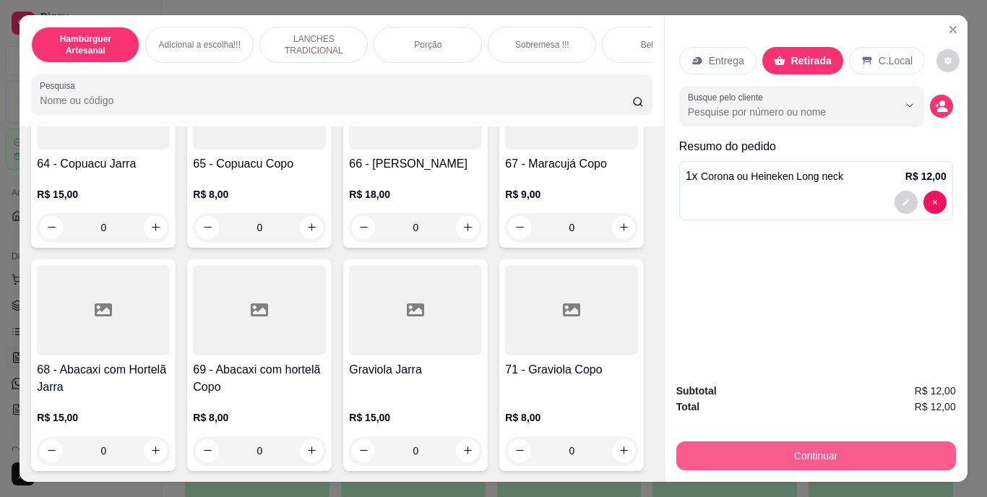
click at [802, 442] on button "Continuar" at bounding box center [816, 456] width 280 height 29
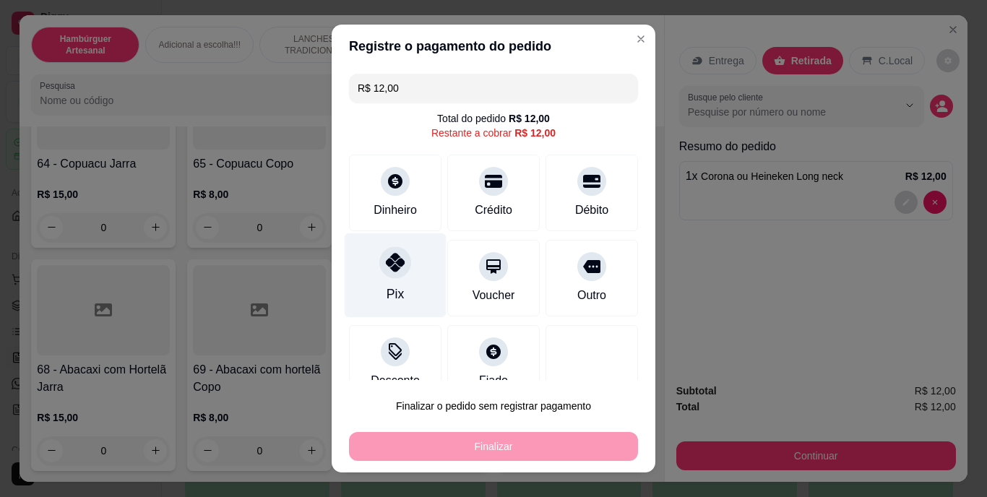
click at [393, 272] on icon at bounding box center [395, 263] width 19 height 19
type input "R$ 0,00"
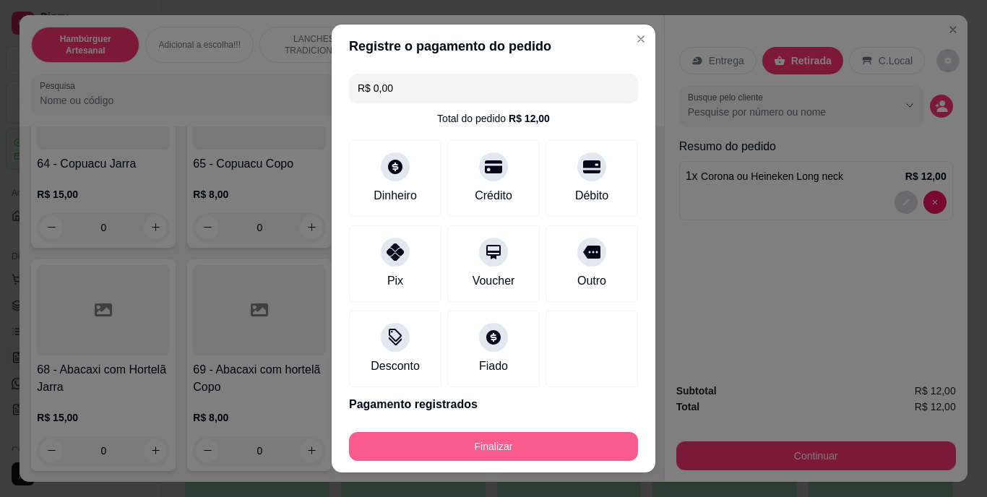
click at [504, 444] on button "Finalizar" at bounding box center [493, 446] width 289 height 29
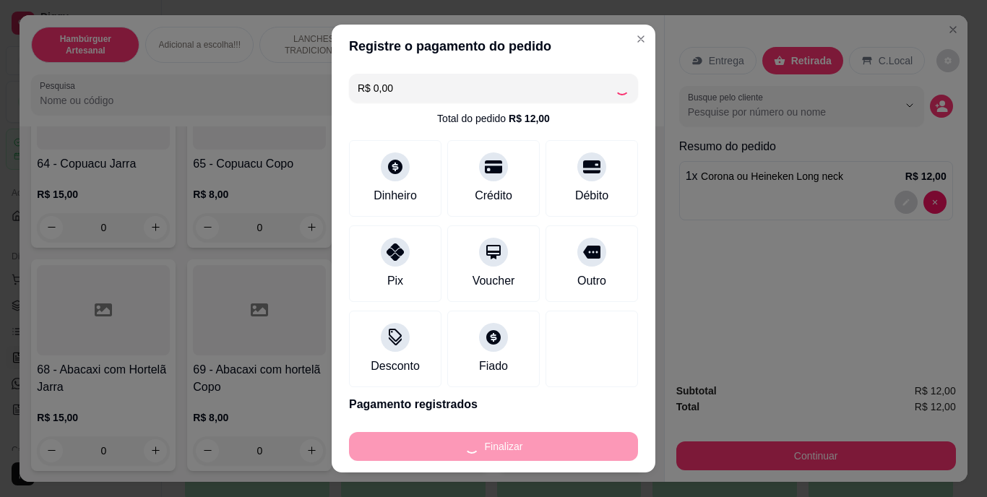
type input "0"
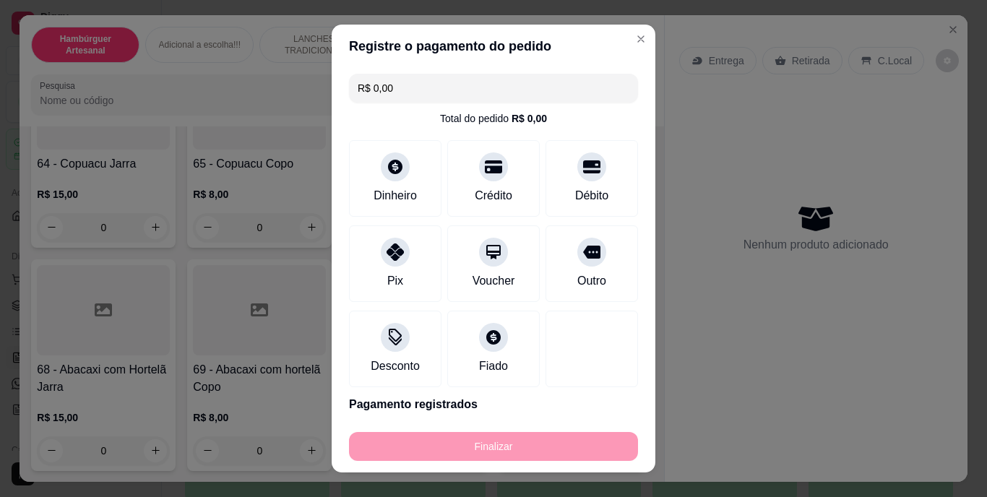
type input "-R$ 12,00"
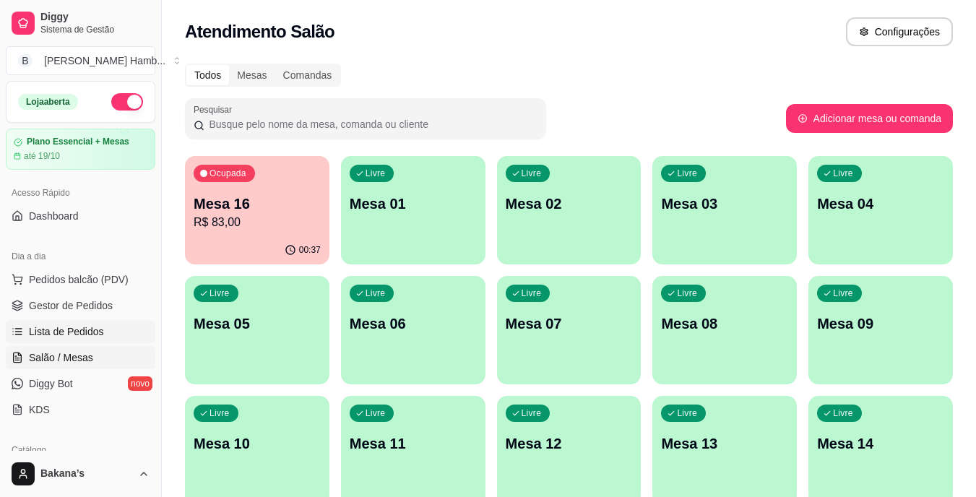
click at [103, 330] on link "Lista de Pedidos" at bounding box center [81, 331] width 150 height 23
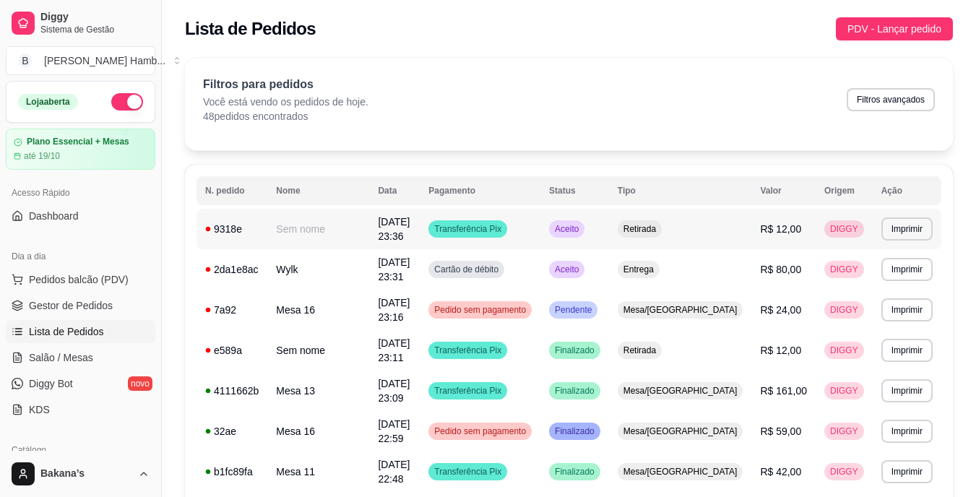
click at [420, 228] on td "[DATE] 23:36" at bounding box center [394, 229] width 51 height 40
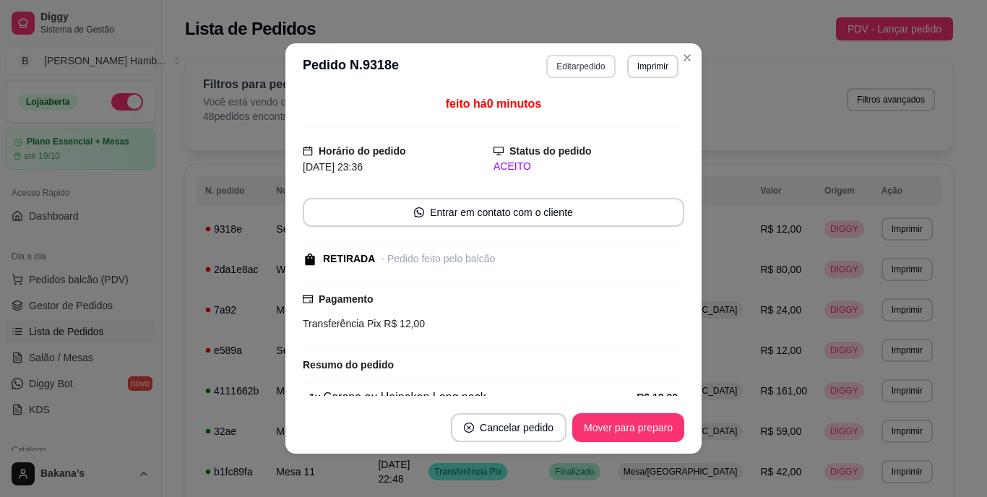
click at [559, 64] on button "Editar pedido" at bounding box center [580, 66] width 69 height 23
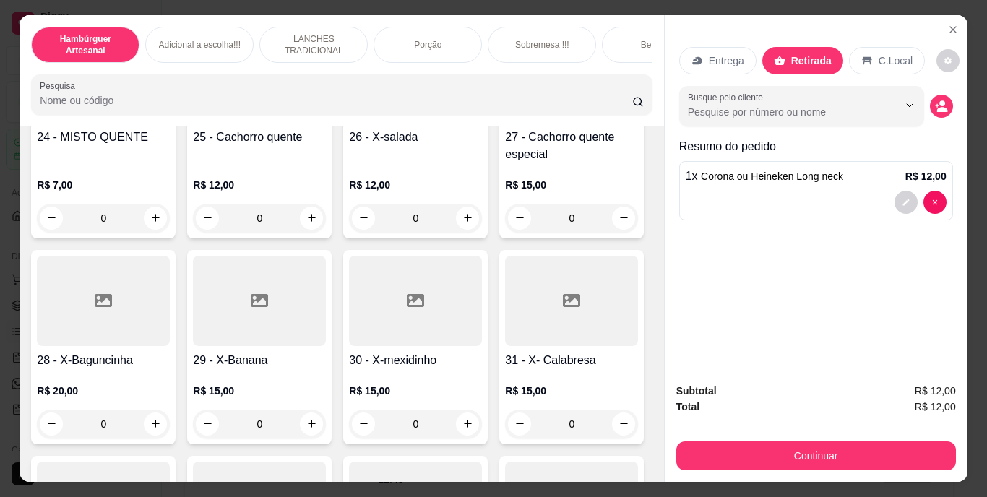
scroll to position [2023, 0]
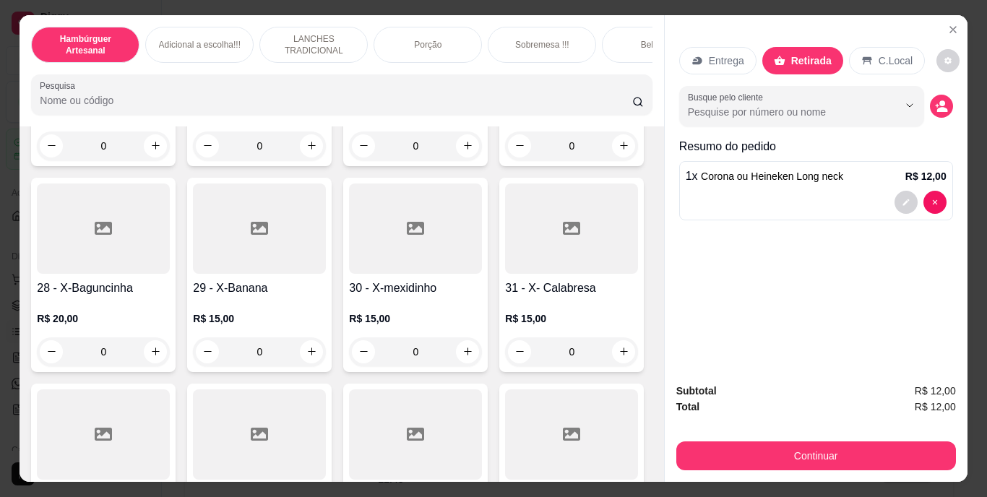
click at [775, 171] on span "Corona ou Heineken Long neck" at bounding box center [772, 177] width 142 height 12
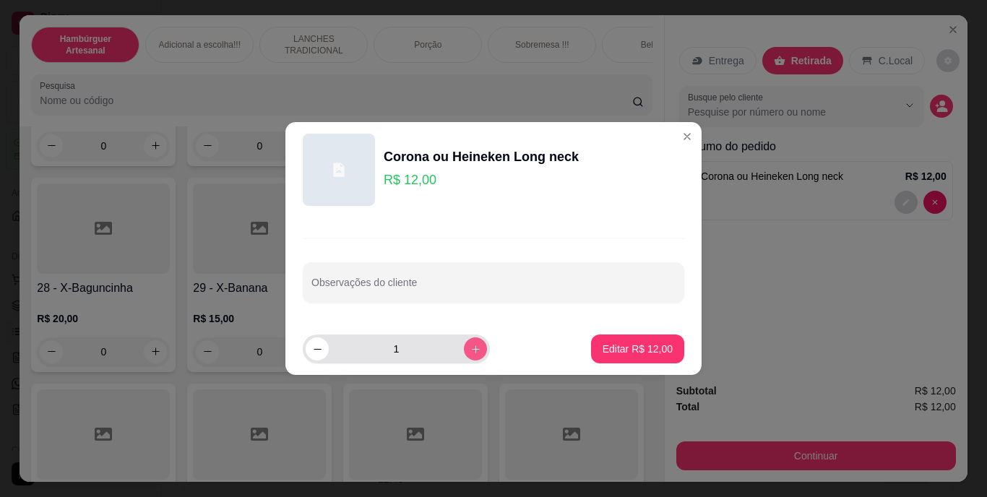
click at [470, 350] on button "increase-product-quantity" at bounding box center [475, 348] width 23 height 23
type input "2"
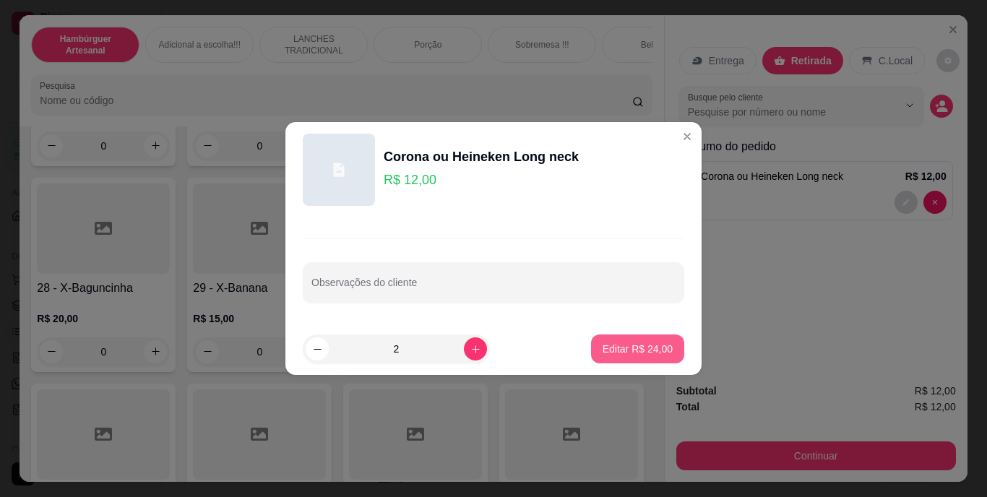
click at [623, 345] on p "Editar R$ 24,00" at bounding box center [638, 349] width 70 height 14
type input "2"
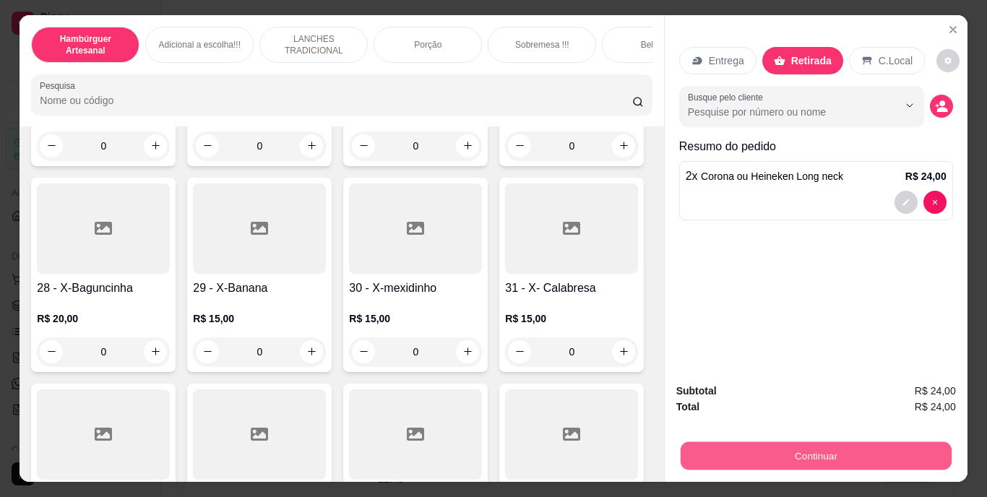
click at [798, 442] on button "Continuar" at bounding box center [815, 456] width 271 height 28
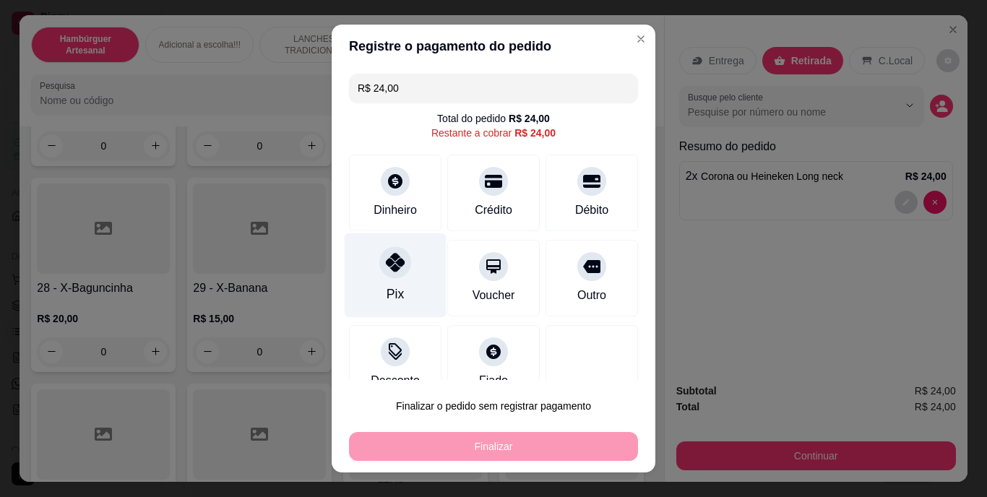
click at [416, 285] on div "Pix" at bounding box center [396, 275] width 102 height 85
type input "R$ 0,00"
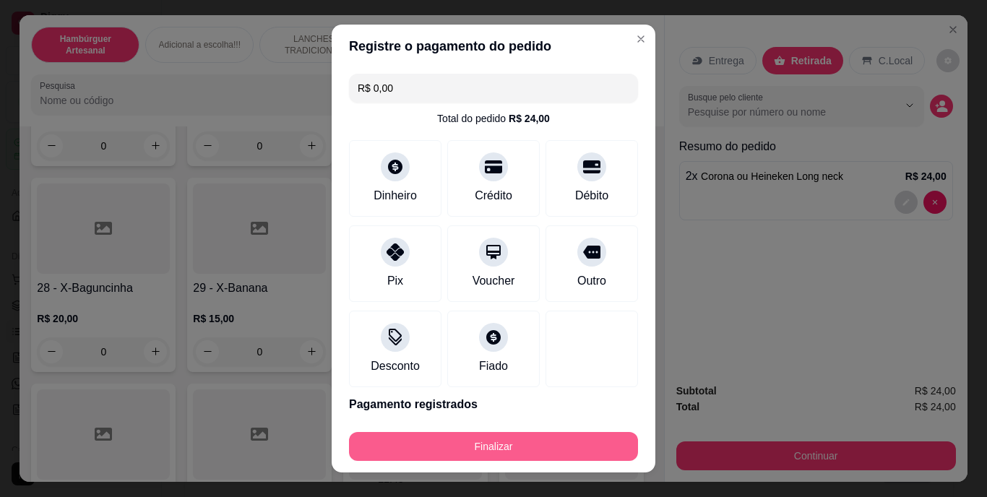
click at [532, 447] on button "Finalizar" at bounding box center [493, 446] width 289 height 29
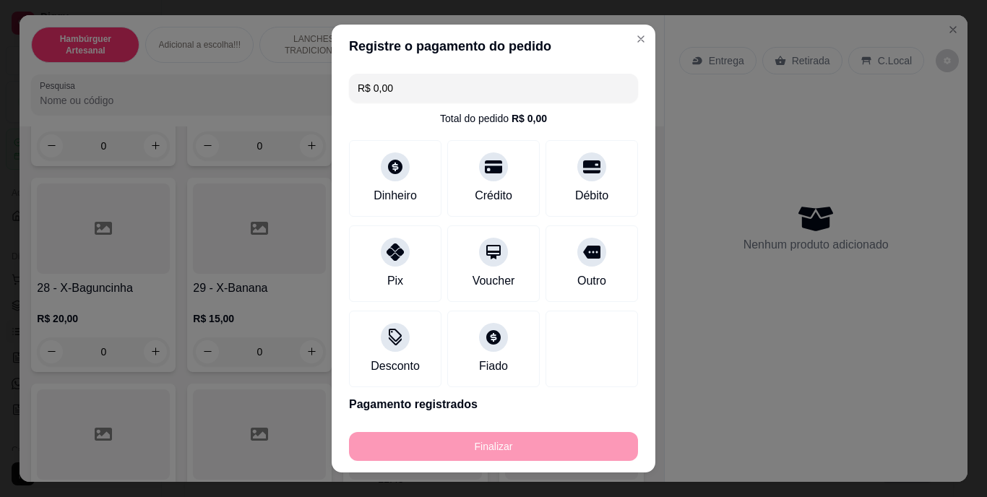
type input "0"
type input "-R$ 24,00"
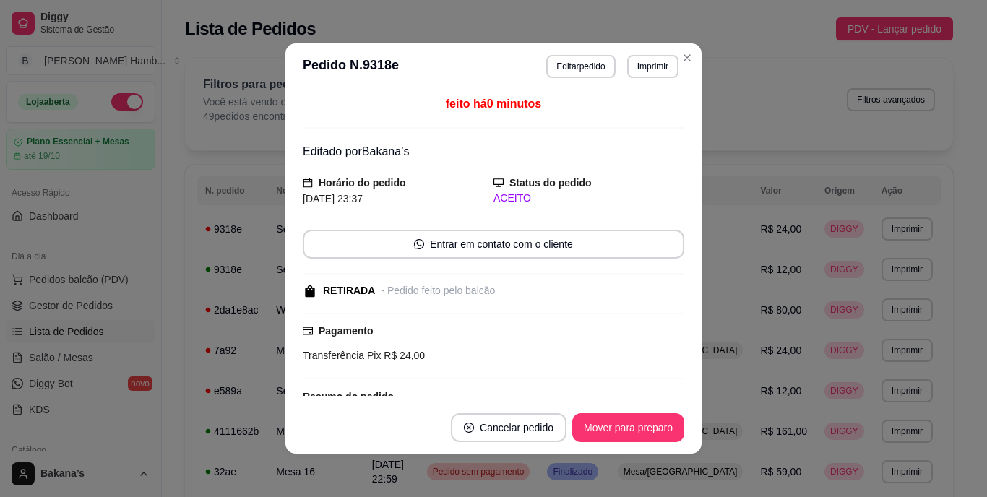
drag, startPoint x: 622, startPoint y: 43, endPoint x: 632, endPoint y: 68, distance: 26.3
click at [627, 61] on header "**********" at bounding box center [493, 66] width 416 height 46
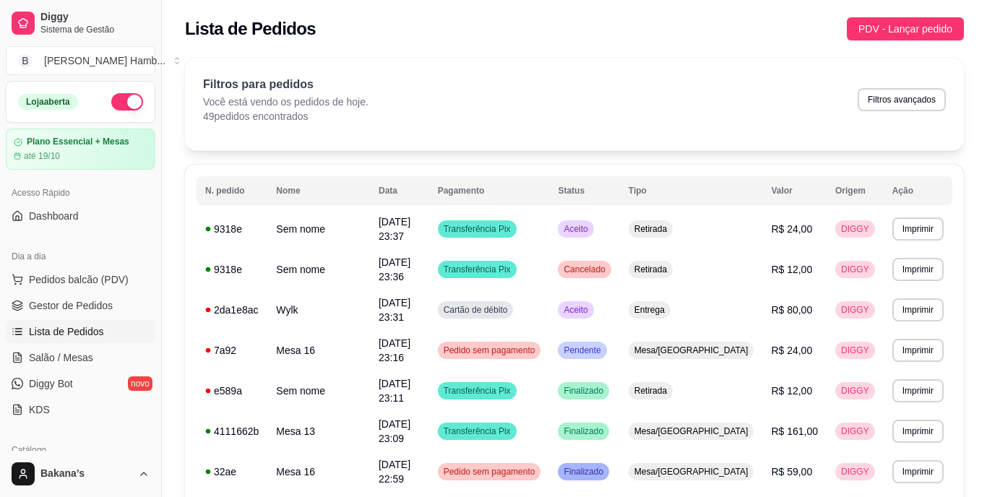
click at [100, 358] on link "Salão / Mesas" at bounding box center [81, 357] width 150 height 23
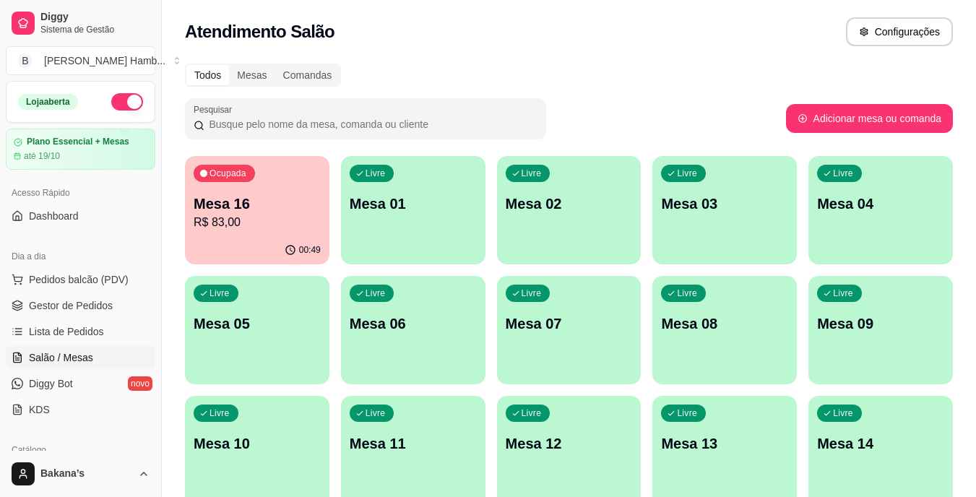
click at [284, 236] on button "Ocupada Mesa 16 R$ 83,00 00:49" at bounding box center [257, 210] width 145 height 108
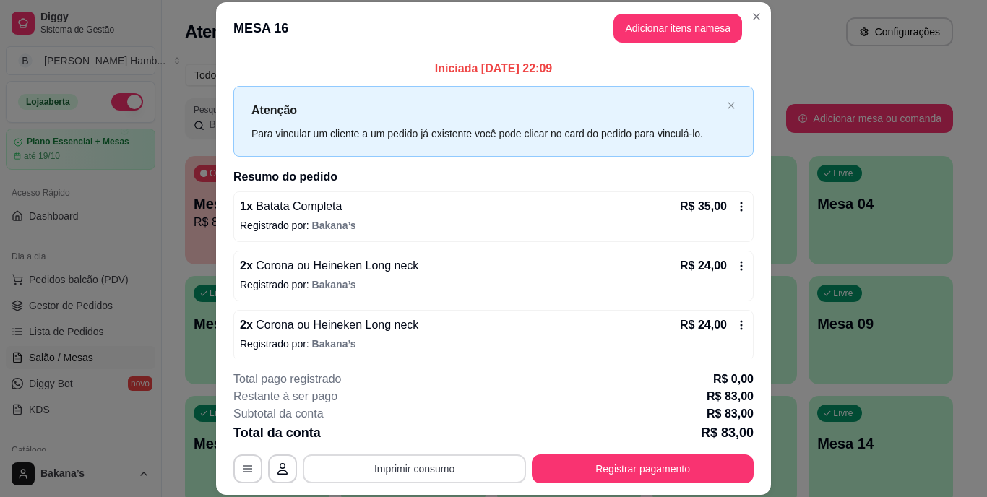
click at [416, 462] on button "Imprimir consumo" at bounding box center [414, 469] width 223 height 29
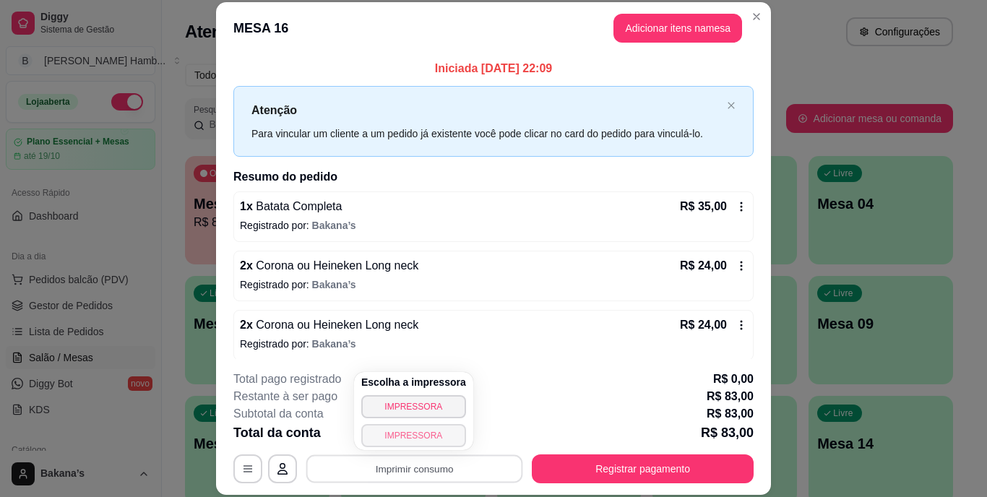
click at [422, 437] on button "IMPRESSORA" at bounding box center [413, 435] width 105 height 23
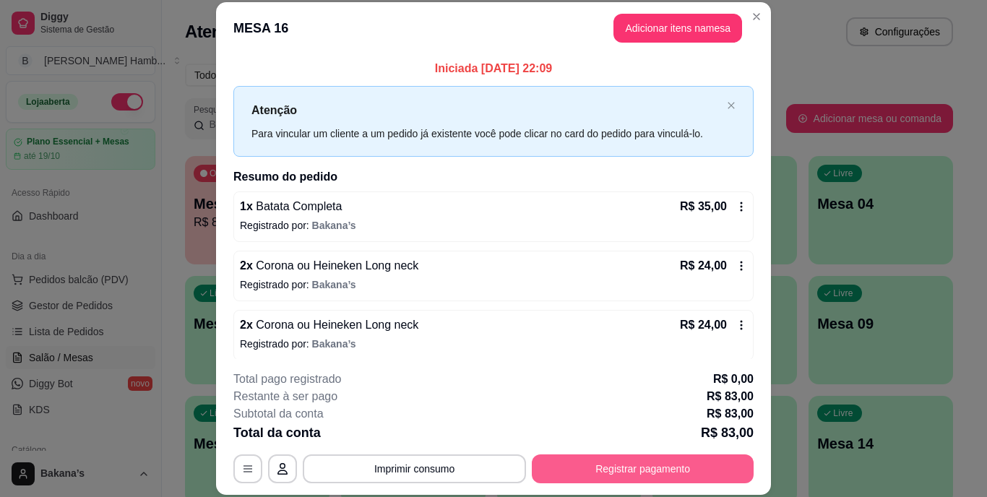
click at [650, 472] on button "Registrar pagamento" at bounding box center [643, 469] width 222 height 29
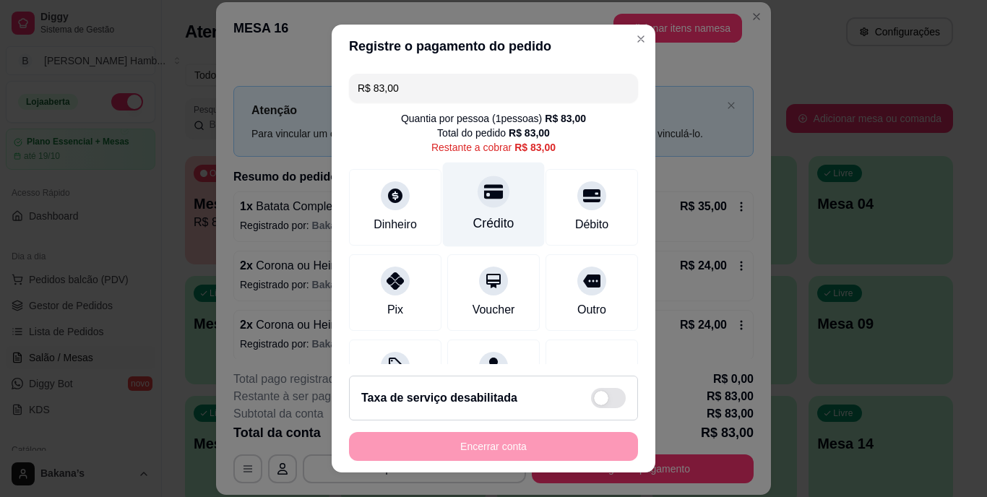
click at [492, 215] on div "Crédito" at bounding box center [493, 224] width 41 height 19
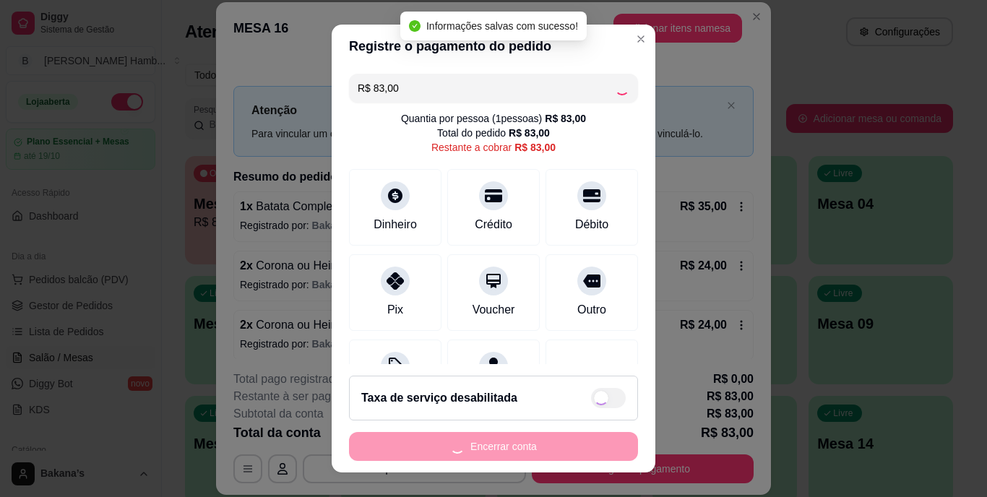
type input "R$ 0,00"
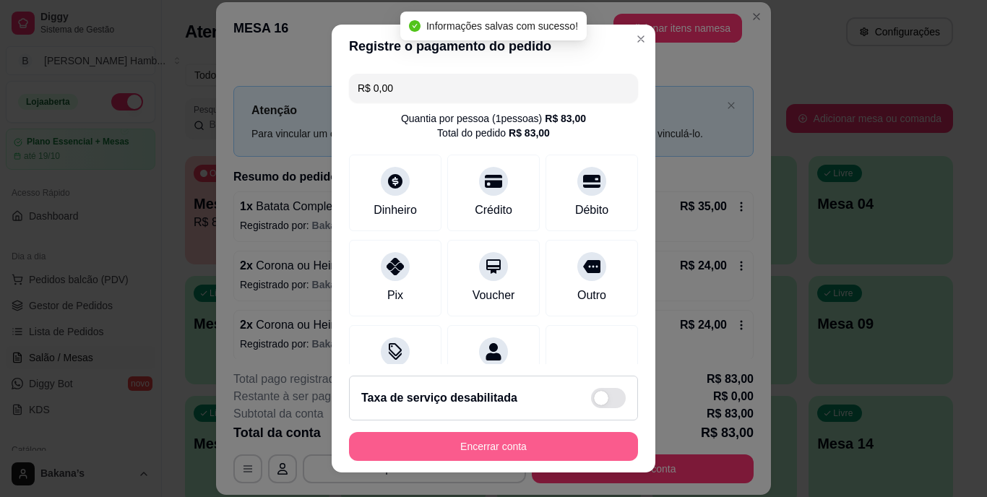
click at [520, 444] on button "Encerrar conta" at bounding box center [493, 446] width 289 height 29
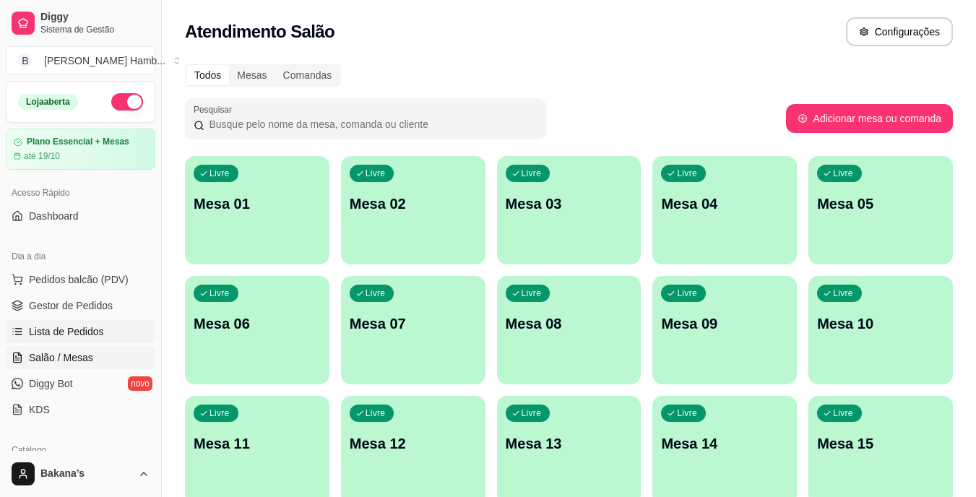
click at [90, 329] on span "Lista de Pedidos" at bounding box center [66, 331] width 75 height 14
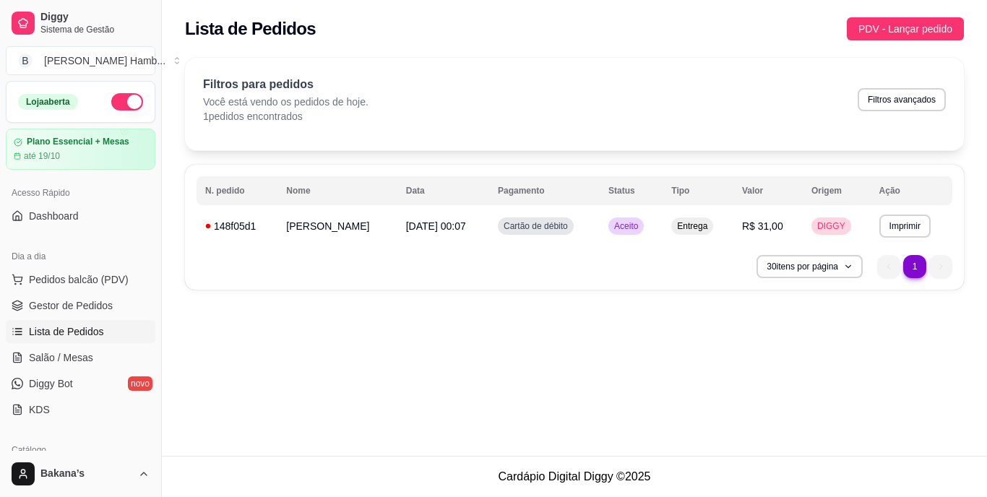
click at [387, 246] on div "**********" at bounding box center [574, 227] width 779 height 125
click at [745, 231] on span "R$ 31,00" at bounding box center [762, 226] width 41 height 12
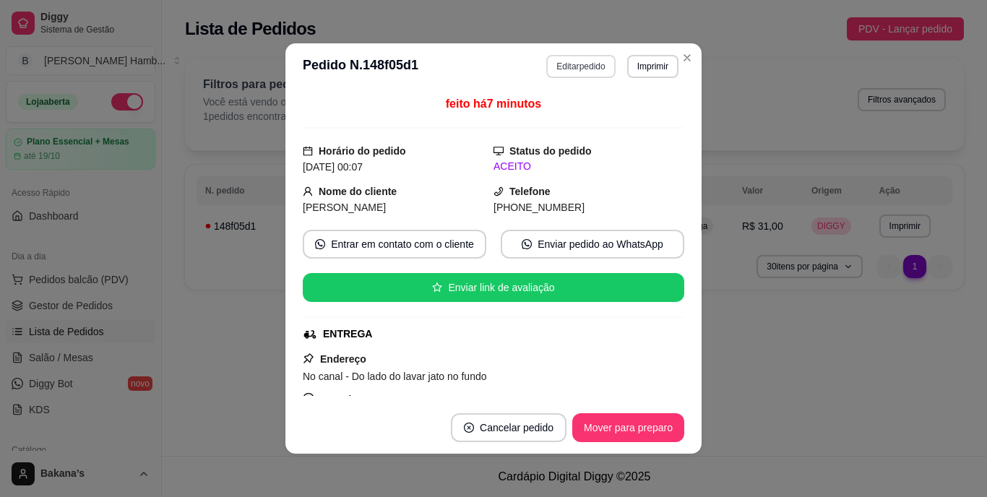
click at [567, 67] on button "Editar pedido" at bounding box center [580, 66] width 69 height 23
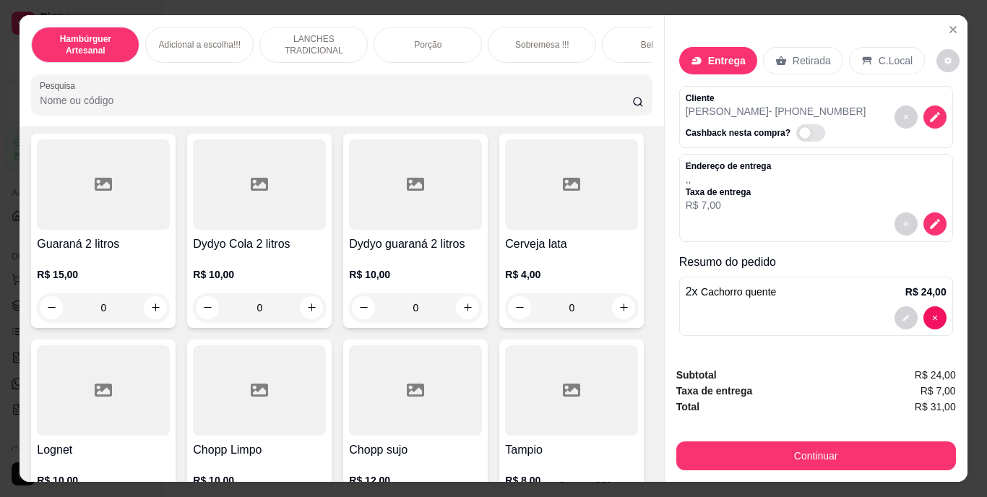
scroll to position [3902, 0]
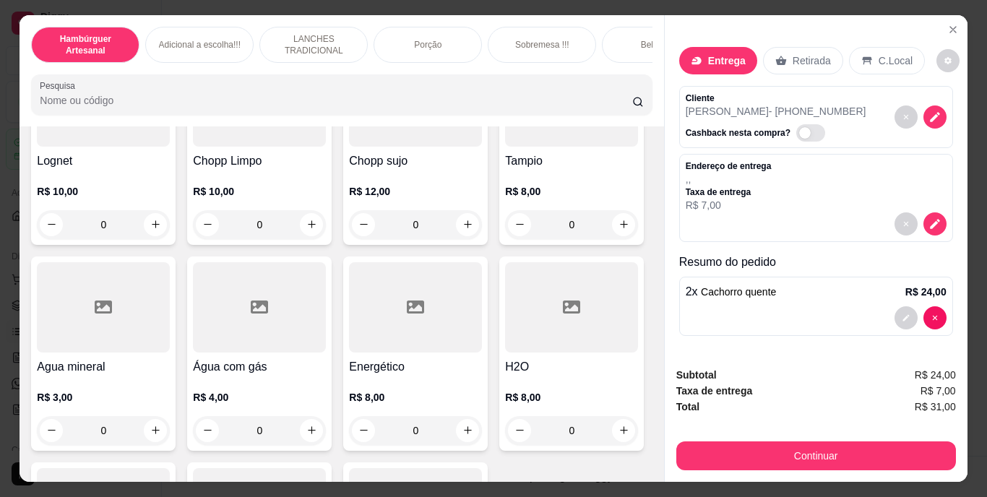
type input "1"
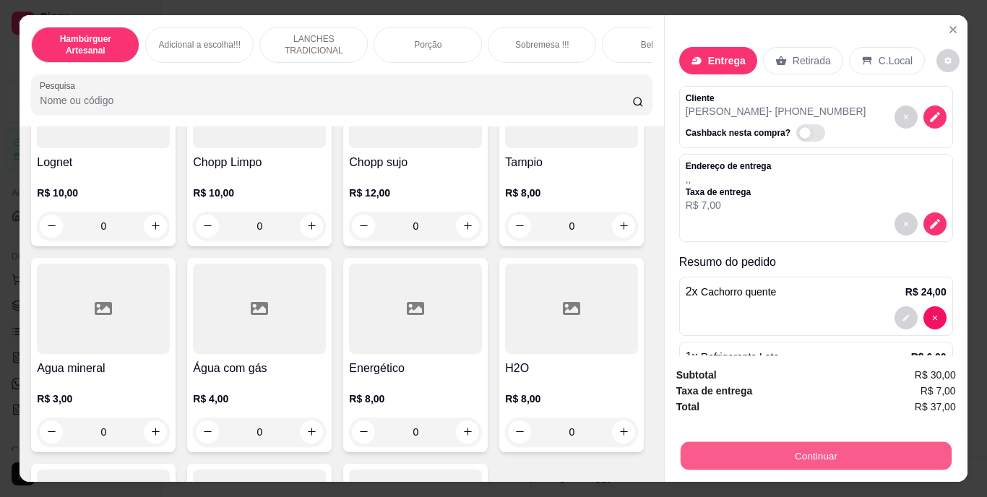
click at [780, 442] on button "Continuar" at bounding box center [815, 456] width 271 height 28
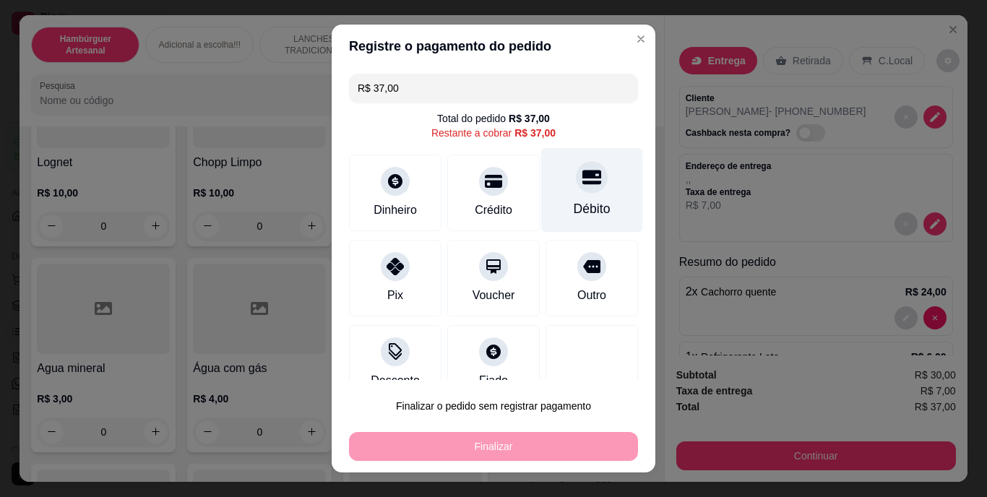
click at [574, 210] on div "Débito" at bounding box center [592, 209] width 37 height 19
type input "R$ 0,00"
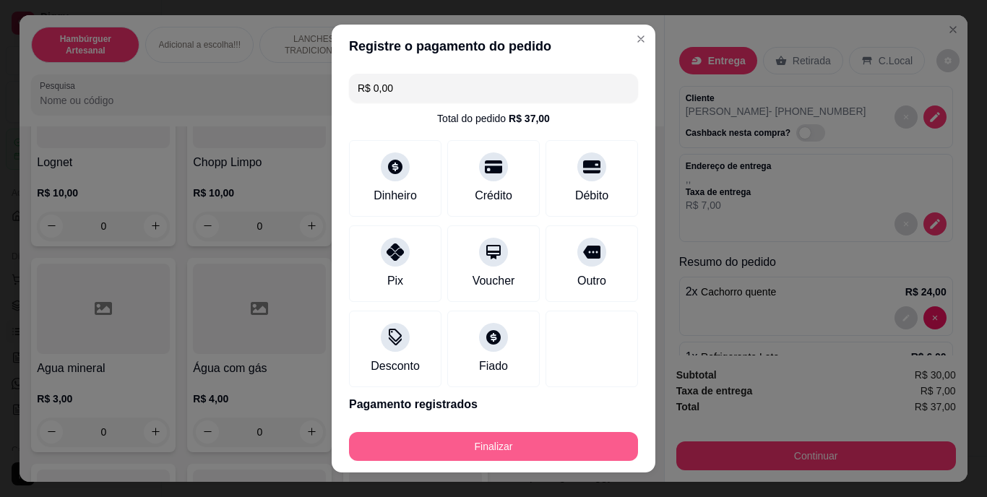
click at [520, 442] on button "Finalizar" at bounding box center [493, 446] width 289 height 29
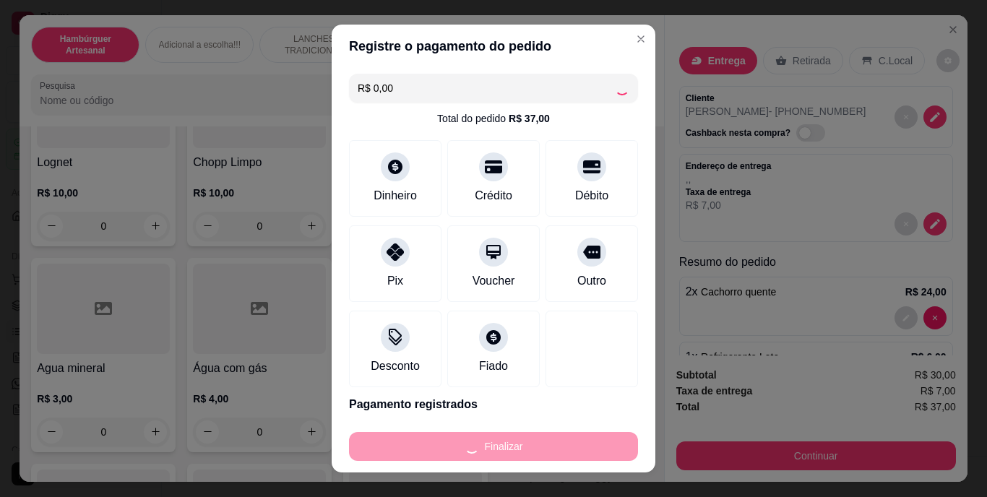
type input "0"
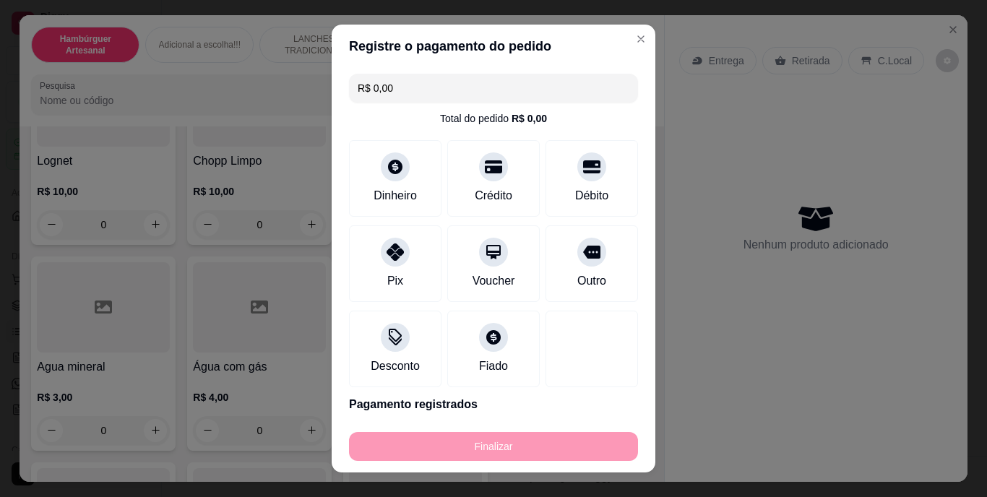
type input "-R$ 37,00"
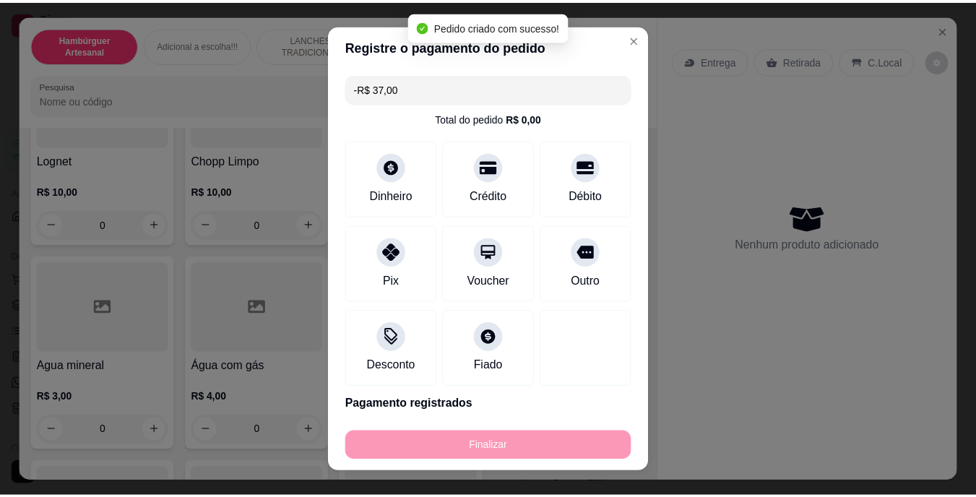
scroll to position [3901, 0]
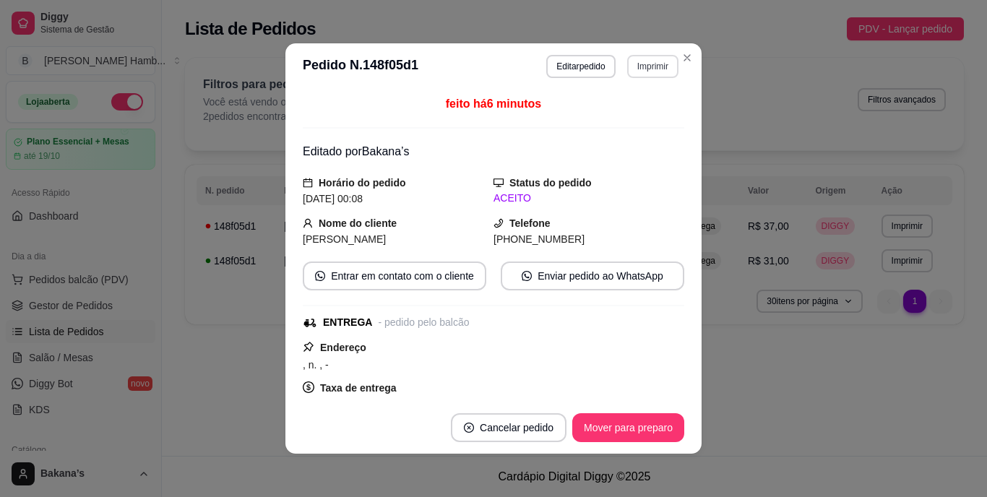
click at [663, 62] on button "Imprimir" at bounding box center [652, 66] width 51 height 23
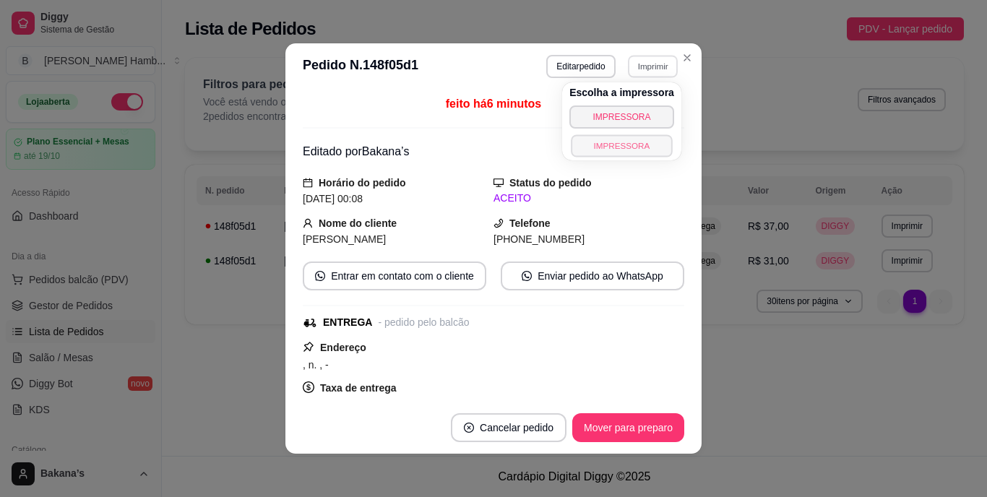
click at [636, 141] on button "IMPRESSORA" at bounding box center [621, 145] width 101 height 22
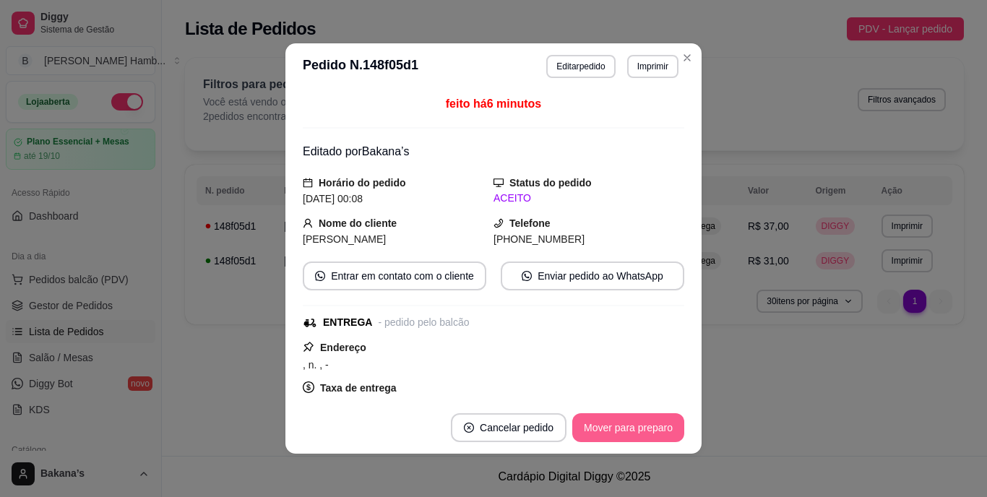
click at [641, 427] on button "Mover para preparo" at bounding box center [628, 427] width 112 height 29
click at [641, 426] on button "Mover para entrega" at bounding box center [628, 427] width 111 height 29
click at [653, 421] on button "Mover para finalizado" at bounding box center [625, 428] width 116 height 28
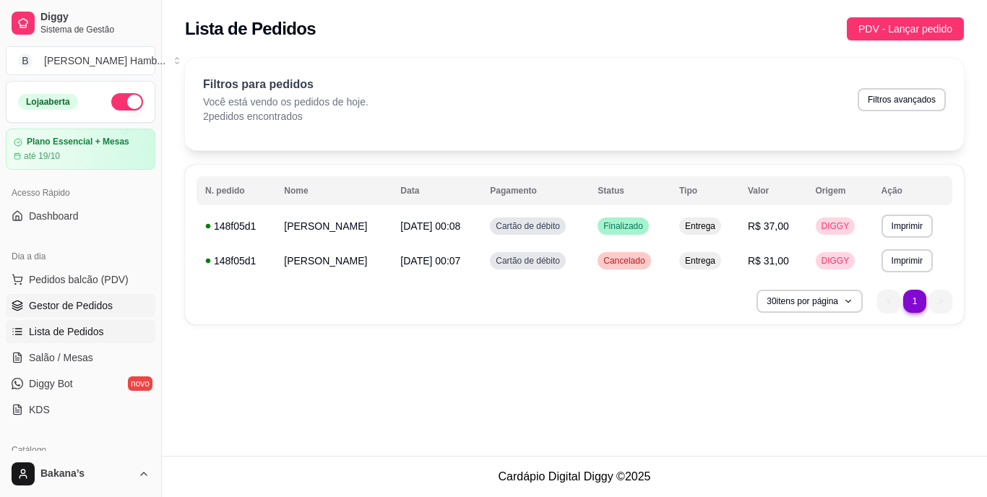
click at [98, 304] on span "Gestor de Pedidos" at bounding box center [71, 305] width 84 height 14
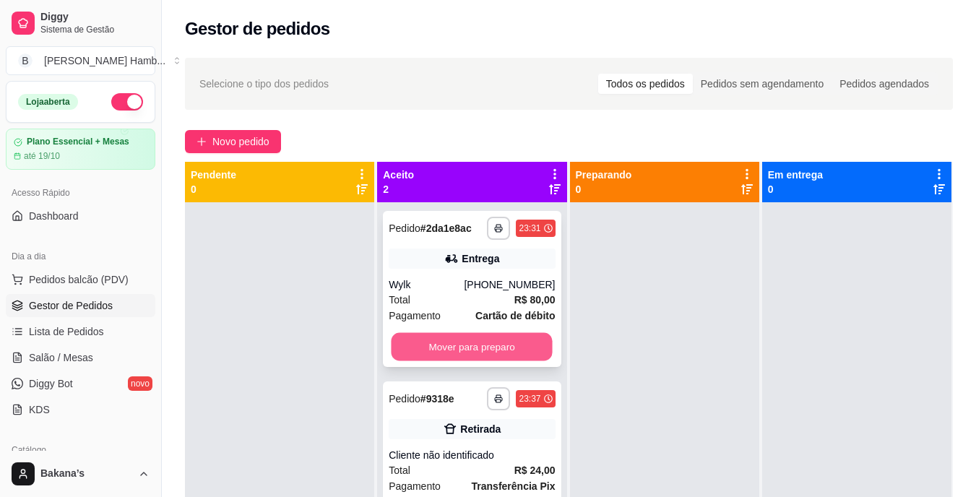
click at [396, 337] on button "Mover para preparo" at bounding box center [472, 347] width 161 height 28
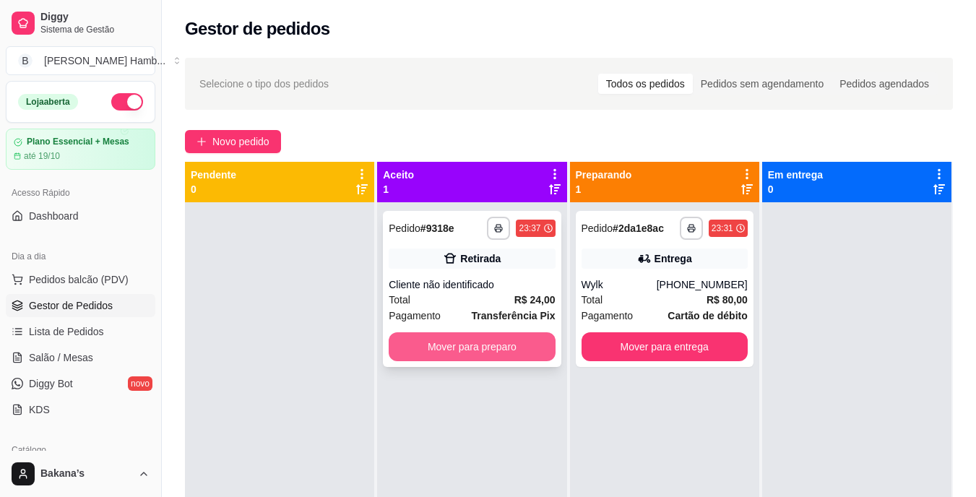
click at [502, 341] on button "Mover para preparo" at bounding box center [472, 346] width 166 height 29
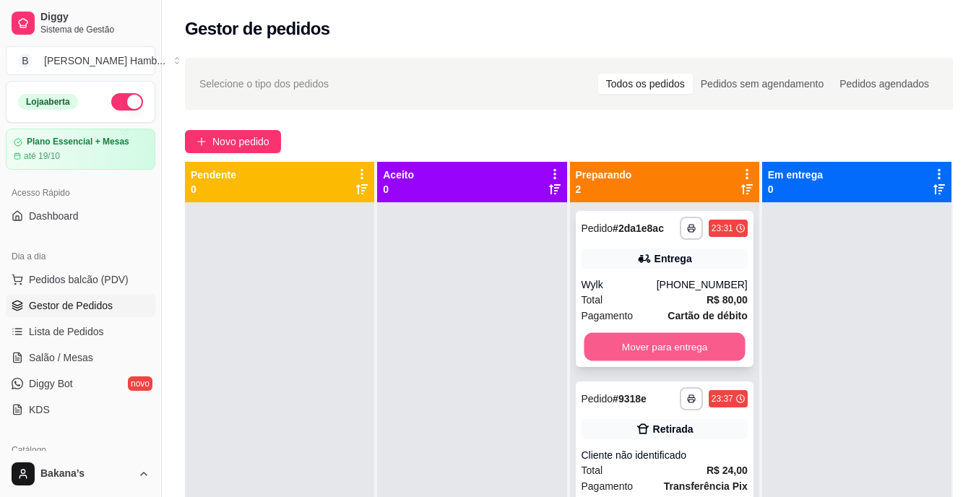
click at [584, 345] on button "Mover para entrega" at bounding box center [664, 347] width 161 height 28
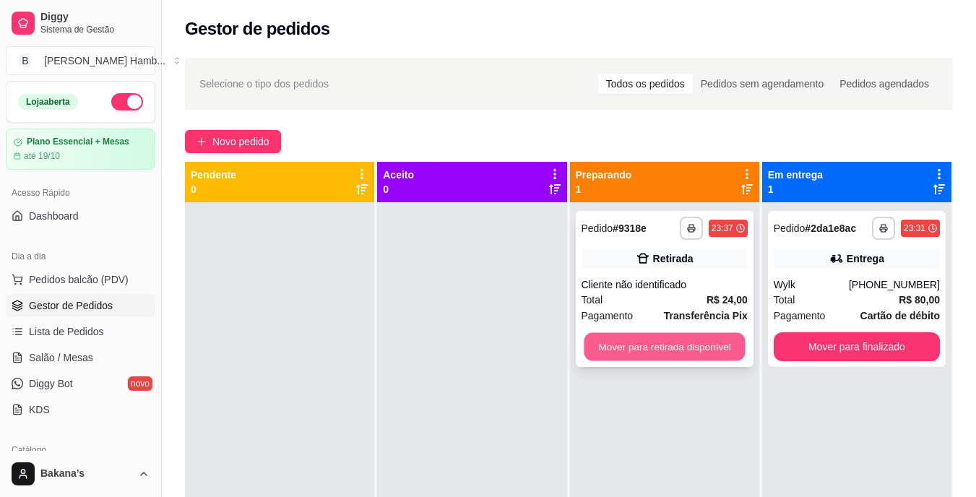
click at [642, 340] on button "Mover para retirada disponível" at bounding box center [664, 347] width 161 height 28
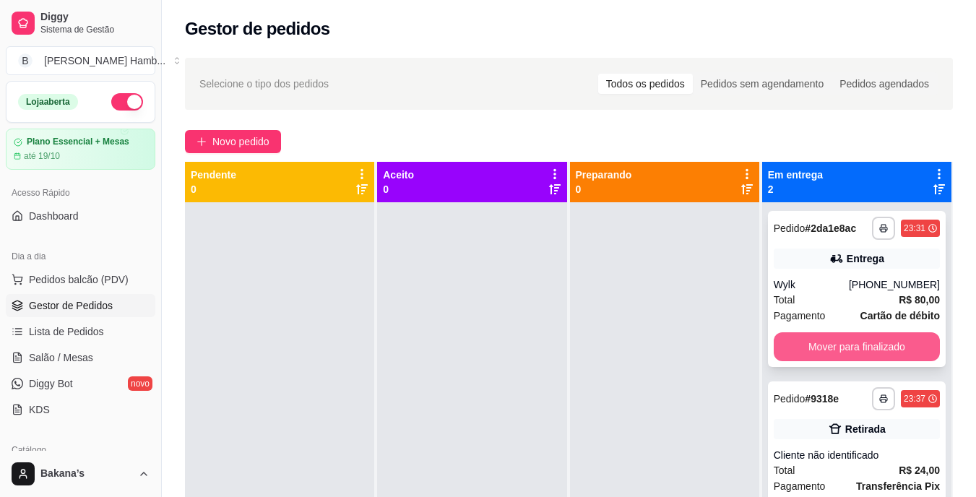
click at [804, 340] on button "Mover para finalizado" at bounding box center [857, 346] width 166 height 29
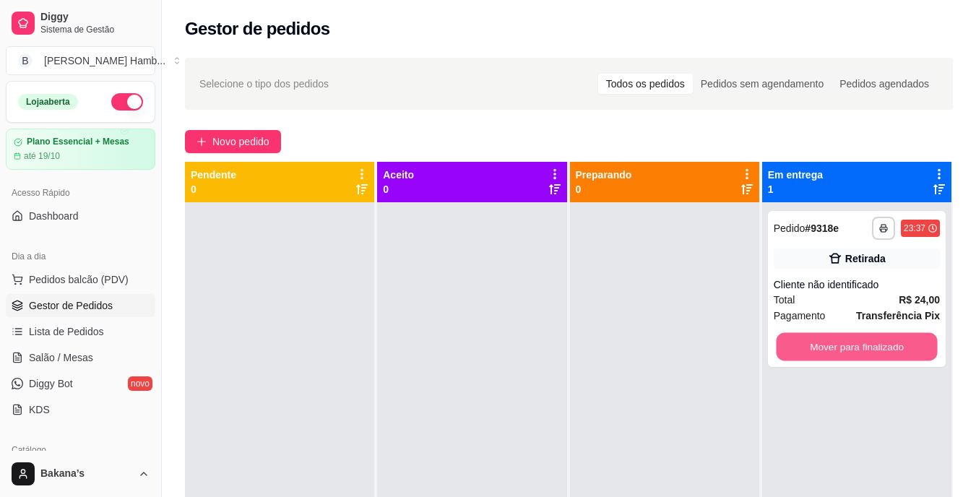
click at [804, 340] on button "Mover para finalizado" at bounding box center [856, 347] width 161 height 28
